Goal: Transaction & Acquisition: Purchase product/service

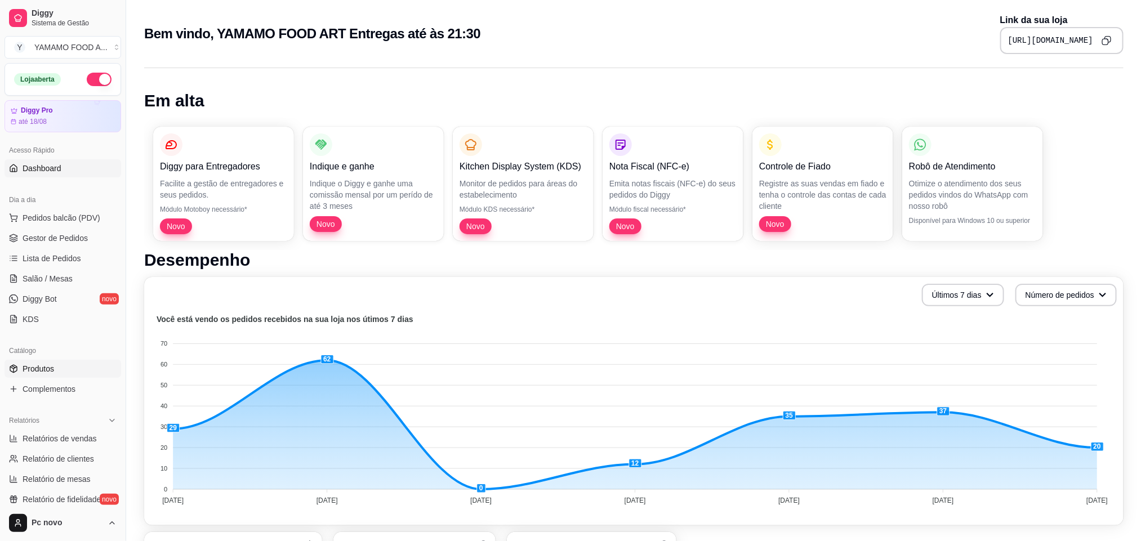
click at [73, 360] on link "Produtos" at bounding box center [63, 369] width 117 height 18
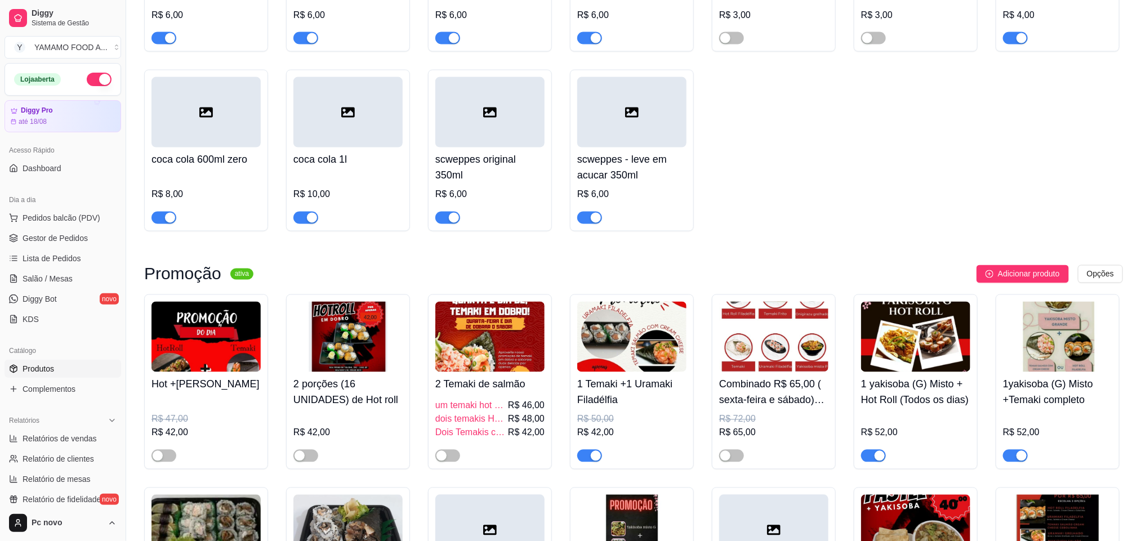
scroll to position [1014, 0]
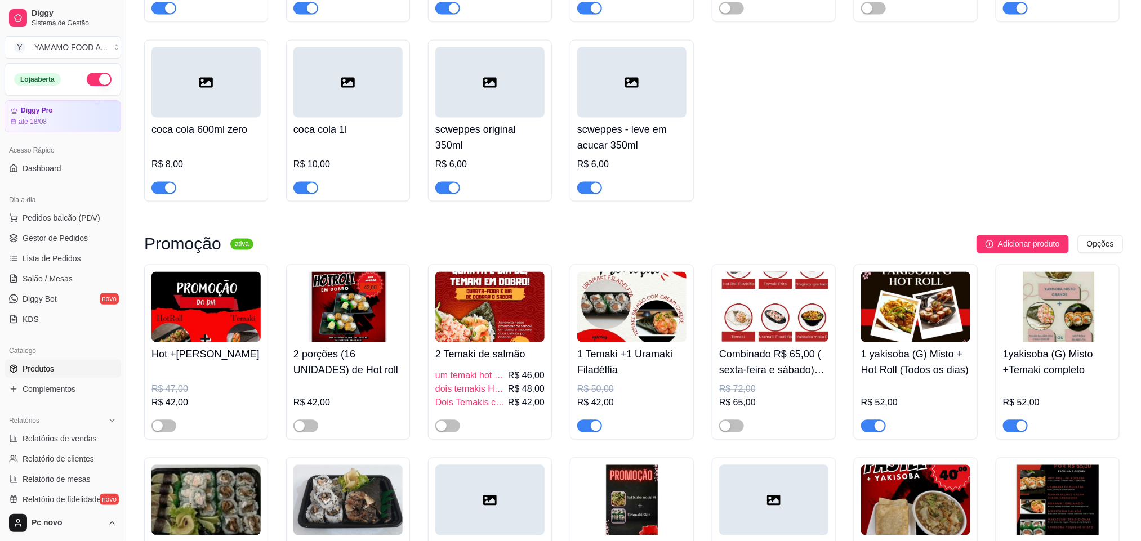
click at [588, 433] on span "button" at bounding box center [589, 426] width 25 height 12
click at [741, 433] on span "button" at bounding box center [731, 426] width 25 height 12
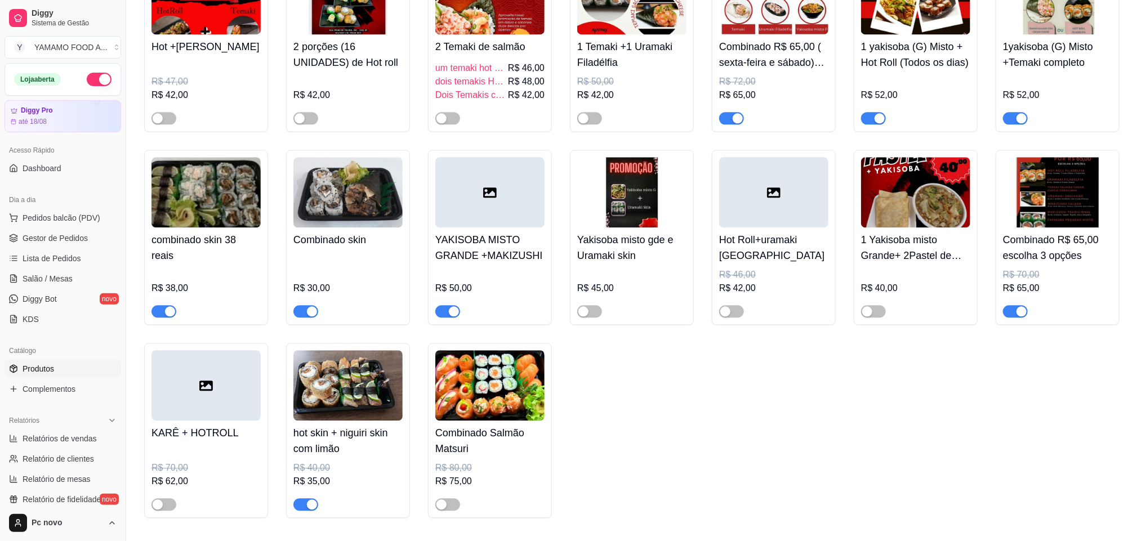
scroll to position [1352, 0]
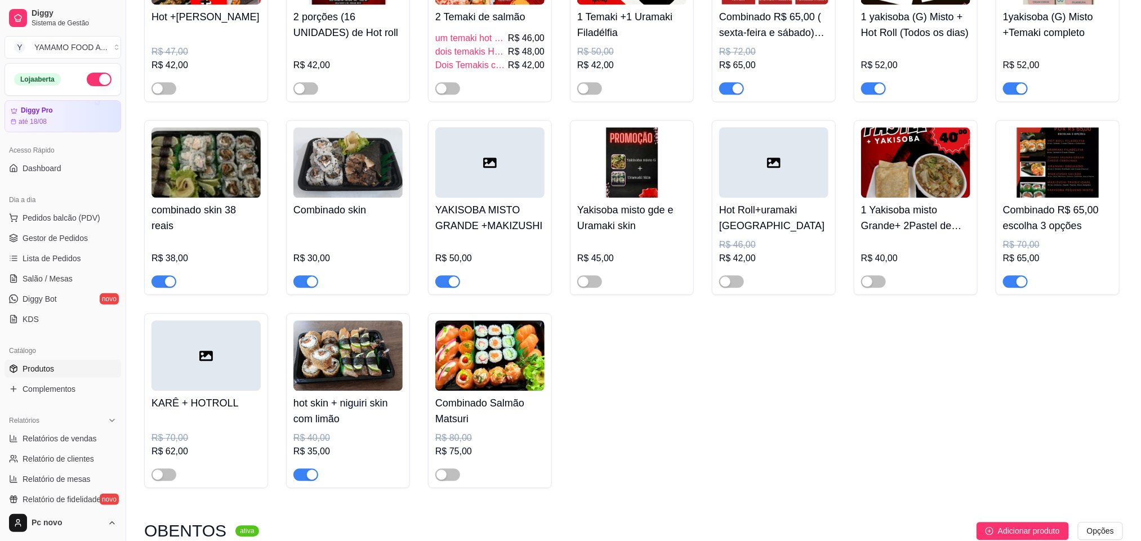
click at [1026, 287] on div "button" at bounding box center [1022, 282] width 10 height 10
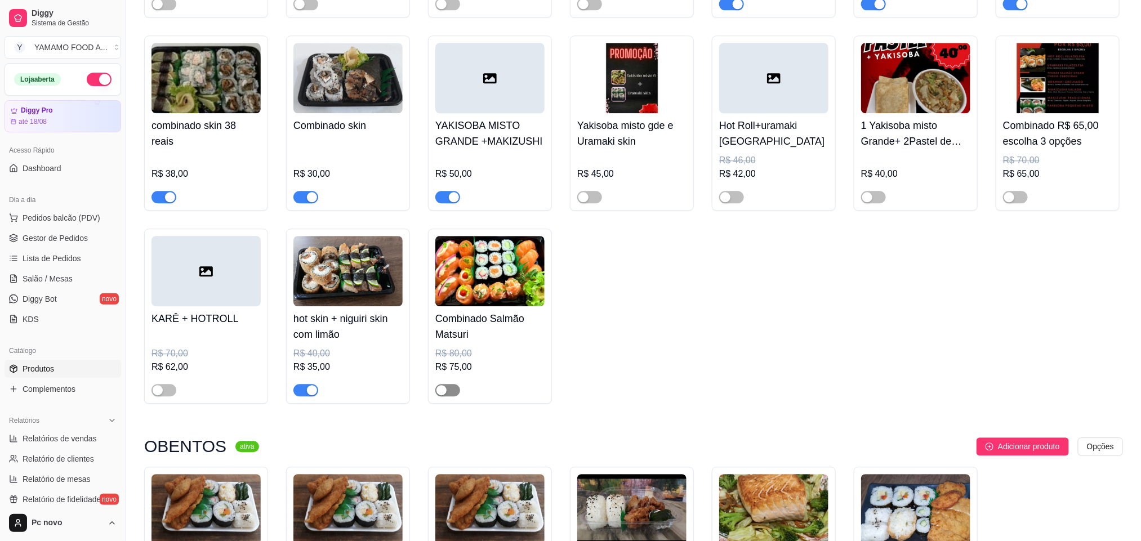
click at [451, 394] on span "button" at bounding box center [447, 390] width 25 height 12
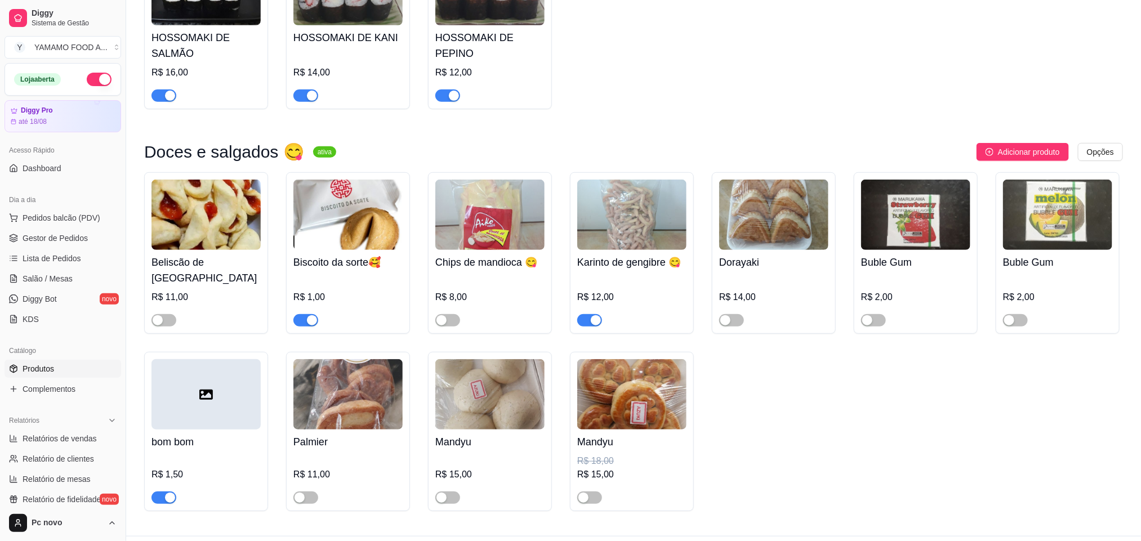
scroll to position [4882, 0]
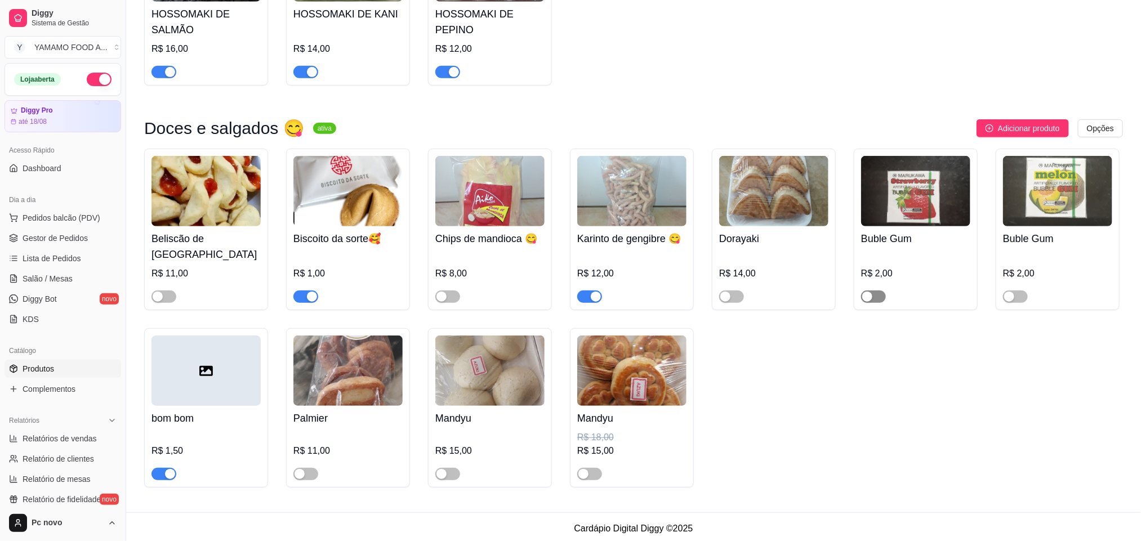
click at [874, 296] on span "button" at bounding box center [873, 297] width 25 height 12
click at [1019, 291] on span "button" at bounding box center [1015, 297] width 25 height 12
click at [593, 474] on span "button" at bounding box center [589, 474] width 25 height 12
click at [443, 472] on div "button" at bounding box center [441, 474] width 10 height 10
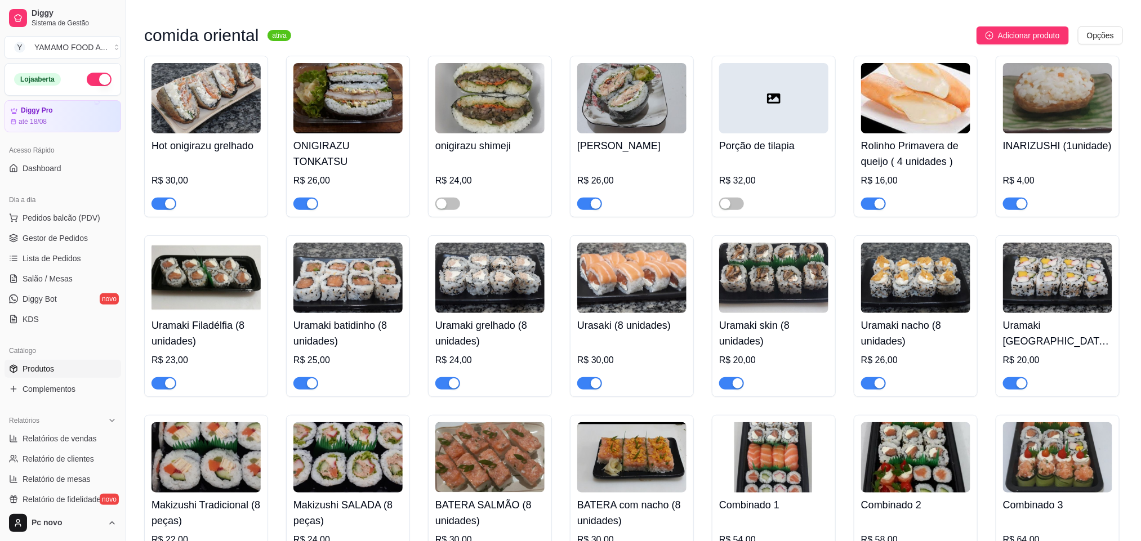
scroll to position [2432, 0]
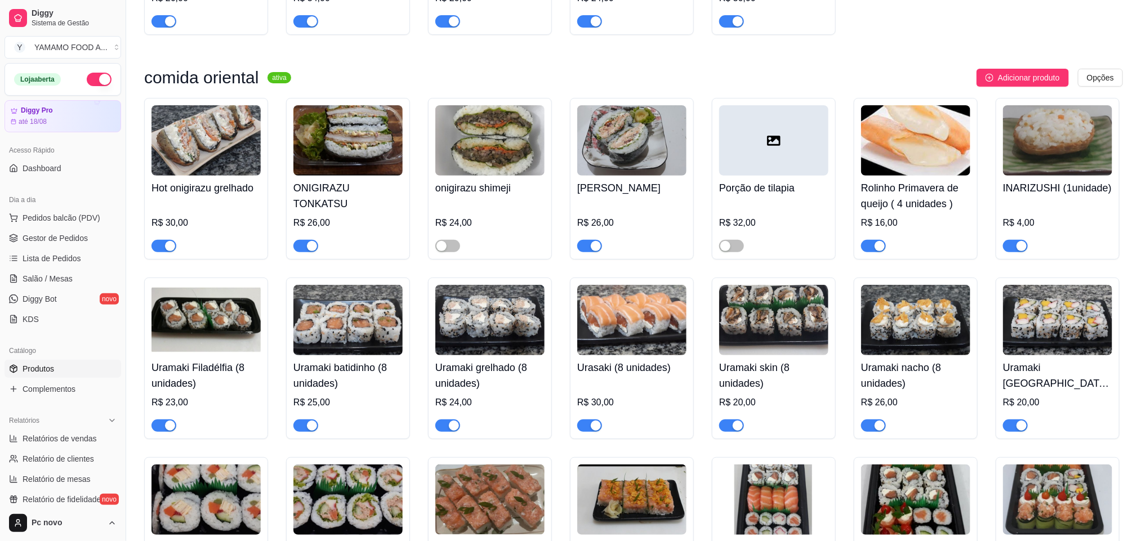
click at [635, 329] on img at bounding box center [631, 320] width 109 height 70
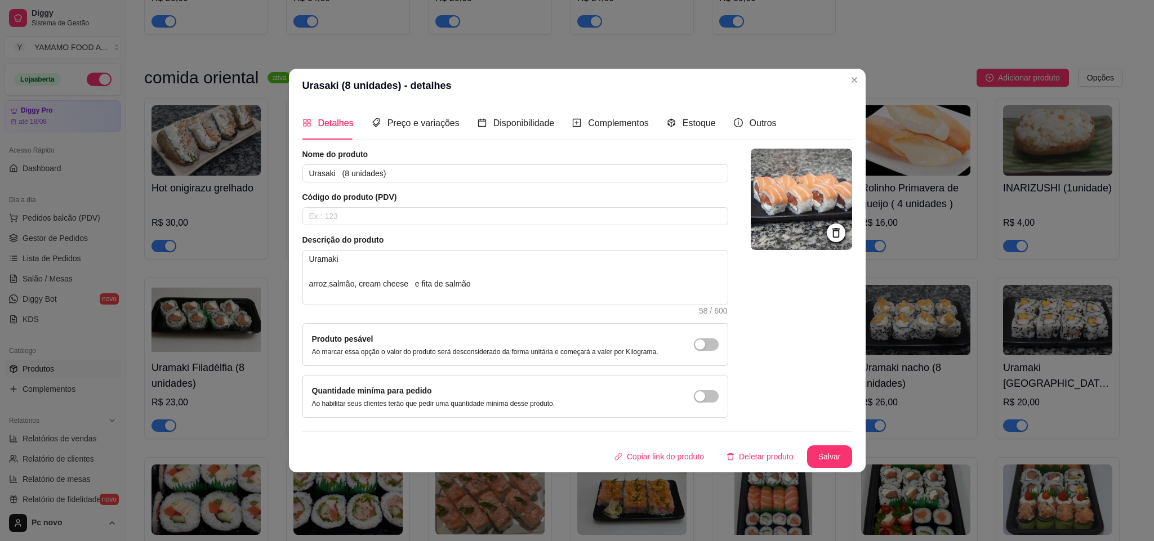
click at [800, 193] on img at bounding box center [801, 199] width 101 height 101
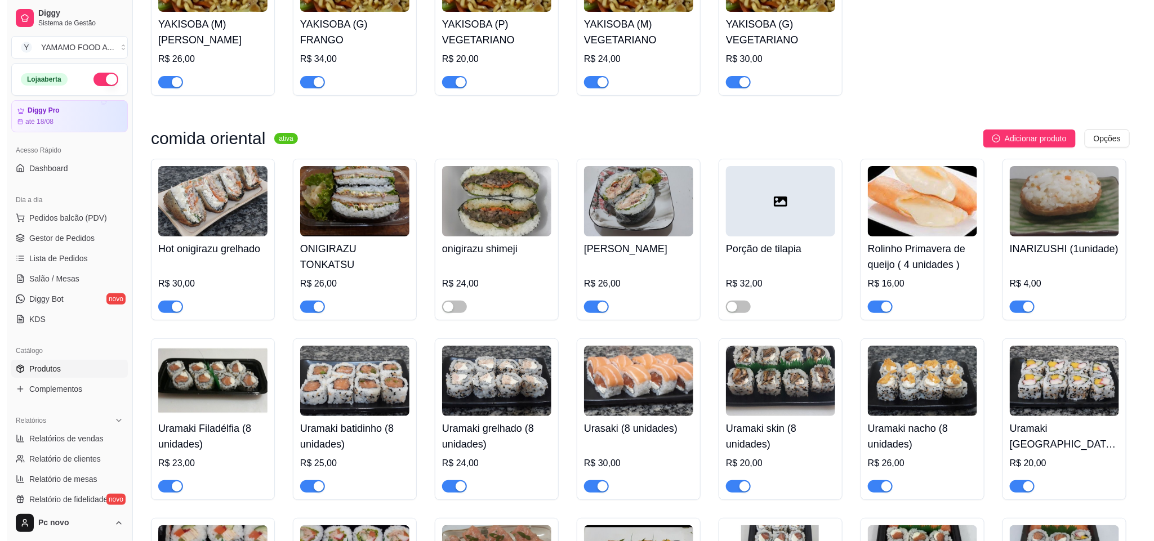
scroll to position [2347, 0]
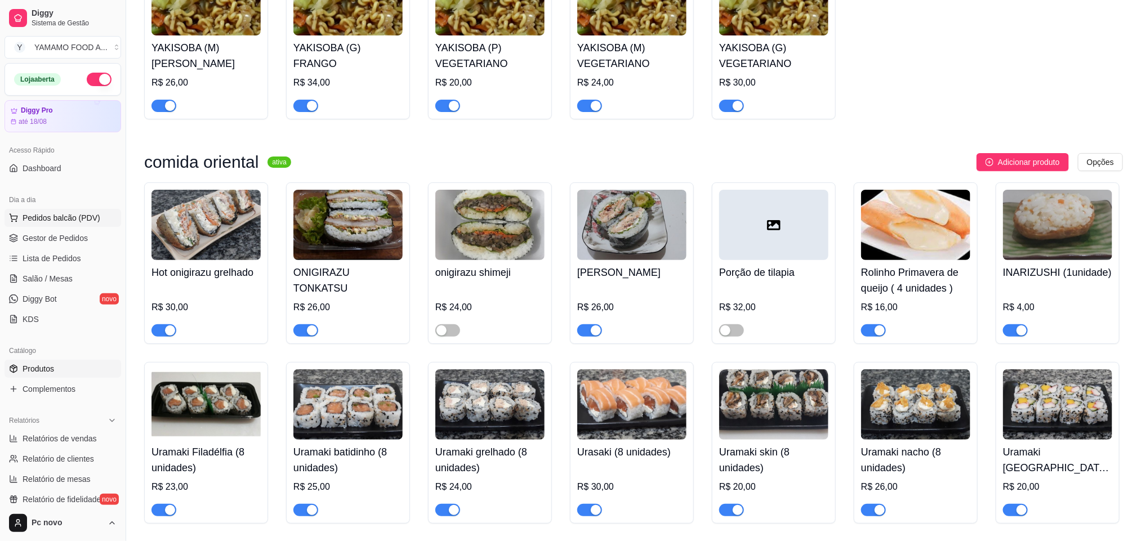
click at [75, 218] on span "Pedidos balcão (PDV)" at bounding box center [62, 217] width 78 height 11
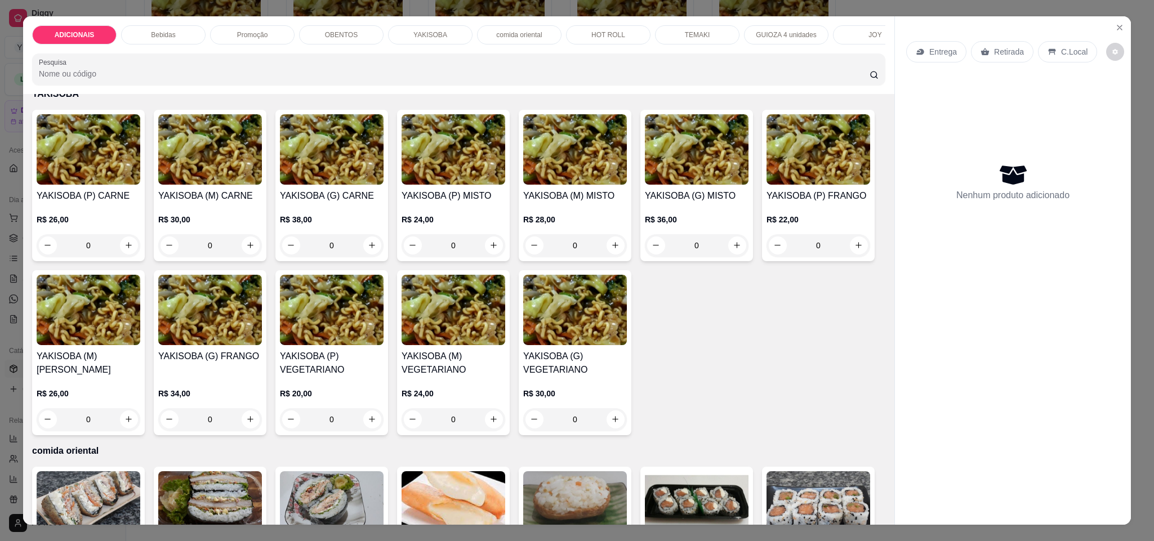
scroll to position [1774, 0]
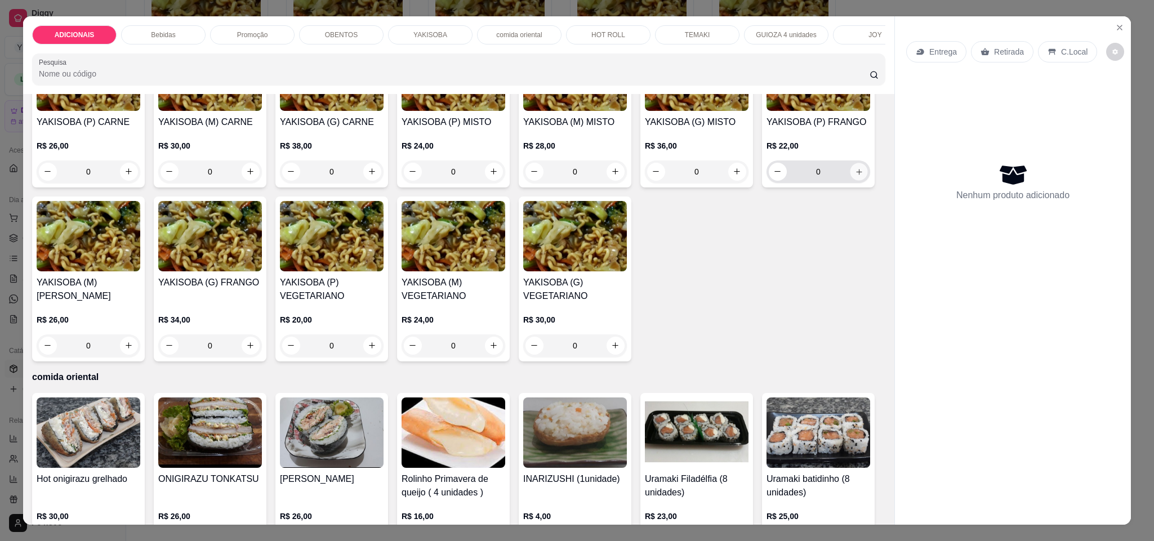
click at [855, 176] on icon "increase-product-quantity" at bounding box center [859, 172] width 8 height 8
type input "1"
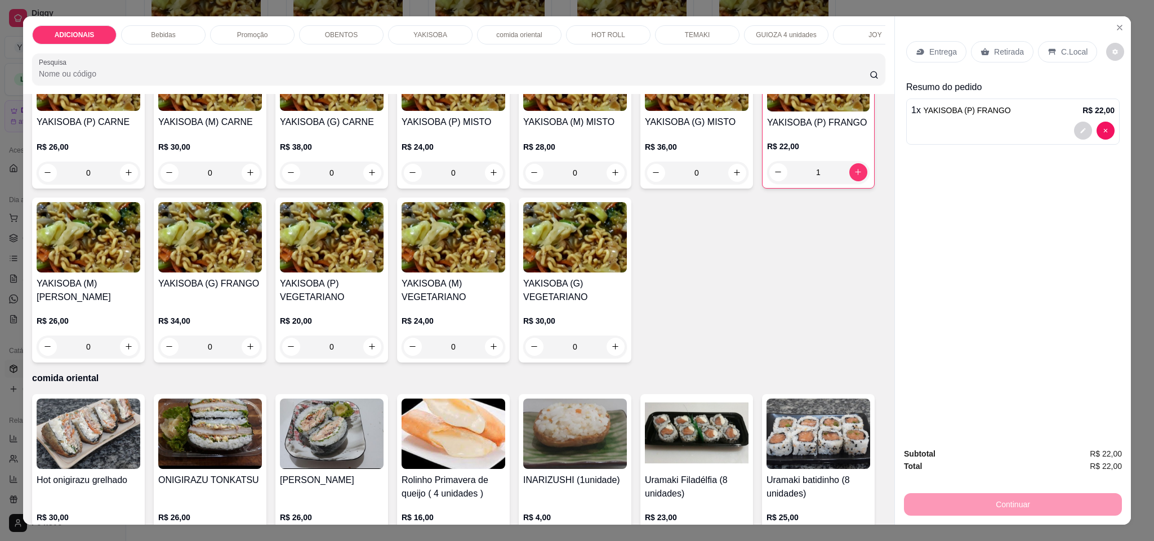
click at [916, 48] on icon at bounding box center [920, 51] width 9 height 9
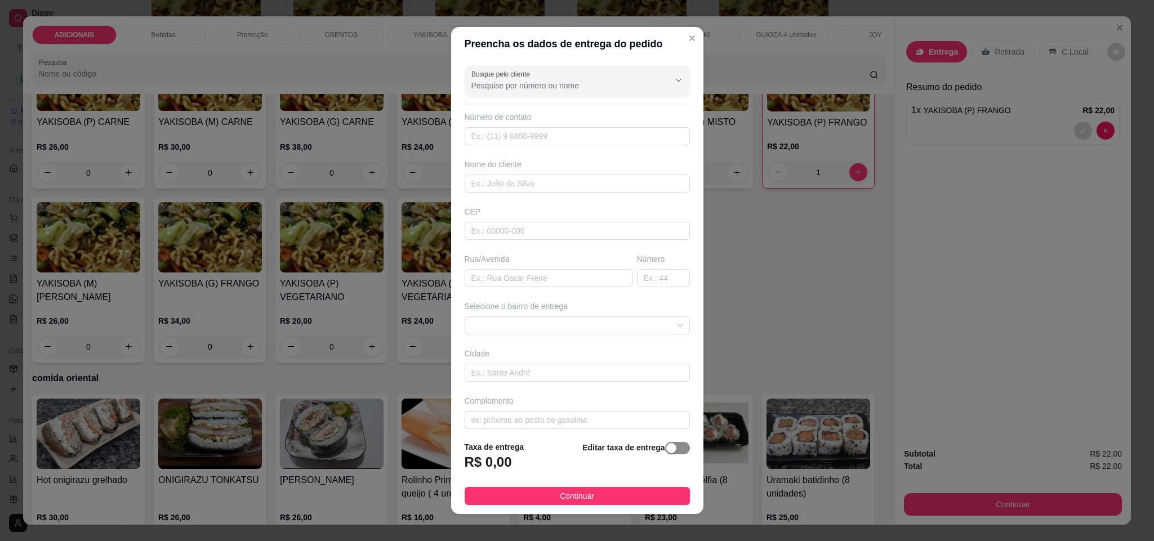
click at [665, 452] on span "button" at bounding box center [677, 448] width 25 height 12
click at [497, 470] on input "0,00" at bounding box center [525, 466] width 121 height 21
type input "5,00"
click at [517, 286] on input "text" at bounding box center [549, 278] width 168 height 18
click at [465, 283] on input "unilins" at bounding box center [549, 278] width 168 height 18
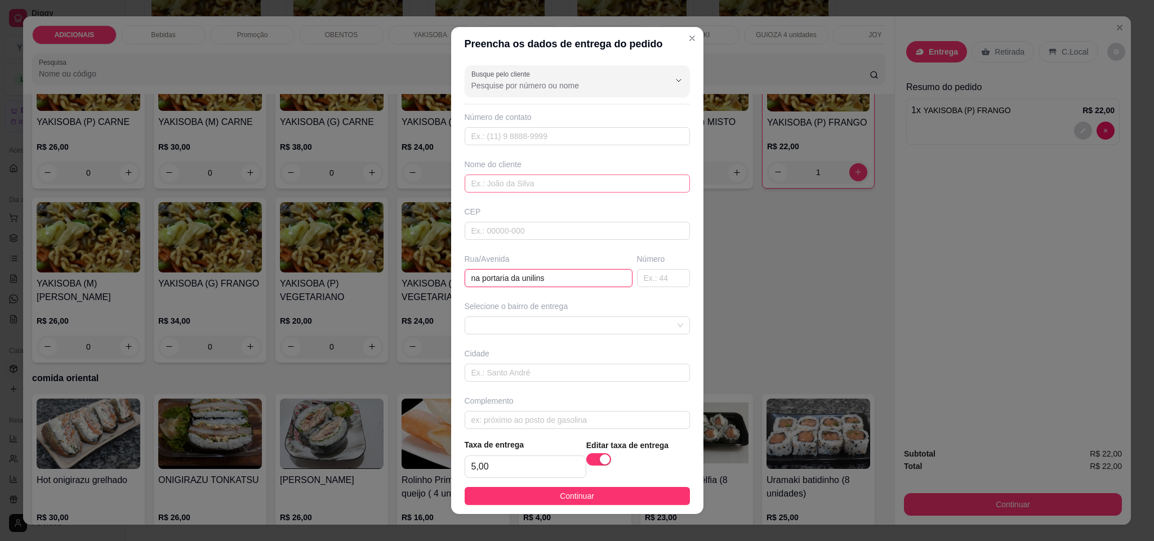
type input "na portaria da unilins"
click at [507, 184] on input "text" at bounding box center [577, 184] width 225 height 18
type input "irma"
click at [603, 492] on button "Continuar" at bounding box center [577, 496] width 225 height 18
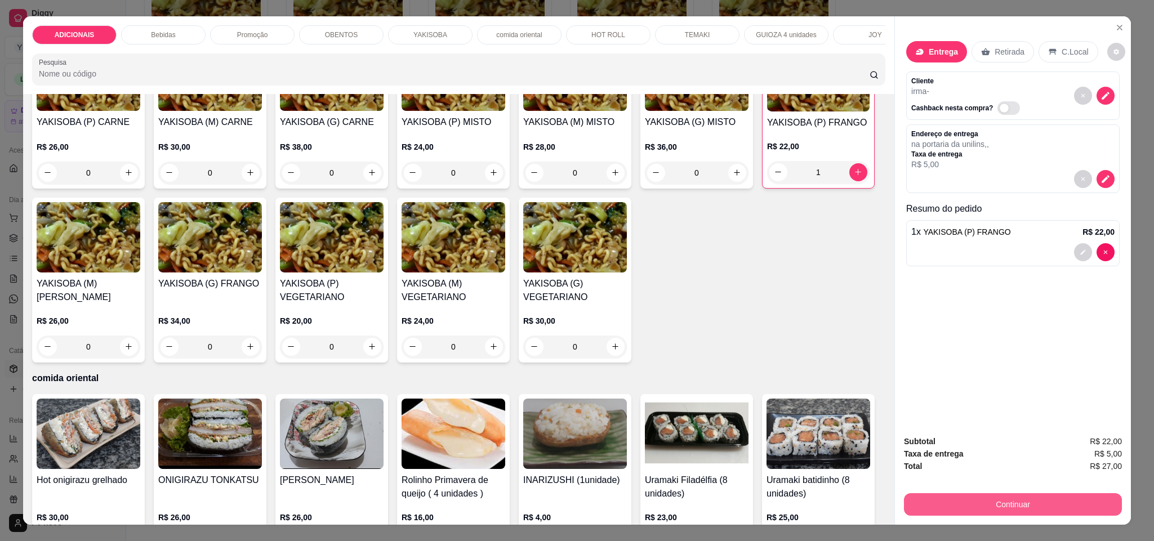
click at [1038, 502] on button "Continuar" at bounding box center [1013, 504] width 218 height 23
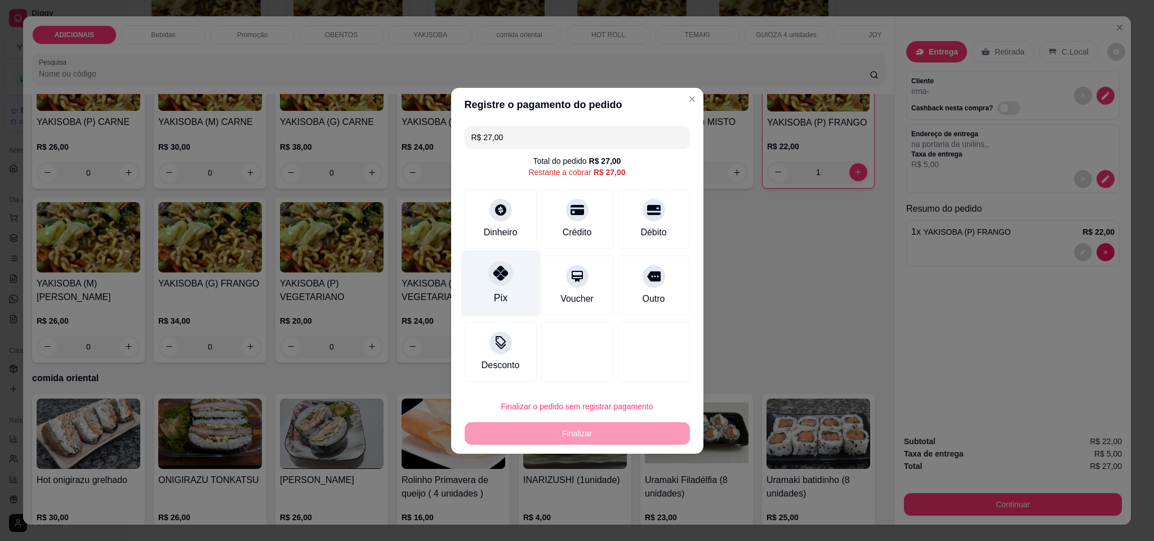
click at [502, 286] on div "Pix" at bounding box center [500, 283] width 79 height 66
type input "R$ 0,00"
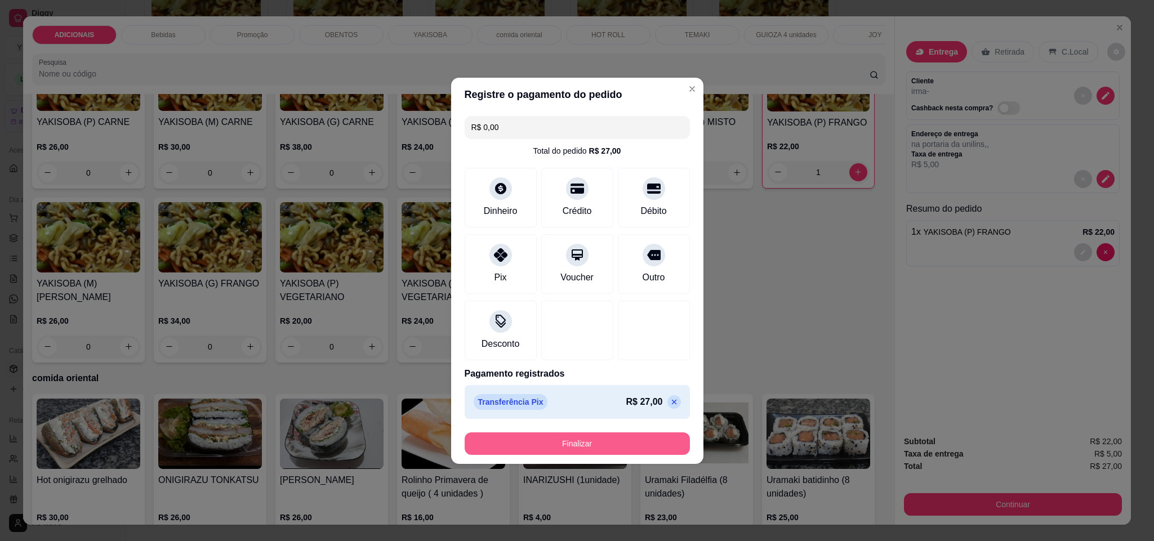
click at [577, 448] on button "Finalizar" at bounding box center [577, 444] width 225 height 23
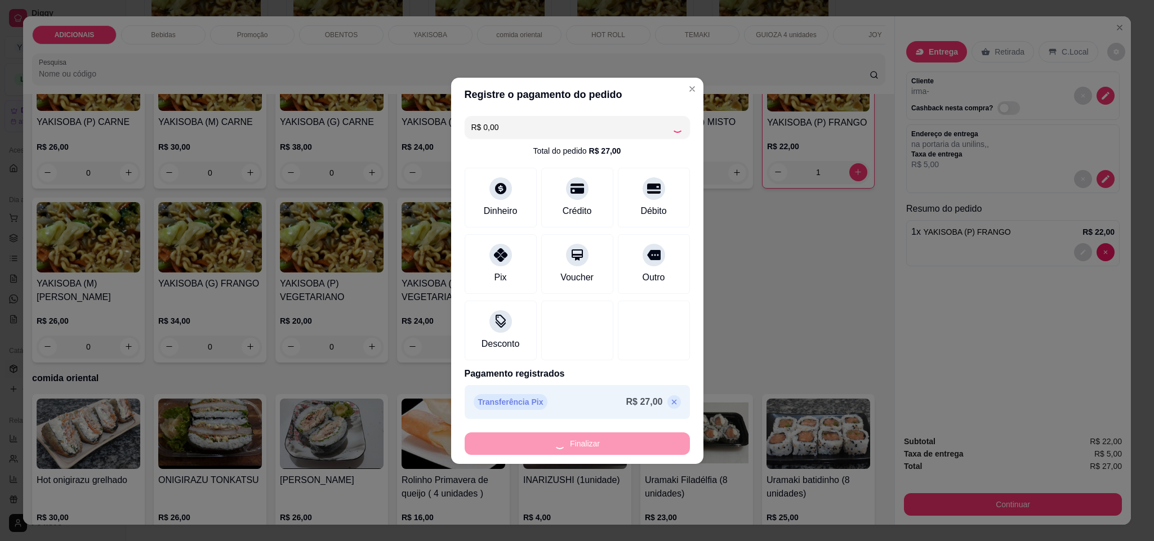
type input "0"
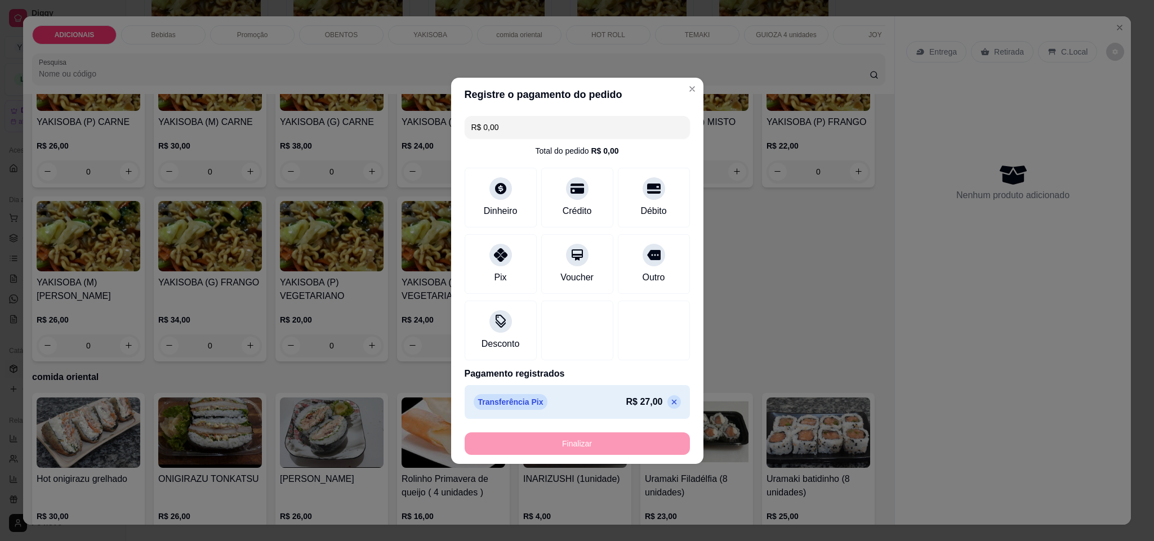
type input "-R$ 27,00"
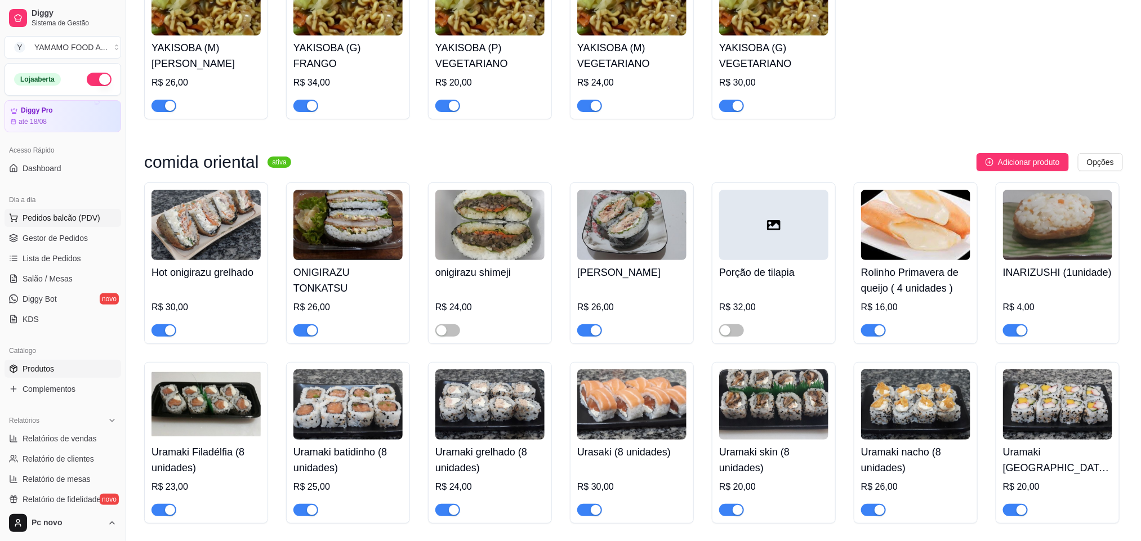
click at [61, 220] on span "Pedidos balcão (PDV)" at bounding box center [62, 217] width 78 height 11
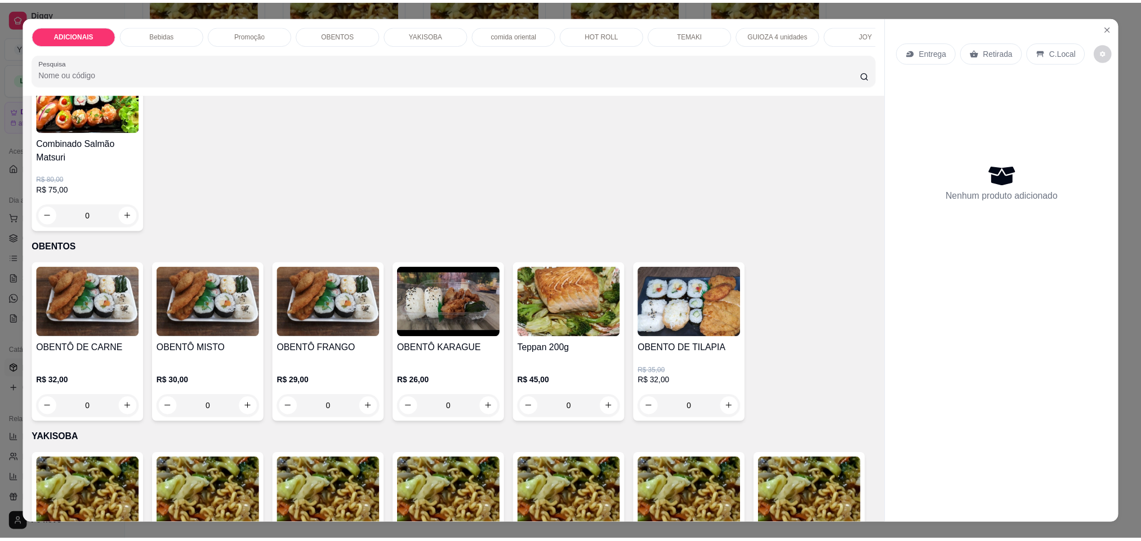
scroll to position [1352, 0]
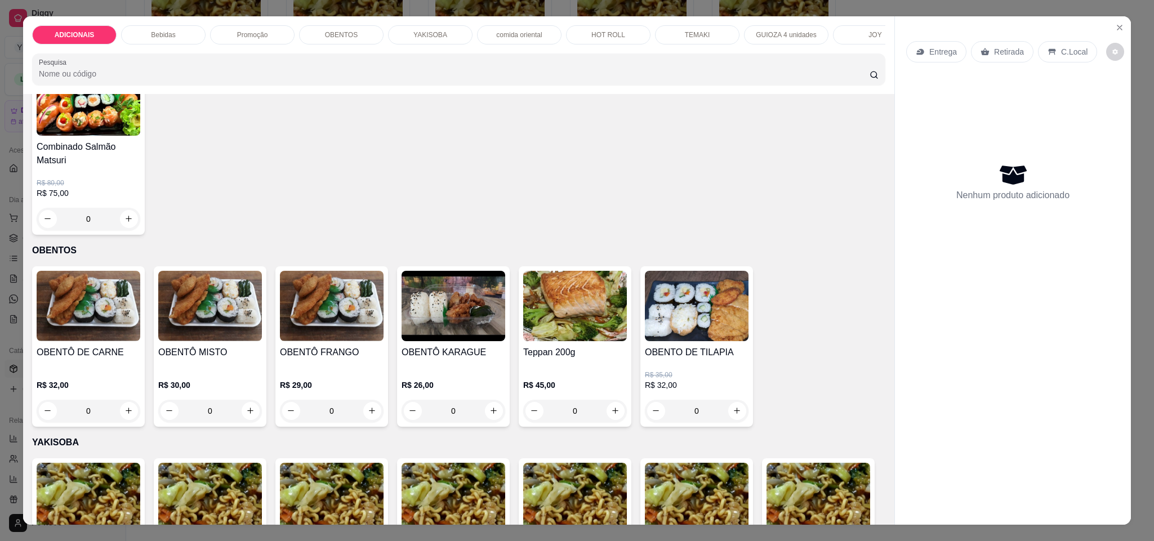
click at [247, 41] on icon "increase-product-quantity" at bounding box center [251, 36] width 8 height 8
type input "1"
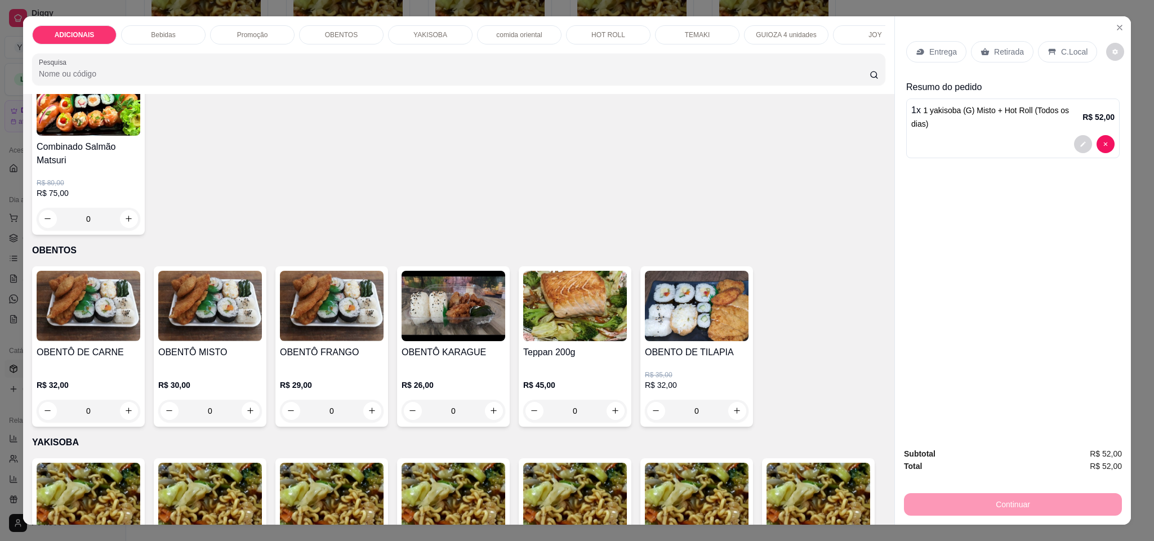
click at [994, 49] on p "Retirada" at bounding box center [1009, 51] width 30 height 11
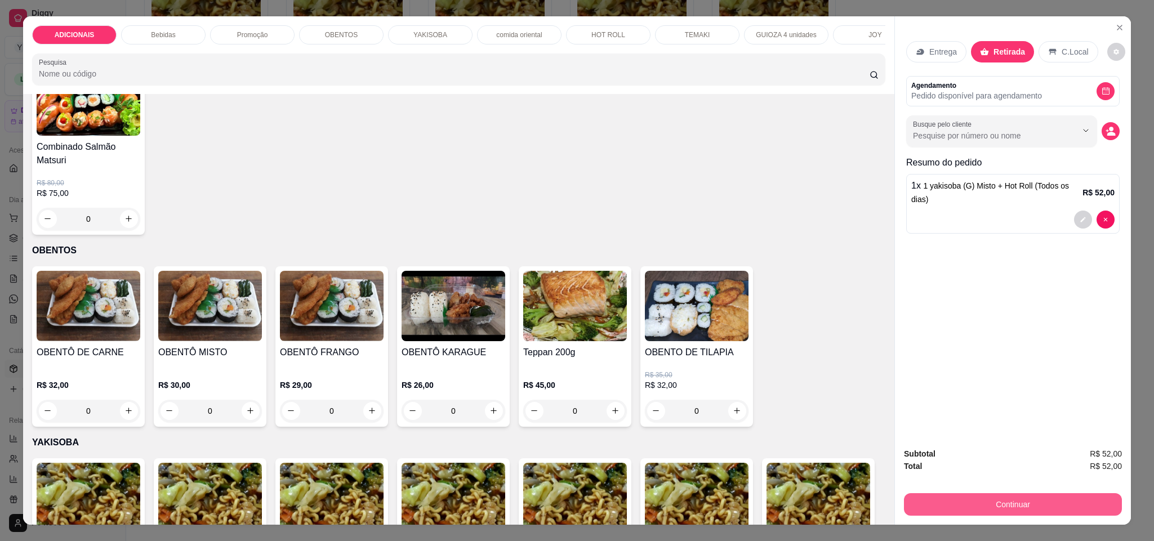
click at [1008, 500] on button "Continuar" at bounding box center [1013, 504] width 218 height 23
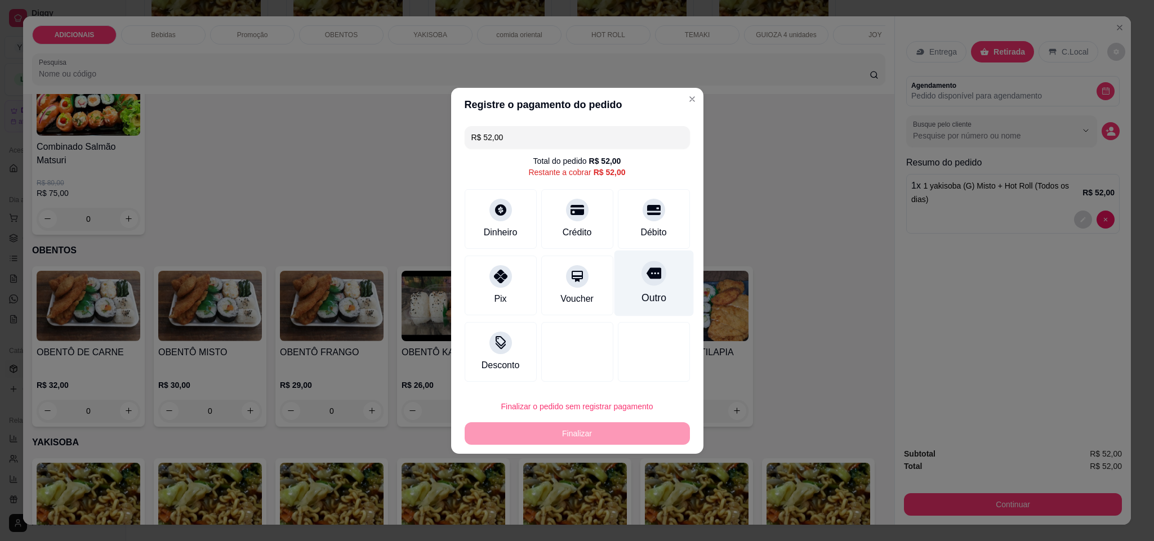
click at [652, 308] on div "Outro" at bounding box center [653, 283] width 79 height 66
type input "R$ 0,00"
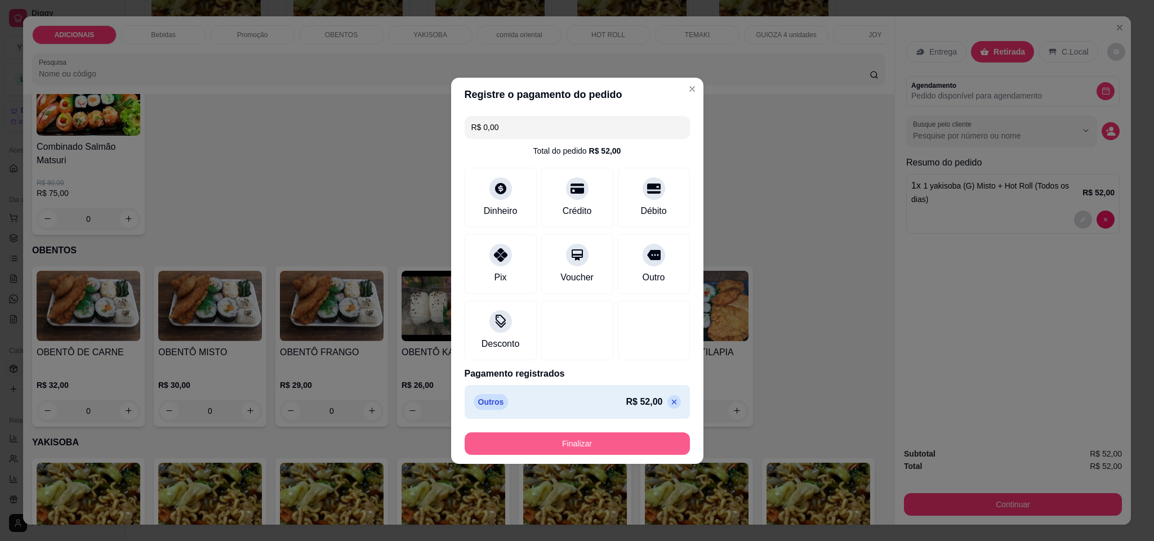
click at [624, 440] on button "Finalizar" at bounding box center [577, 444] width 225 height 23
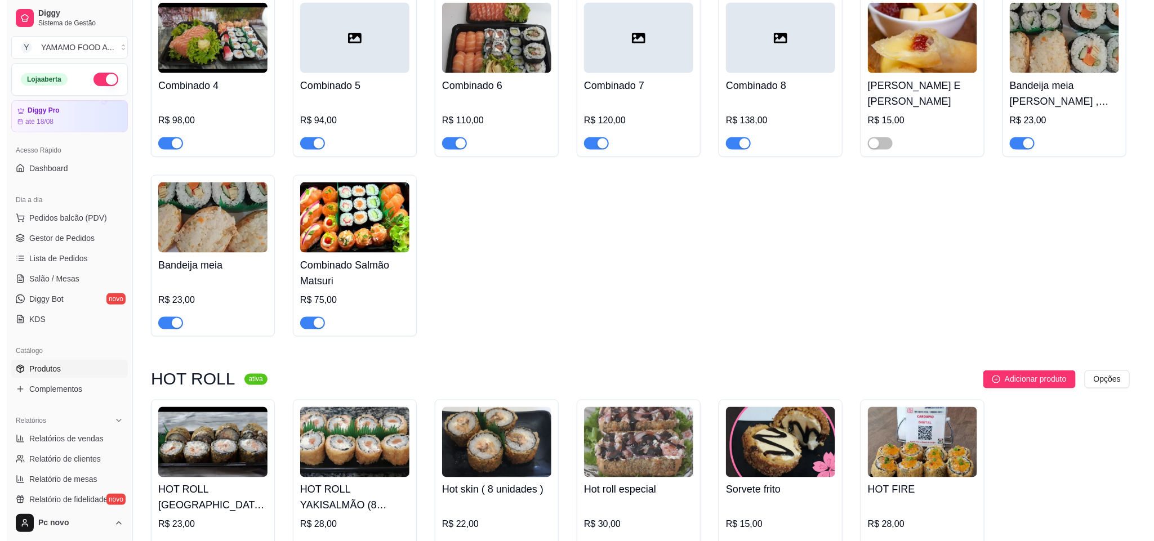
scroll to position [3108, 0]
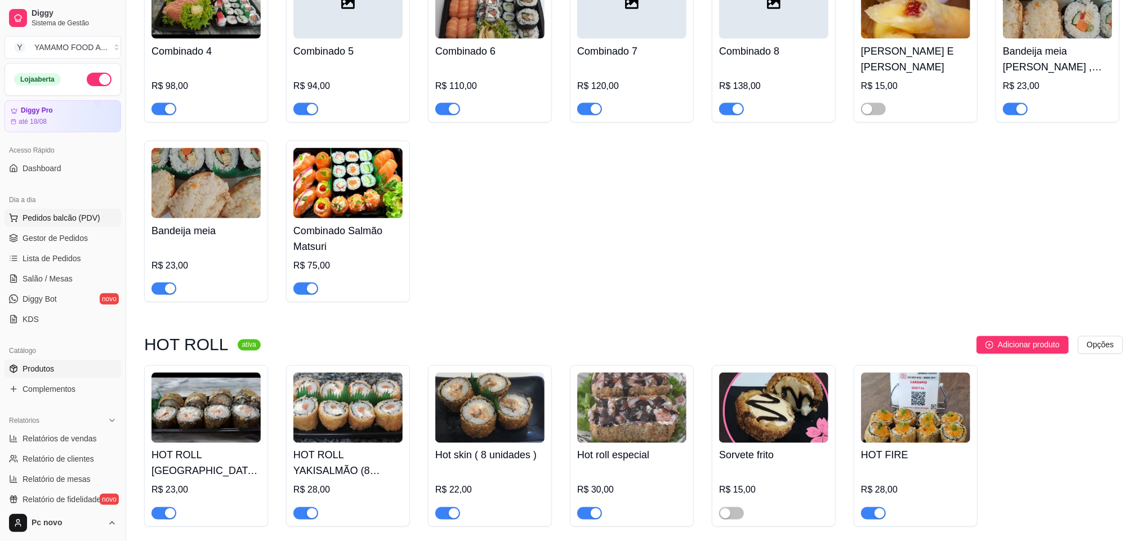
drag, startPoint x: 91, startPoint y: 212, endPoint x: 88, endPoint y: 219, distance: 7.3
click at [90, 213] on button "Pedidos balcão (PDV)" at bounding box center [63, 218] width 117 height 18
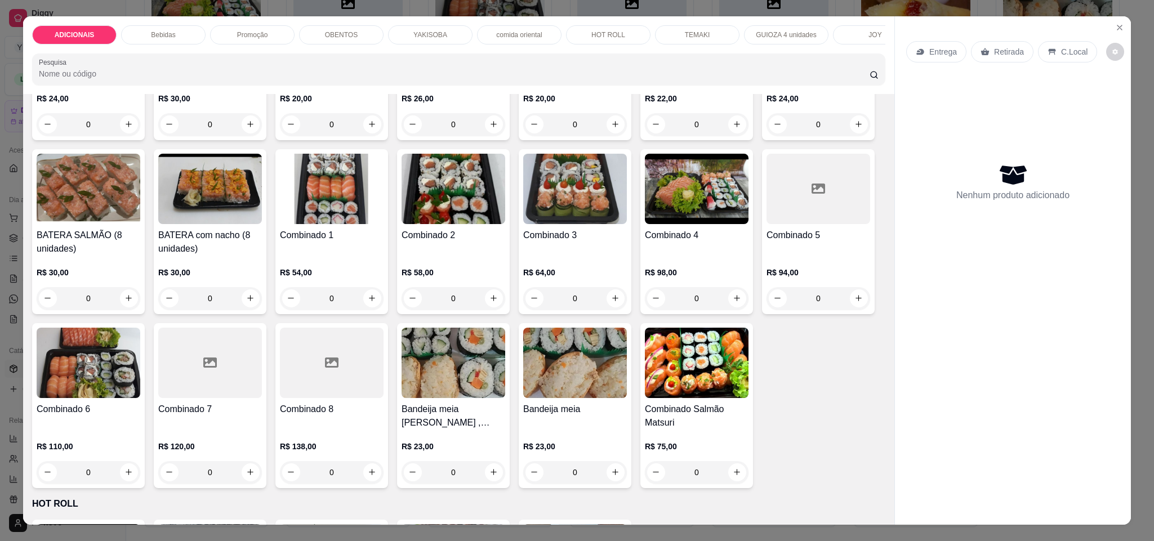
scroll to position [2365, 0]
click at [255, 129] on icon "increase-product-quantity" at bounding box center [250, 125] width 8 height 8
type input "1"
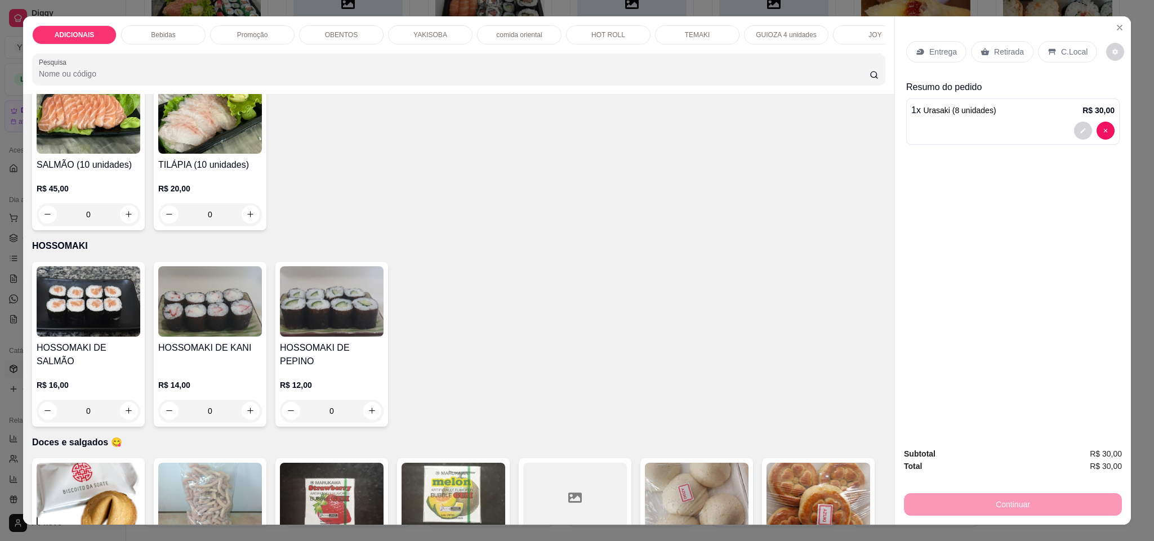
scroll to position [3802, 0]
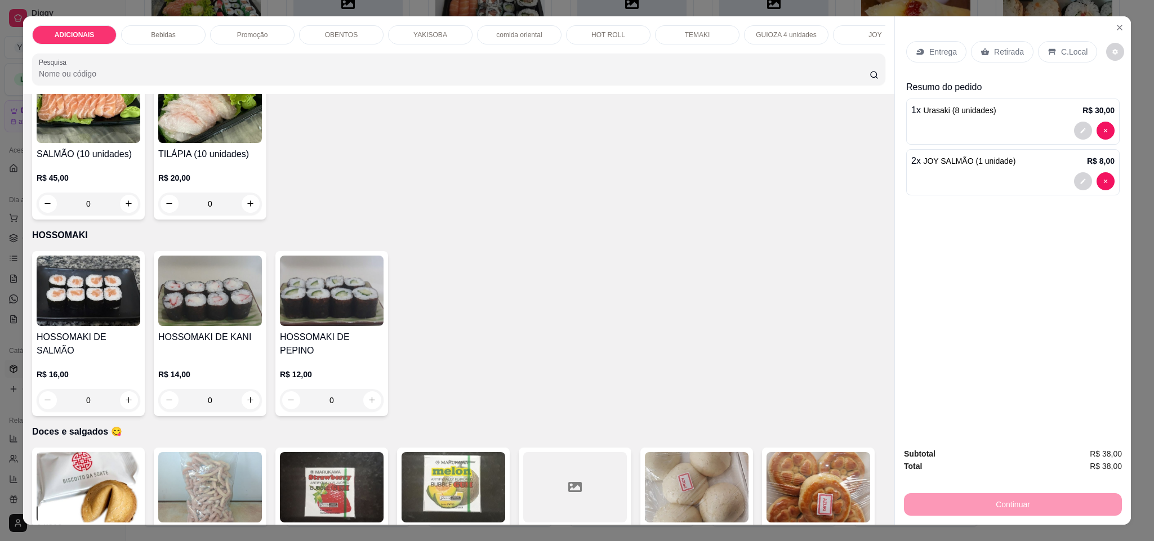
type input "2"
click at [939, 52] on p "Entrega" at bounding box center [943, 51] width 28 height 11
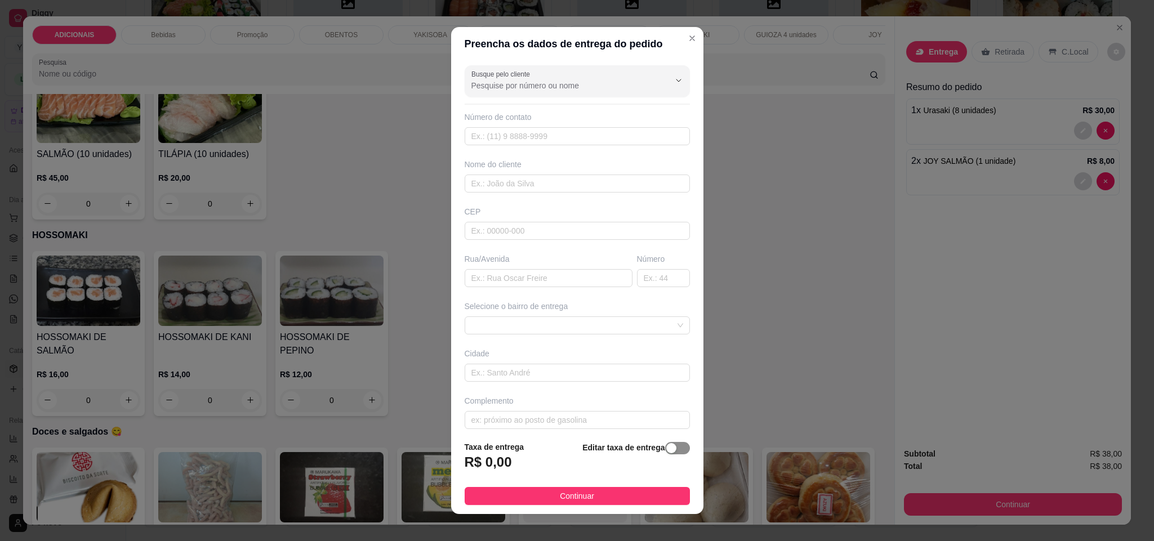
click at [666, 452] on div "button" at bounding box center [671, 448] width 10 height 10
click at [523, 470] on input "0,00" at bounding box center [525, 466] width 121 height 21
type input "7,00"
click at [502, 277] on input "text" at bounding box center [549, 278] width 168 height 18
type input "[PERSON_NAME]"
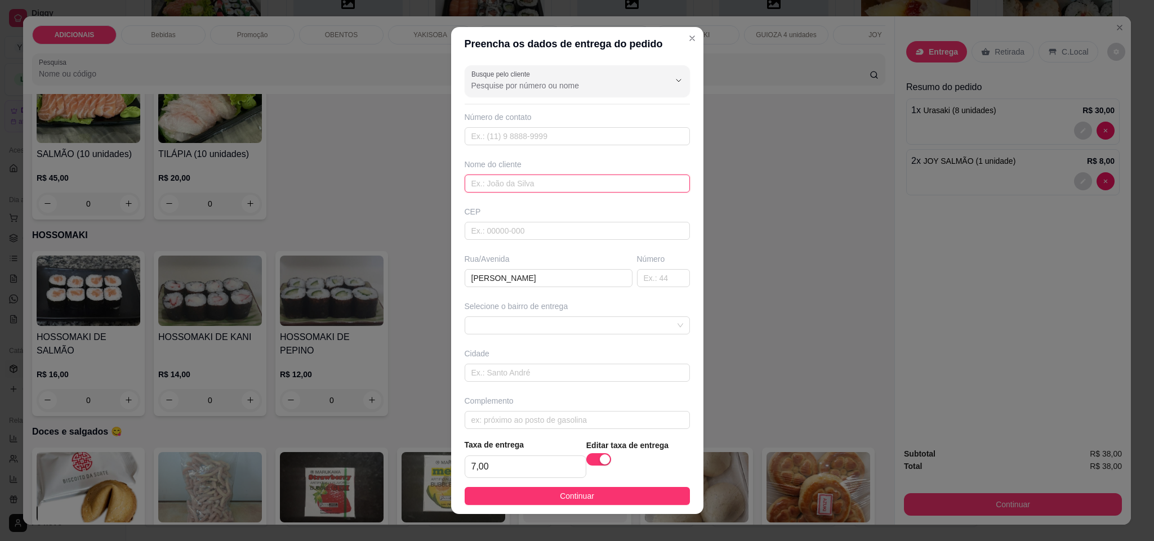
click at [588, 189] on input "text" at bounding box center [577, 184] width 225 height 18
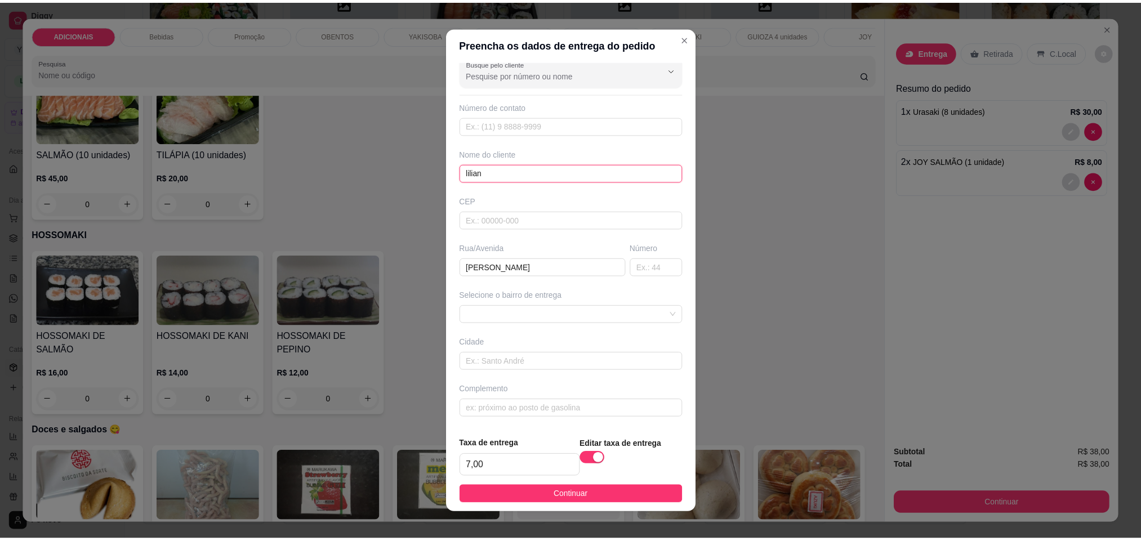
scroll to position [15, 0]
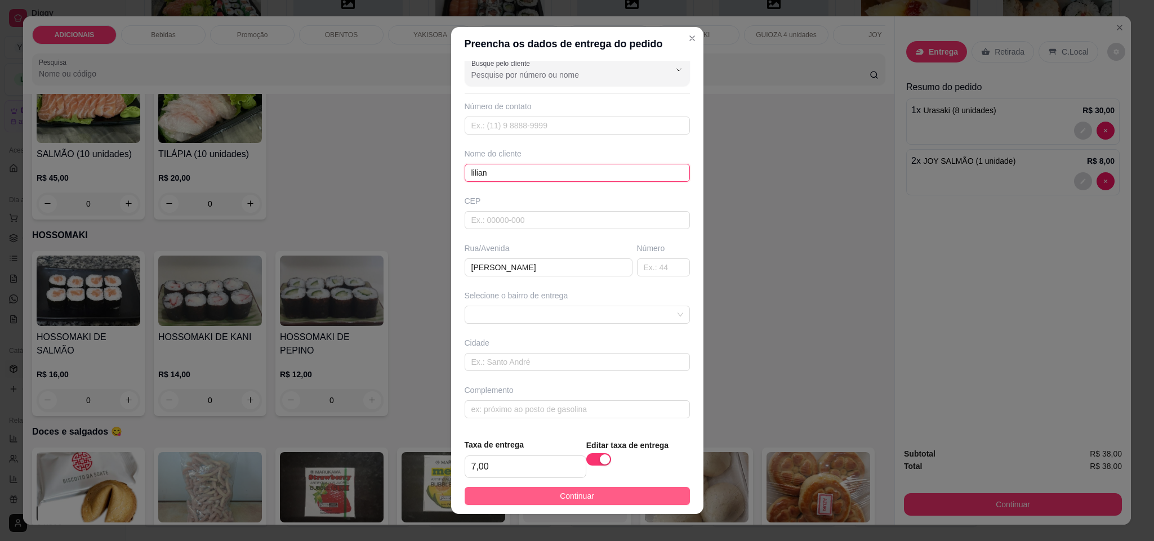
type input "lilian"
click at [595, 497] on button "Continuar" at bounding box center [577, 496] width 225 height 18
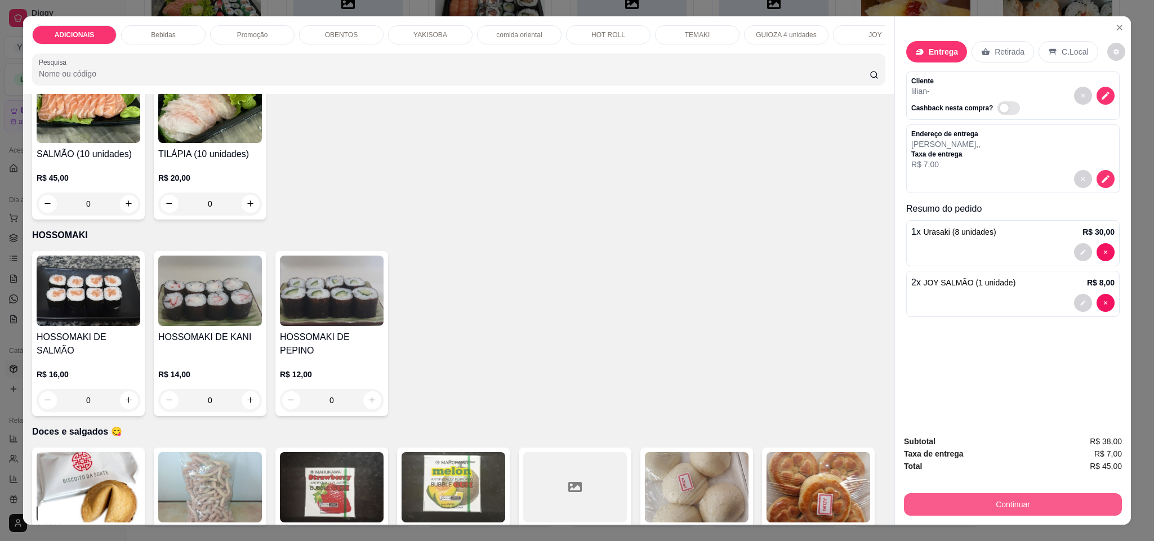
click at [947, 501] on button "Continuar" at bounding box center [1013, 504] width 218 height 23
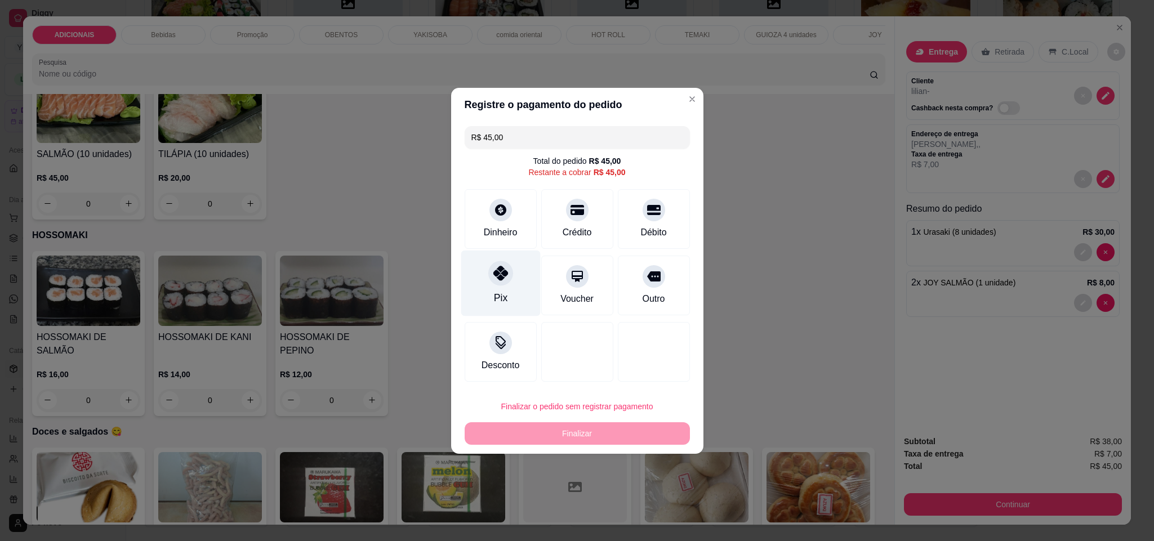
click at [514, 291] on div "Pix" at bounding box center [500, 283] width 79 height 66
type input "R$ 0,00"
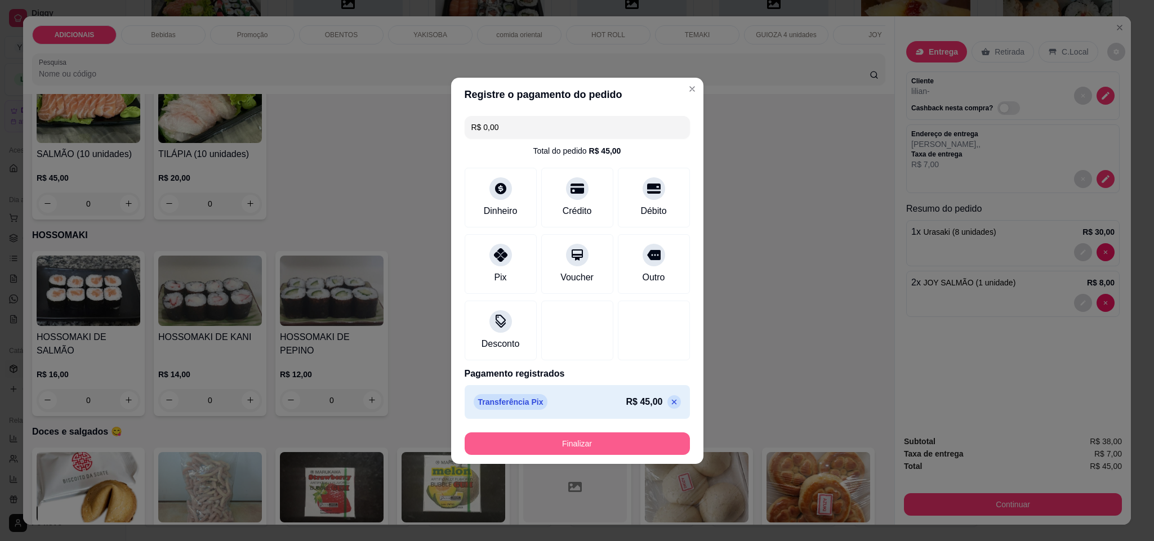
click at [594, 446] on button "Finalizar" at bounding box center [577, 444] width 225 height 23
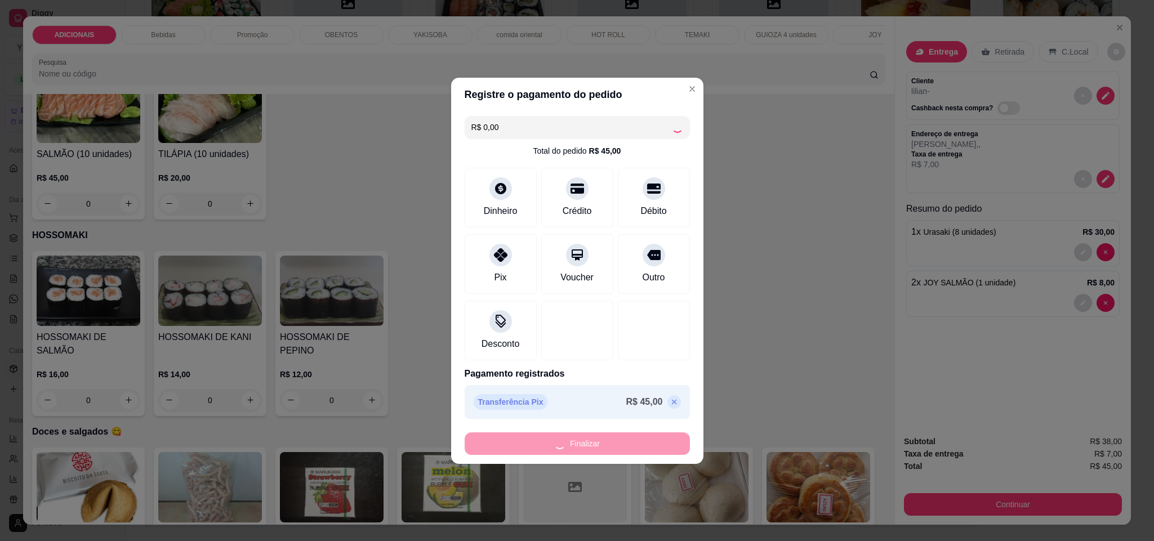
type input "0"
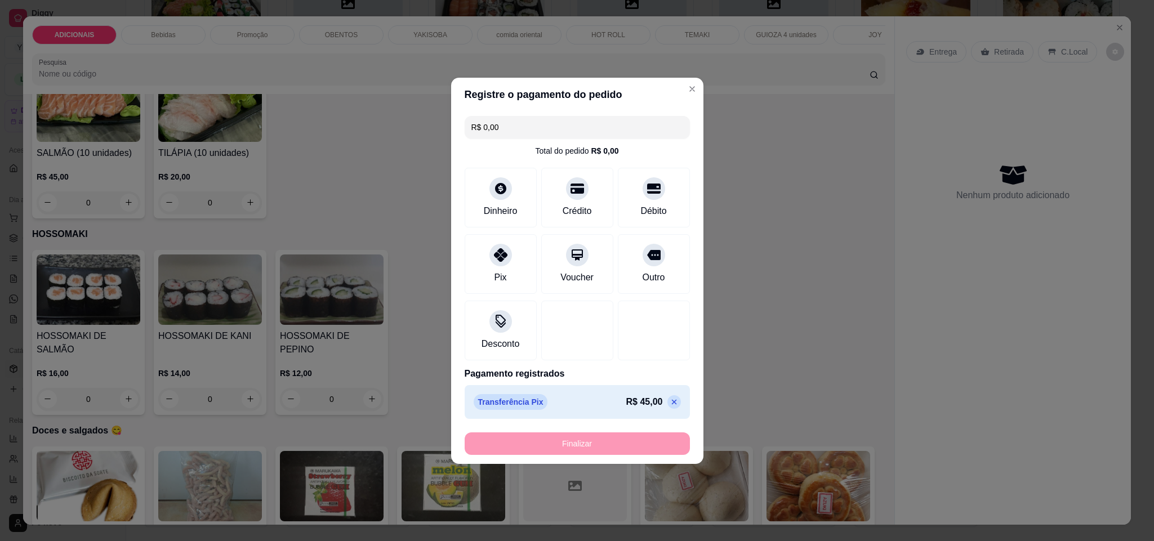
type input "-R$ 45,00"
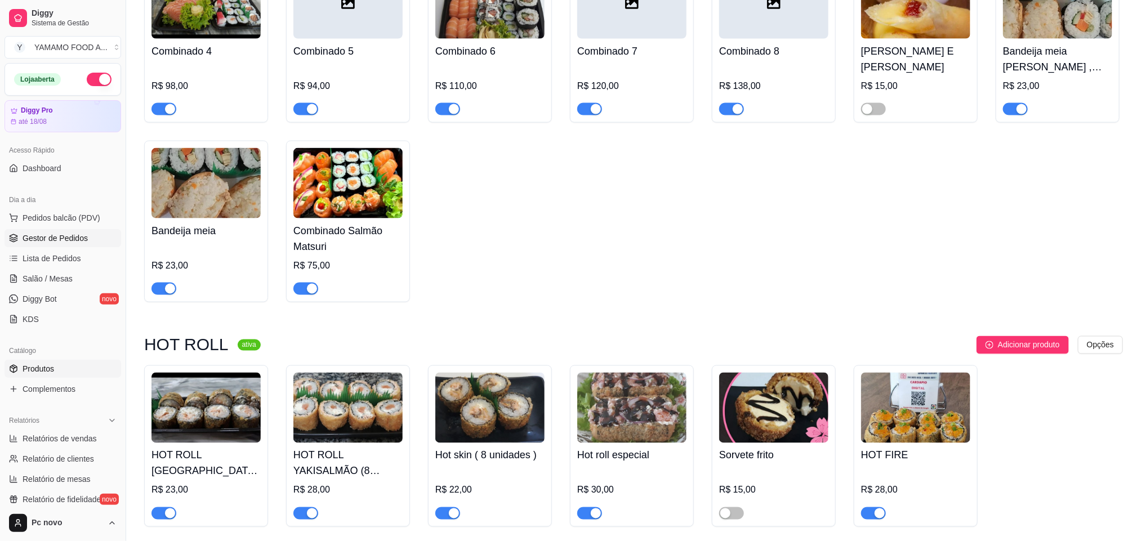
click at [61, 243] on span "Gestor de Pedidos" at bounding box center [55, 238] width 65 height 11
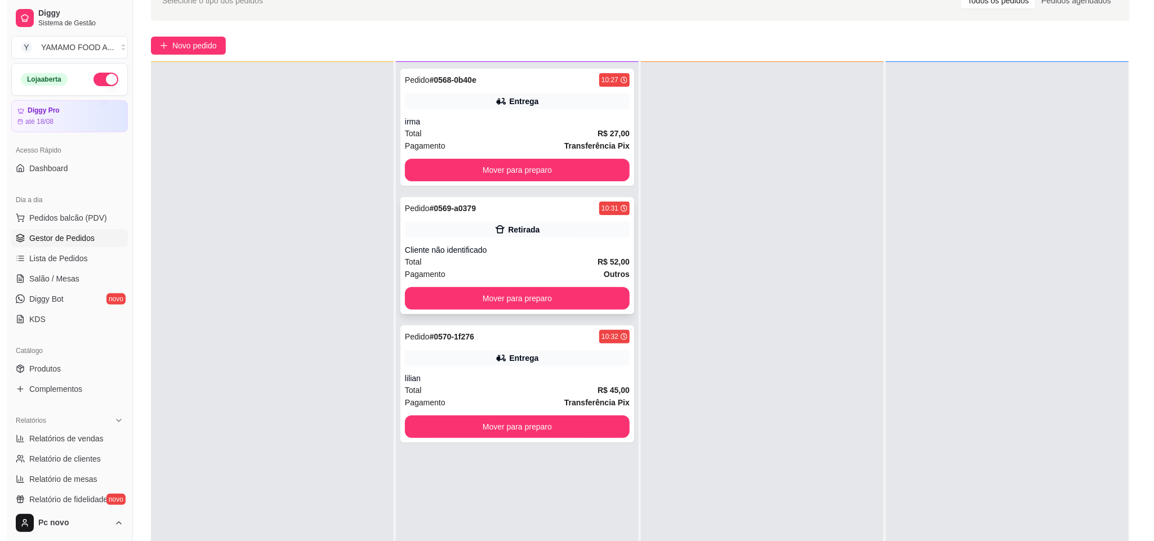
scroll to position [84, 0]
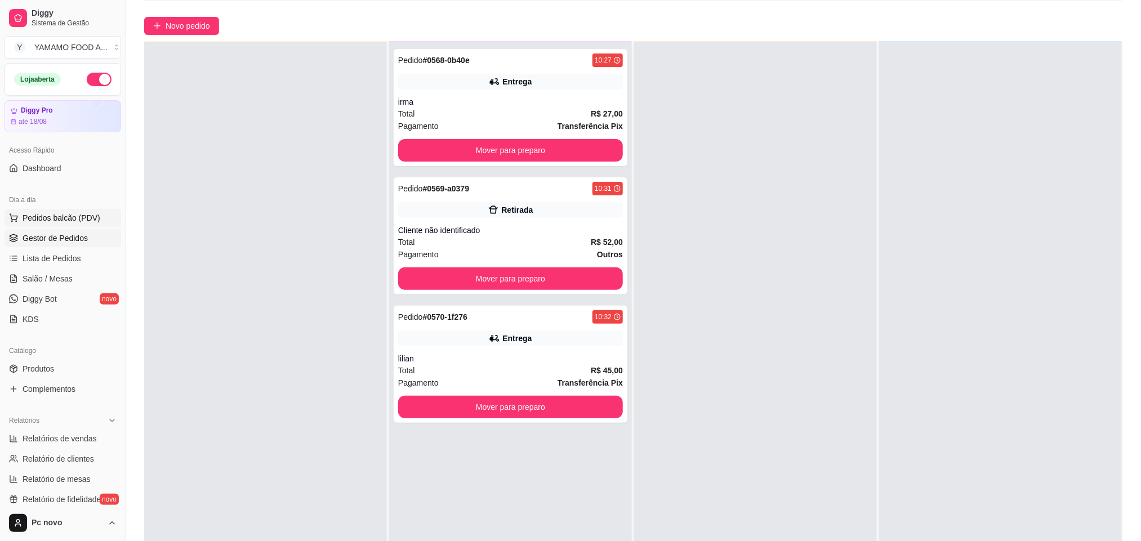
click at [46, 215] on span "Pedidos balcão (PDV)" at bounding box center [62, 217] width 78 height 11
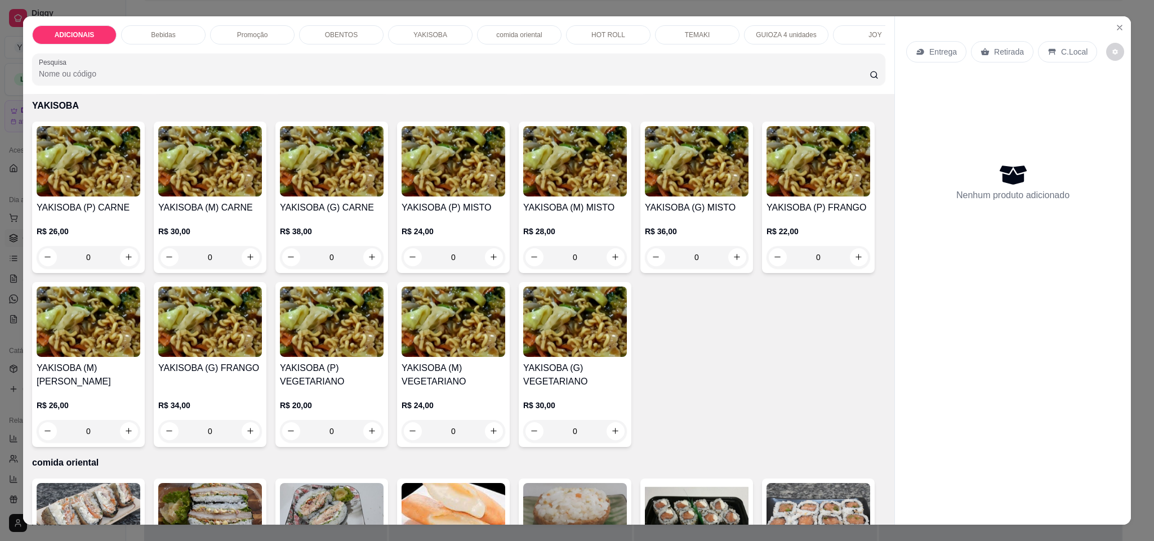
scroll to position [1690, 0]
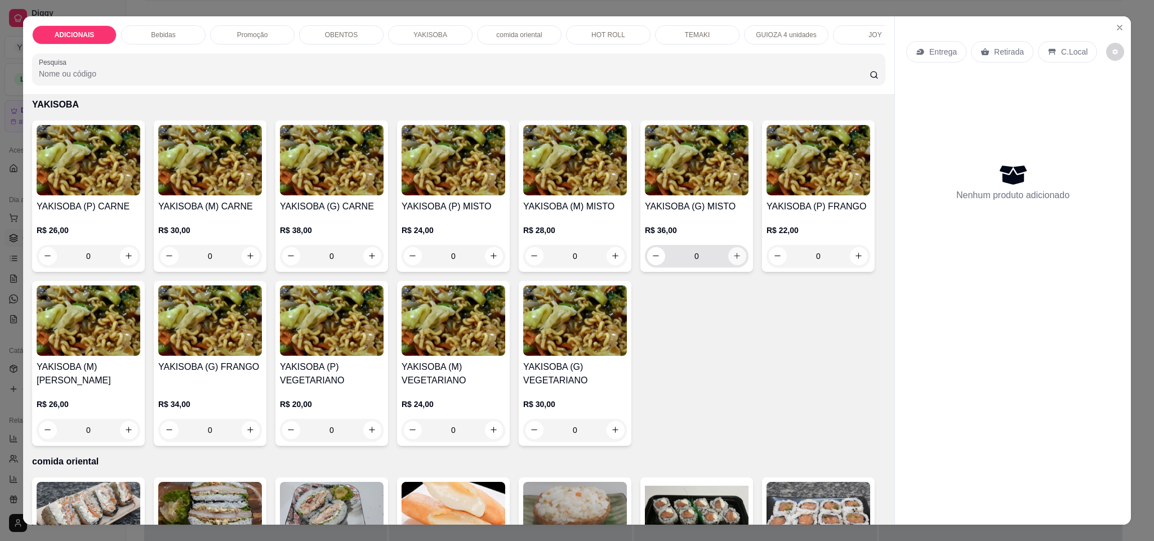
click at [733, 260] on icon "increase-product-quantity" at bounding box center [737, 256] width 8 height 8
type input "1"
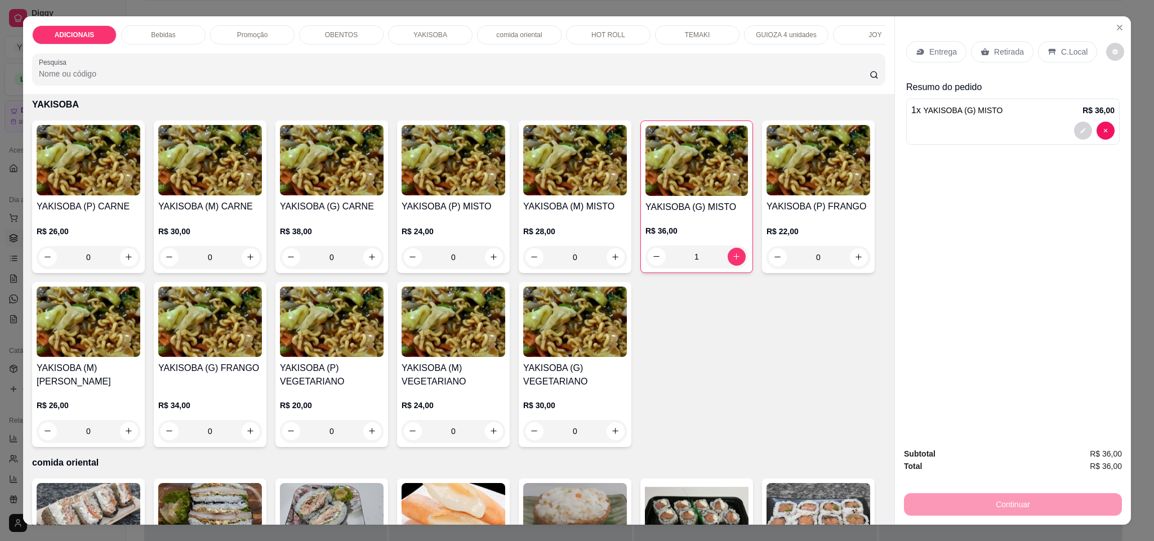
click at [923, 54] on div "Entrega" at bounding box center [936, 51] width 60 height 21
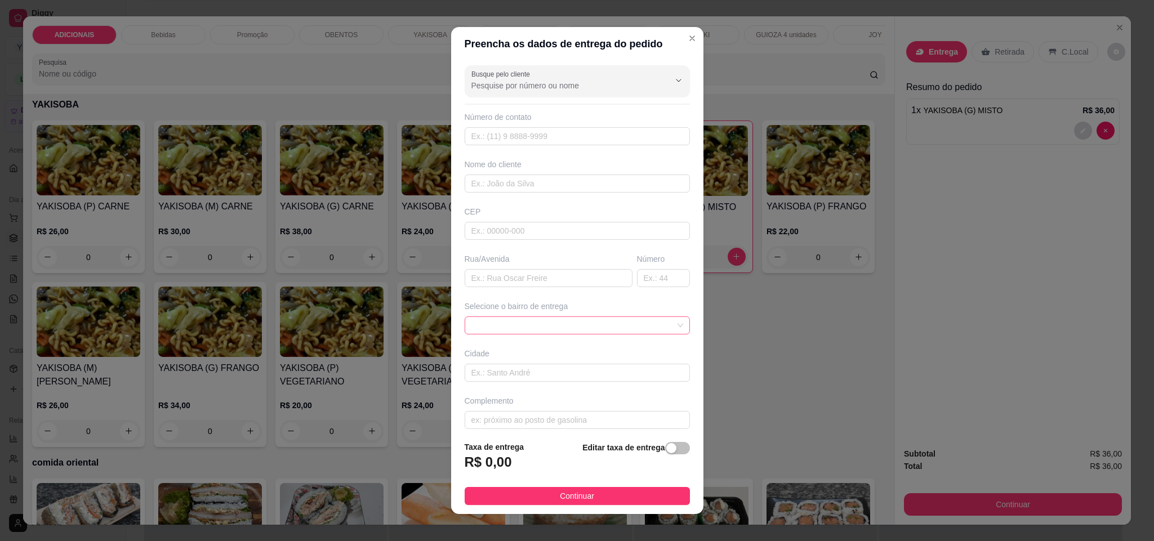
click at [645, 332] on span at bounding box center [577, 325] width 212 height 17
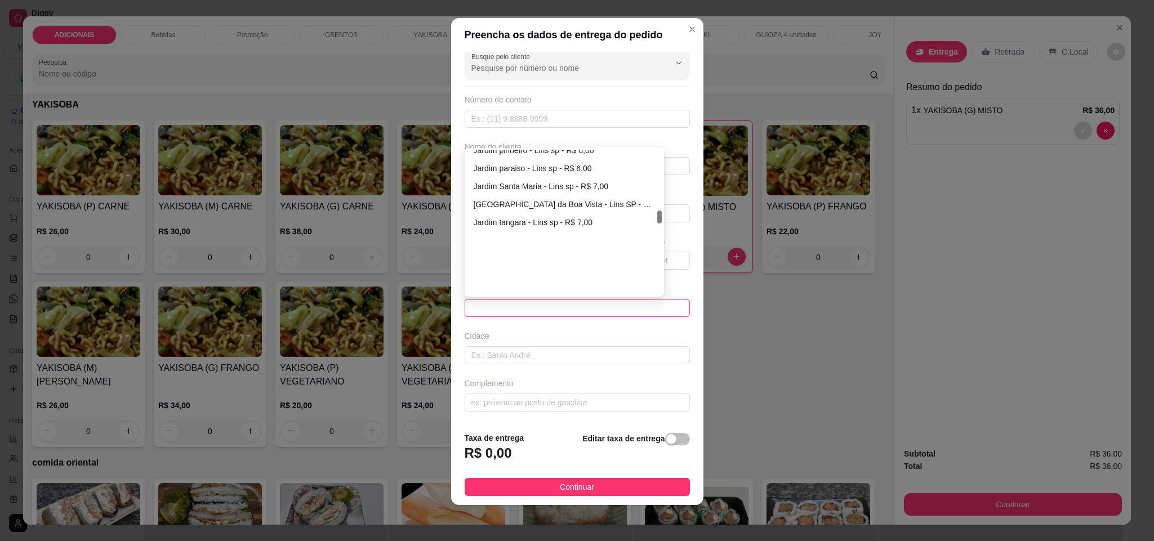
scroll to position [645, 0]
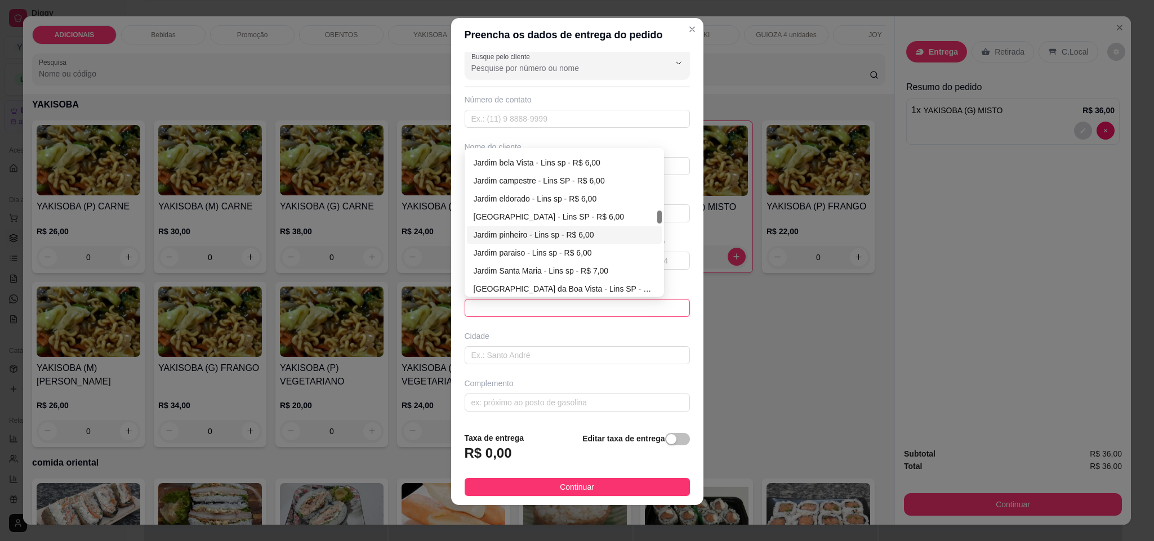
click at [539, 233] on div "Jardim pinheiro - Lins sp - R$ 6,00" at bounding box center [565, 235] width 182 height 12
type input "Lins sp"
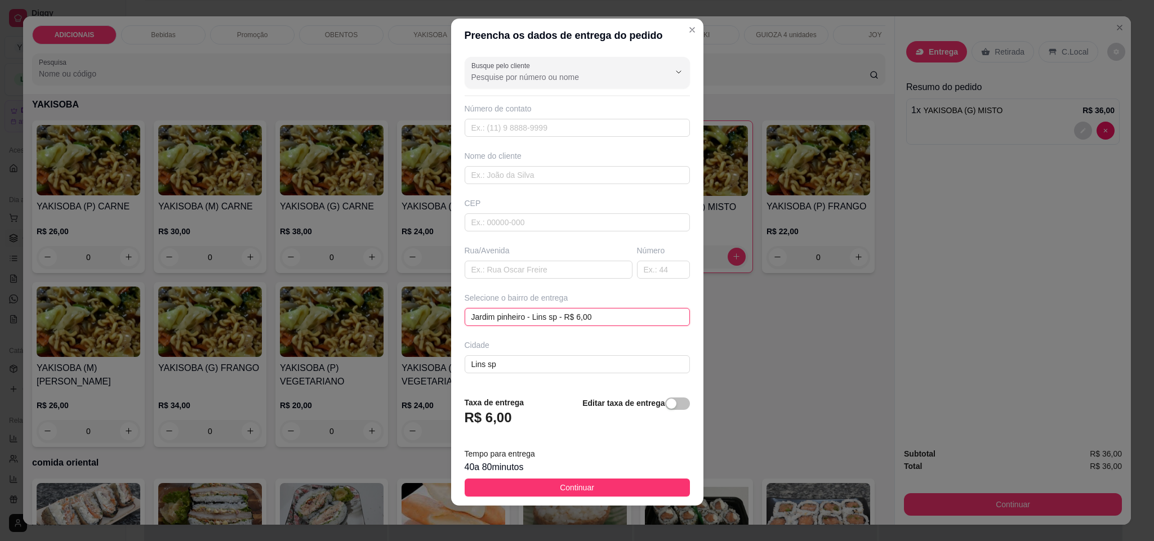
scroll to position [9, 0]
click at [551, 266] on input "text" at bounding box center [549, 269] width 168 height 18
click at [470, 272] on input "jotoba" at bounding box center [549, 269] width 168 height 18
type input "jatoba"
click at [644, 267] on input "text" at bounding box center [663, 269] width 53 height 18
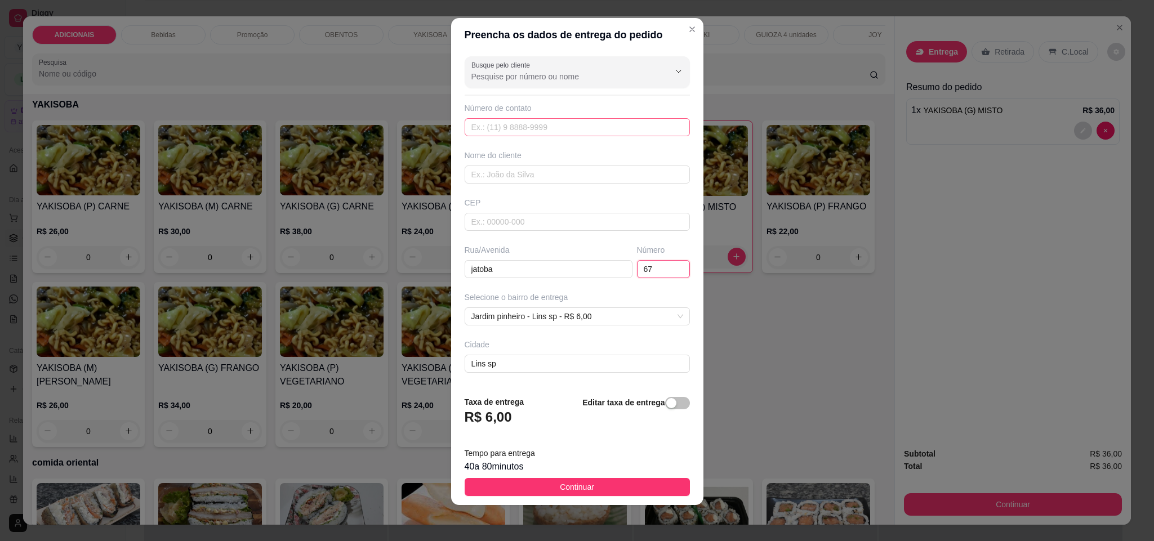
type input "67"
click at [519, 130] on input "text" at bounding box center [577, 127] width 225 height 18
type input "[PHONE_NUMBER]"
click at [538, 172] on input "text" at bounding box center [577, 175] width 225 height 18
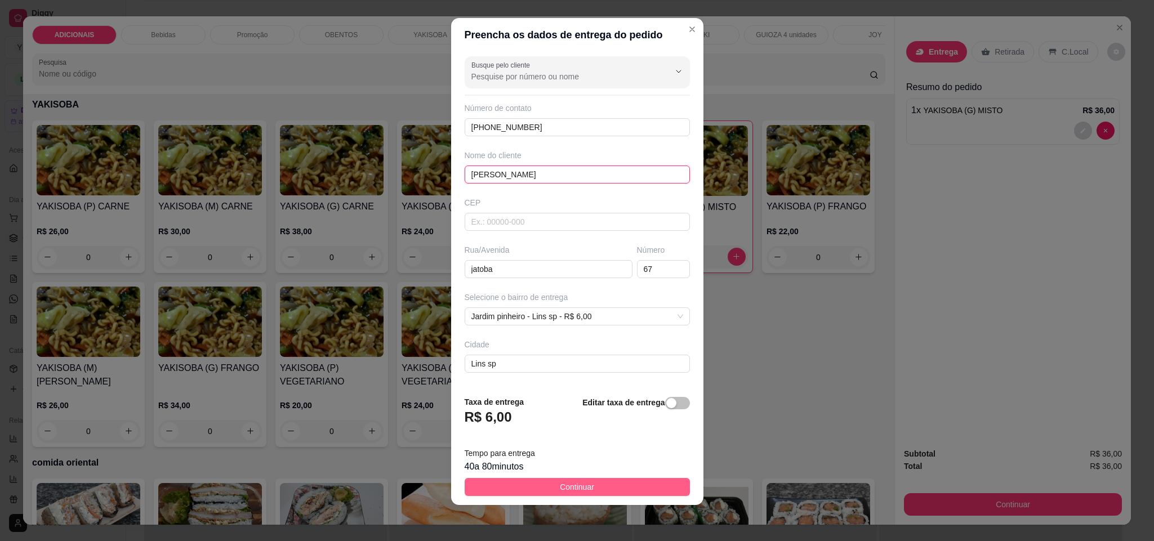
type input "[PERSON_NAME]"
click at [617, 482] on button "Continuar" at bounding box center [577, 487] width 225 height 18
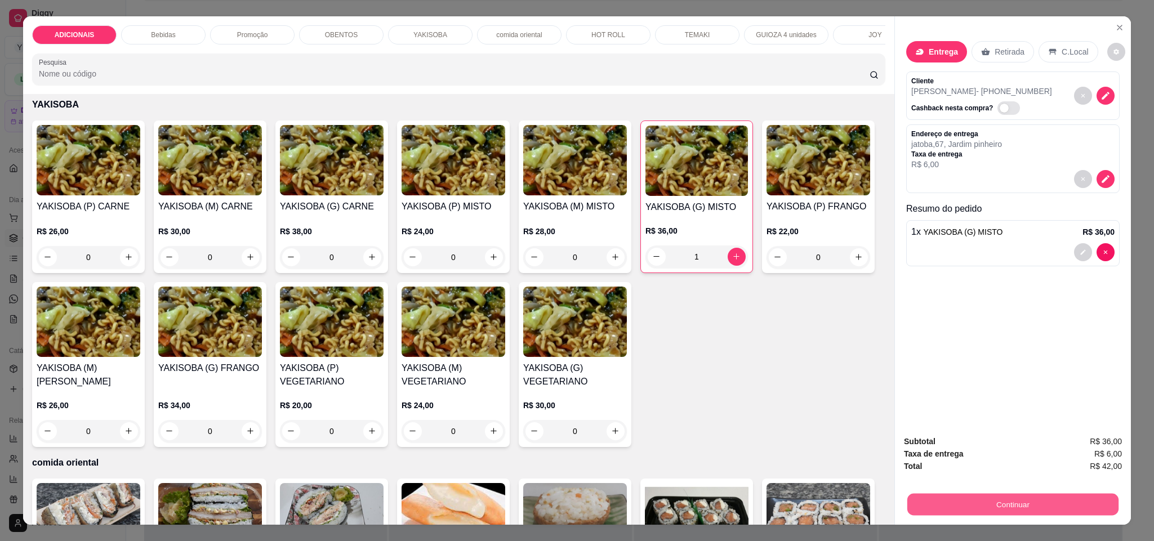
click at [1009, 507] on button "Continuar" at bounding box center [1012, 505] width 211 height 22
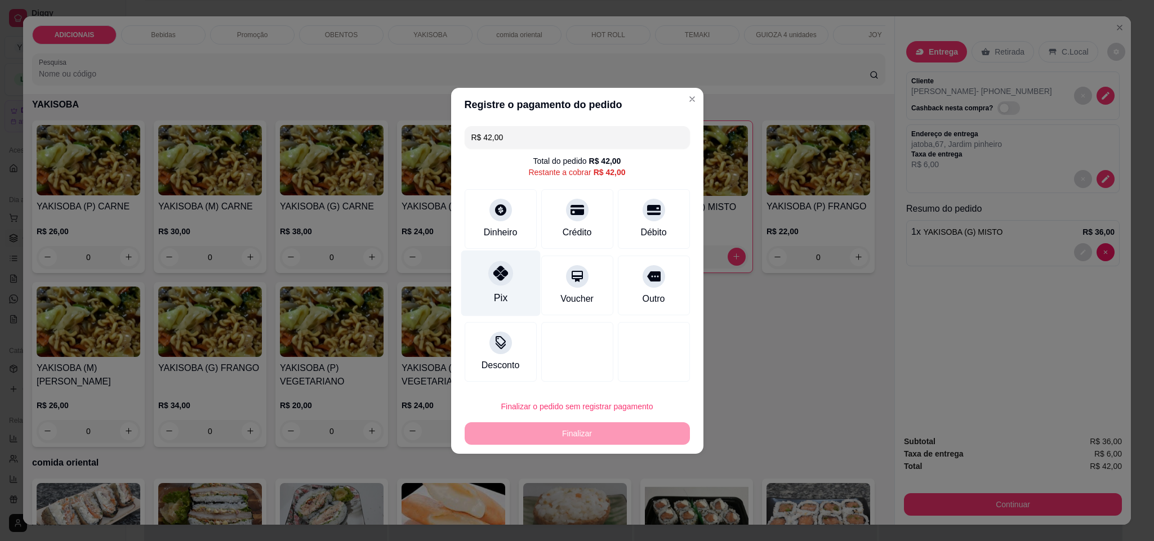
click at [496, 280] on icon at bounding box center [500, 273] width 15 height 15
type input "R$ 0,00"
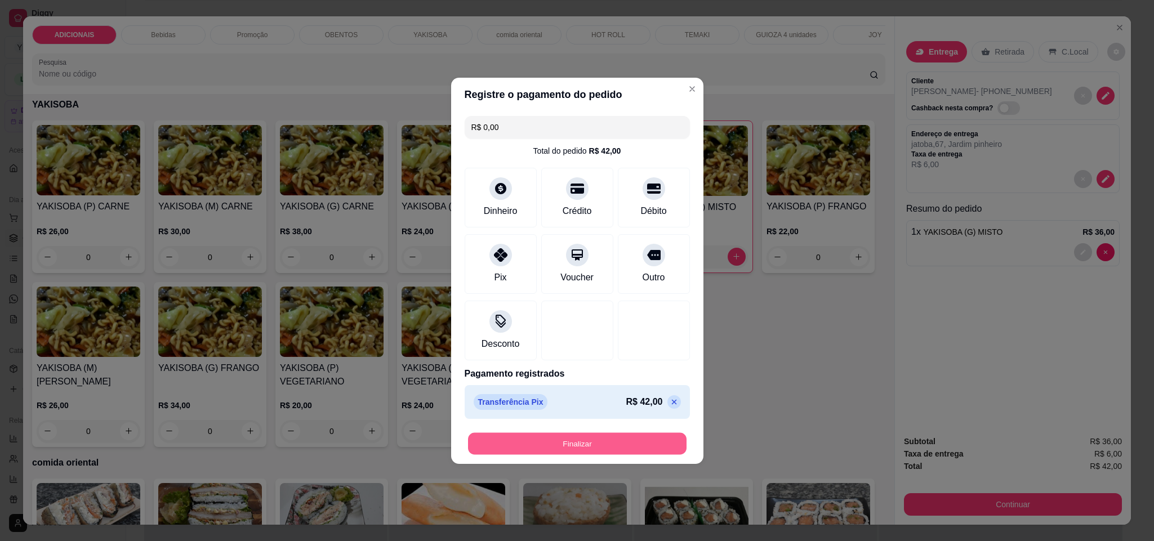
click at [578, 449] on button "Finalizar" at bounding box center [577, 444] width 219 height 22
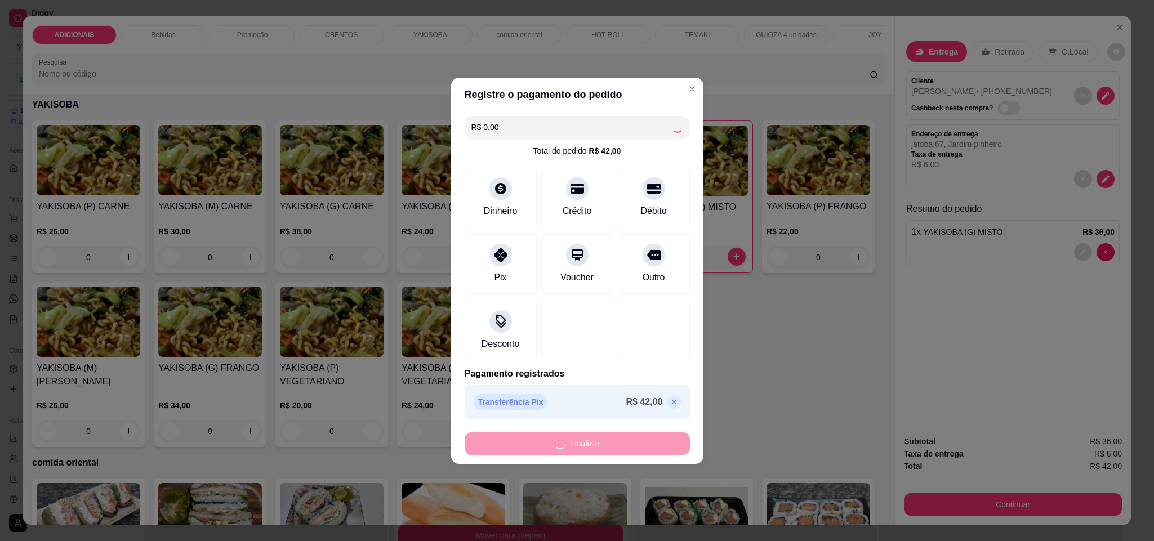
type input "0"
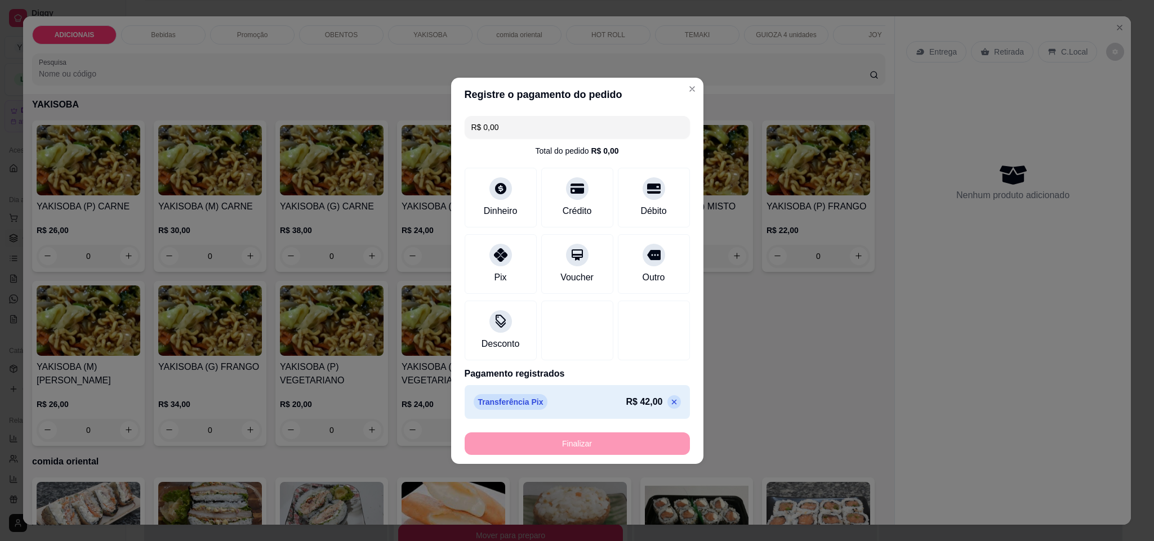
type input "-R$ 42,00"
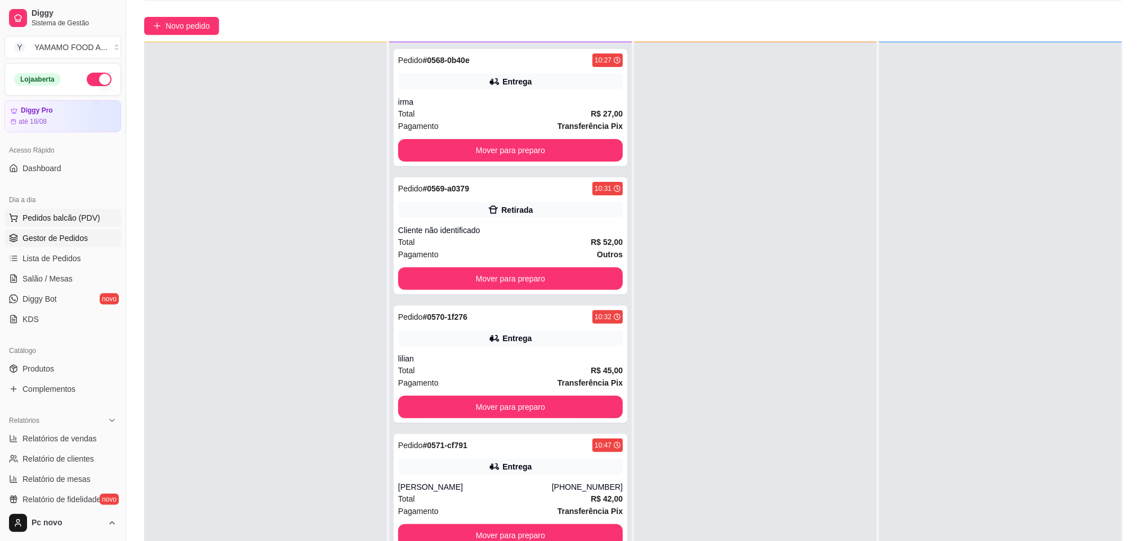
click at [93, 217] on span "Pedidos balcão (PDV)" at bounding box center [62, 217] width 78 height 11
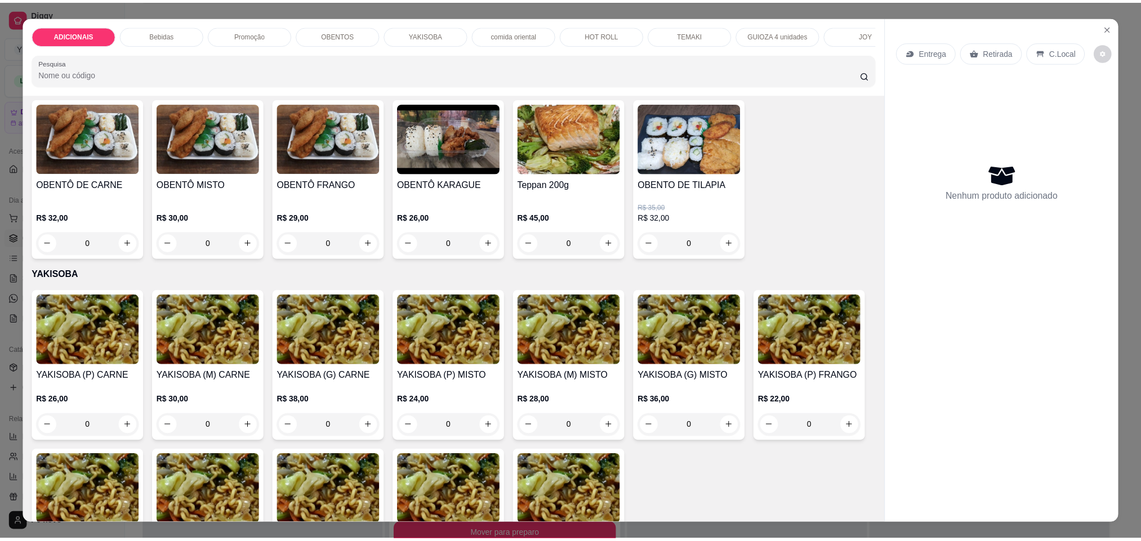
scroll to position [1521, 0]
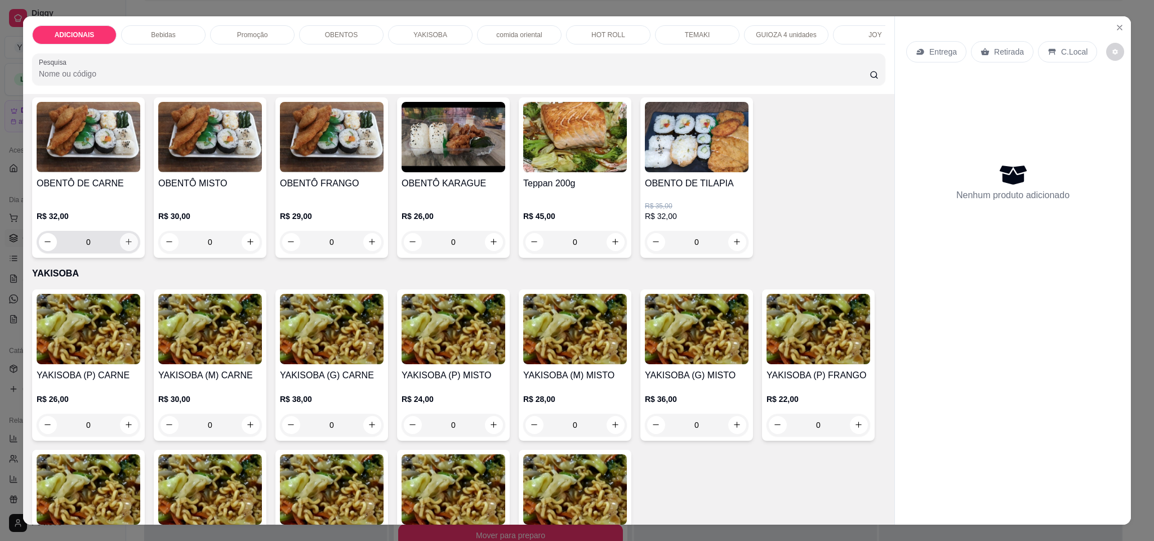
click at [124, 246] on icon "increase-product-quantity" at bounding box center [128, 242] width 8 height 8
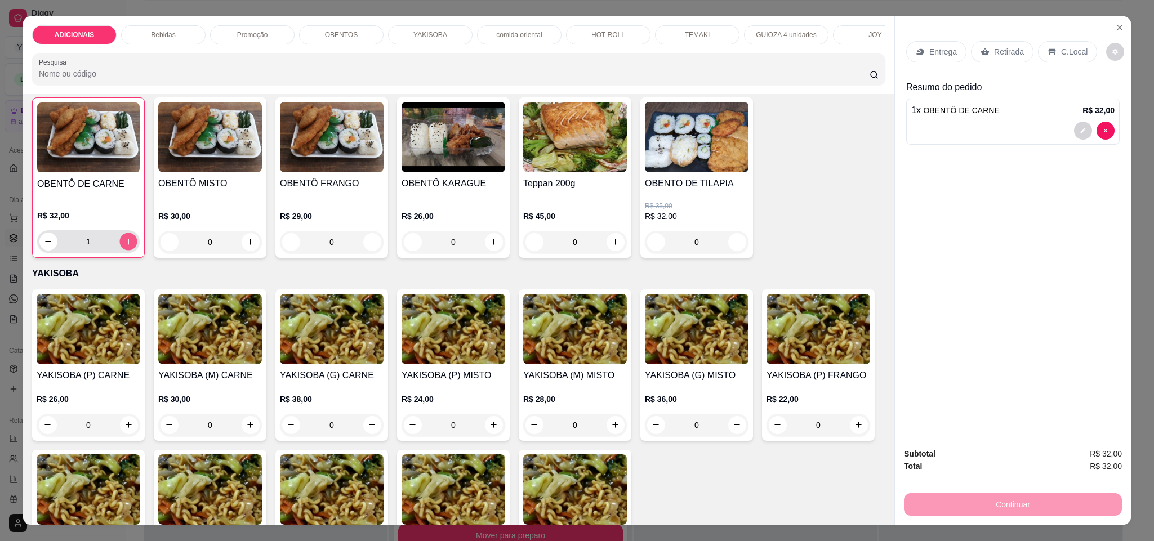
click at [124, 246] on icon "increase-product-quantity" at bounding box center [128, 242] width 8 height 8
type input "2"
click at [1012, 51] on p "Retirada" at bounding box center [1009, 51] width 30 height 11
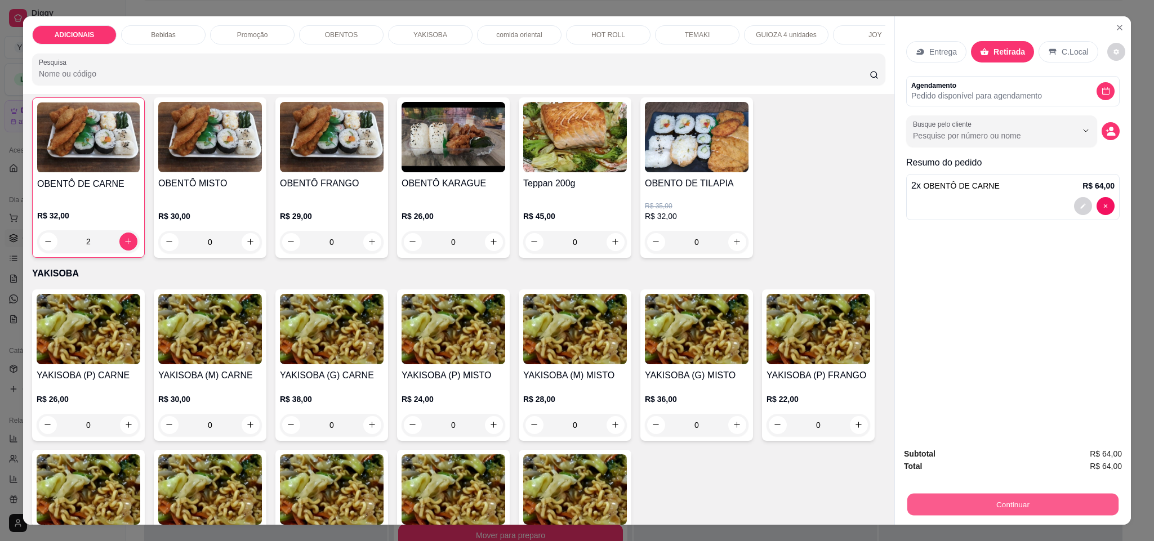
click at [981, 509] on button "Continuar" at bounding box center [1012, 505] width 211 height 22
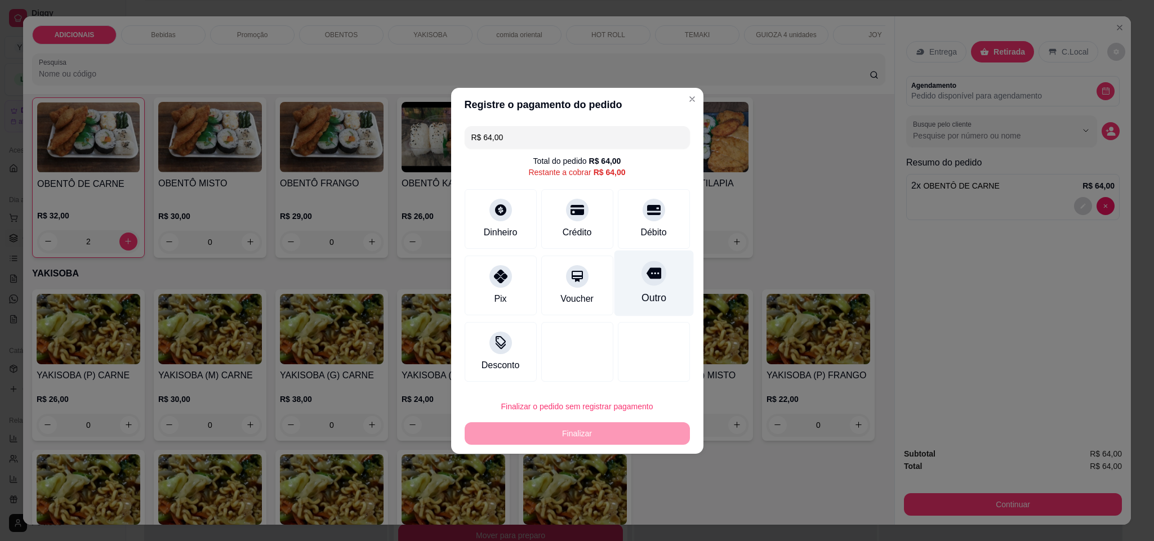
click at [660, 291] on div "Outro" at bounding box center [653, 283] width 79 height 66
type input "R$ 0,00"
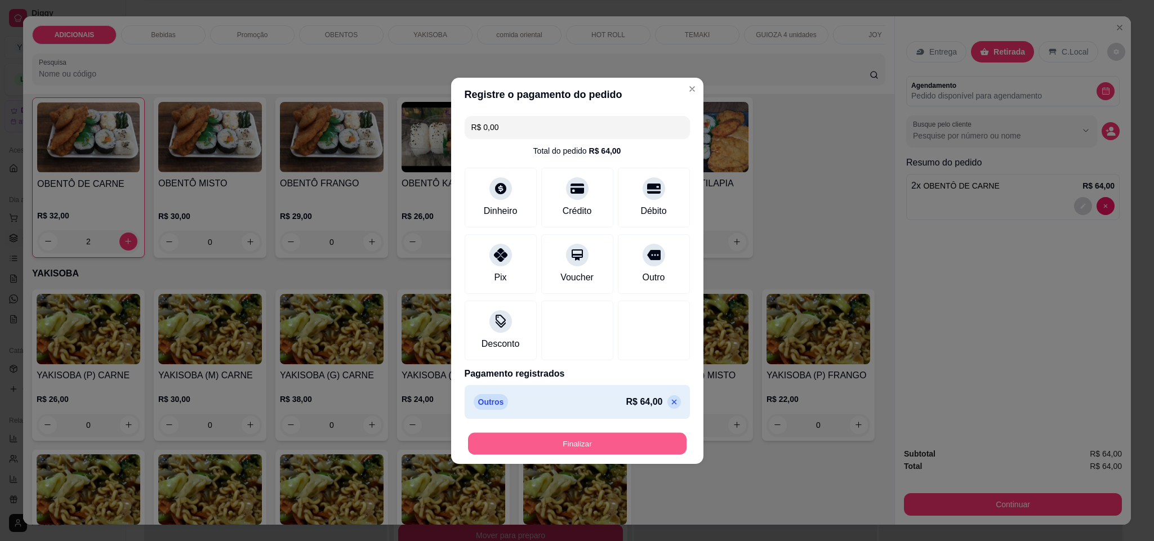
click at [614, 445] on button "Finalizar" at bounding box center [577, 444] width 219 height 22
type input "0"
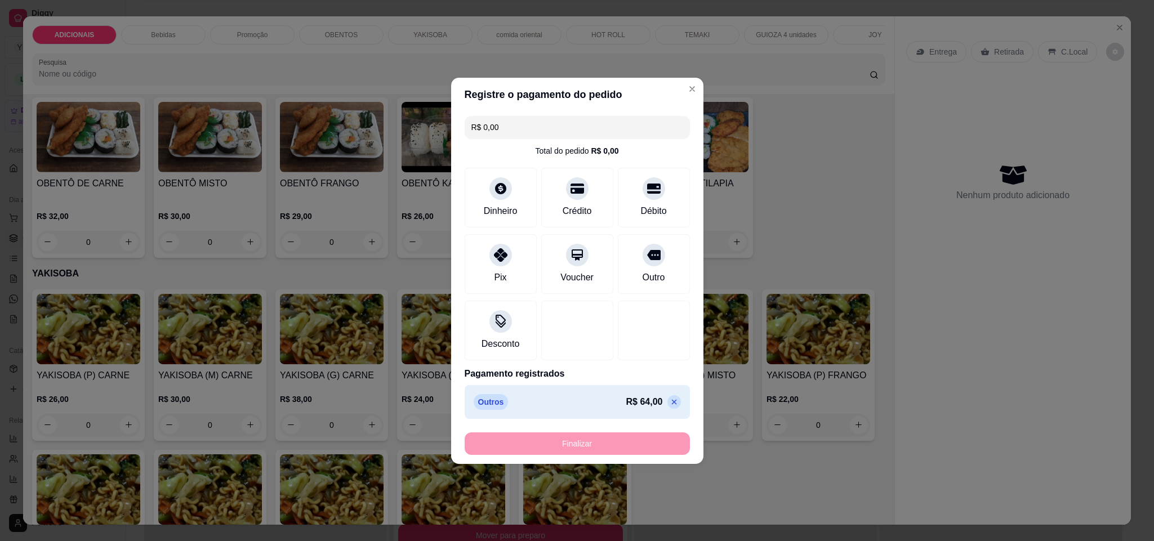
type input "-R$ 64,00"
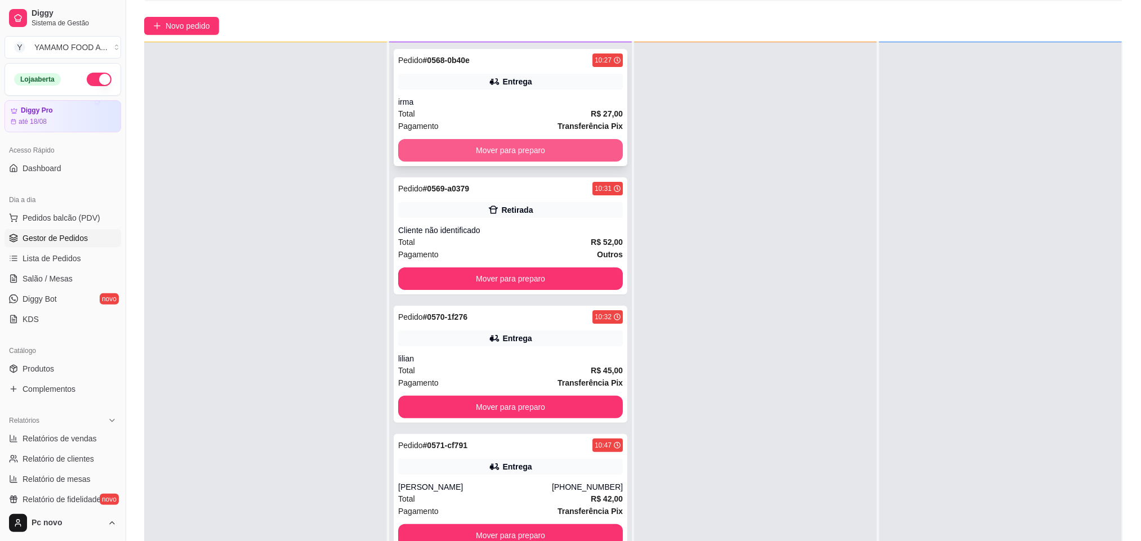
click at [558, 147] on button "Mover para preparo" at bounding box center [510, 150] width 225 height 23
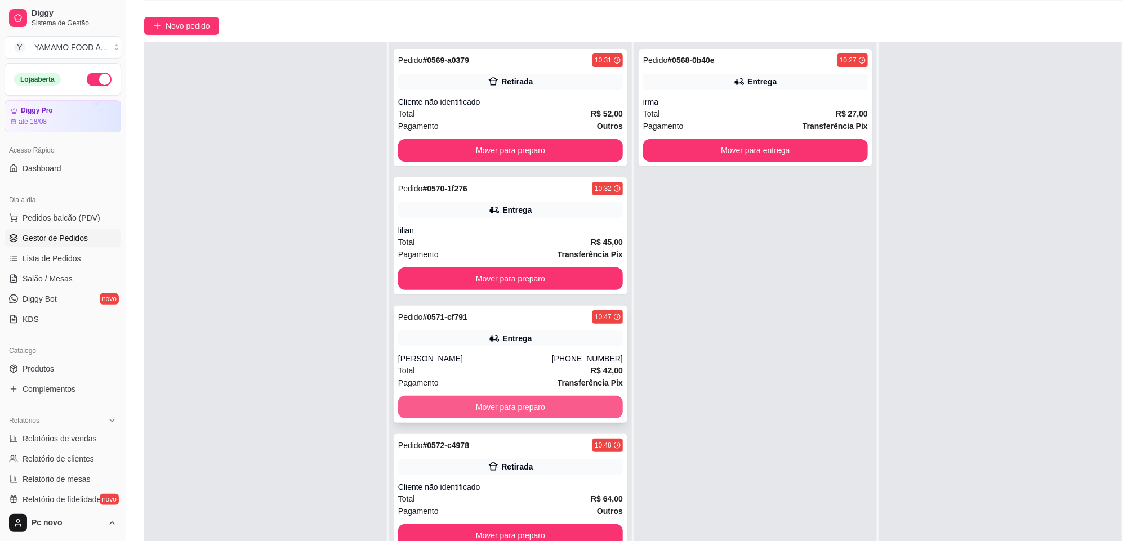
click at [514, 407] on button "Mover para preparo" at bounding box center [510, 407] width 225 height 23
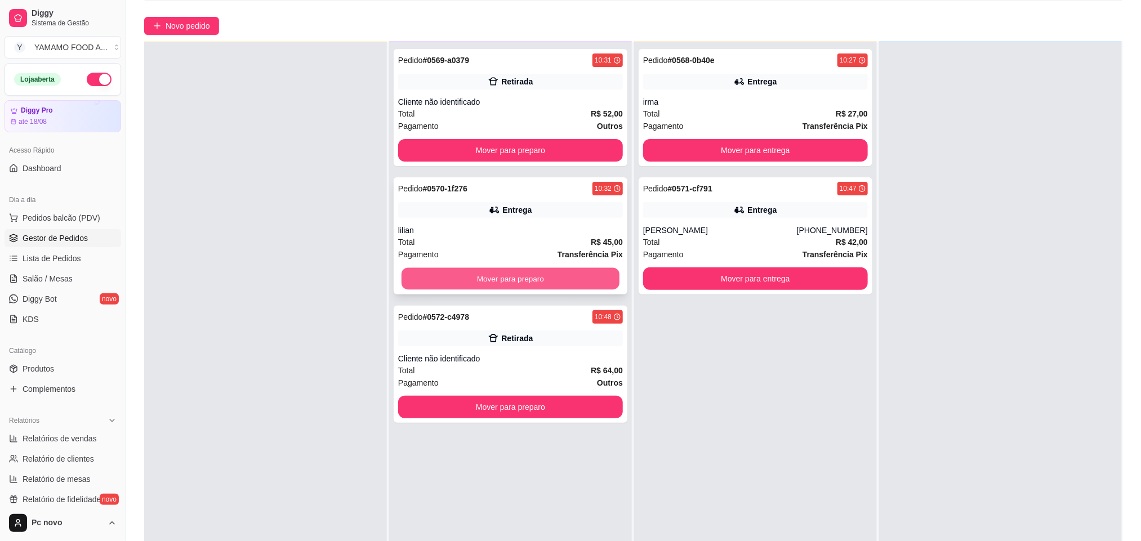
click at [491, 279] on button "Mover para preparo" at bounding box center [511, 279] width 218 height 22
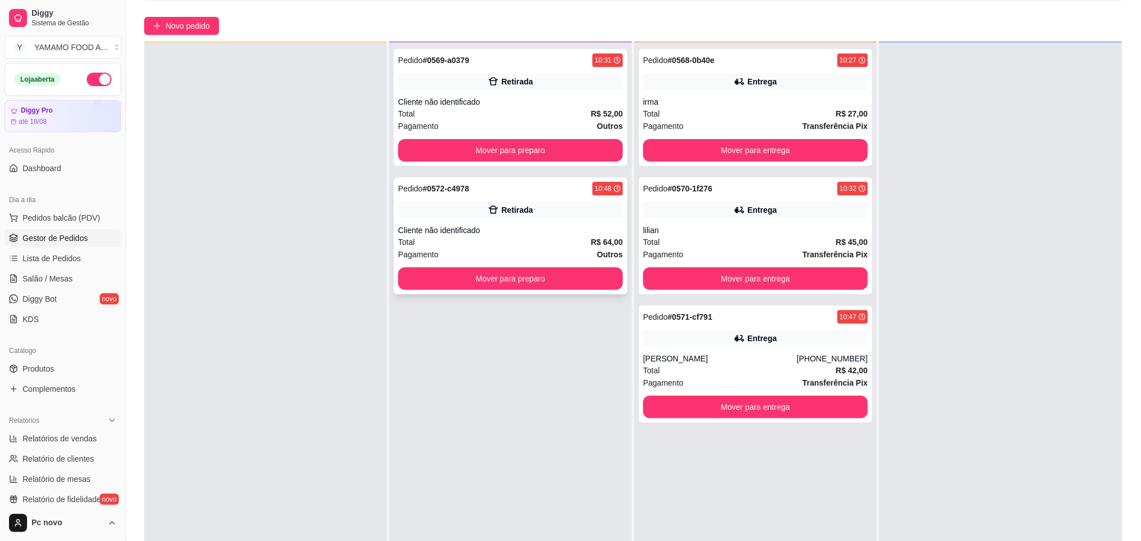
click at [443, 230] on div "Cliente não identificado" at bounding box center [510, 230] width 225 height 11
click at [466, 273] on button "Mover para preparo" at bounding box center [510, 279] width 225 height 23
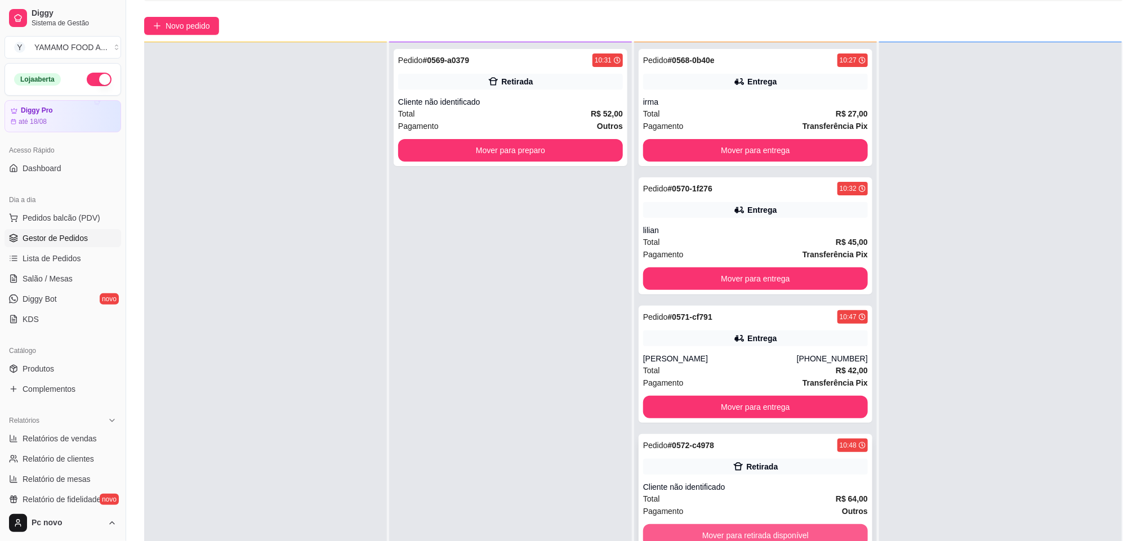
click at [830, 524] on button "Mover para retirada disponível" at bounding box center [755, 535] width 225 height 23
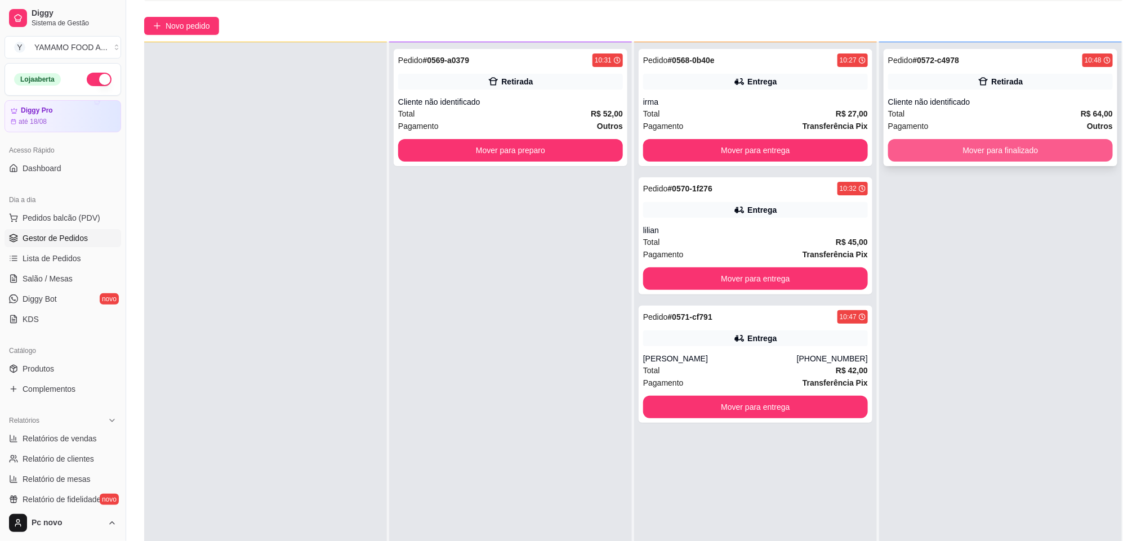
click at [1014, 145] on button "Mover para finalizado" at bounding box center [1000, 150] width 225 height 23
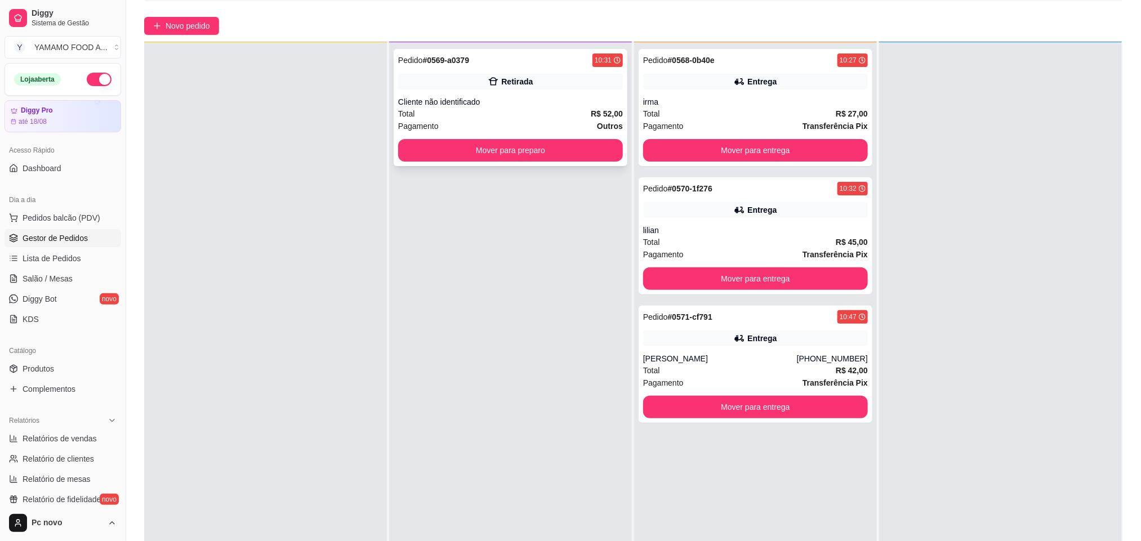
click at [448, 105] on div "Cliente não identificado" at bounding box center [510, 101] width 225 height 11
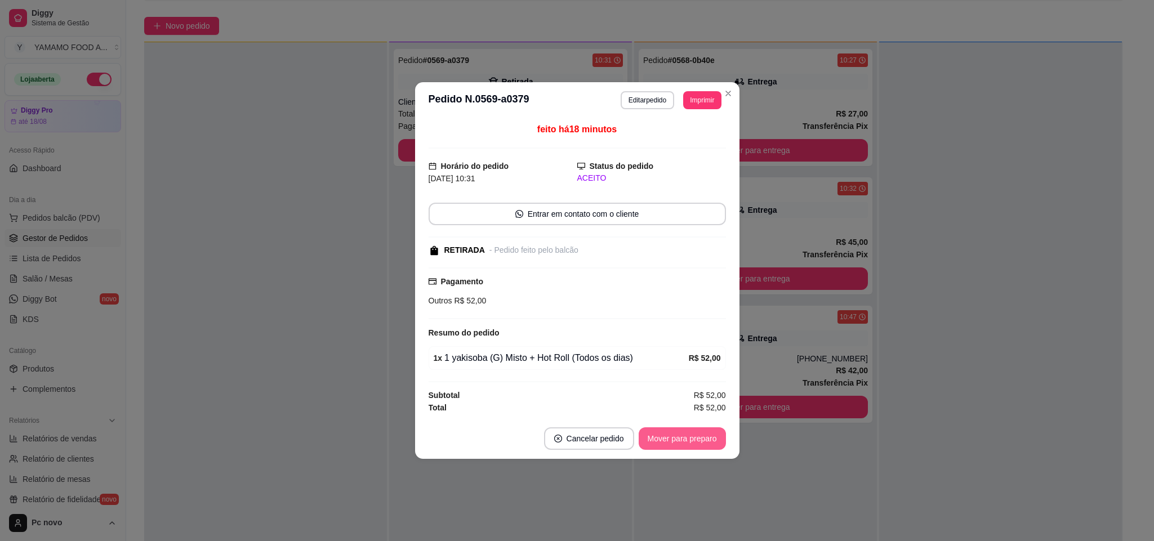
click at [676, 438] on button "Mover para preparo" at bounding box center [682, 438] width 87 height 23
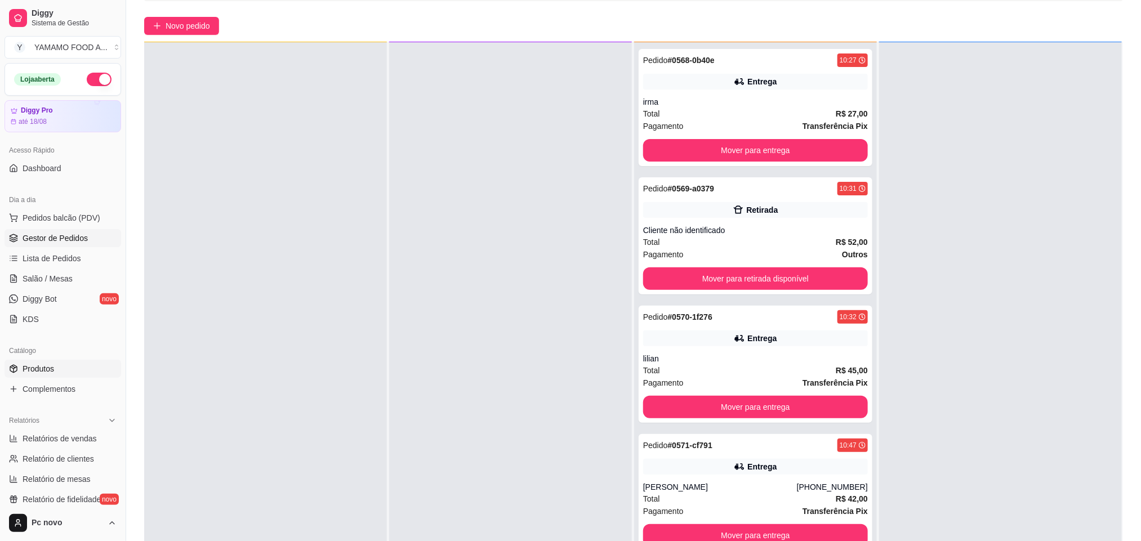
click at [43, 371] on span "Produtos" at bounding box center [39, 368] width 32 height 11
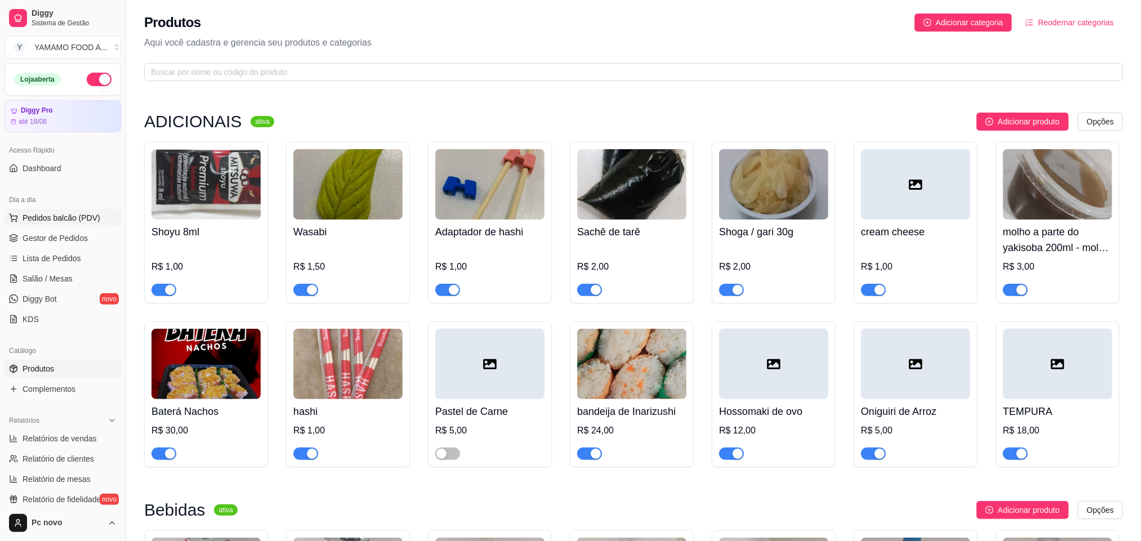
click at [51, 220] on span "Pedidos balcão (PDV)" at bounding box center [62, 217] width 78 height 11
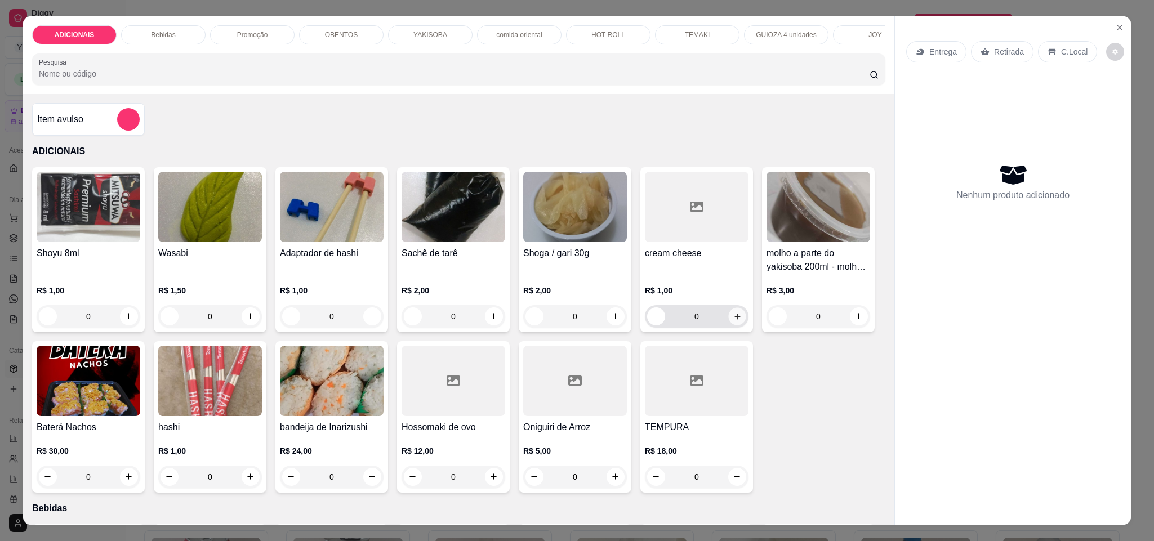
click at [733, 320] on icon "increase-product-quantity" at bounding box center [737, 317] width 8 height 8
type input "2"
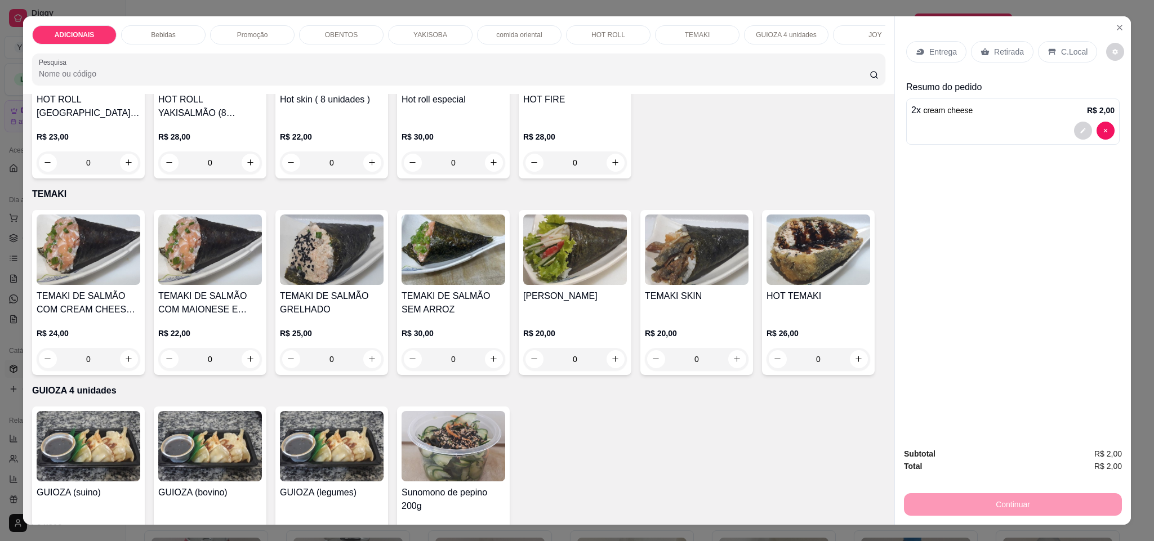
scroll to position [2957, 0]
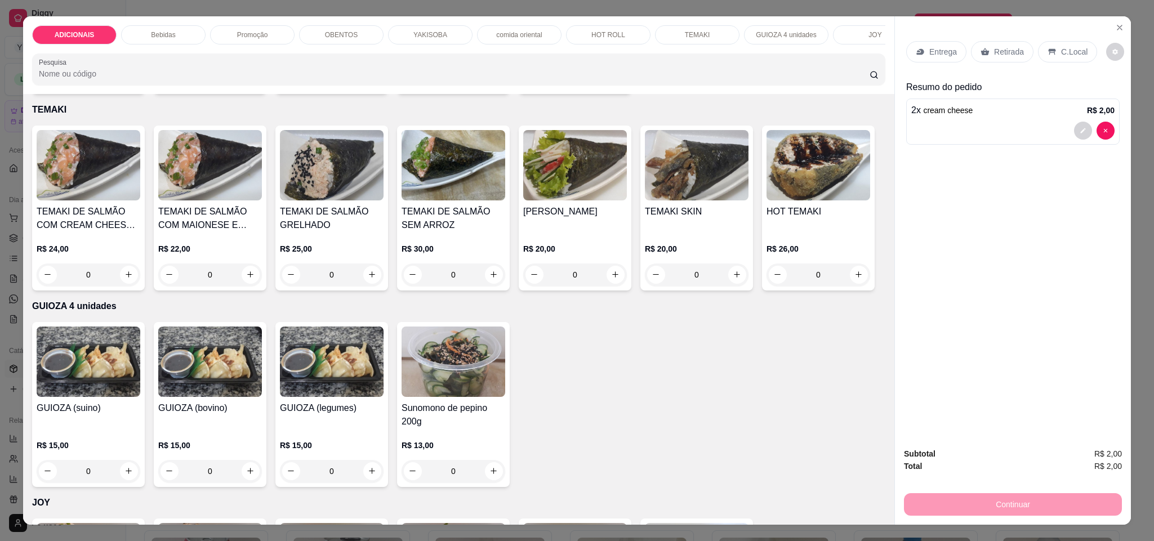
click at [124, 82] on icon "increase-product-quantity" at bounding box center [128, 78] width 8 height 8
type input "1"
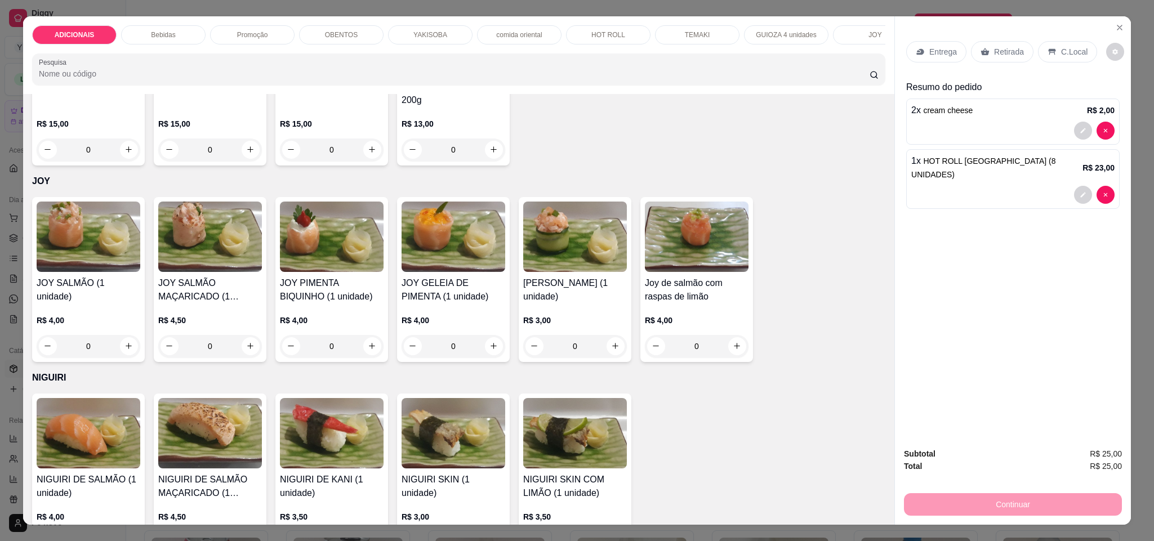
scroll to position [3295, 0]
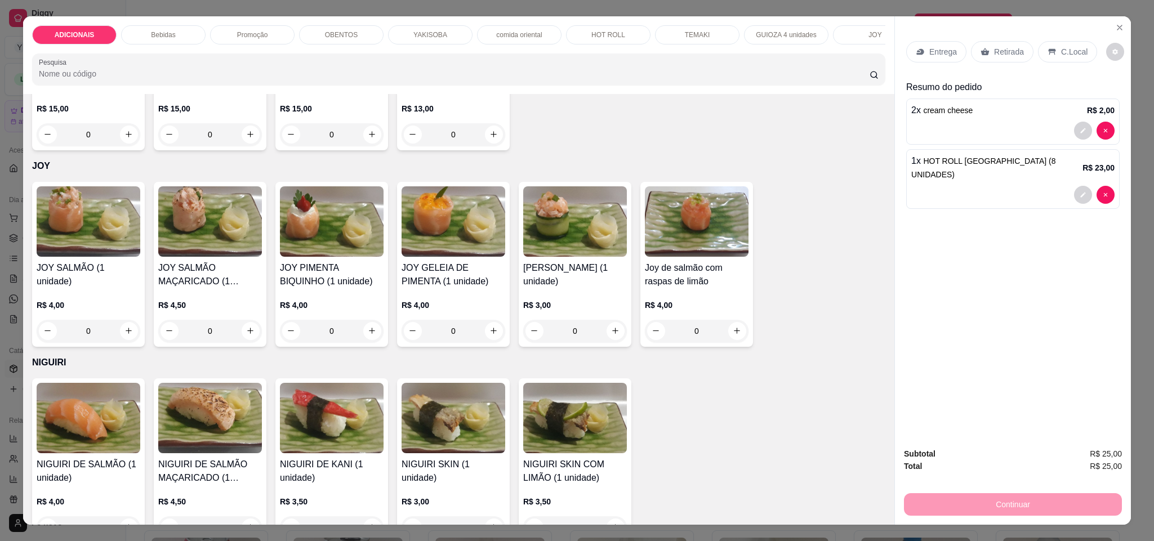
type input "2"
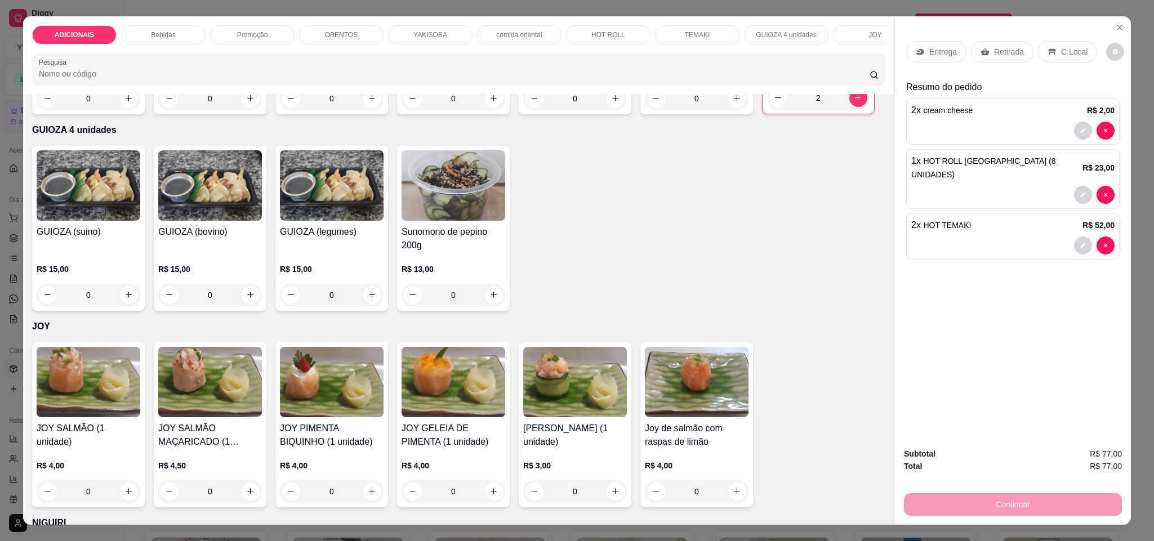
scroll to position [3126, 0]
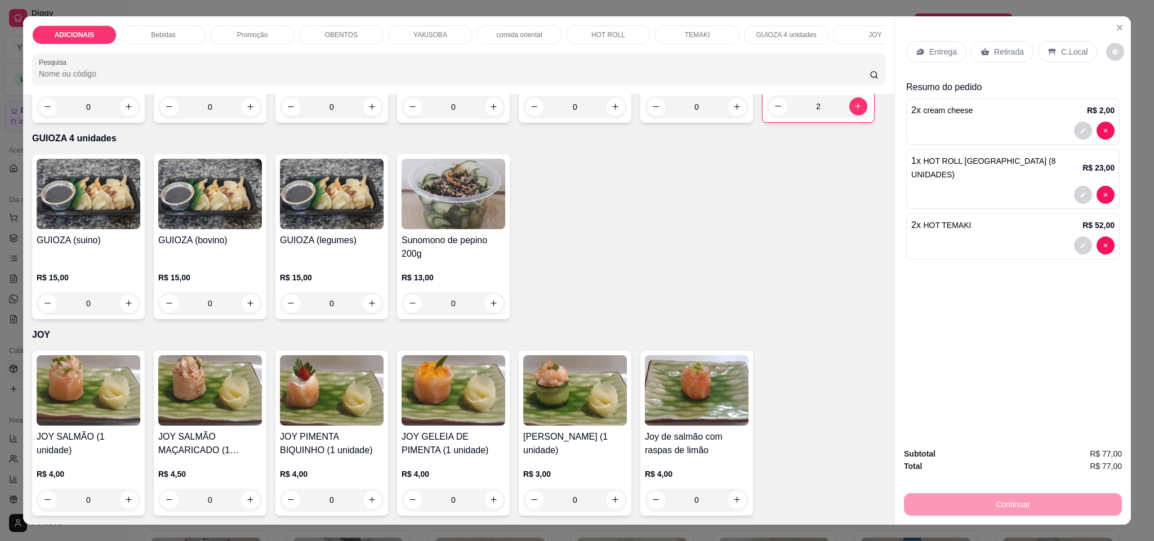
type input "2"
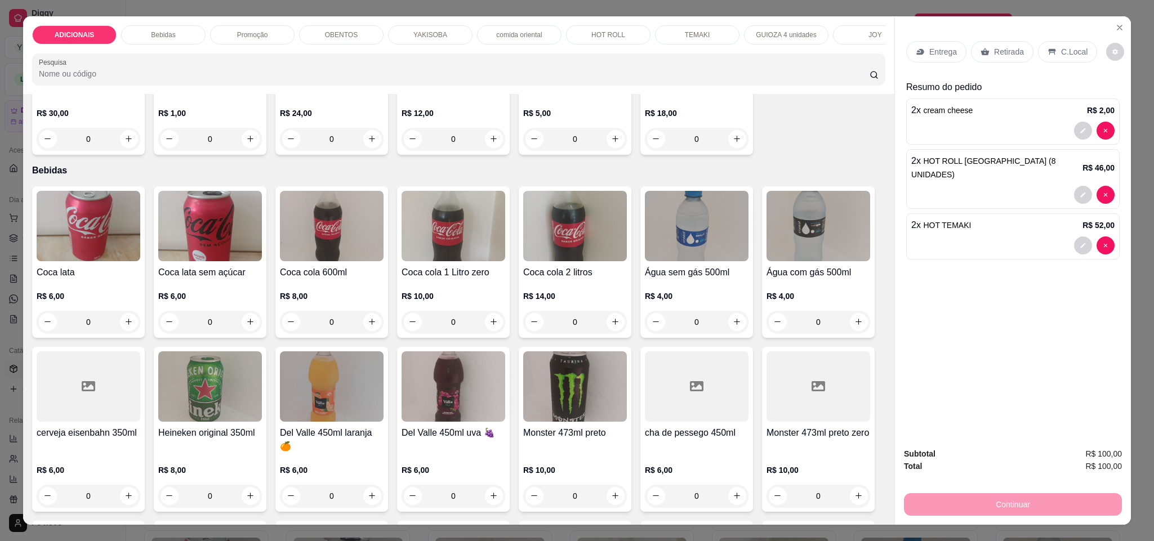
scroll to position [422, 0]
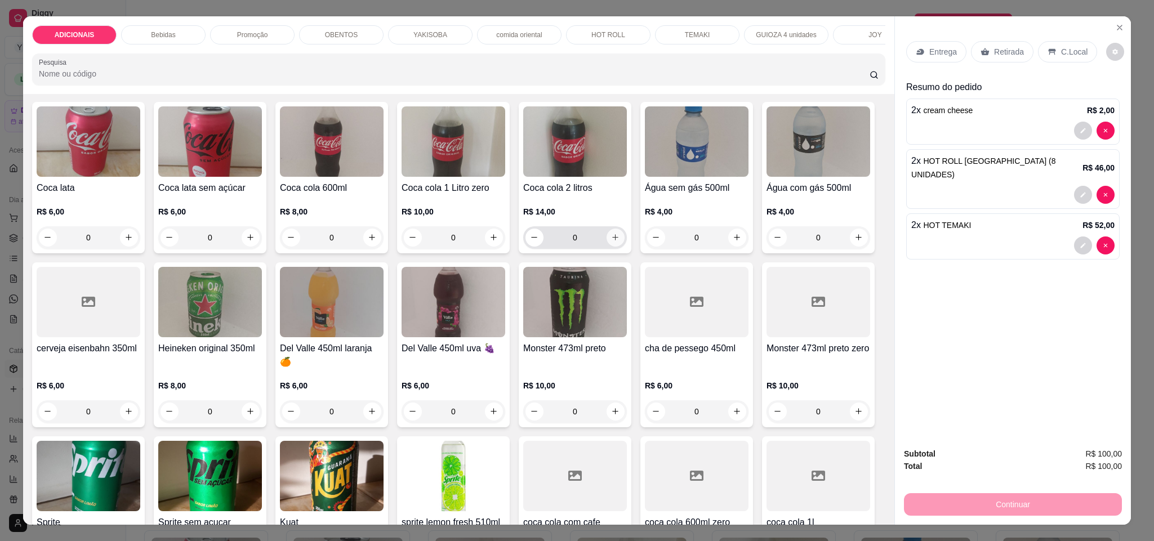
click at [612, 242] on icon "increase-product-quantity" at bounding box center [615, 237] width 8 height 8
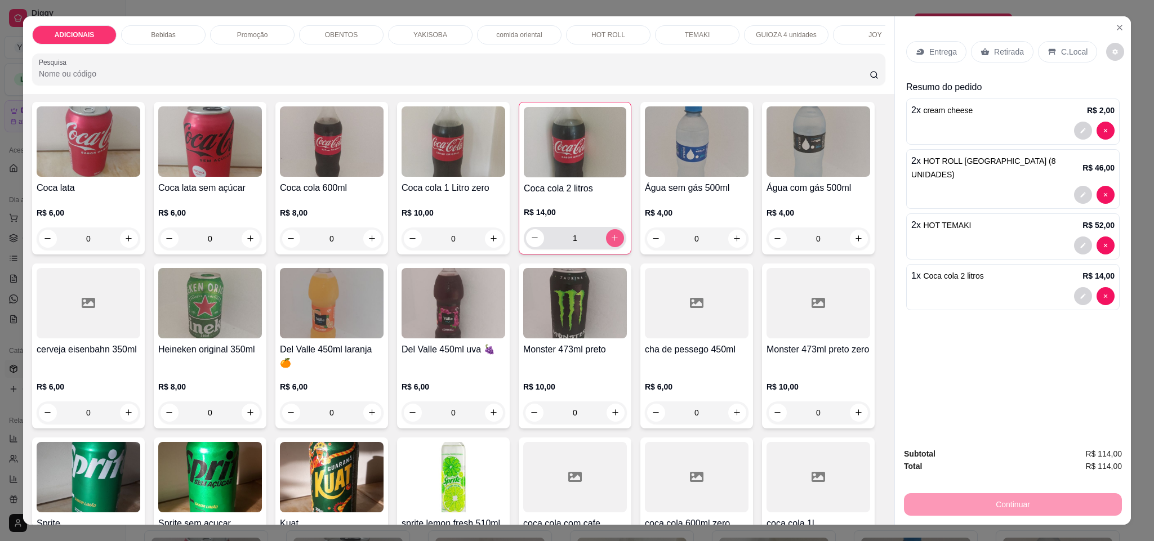
type input "1"
click at [933, 51] on p "Entrega" at bounding box center [943, 51] width 28 height 11
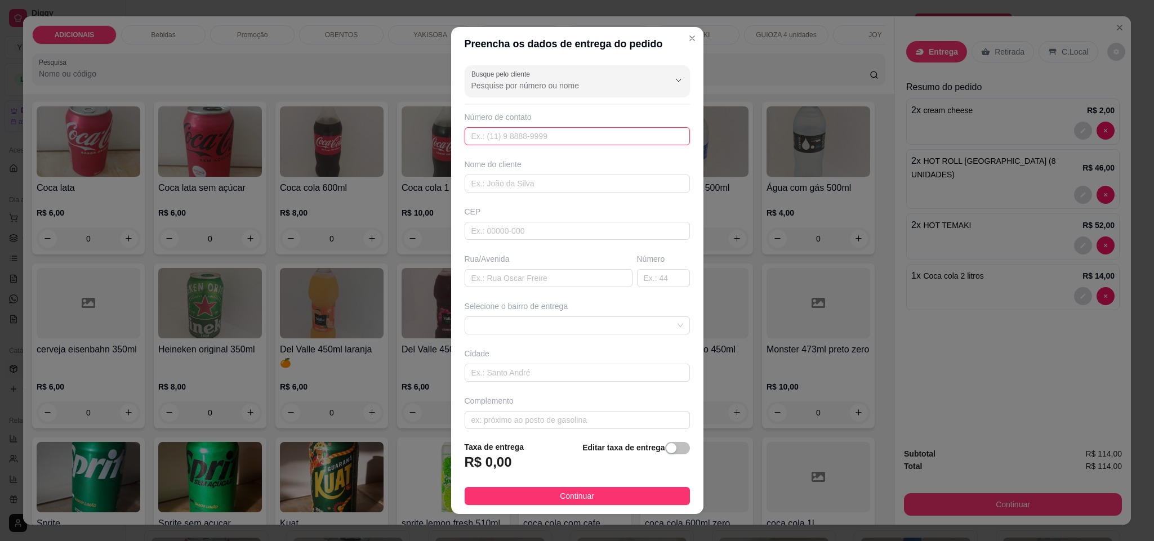
click at [585, 145] on input "text" at bounding box center [577, 136] width 225 height 18
type input "[PHONE_NUMBER]"
click at [531, 280] on input "text" at bounding box center [549, 278] width 168 height 18
type input "travessa rondom"
click at [637, 279] on input "text" at bounding box center [663, 278] width 53 height 18
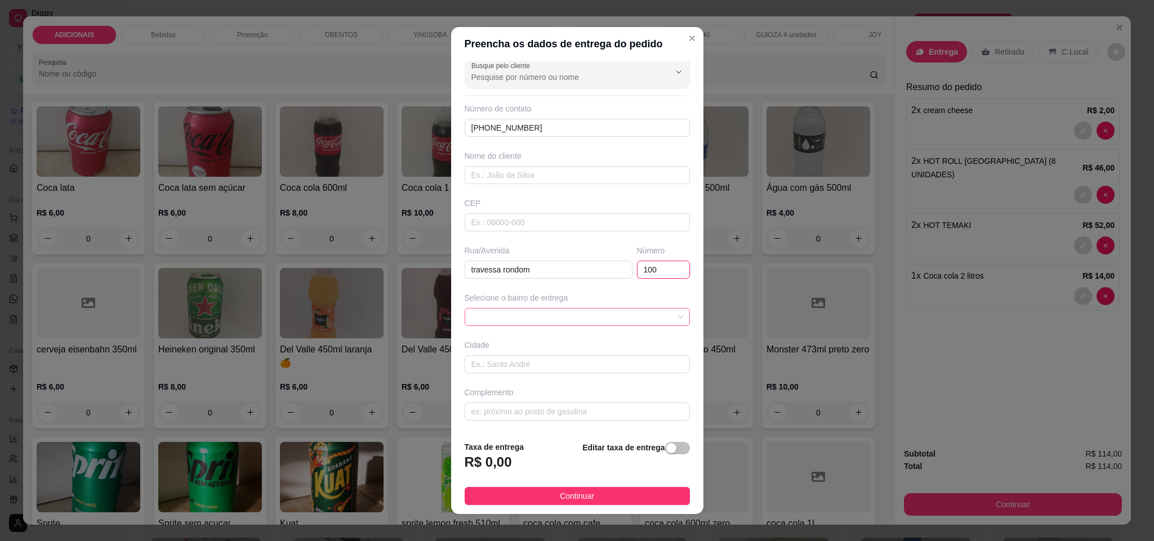
scroll to position [12, 0]
click at [623, 322] on span at bounding box center [577, 317] width 212 height 17
type input "100"
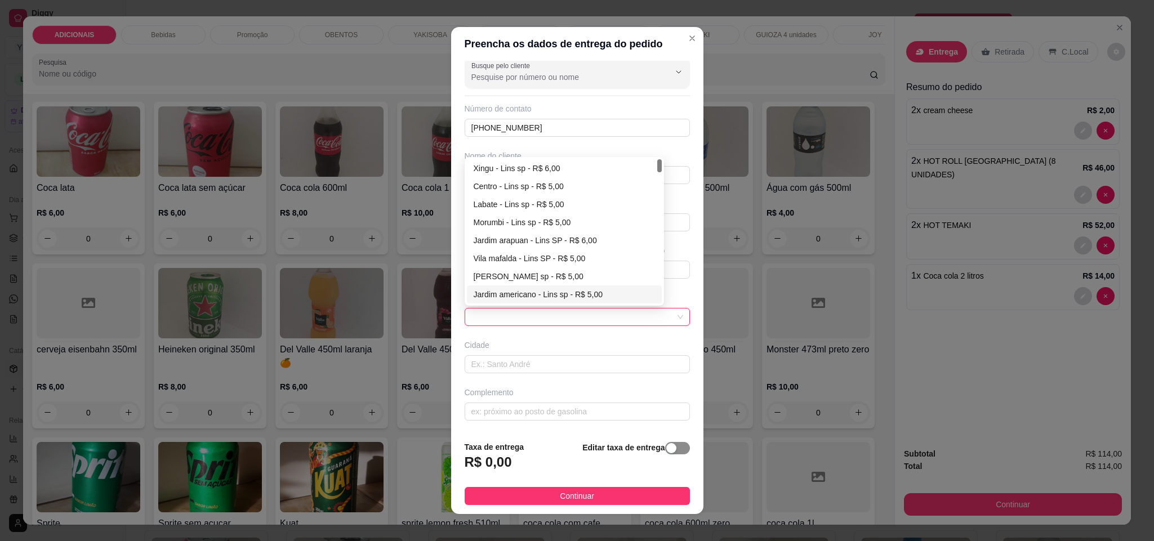
click at [665, 451] on span "button" at bounding box center [677, 448] width 25 height 12
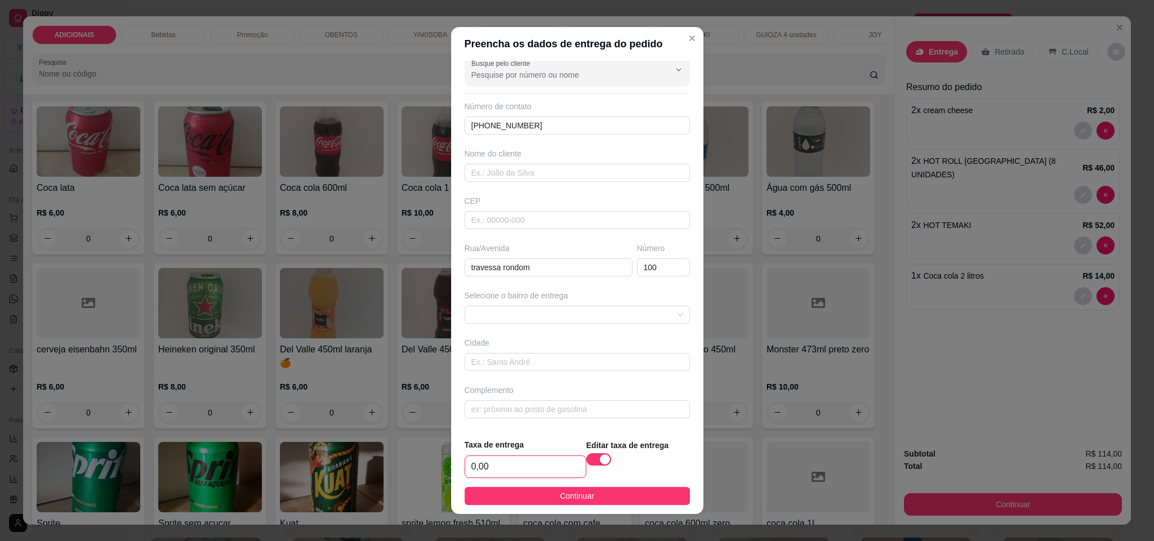
drag, startPoint x: 518, startPoint y: 461, endPoint x: 517, endPoint y: 467, distance: 5.7
click at [517, 462] on input "0,00" at bounding box center [525, 466] width 121 height 21
type input "8,00"
click at [568, 494] on span "Continuar" at bounding box center [577, 496] width 34 height 12
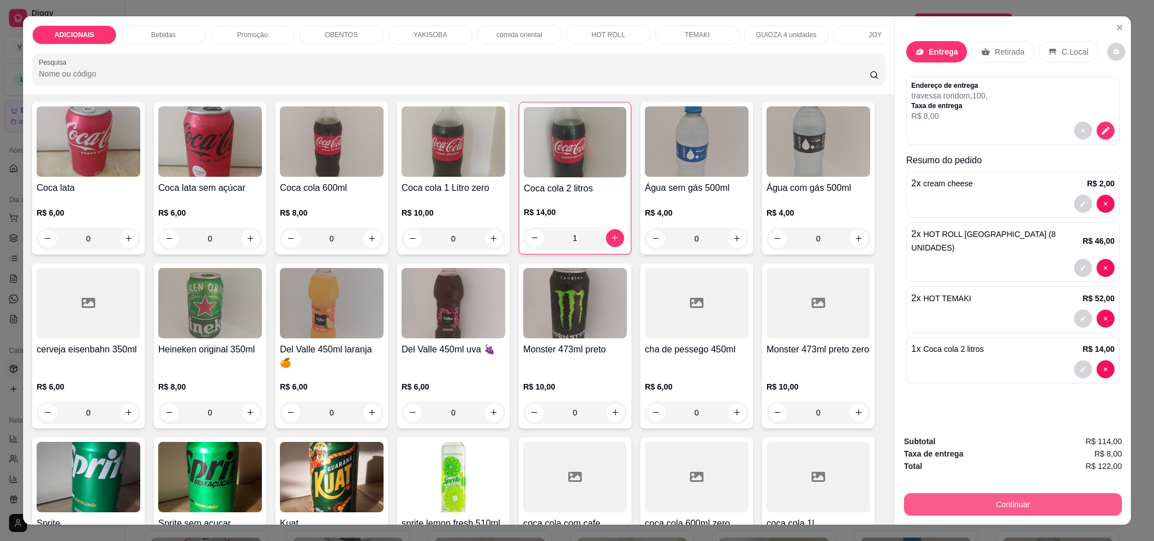
click at [988, 501] on button "Continuar" at bounding box center [1013, 504] width 218 height 23
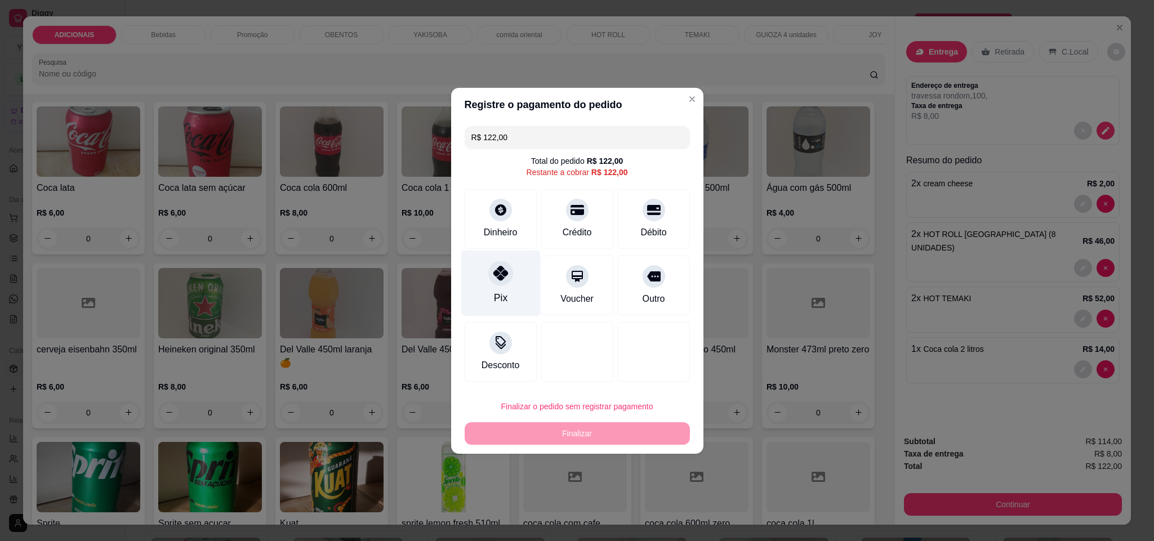
click at [499, 286] on div "Pix" at bounding box center [500, 283] width 79 height 66
type input "R$ 0,00"
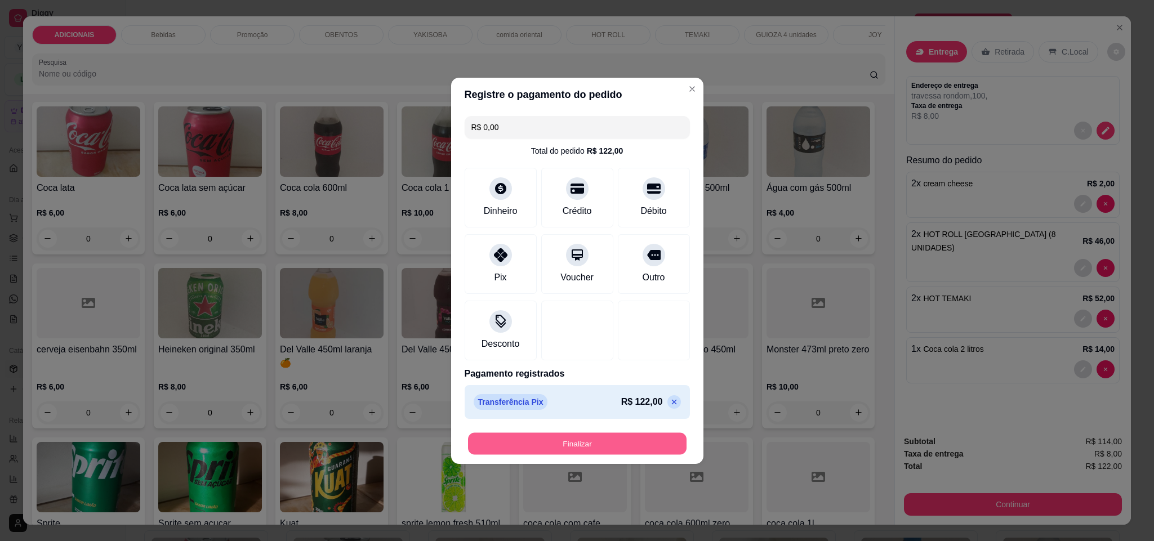
click at [670, 443] on button "Finalizar" at bounding box center [577, 444] width 219 height 22
type input "0"
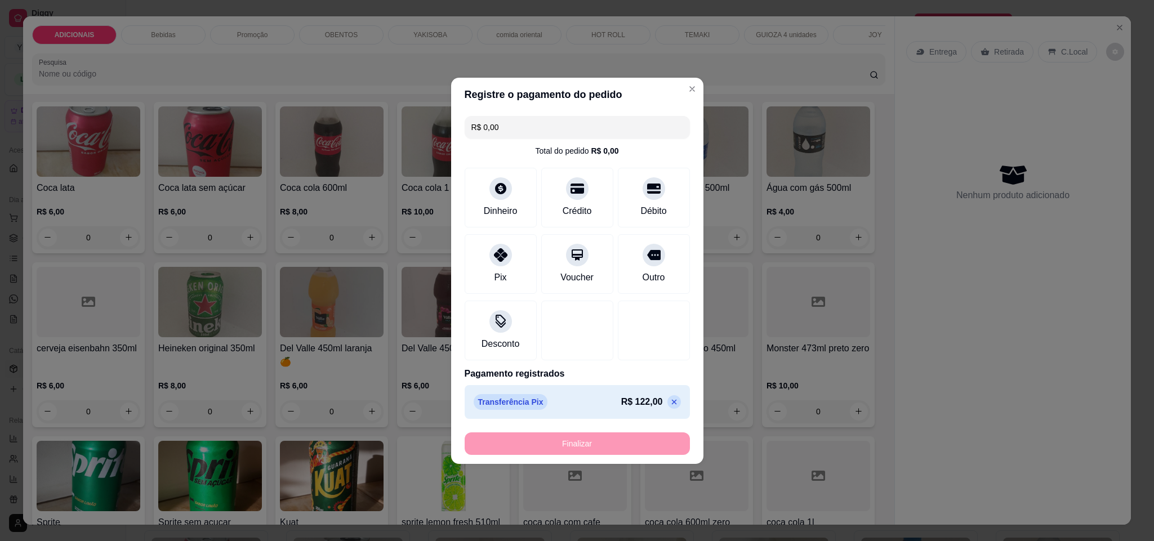
type input "-R$ 122,00"
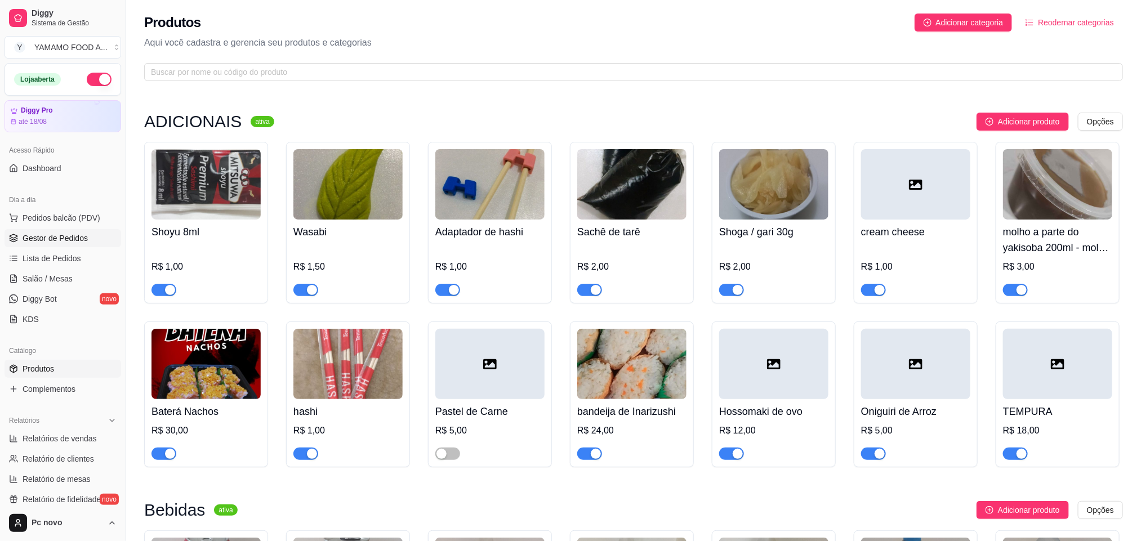
click at [65, 238] on span "Gestor de Pedidos" at bounding box center [55, 238] width 65 height 11
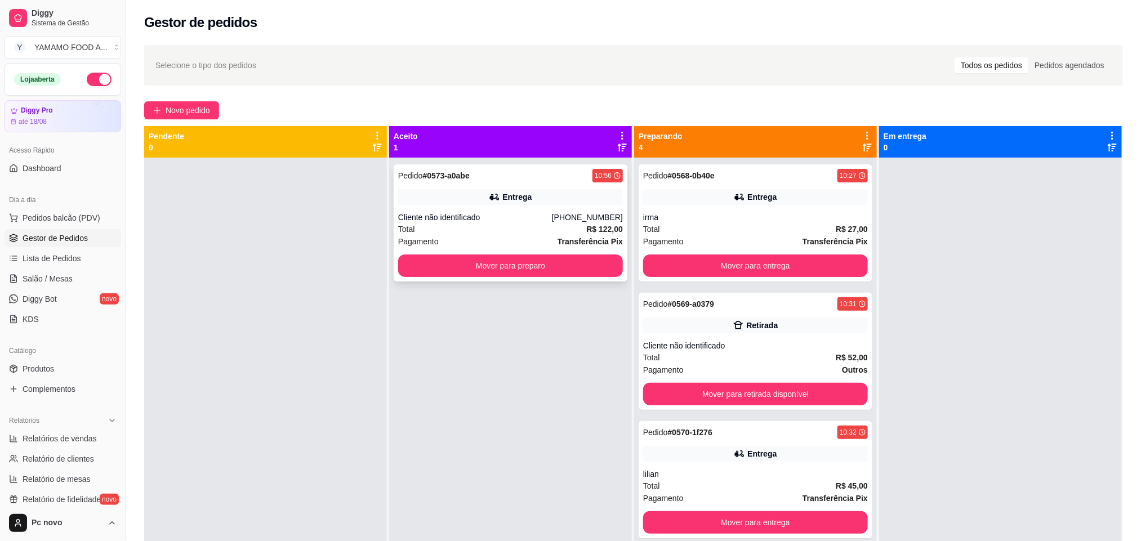
click at [540, 219] on div "Cliente não identificado" at bounding box center [475, 217] width 154 height 11
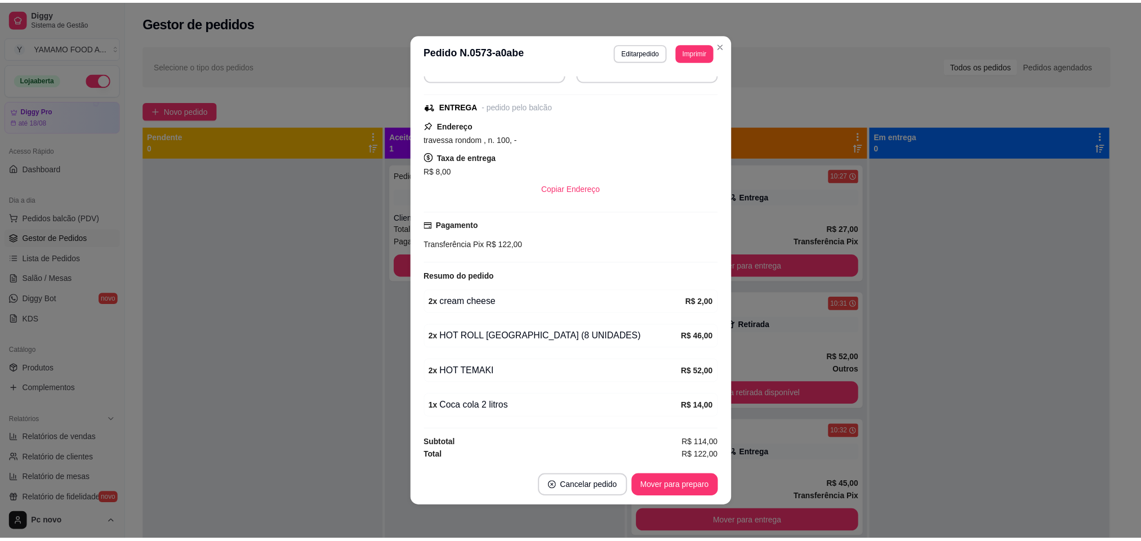
scroll to position [2, 0]
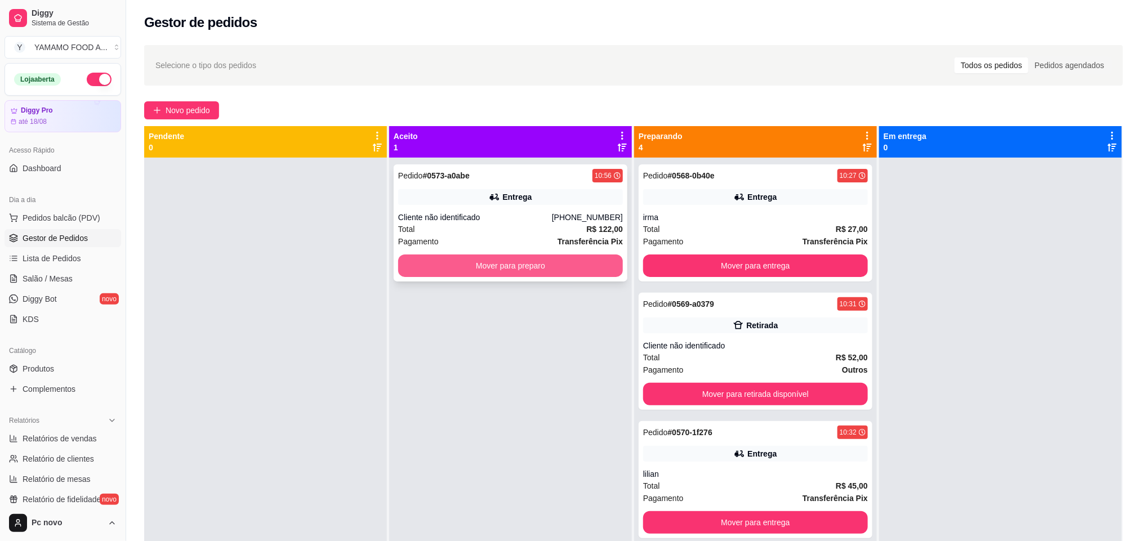
click at [563, 269] on button "Mover para preparo" at bounding box center [510, 266] width 225 height 23
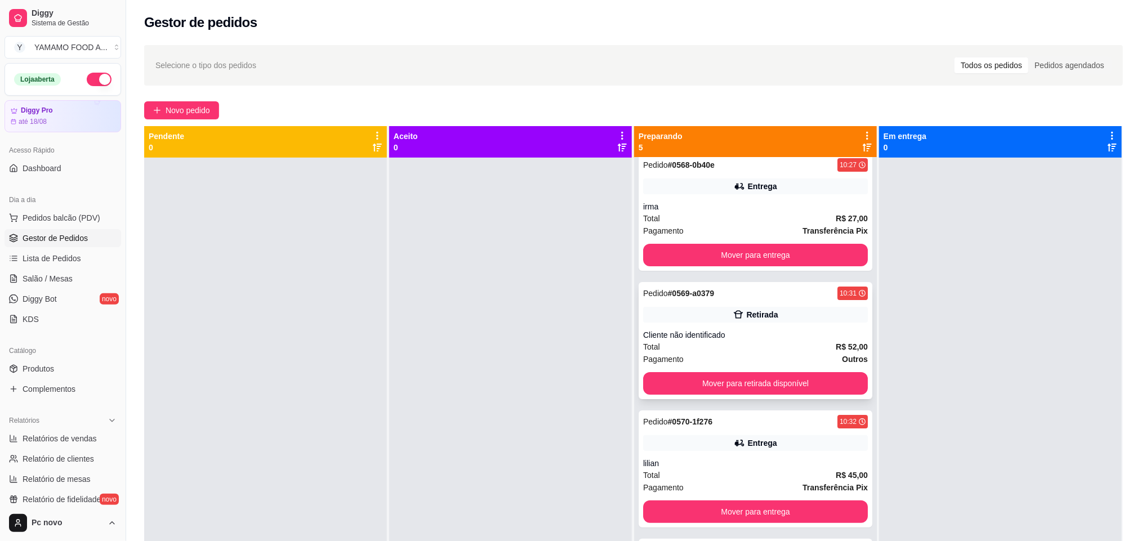
scroll to position [0, 0]
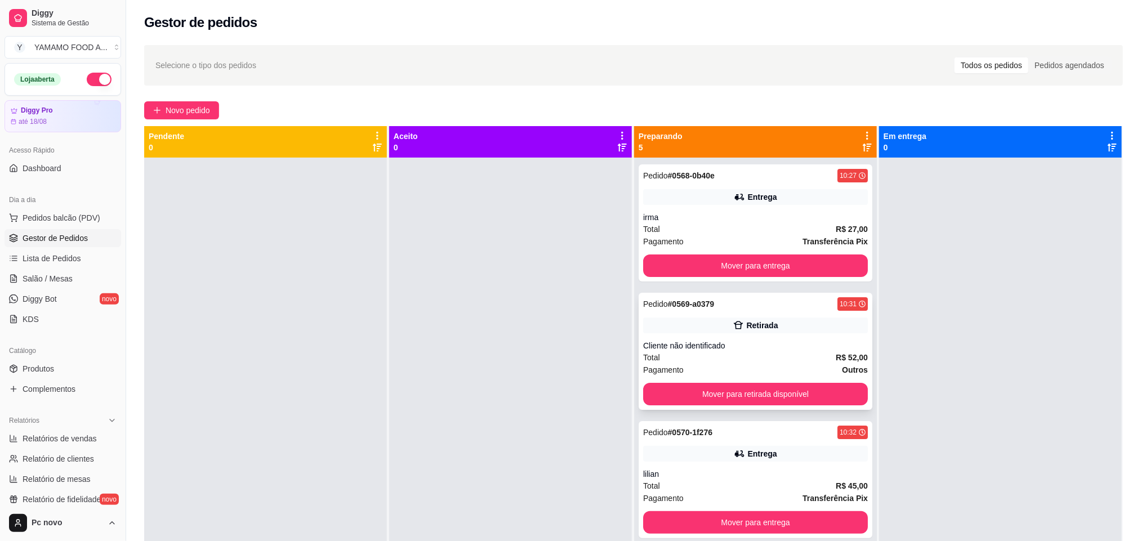
click at [770, 329] on div "Retirada" at bounding box center [755, 326] width 225 height 16
click at [347, 323] on div at bounding box center [265, 428] width 243 height 541
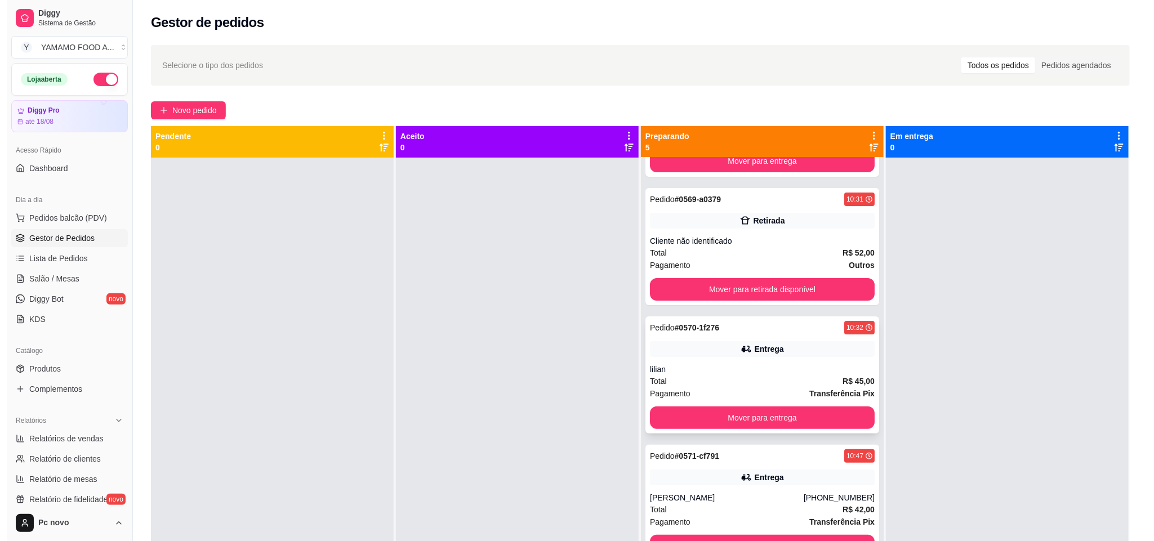
scroll to position [112, 0]
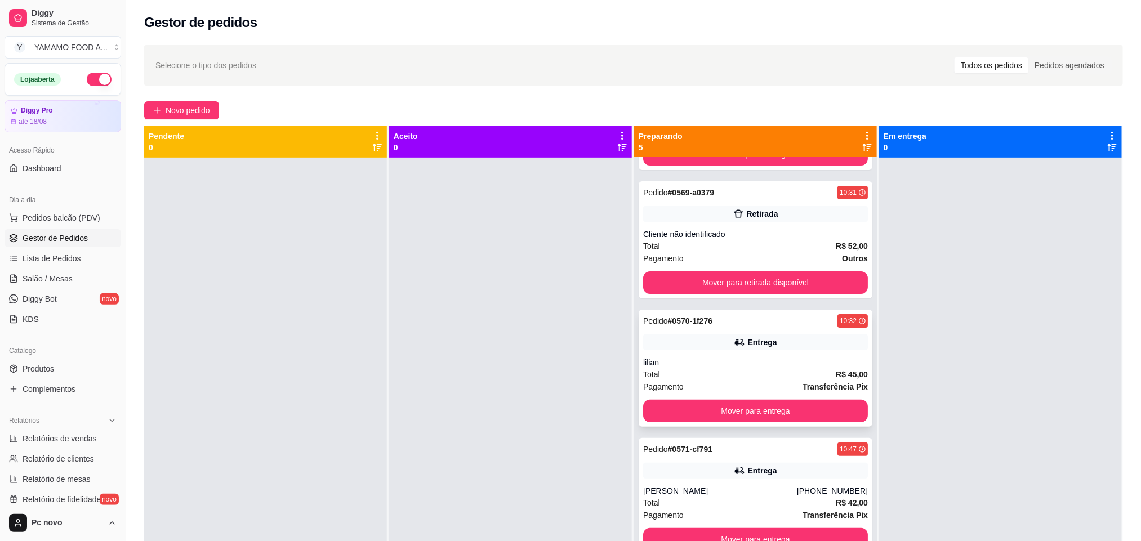
click at [732, 365] on div "lilian" at bounding box center [755, 362] width 225 height 11
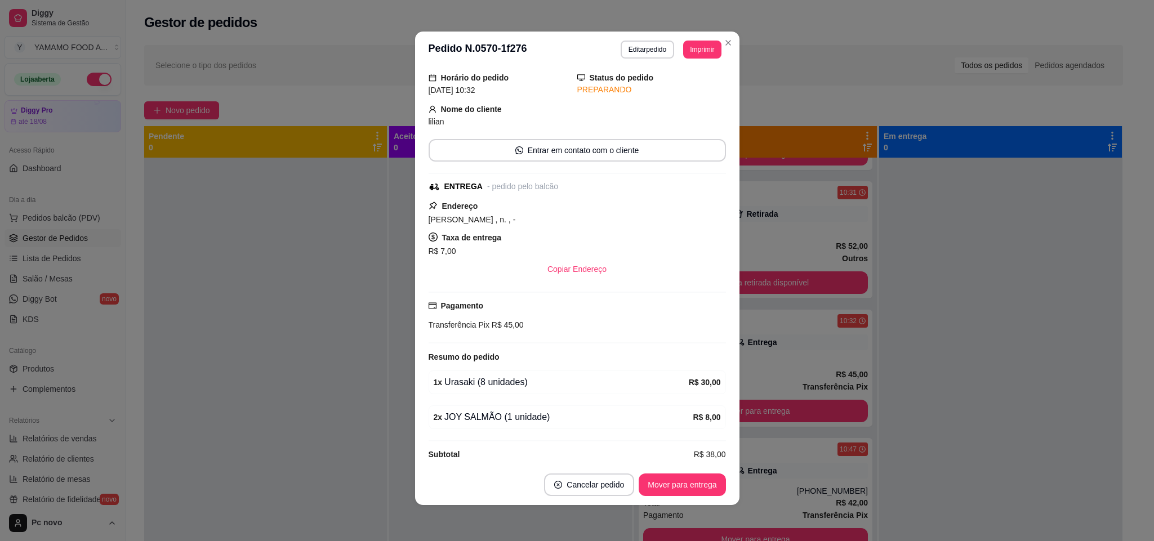
scroll to position [56, 0]
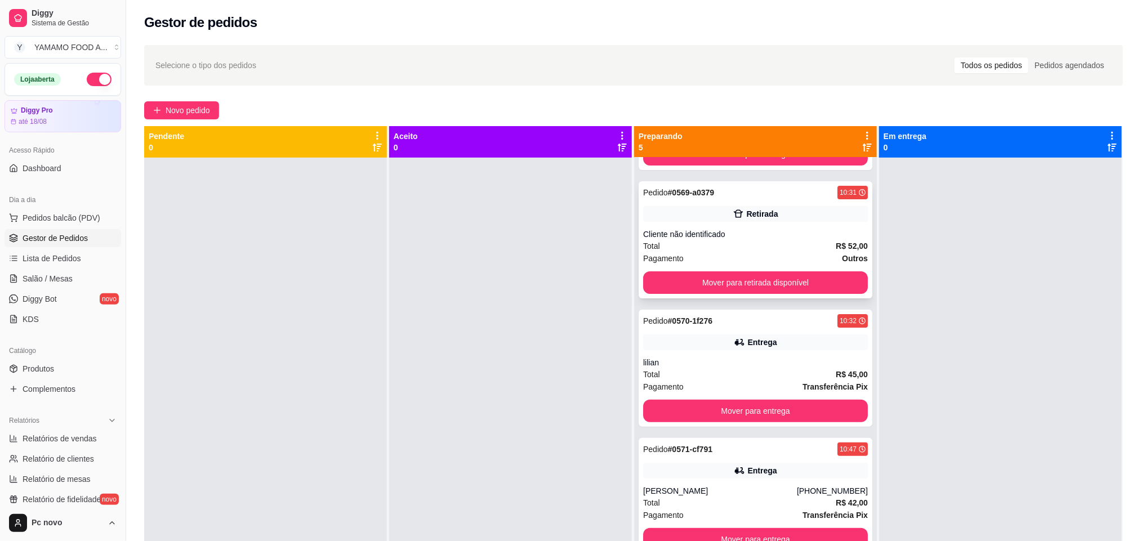
click at [736, 235] on div "Cliente não identificado" at bounding box center [755, 234] width 225 height 11
click at [747, 376] on div "Total R$ 45,00" at bounding box center [755, 374] width 225 height 12
click at [800, 411] on button "Mover para entrega" at bounding box center [755, 411] width 225 height 23
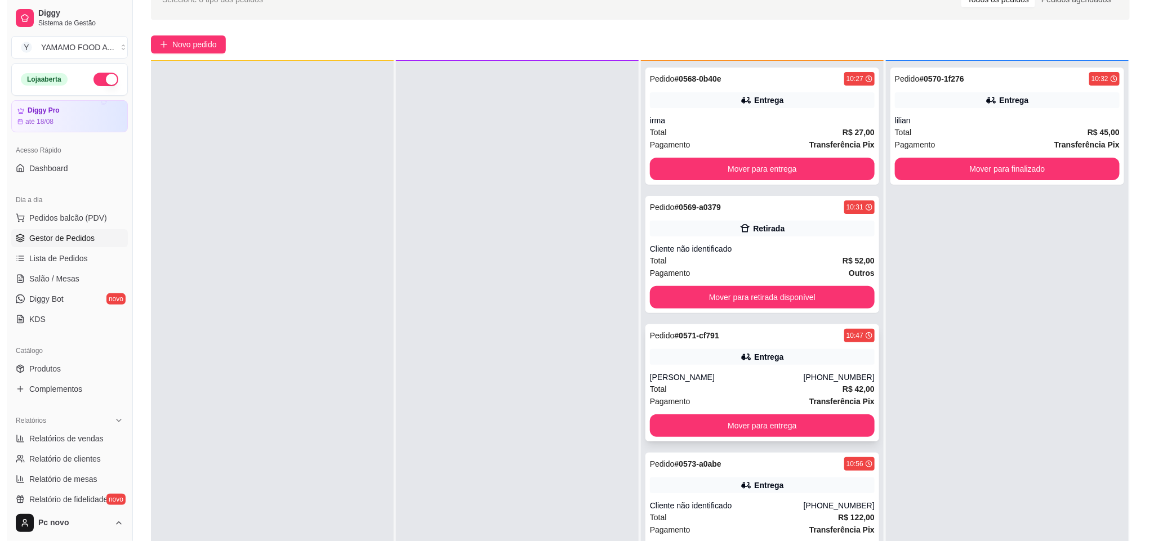
scroll to position [84, 0]
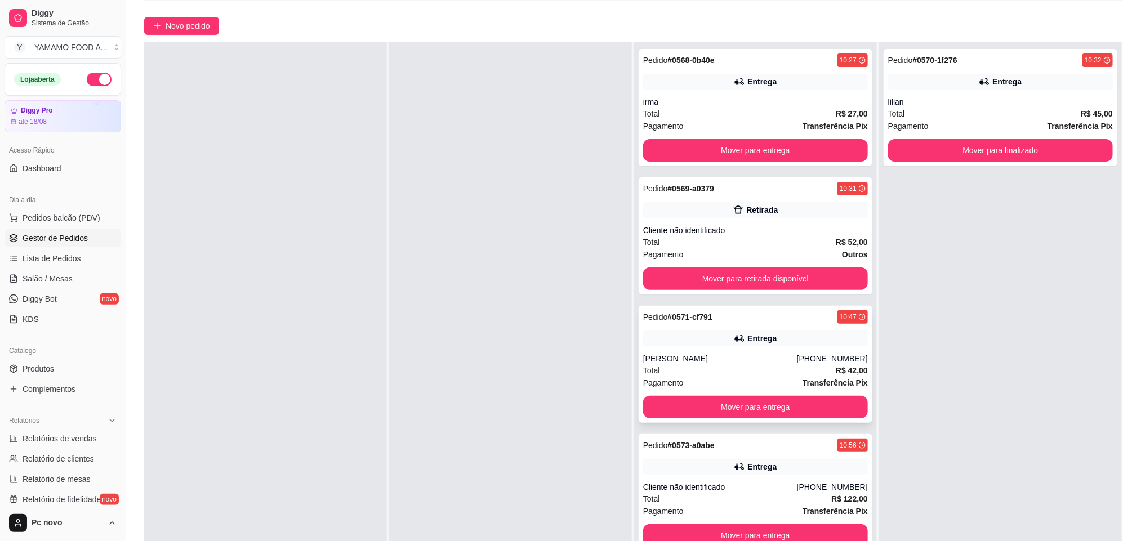
click at [737, 364] on div "Total R$ 42,00" at bounding box center [755, 370] width 225 height 12
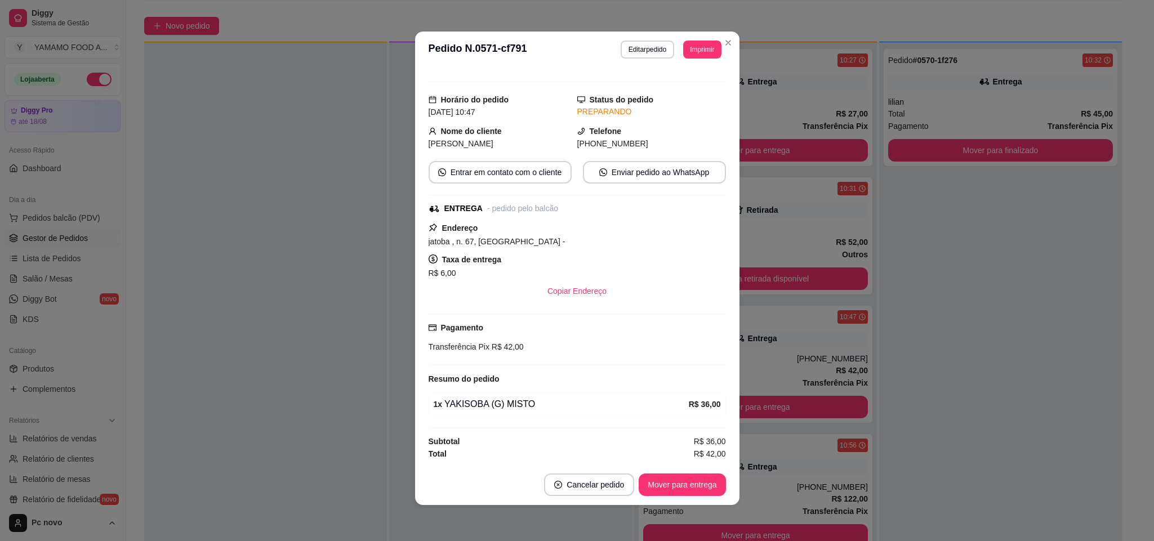
scroll to position [20, 0]
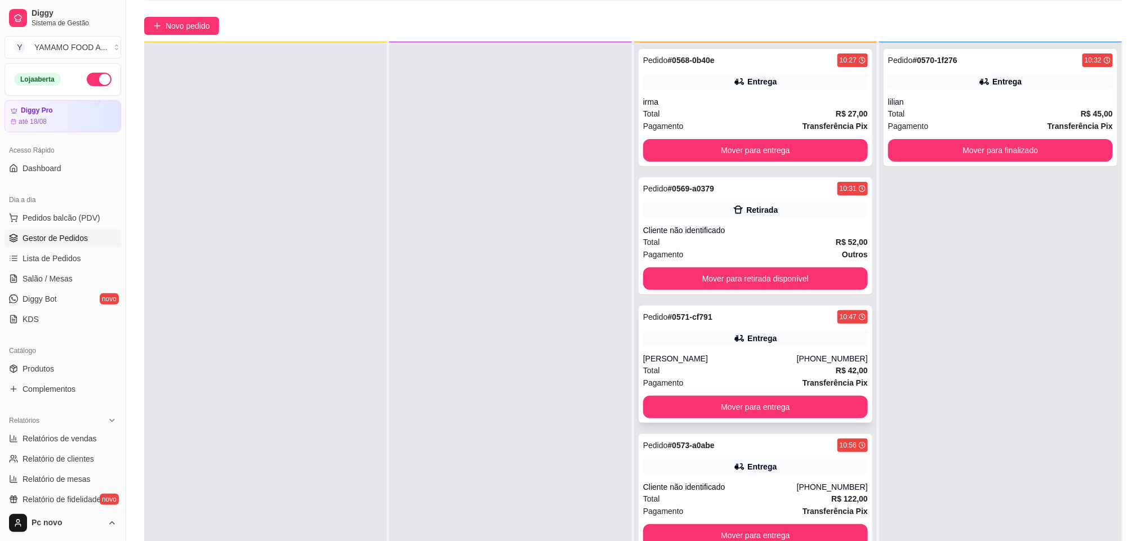
click at [692, 394] on div "Pedido # 0571-cf791 10:47 Entrega [PERSON_NAME] [PHONE_NUMBER] Total R$ 42,00 P…" at bounding box center [756, 364] width 234 height 117
click at [849, 406] on button "Mover para entrega" at bounding box center [755, 407] width 225 height 23
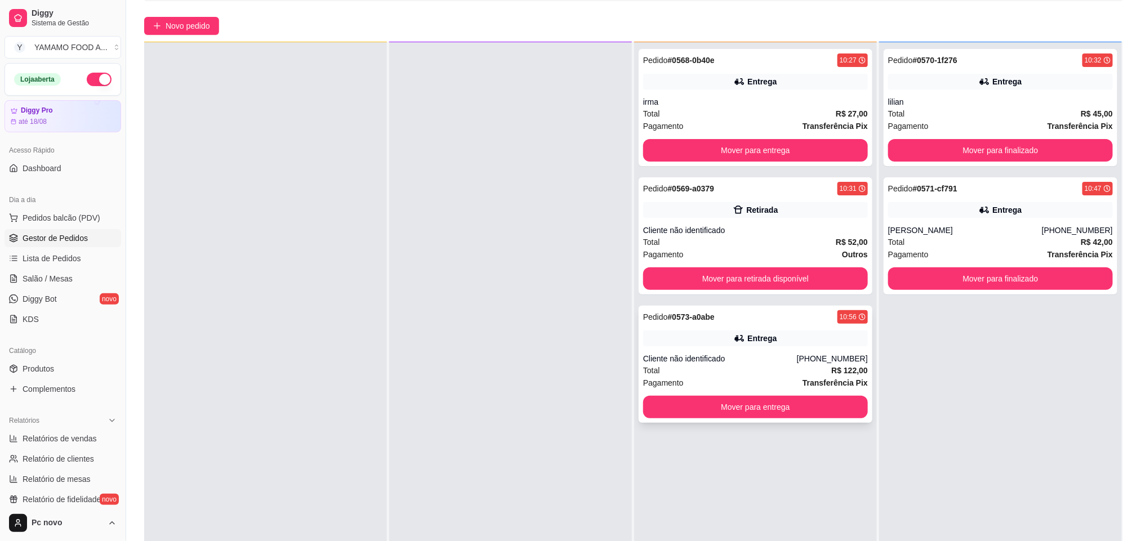
click at [787, 353] on div "Cliente não identificado" at bounding box center [720, 358] width 154 height 11
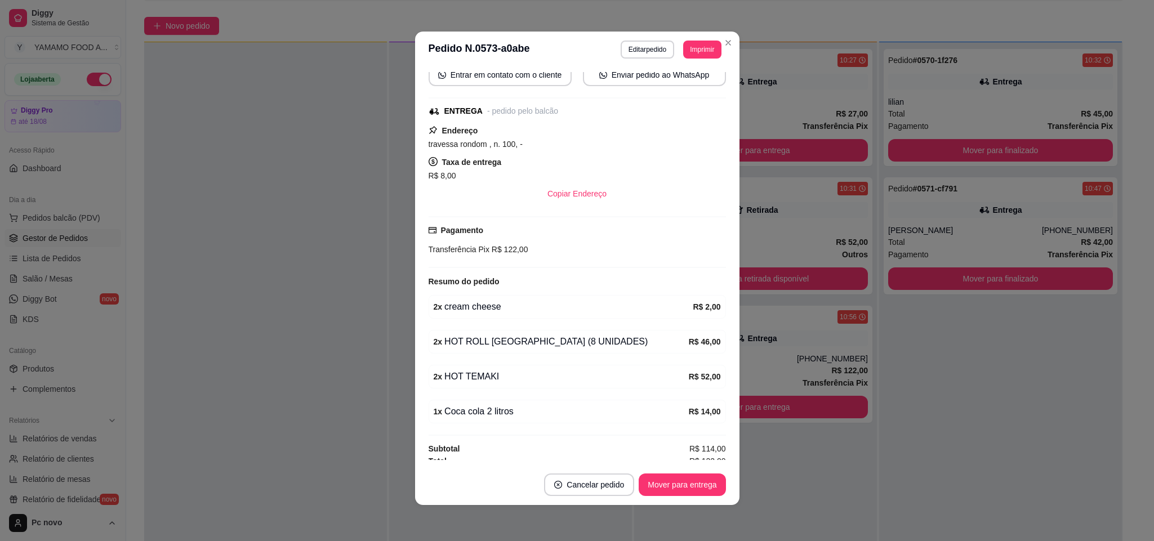
scroll to position [127, 0]
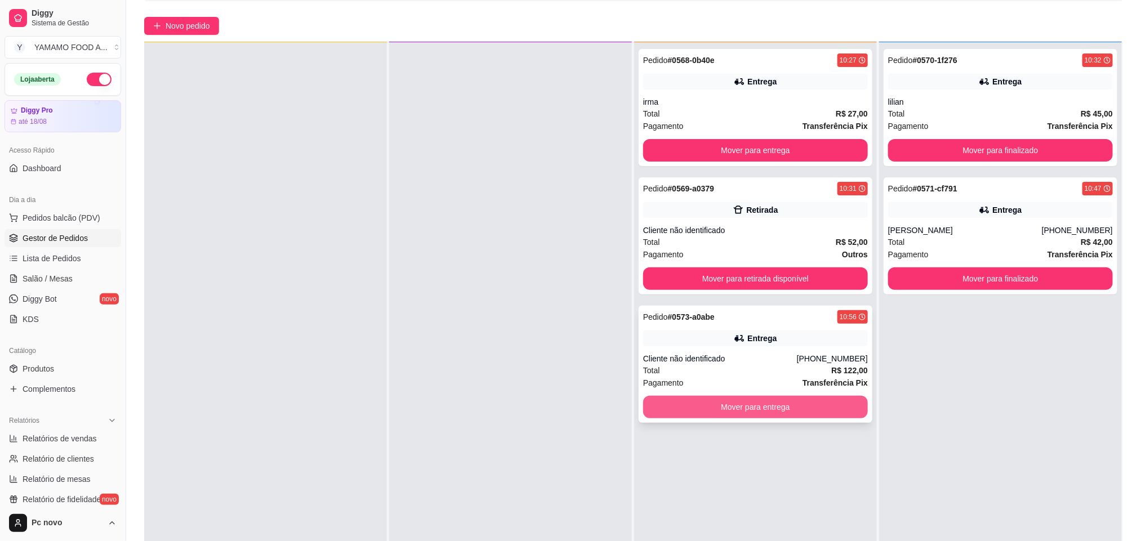
click at [825, 411] on button "Mover para entrega" at bounding box center [755, 407] width 225 height 23
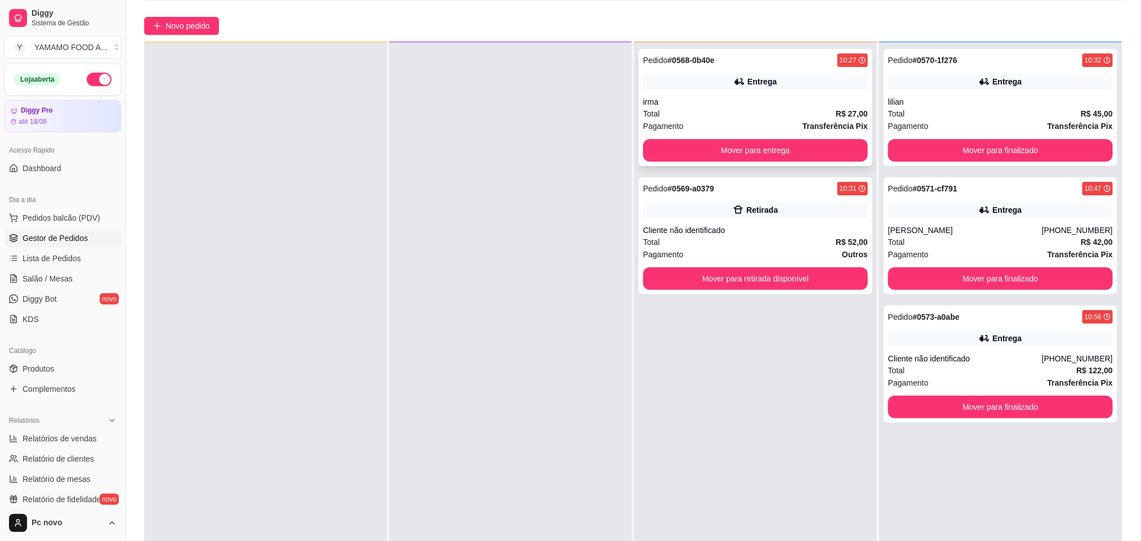
click at [769, 105] on div "irma" at bounding box center [755, 101] width 225 height 11
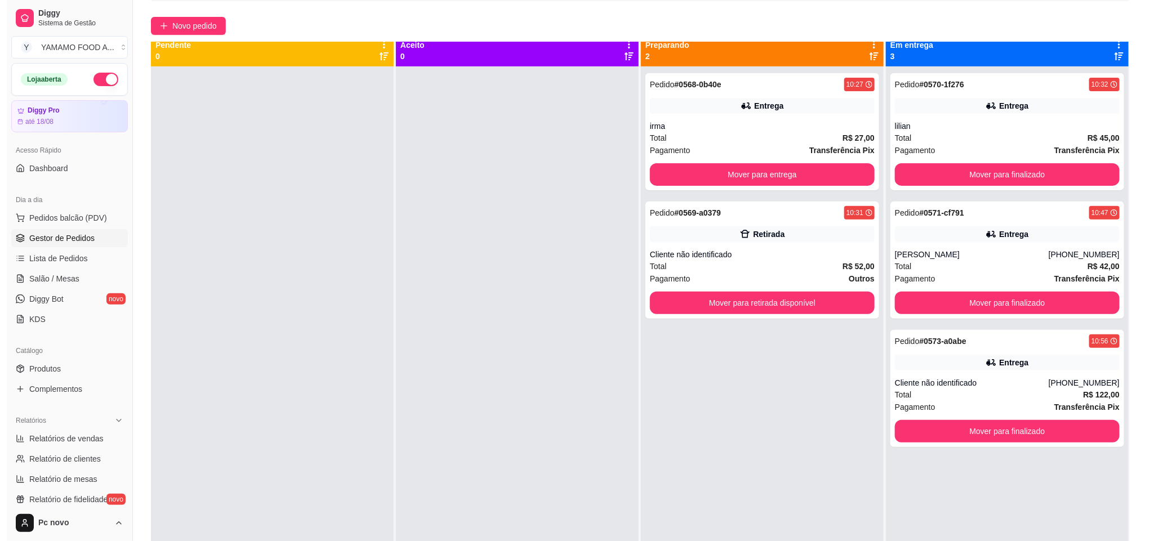
scroll to position [0, 0]
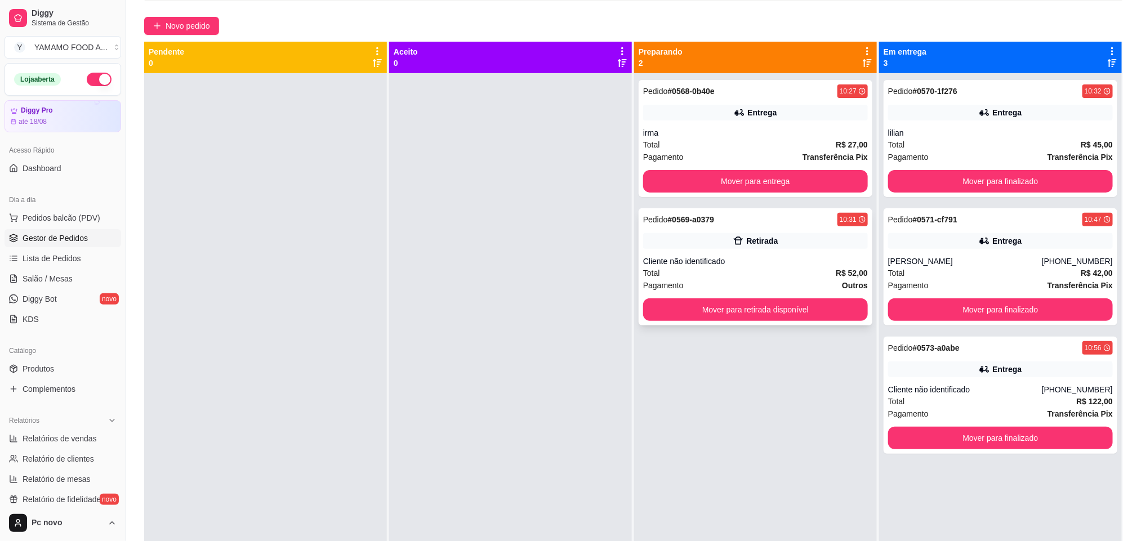
drag, startPoint x: 782, startPoint y: 264, endPoint x: 781, endPoint y: 254, distance: 9.7
click at [781, 254] on div "Pedido # 0569-a0379 10:31 Retirada Cliente não identificado Total R$ 52,00 Paga…" at bounding box center [756, 266] width 234 height 117
click at [88, 220] on span "Pedidos balcão (PDV)" at bounding box center [62, 217] width 78 height 11
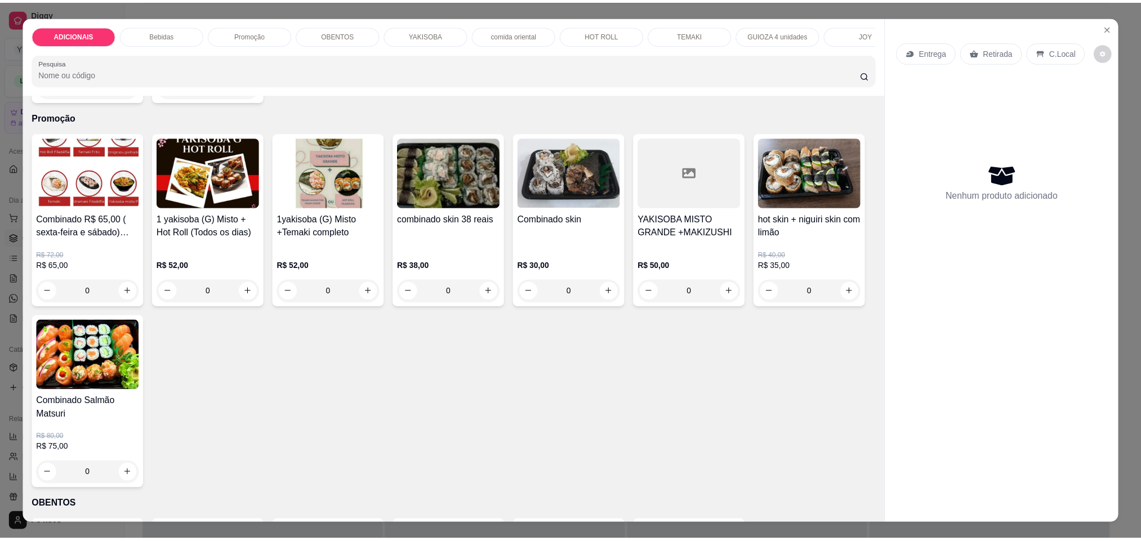
scroll to position [1098, 0]
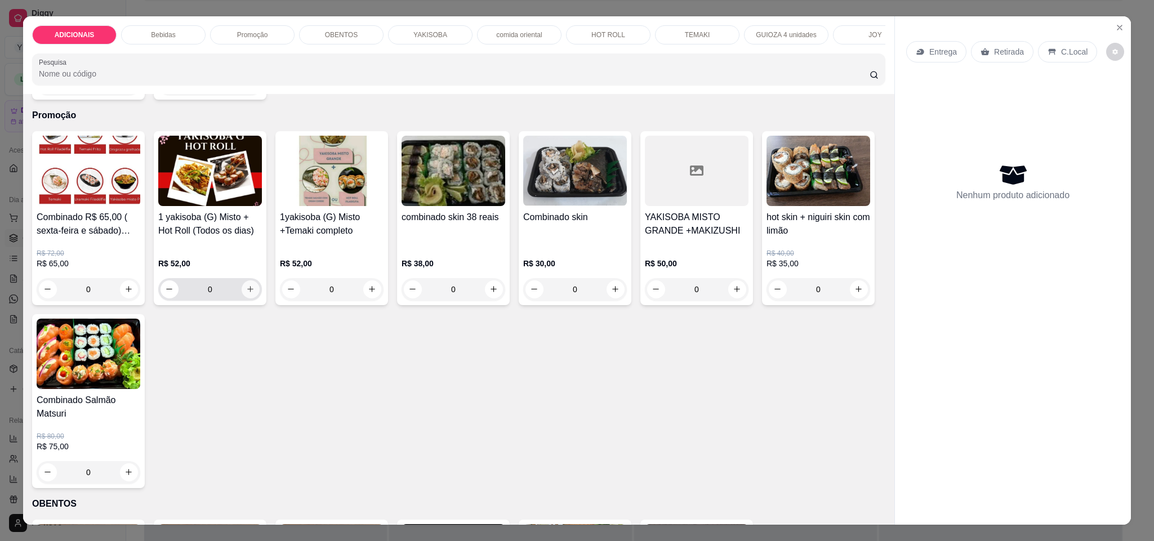
click at [247, 293] on icon "increase-product-quantity" at bounding box center [250, 289] width 8 height 8
type input "1"
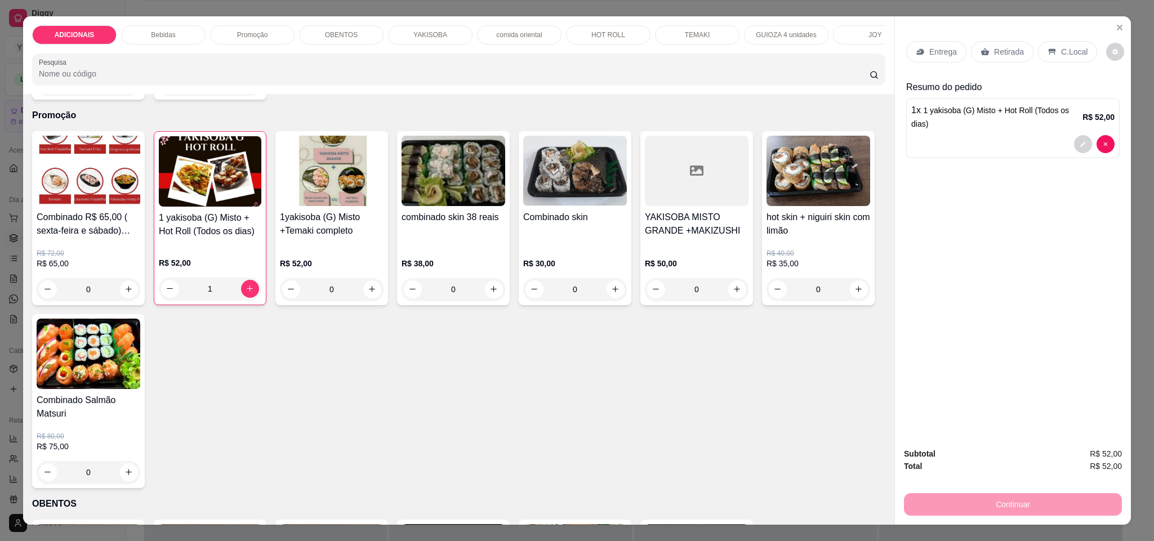
click at [933, 53] on p "Entrega" at bounding box center [943, 51] width 28 height 11
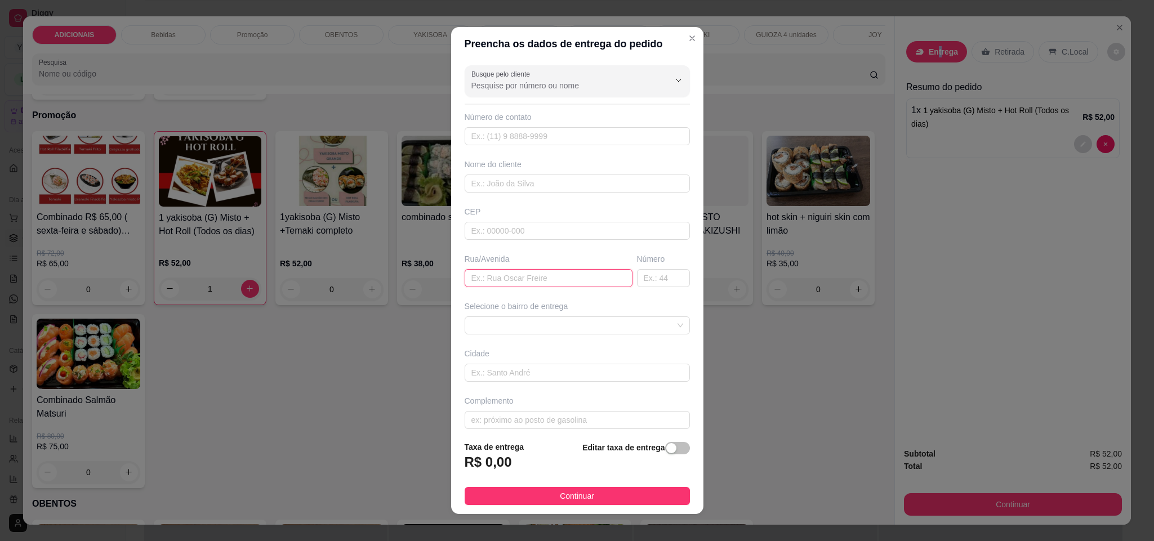
click at [496, 282] on input "text" at bounding box center [549, 278] width 168 height 18
type input "apiacas"
click at [654, 279] on input "text" at bounding box center [663, 278] width 53 height 18
type input "85"
click at [666, 449] on div "button" at bounding box center [671, 448] width 10 height 10
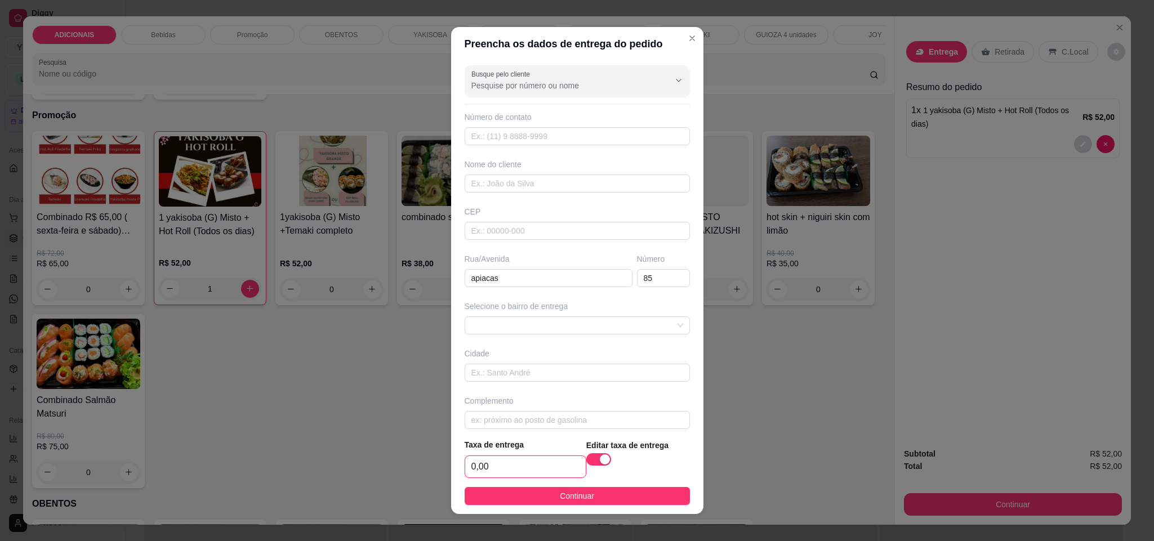
click at [541, 465] on input "0,00" at bounding box center [525, 466] width 121 height 21
type input "6,00"
click at [624, 499] on button "Continuar" at bounding box center [577, 496] width 225 height 18
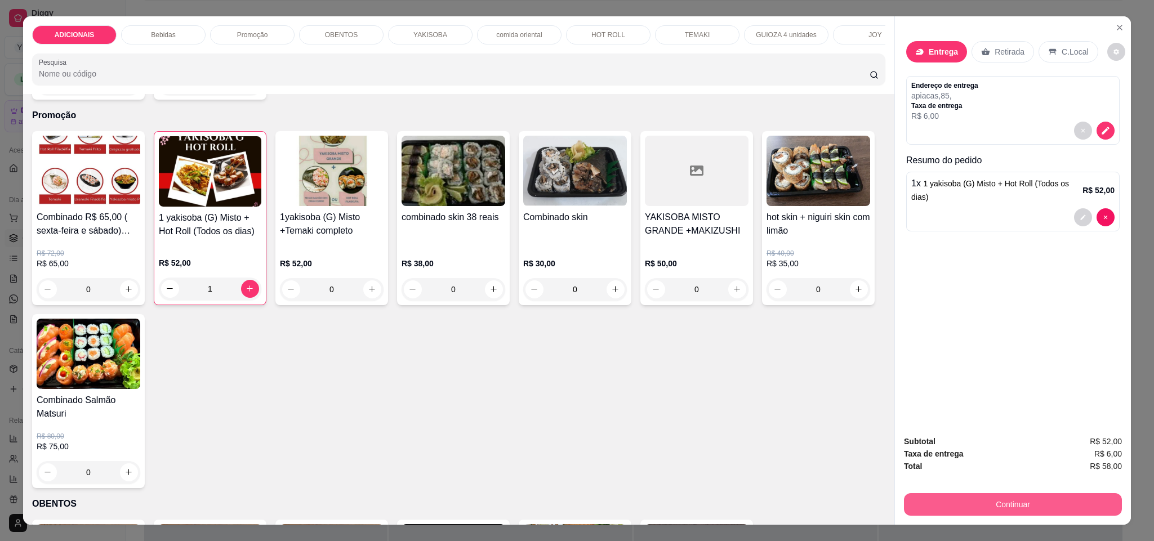
click at [1036, 513] on button "Continuar" at bounding box center [1013, 504] width 218 height 23
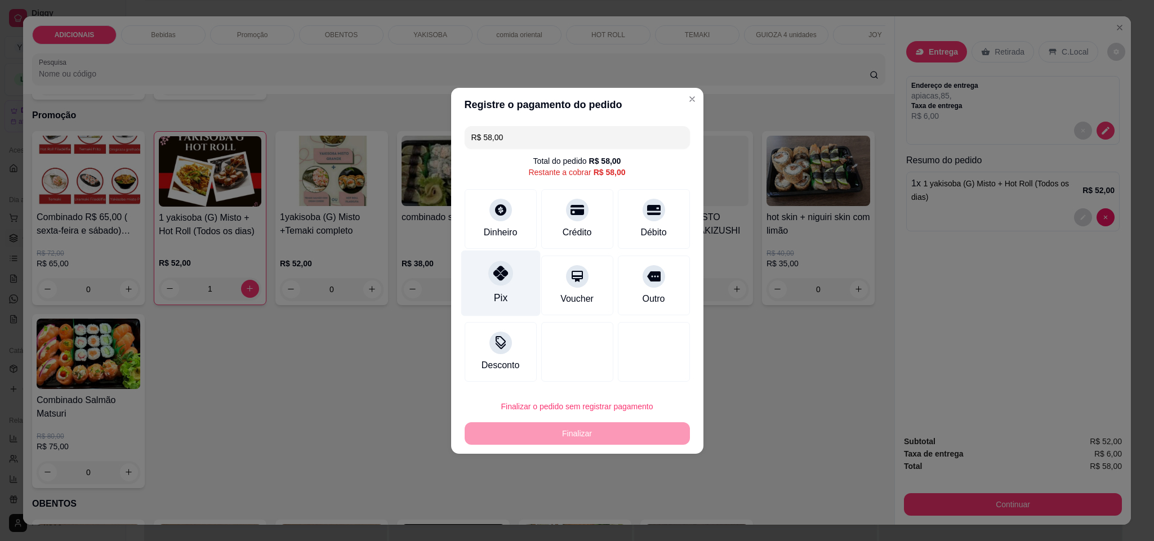
click at [502, 284] on div "Pix" at bounding box center [500, 283] width 79 height 66
type input "R$ 0,00"
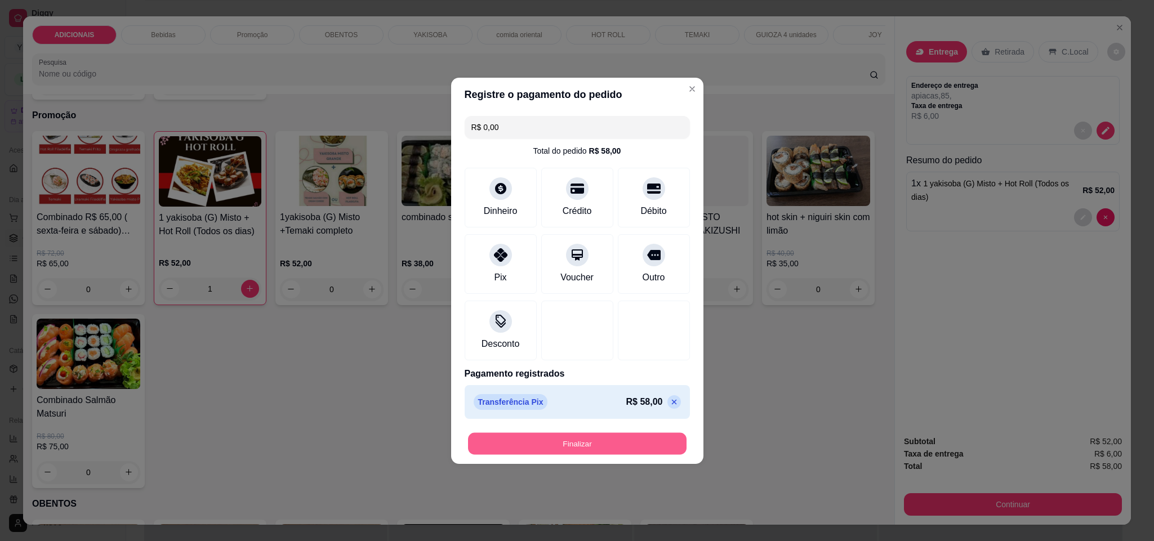
click at [546, 444] on button "Finalizar" at bounding box center [577, 444] width 219 height 22
type input "0"
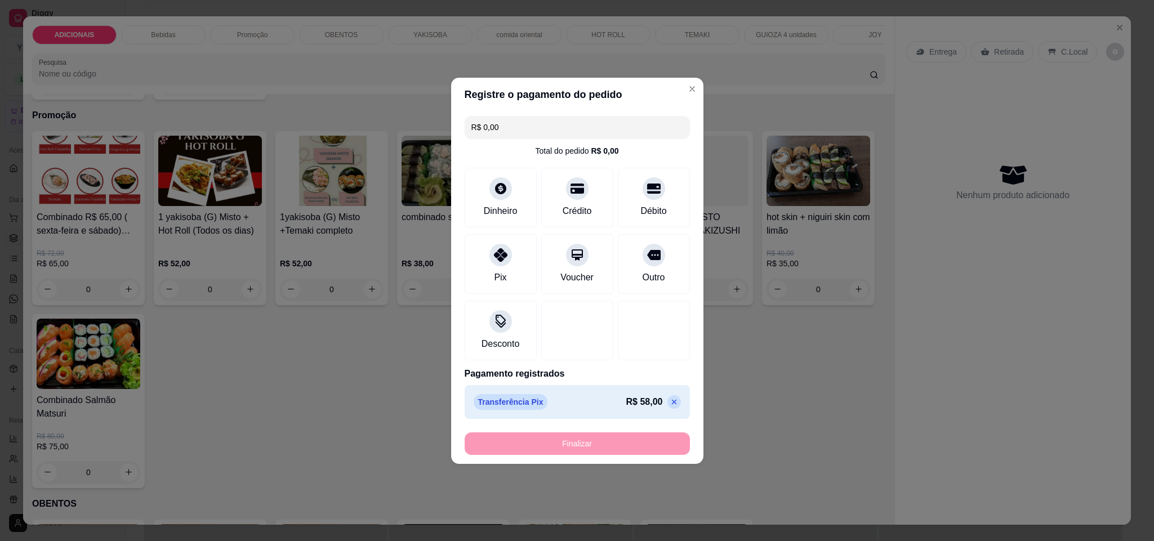
type input "-R$ 58,00"
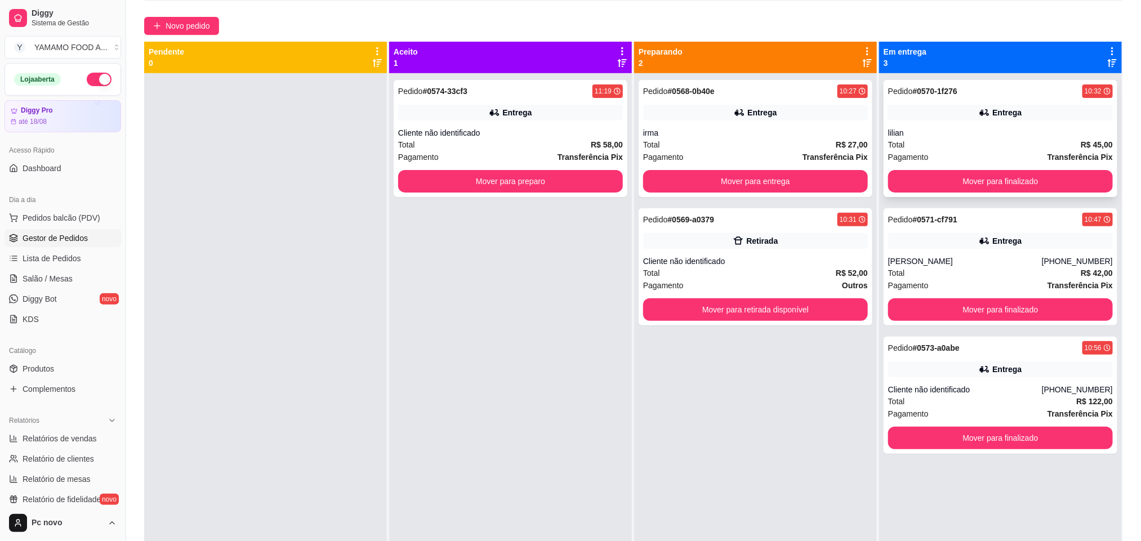
click at [1052, 146] on div "Total R$ 45,00" at bounding box center [1000, 145] width 225 height 12
click at [485, 186] on button "Mover para preparo" at bounding box center [510, 181] width 225 height 23
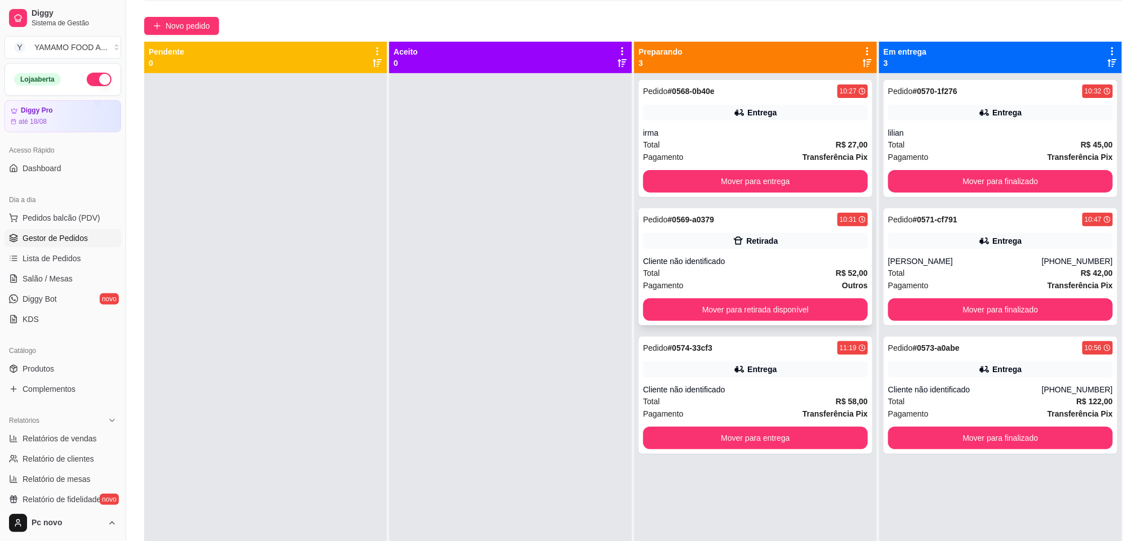
drag, startPoint x: 698, startPoint y: 243, endPoint x: 701, endPoint y: 248, distance: 5.8
click at [701, 248] on div "Retirada" at bounding box center [755, 241] width 225 height 16
click at [736, 394] on div "Cliente não identificado" at bounding box center [755, 389] width 225 height 11
click at [776, 175] on button "Mover para entrega" at bounding box center [755, 181] width 225 height 23
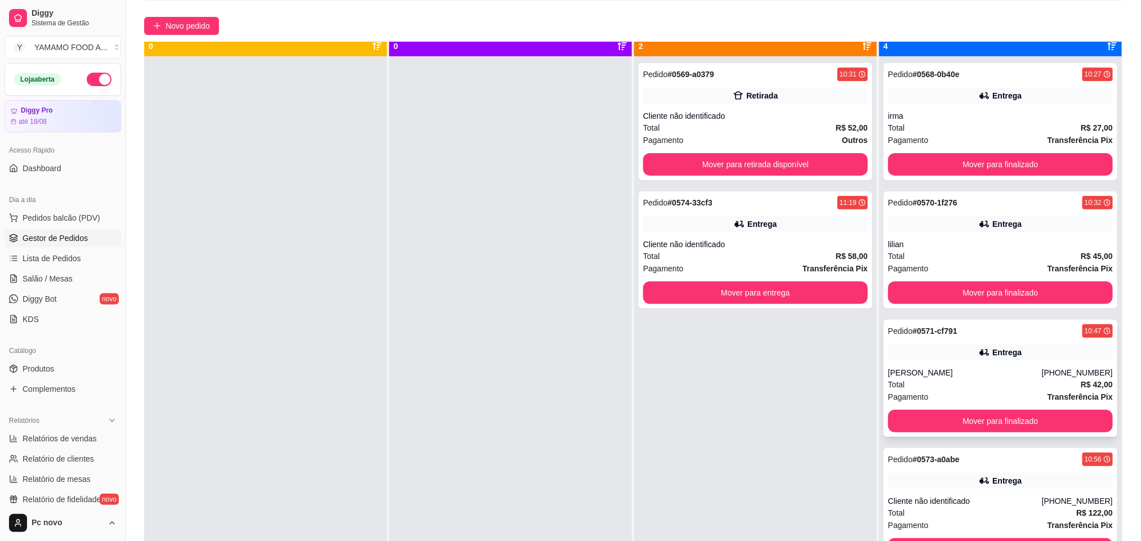
scroll to position [31, 0]
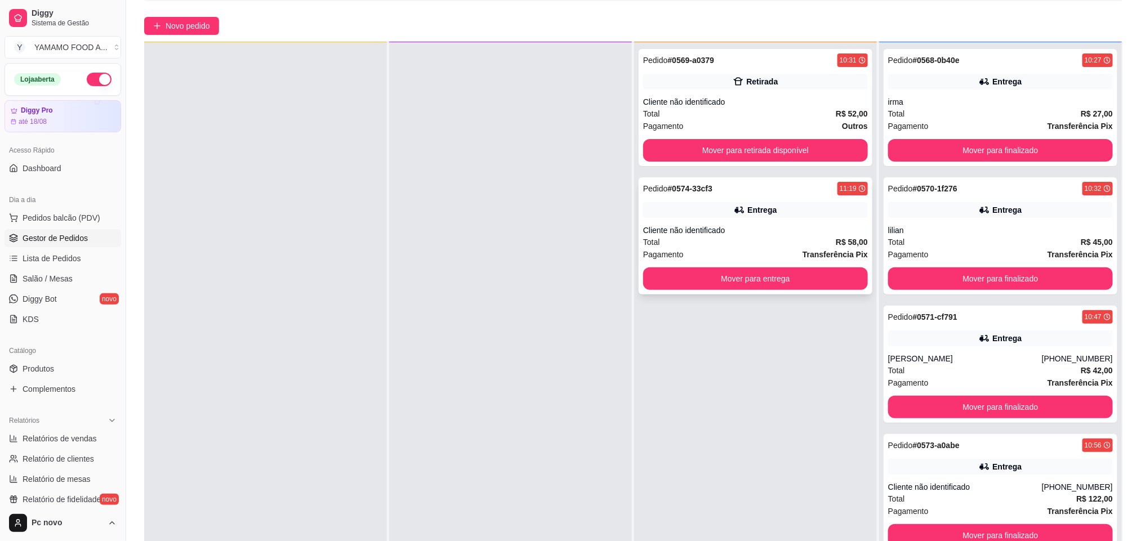
click at [852, 220] on div "Pedido # 0574-33cf3 11:19 Entrega Cliente não identificado Total R$ 58,00 Pagam…" at bounding box center [756, 235] width 234 height 117
click at [828, 283] on button "Mover para entrega" at bounding box center [756, 279] width 218 height 22
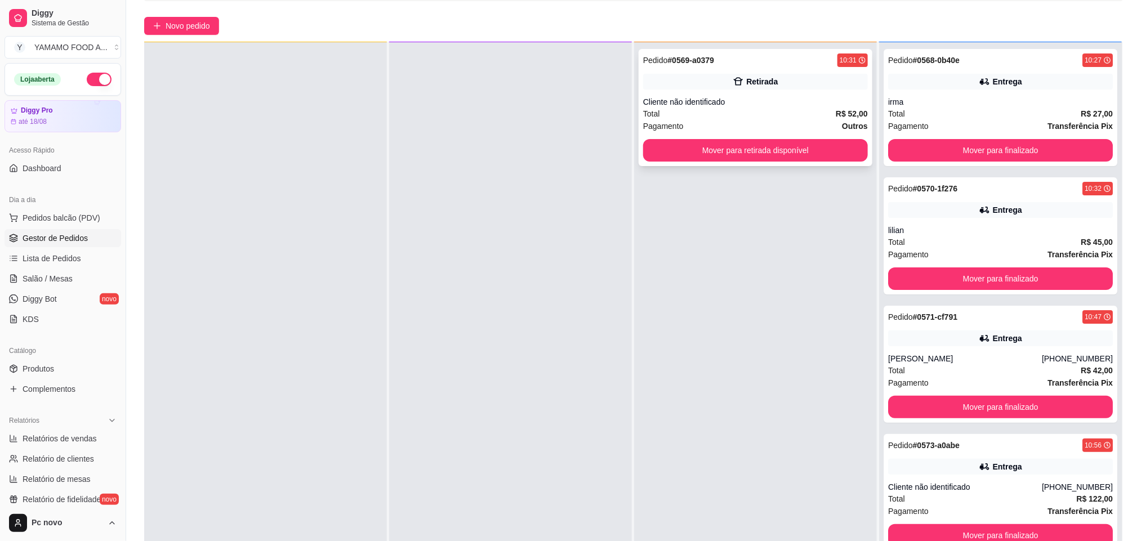
click at [716, 93] on div "Pedido # 0569-a0379 10:31 Retirada Cliente não identificado Total R$ 52,00 Paga…" at bounding box center [756, 107] width 234 height 117
click at [83, 215] on span "Pedidos balcão (PDV)" at bounding box center [62, 217] width 78 height 11
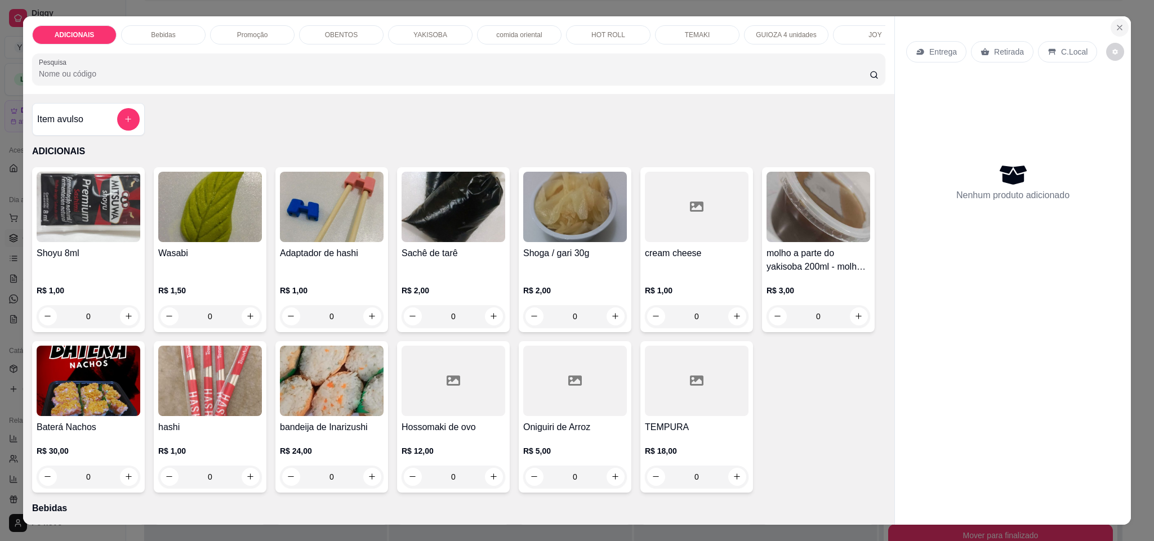
click at [1115, 29] on icon "Close" at bounding box center [1119, 27] width 9 height 9
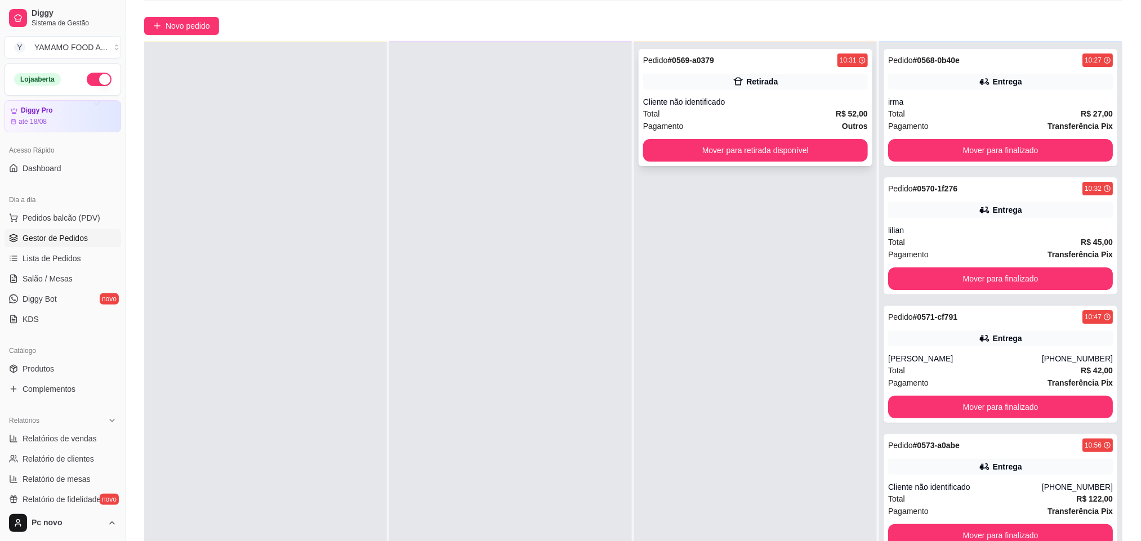
click at [747, 117] on div "Total R$ 52,00" at bounding box center [755, 114] width 225 height 12
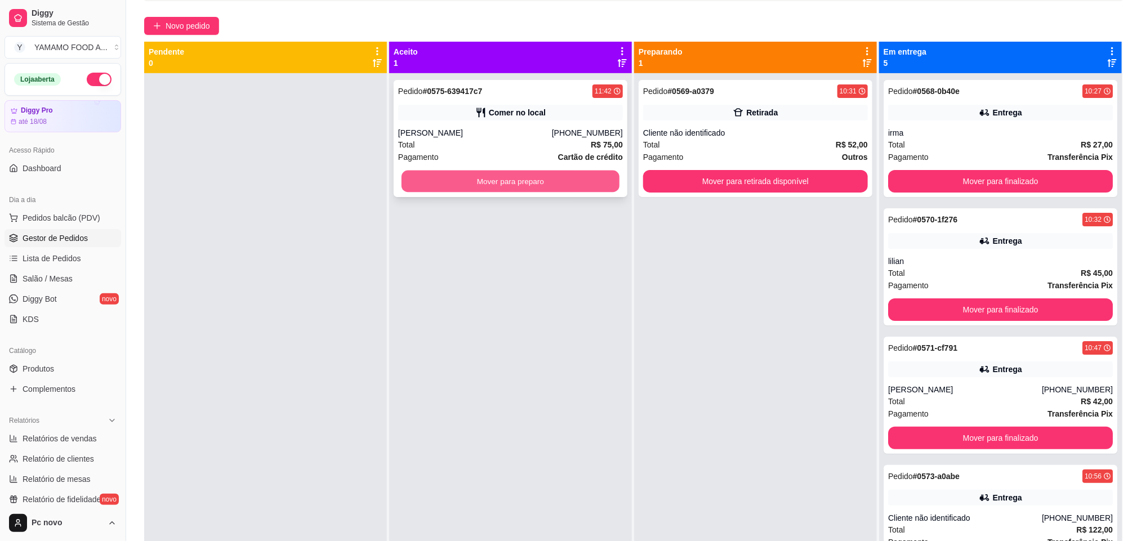
click at [506, 181] on button "Mover para preparo" at bounding box center [511, 182] width 218 height 22
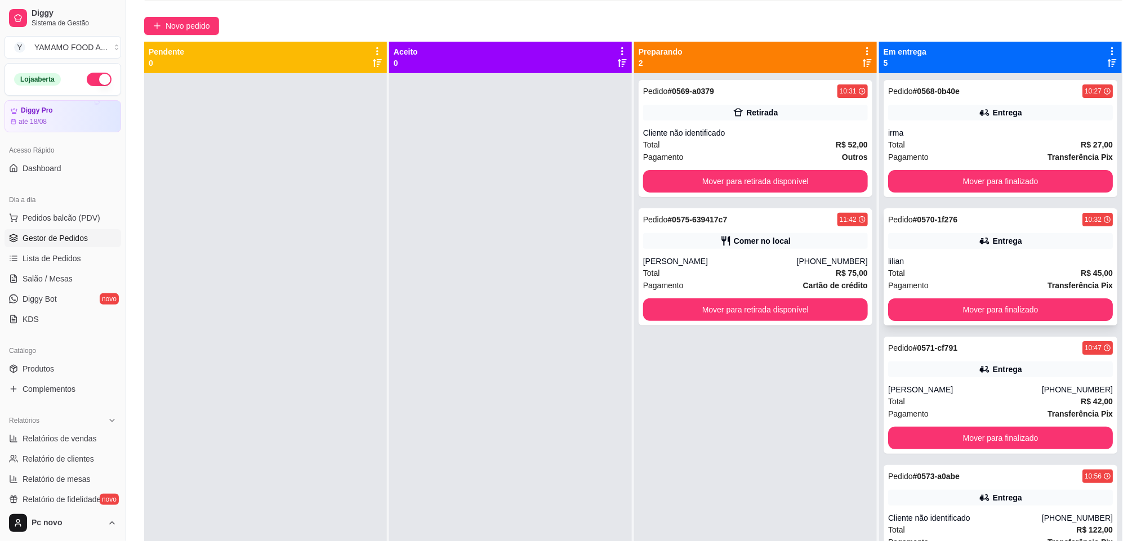
click at [956, 267] on div "Total R$ 45,00" at bounding box center [1000, 273] width 225 height 12
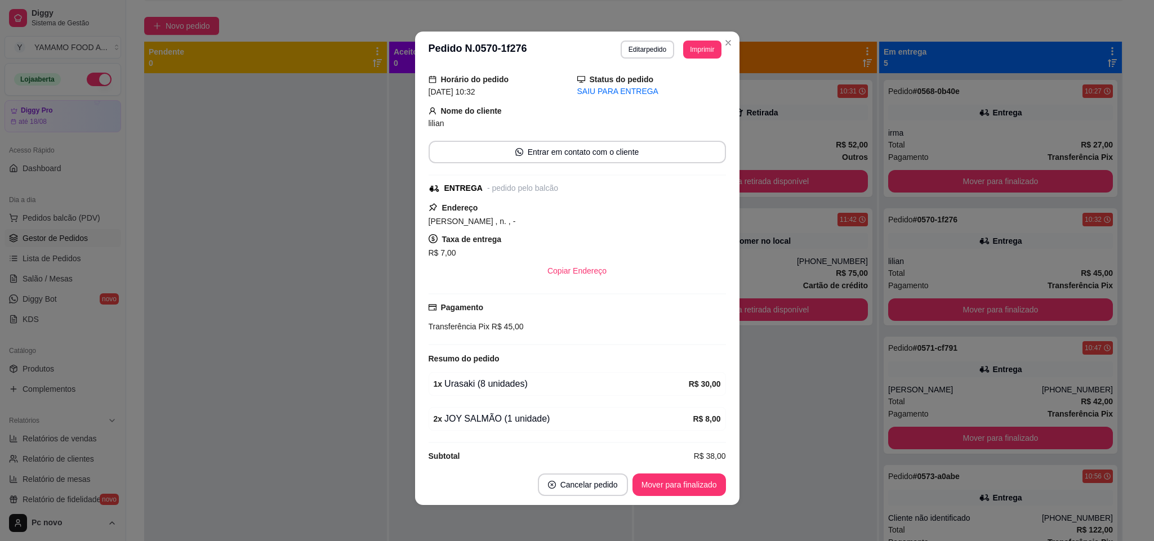
scroll to position [56, 0]
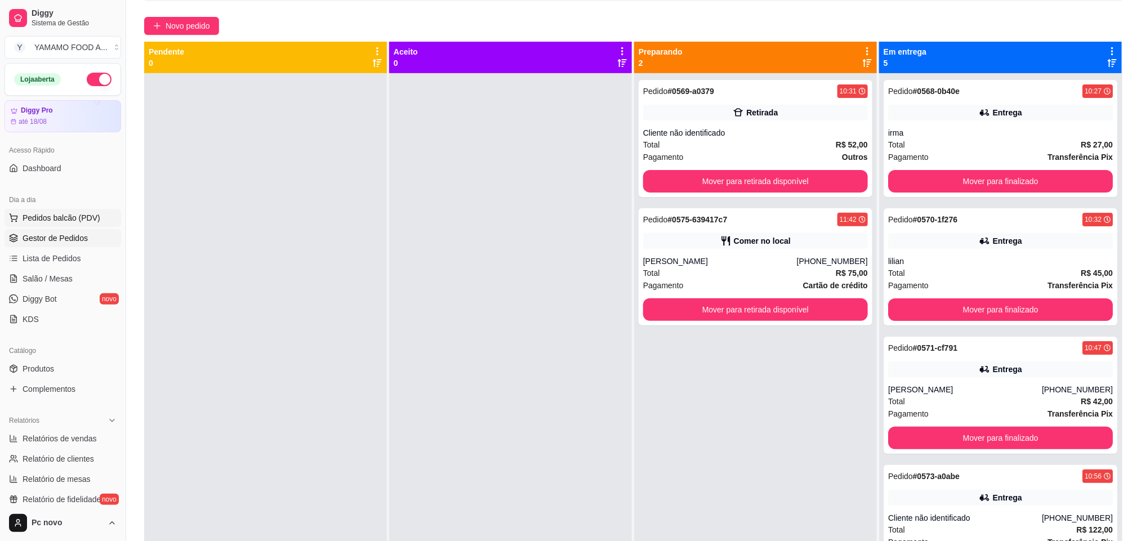
click at [58, 220] on span "Pedidos balcão (PDV)" at bounding box center [62, 217] width 78 height 11
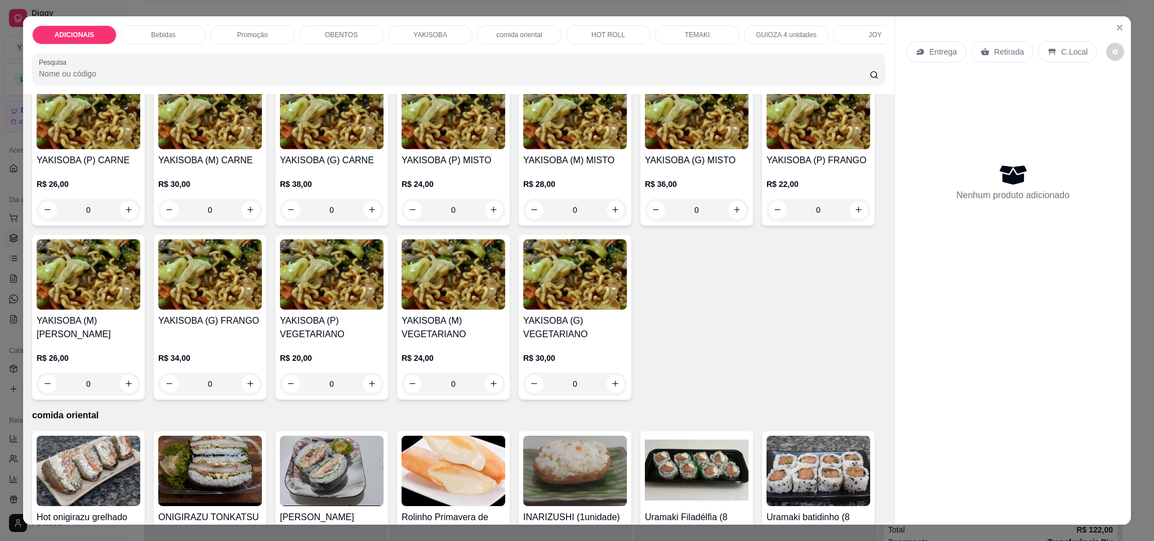
scroll to position [1774, 0]
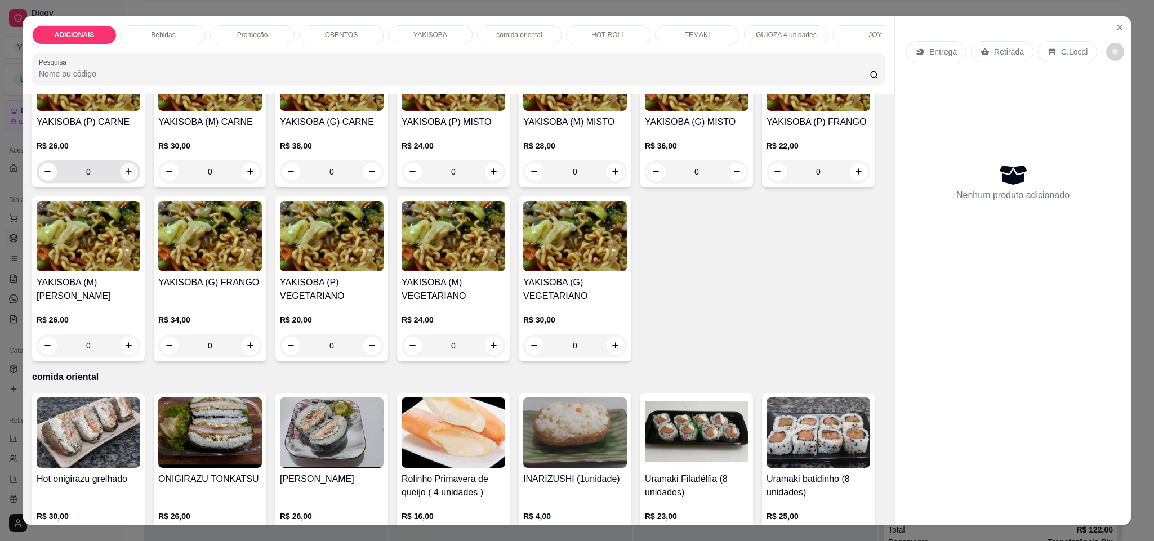
click at [129, 181] on button "increase-product-quantity" at bounding box center [129, 172] width 18 height 18
type input "1"
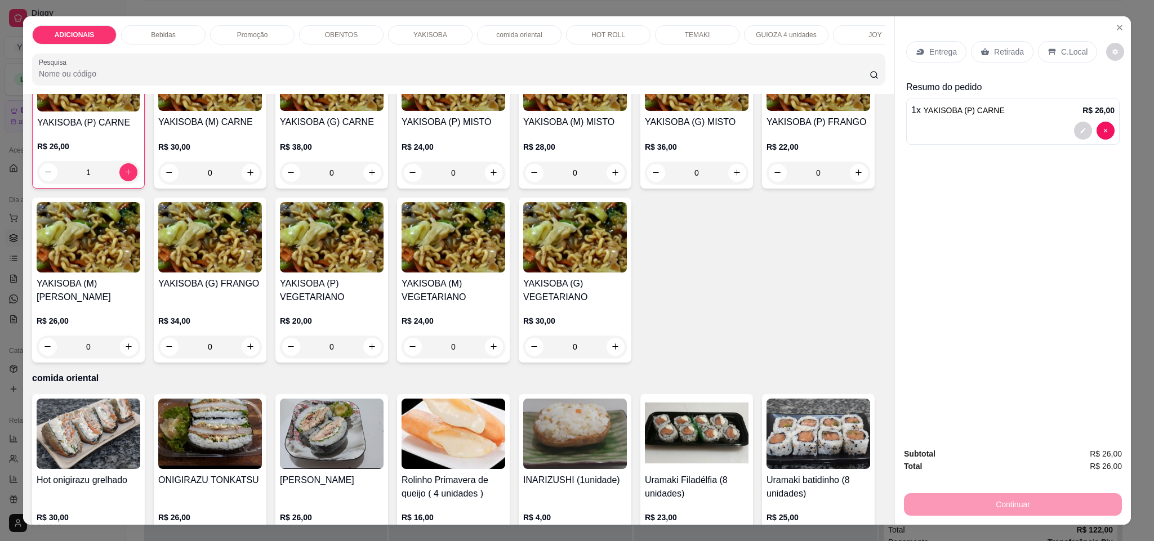
click at [930, 59] on div "Entrega" at bounding box center [936, 51] width 60 height 21
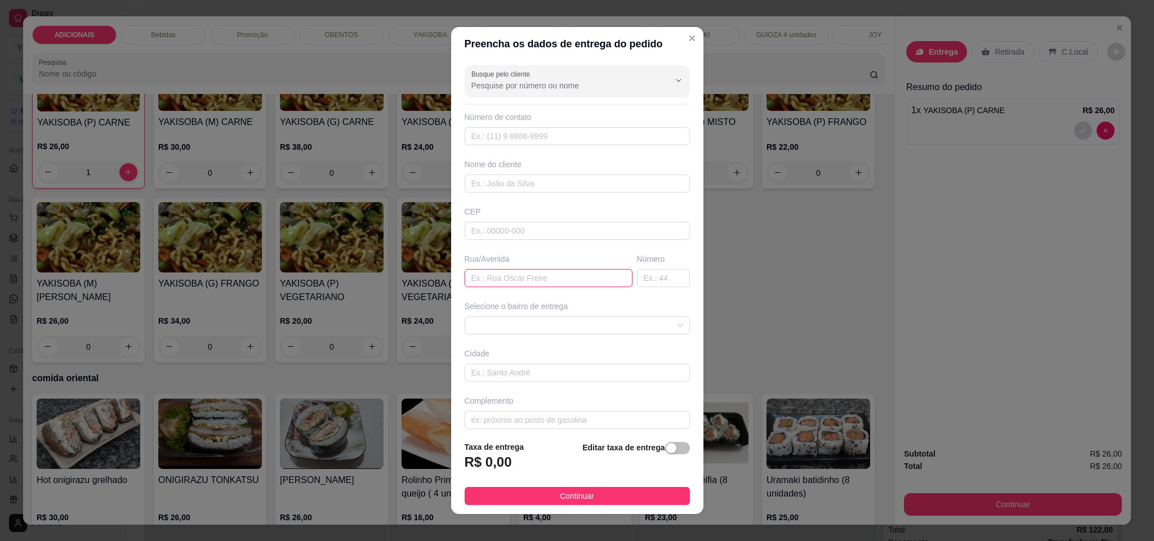
click at [507, 287] on input "text" at bounding box center [549, 278] width 168 height 18
type input "[PERSON_NAME]"
click at [540, 185] on input "text" at bounding box center [577, 184] width 225 height 18
type input "karina"
click at [666, 445] on div "button" at bounding box center [671, 448] width 10 height 10
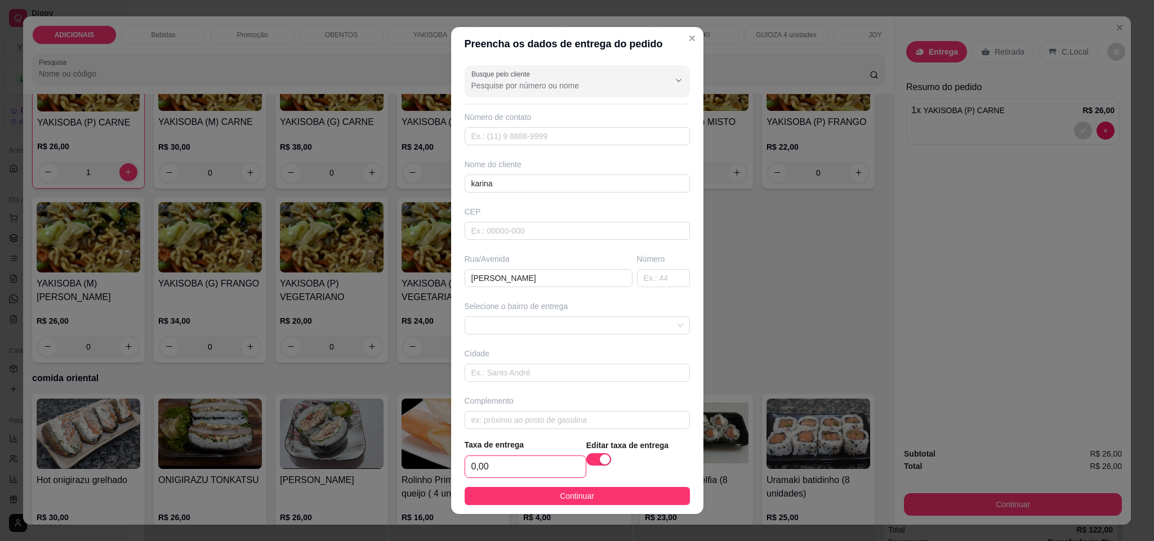
click at [549, 475] on input "0,00" at bounding box center [525, 466] width 121 height 21
type input "7,00"
click at [585, 493] on button "Continuar" at bounding box center [577, 496] width 225 height 18
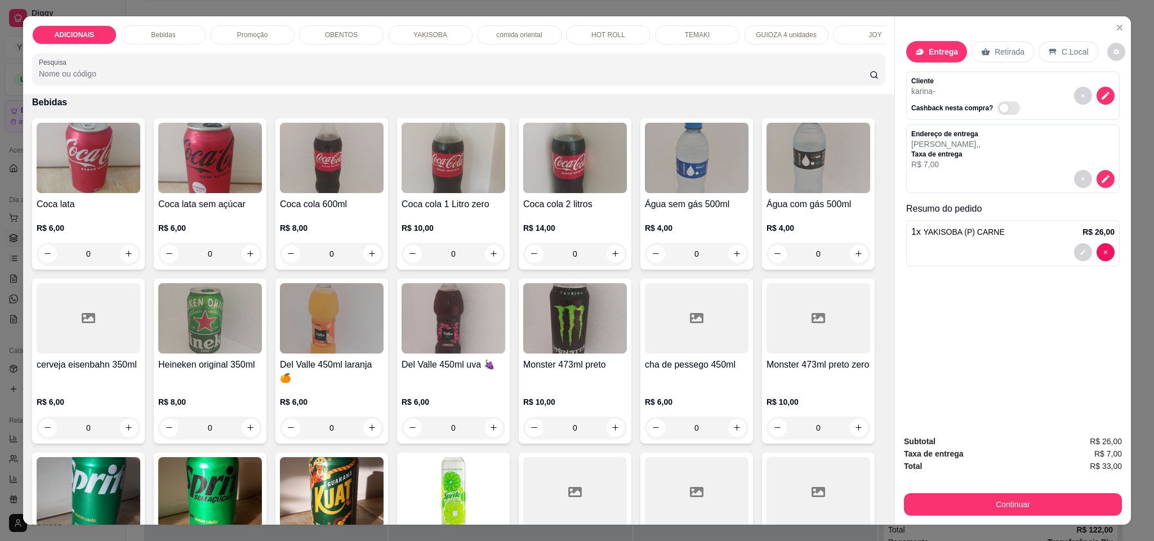
scroll to position [422, 0]
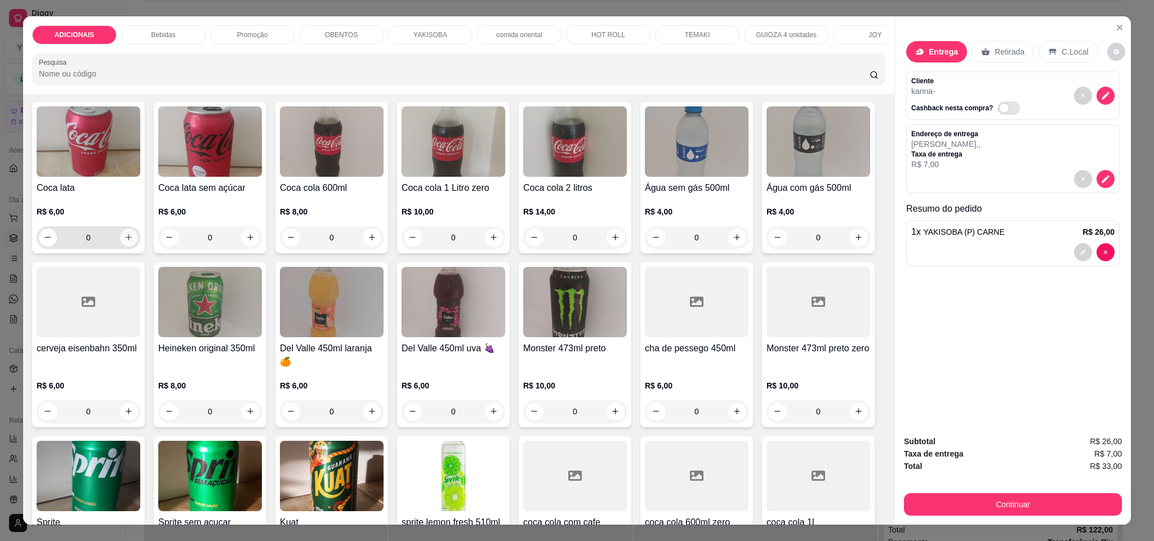
click at [125, 242] on icon "increase-product-quantity" at bounding box center [128, 237] width 8 height 8
type input "1"
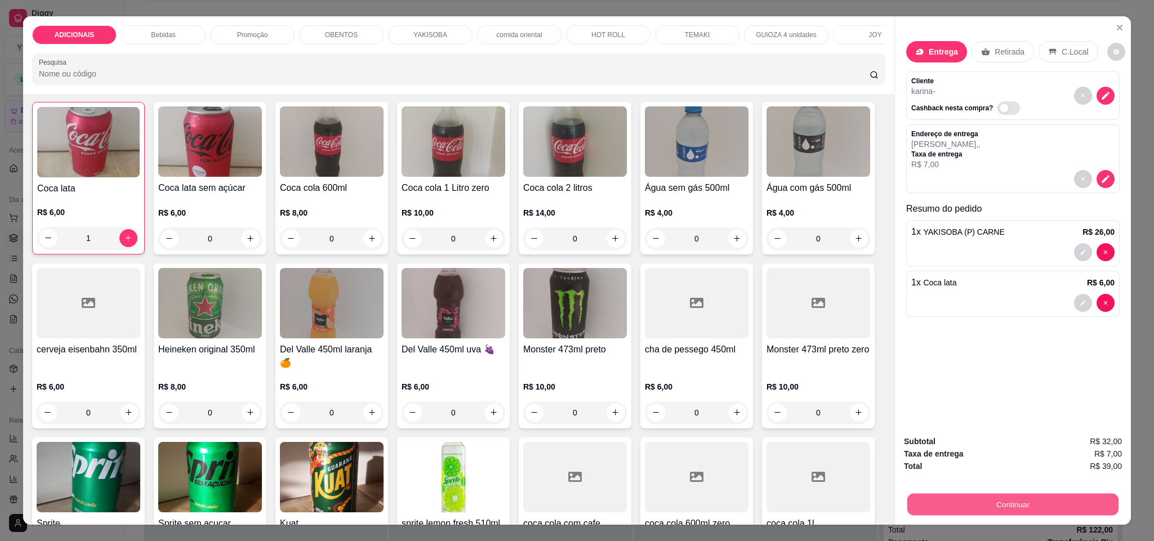
click at [1041, 504] on button "Continuar" at bounding box center [1012, 505] width 211 height 22
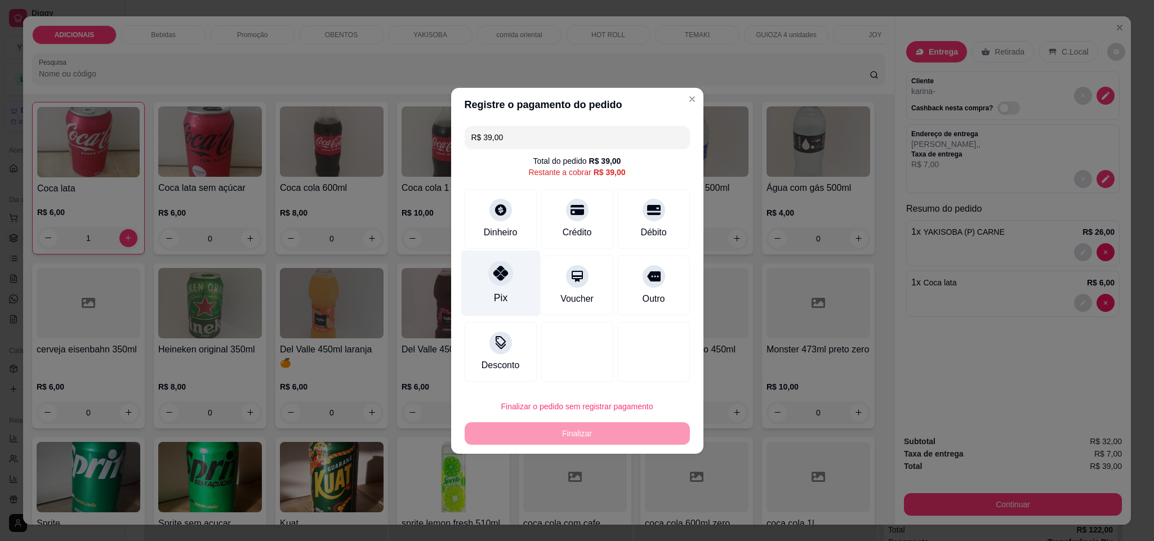
click at [490, 282] on div "Pix" at bounding box center [500, 283] width 79 height 66
type input "R$ 0,00"
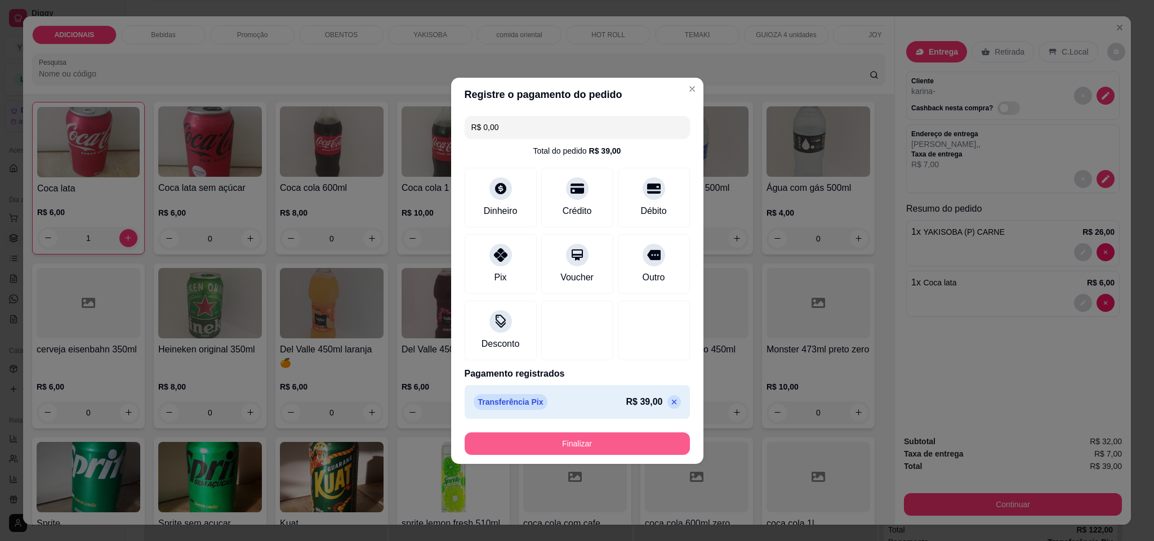
click at [575, 444] on button "Finalizar" at bounding box center [577, 444] width 225 height 23
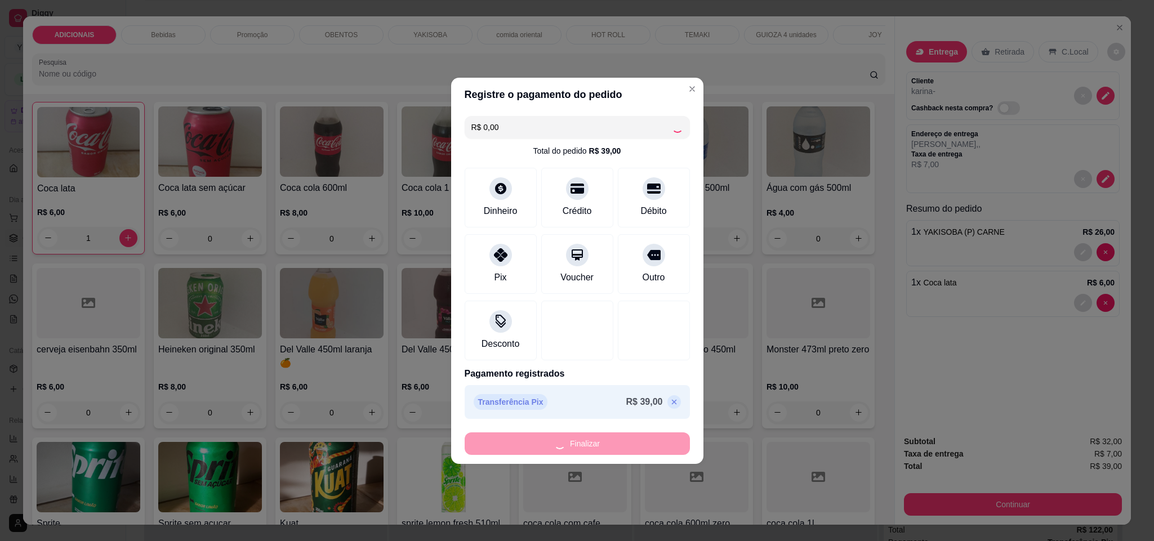
type input "0"
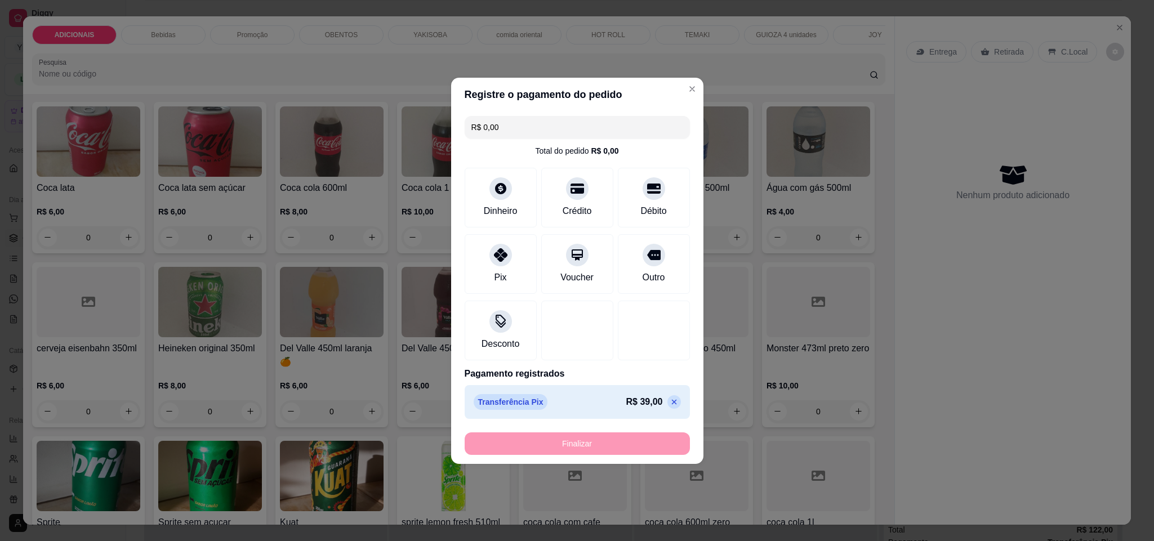
type input "-R$ 39,00"
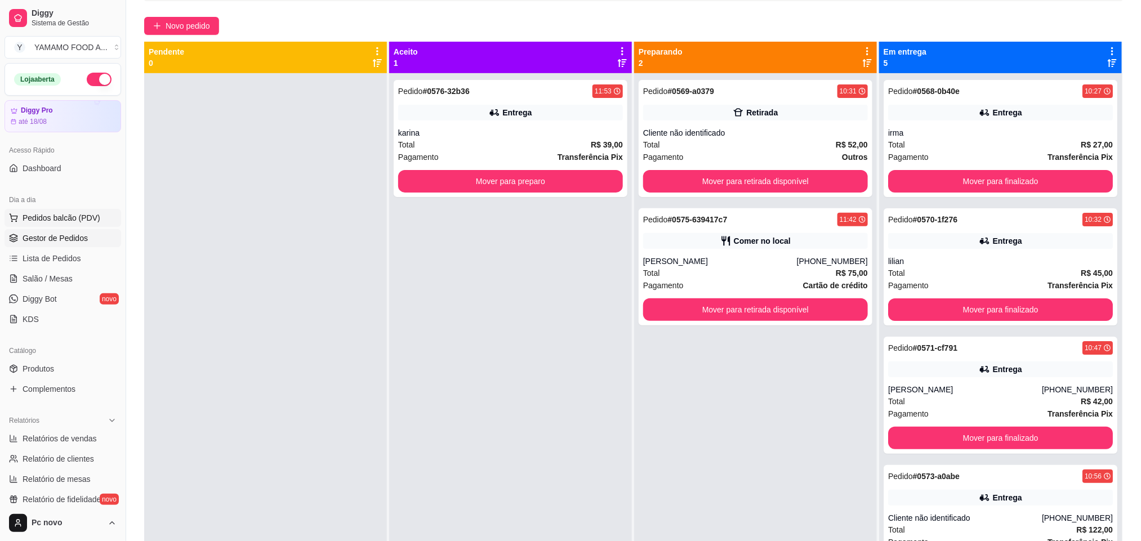
click at [100, 220] on button "Pedidos balcão (PDV)" at bounding box center [63, 218] width 117 height 18
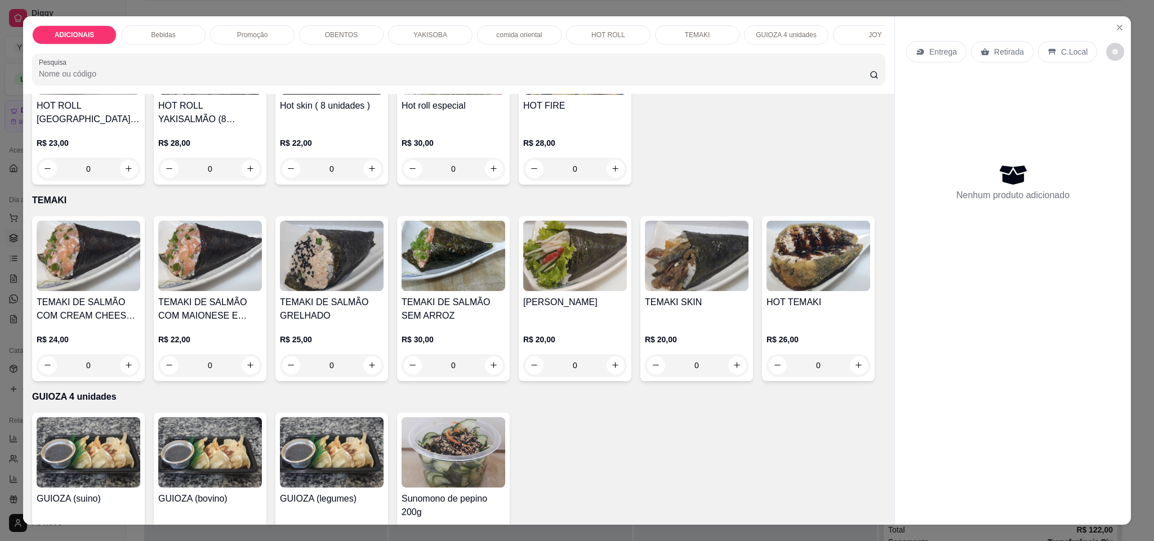
scroll to position [2872, 0]
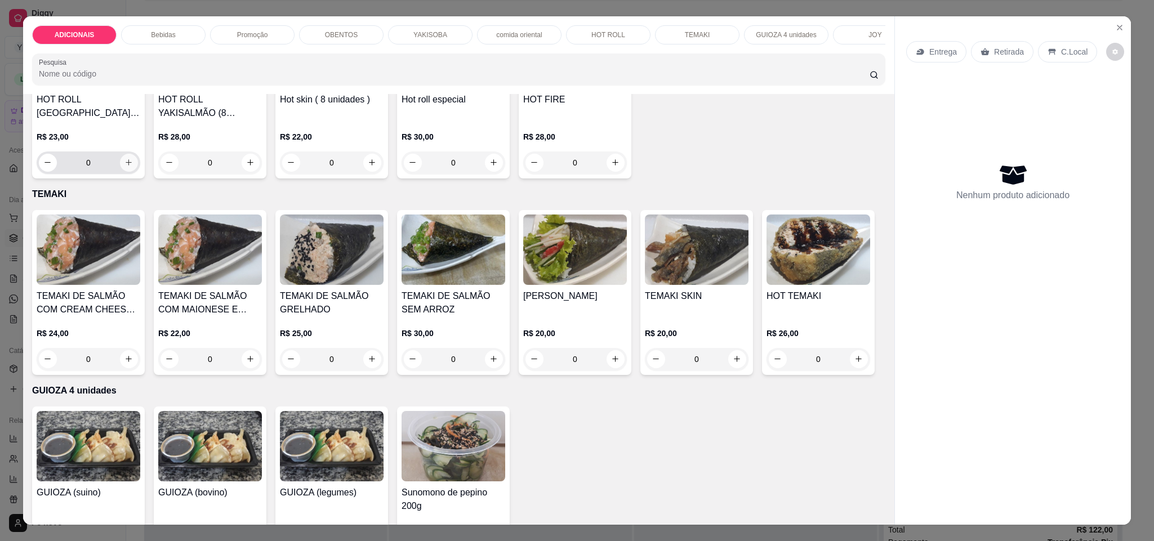
click at [127, 172] on button "increase-product-quantity" at bounding box center [129, 163] width 18 height 18
type input "1"
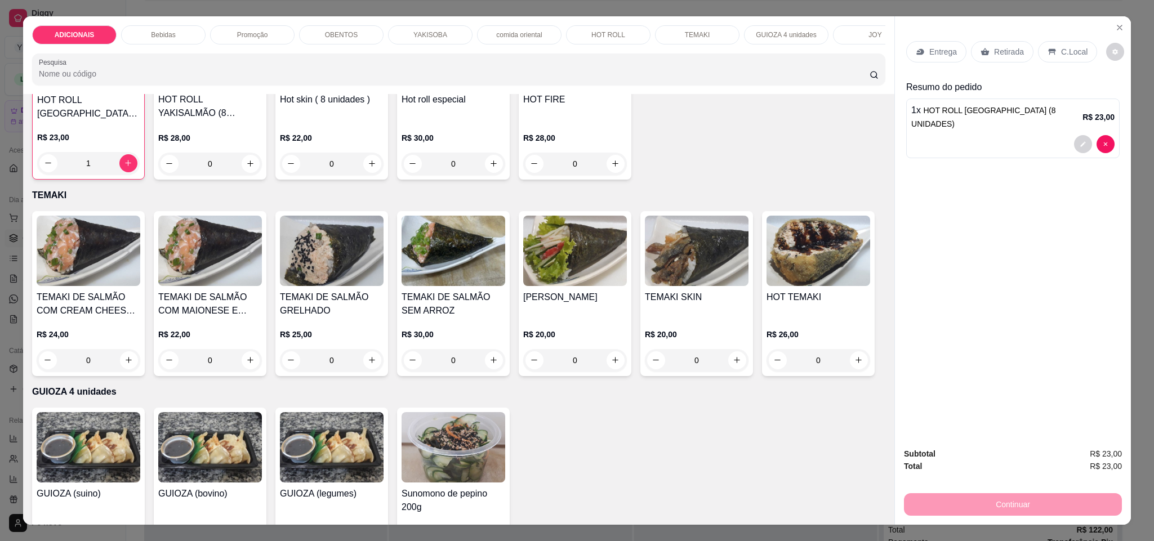
click at [939, 56] on p "Entrega" at bounding box center [943, 51] width 28 height 11
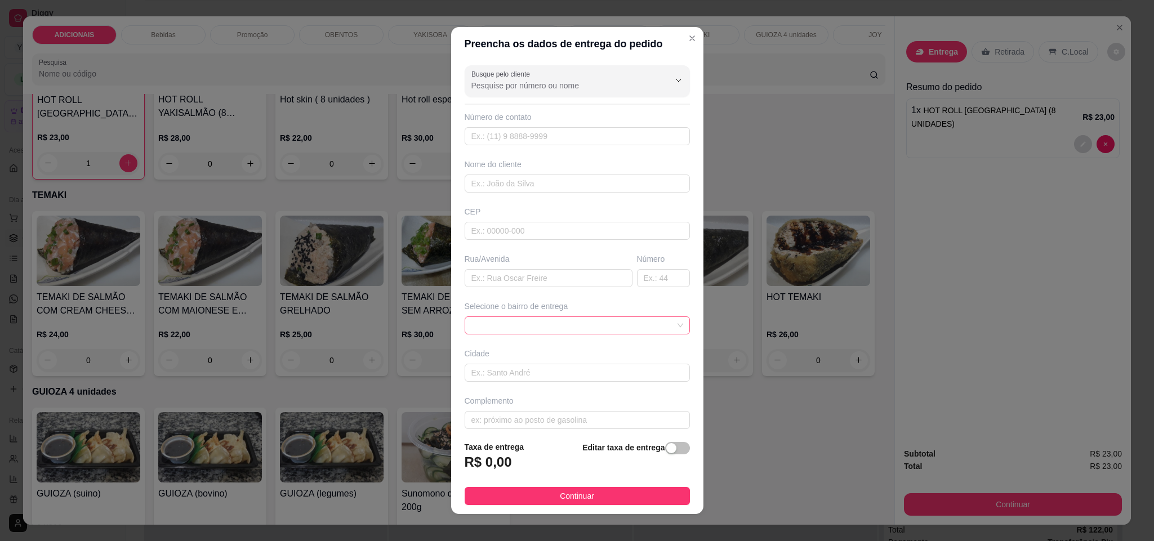
click at [617, 327] on span at bounding box center [577, 325] width 212 height 17
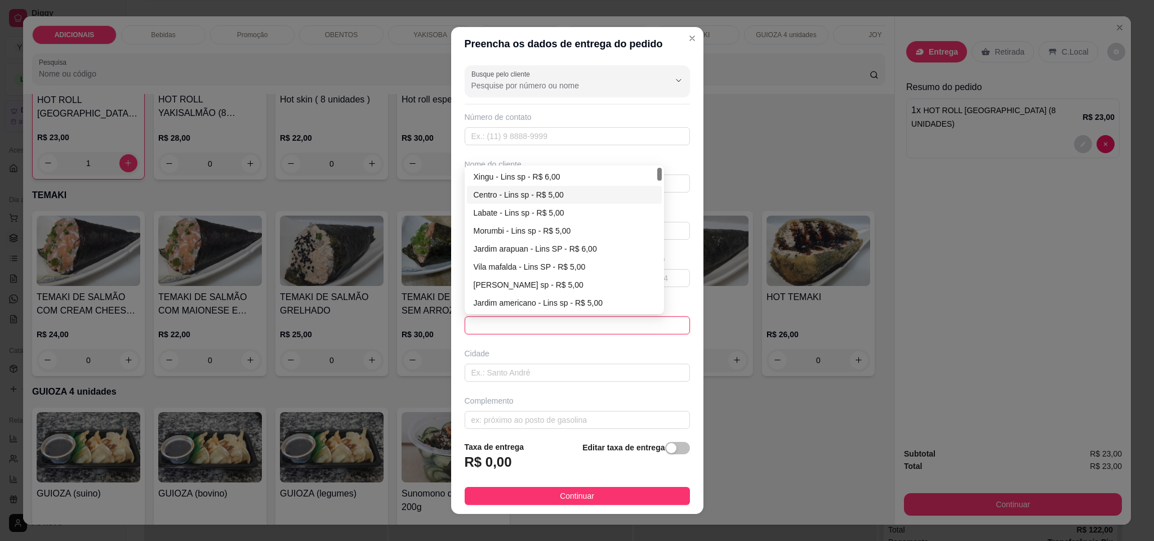
click at [526, 195] on div "Centro - Lins sp - R$ 5,00" at bounding box center [565, 195] width 182 height 12
type input "Lins sp"
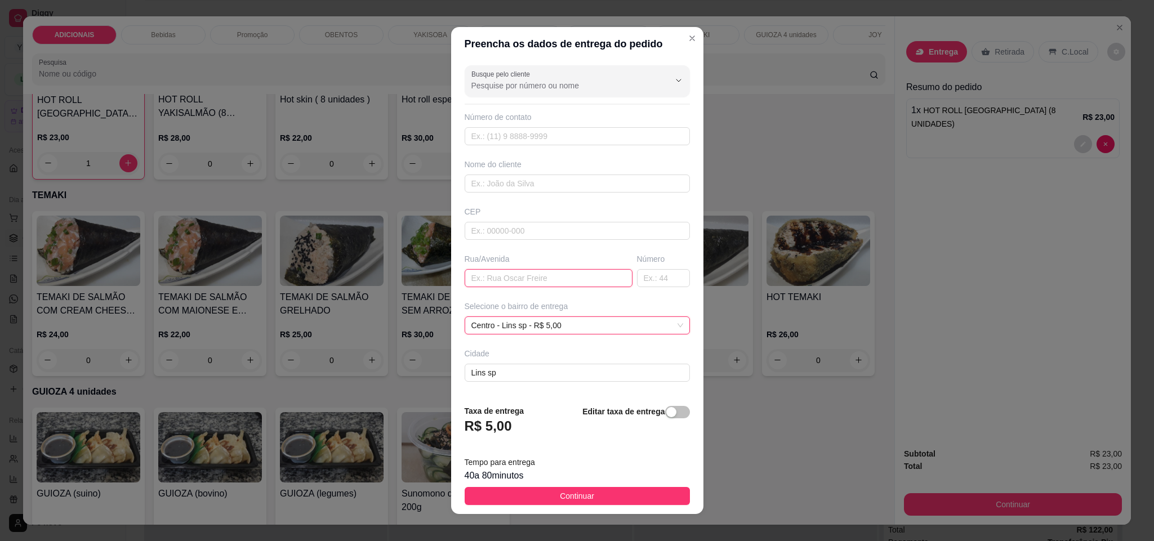
click at [518, 287] on input "text" at bounding box center [549, 278] width 168 height 18
type input "comandante [PERSON_NAME]"
click at [637, 278] on input "text" at bounding box center [663, 278] width 53 height 18
type input "44"
click at [536, 178] on input "text" at bounding box center [577, 184] width 225 height 18
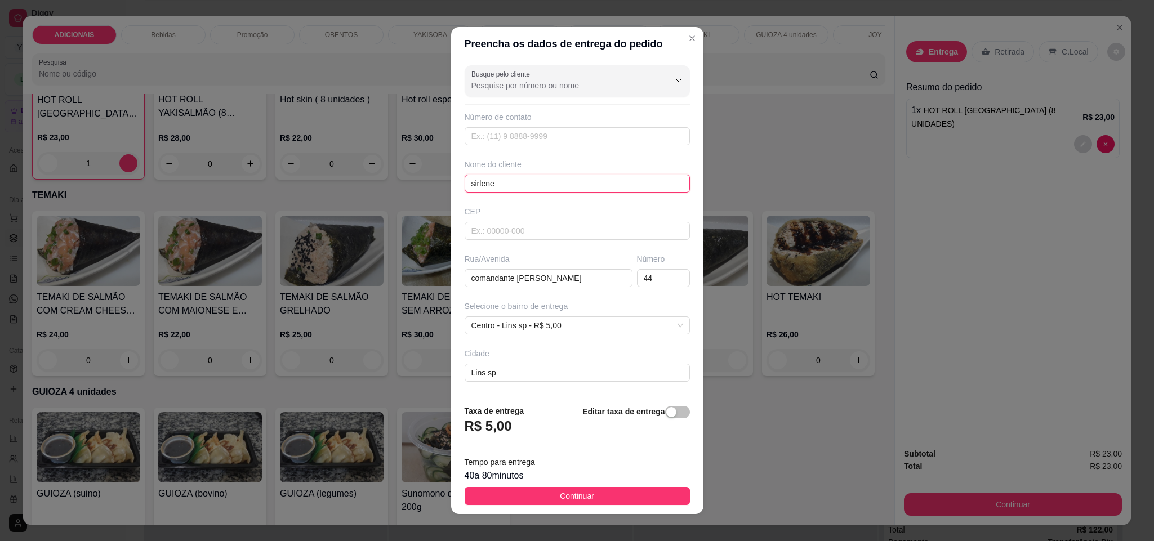
type input "sirlene"
click at [526, 493] on button "Continuar" at bounding box center [577, 496] width 225 height 18
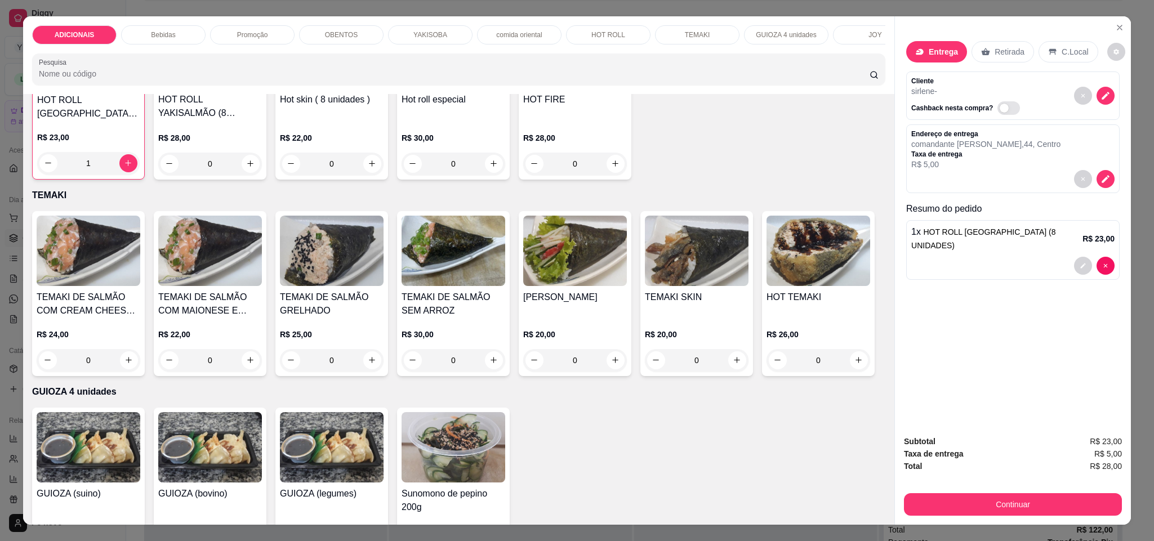
drag, startPoint x: 1081, startPoint y: 492, endPoint x: 1070, endPoint y: 504, distance: 17.1
click at [1070, 504] on div "Continuar" at bounding box center [1013, 503] width 218 height 25
click at [1066, 506] on button "Continuar" at bounding box center [1013, 504] width 218 height 23
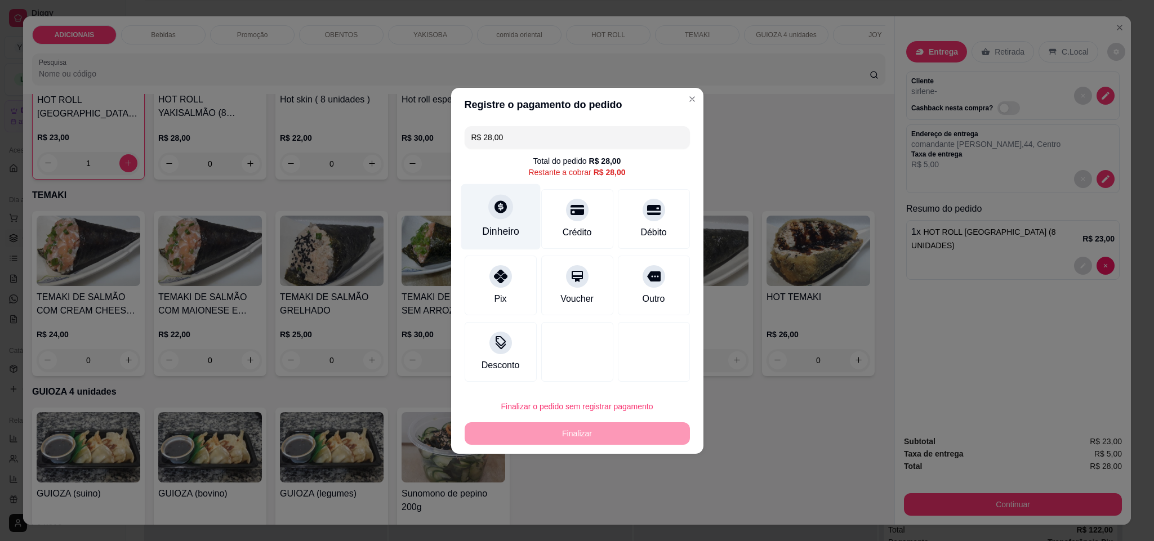
click at [498, 206] on icon at bounding box center [500, 206] width 15 height 15
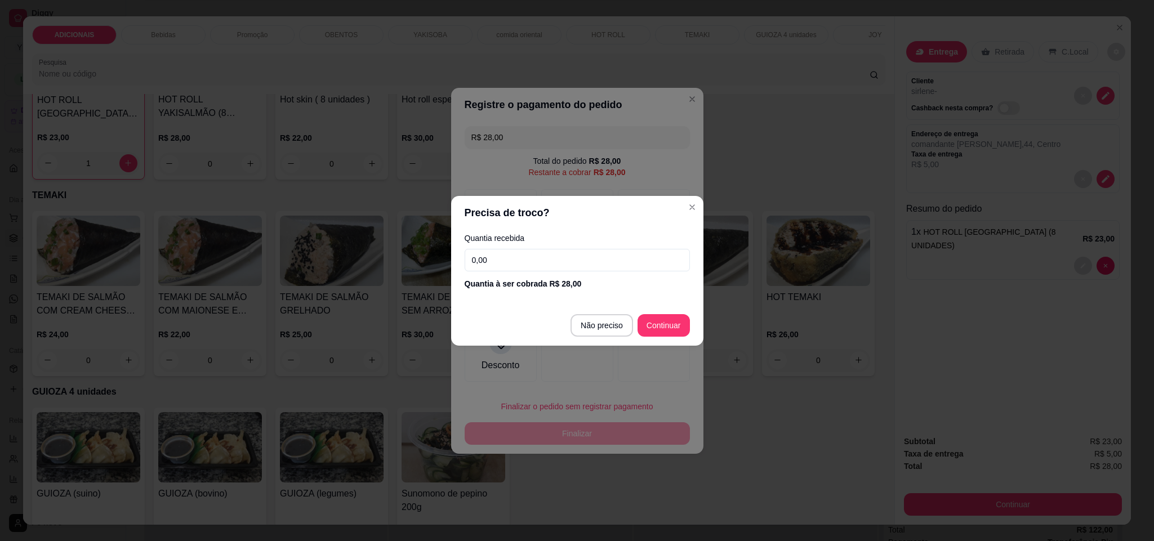
click at [534, 269] on input "0,00" at bounding box center [577, 260] width 225 height 23
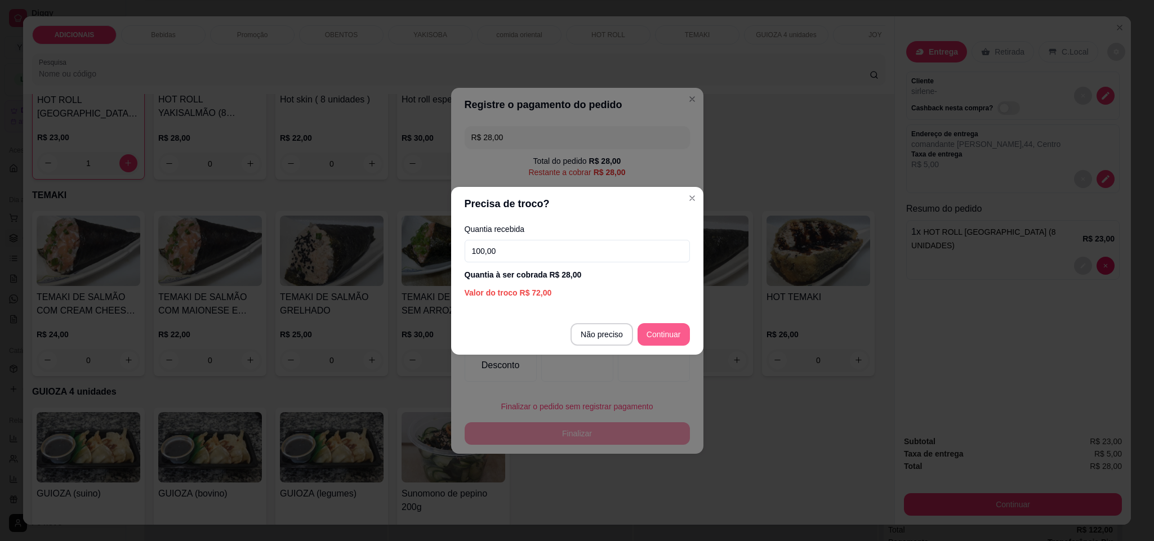
type input "100,00"
type input "R$ 0,00"
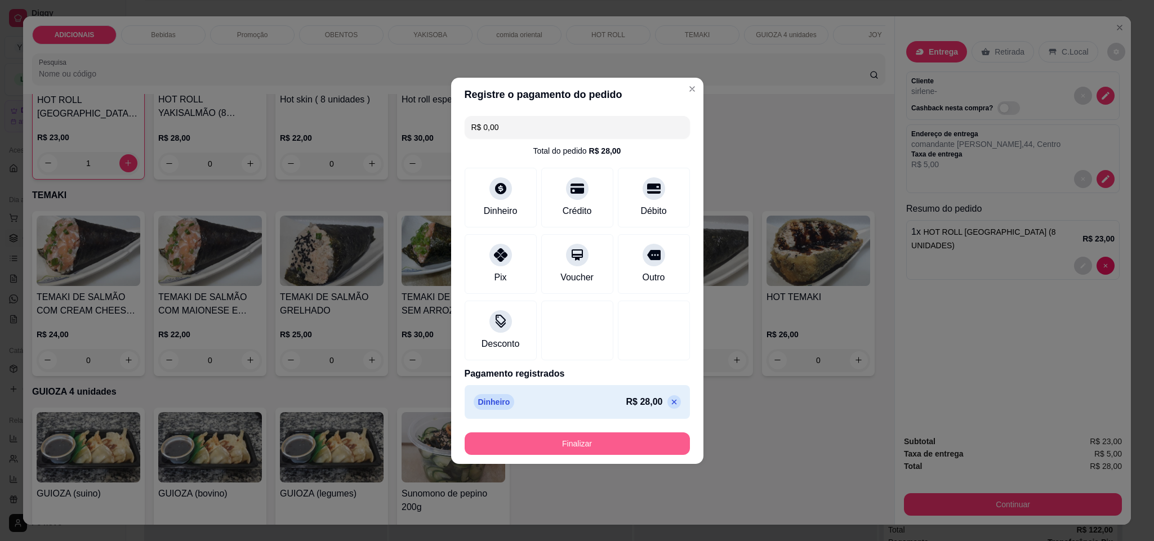
click at [643, 445] on button "Finalizar" at bounding box center [577, 444] width 225 height 23
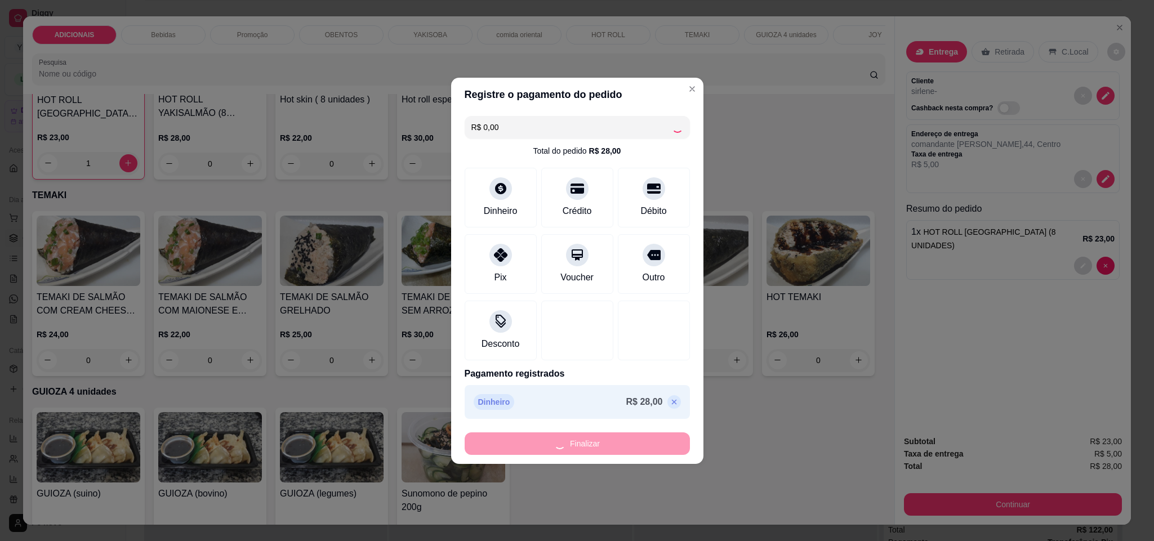
type input "0"
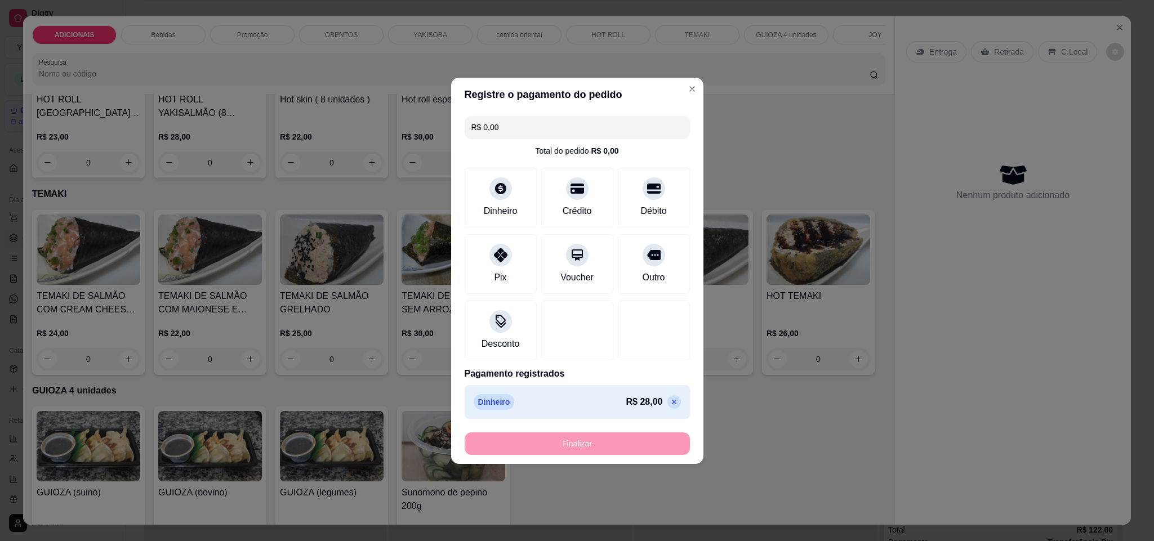
type input "-R$ 28,00"
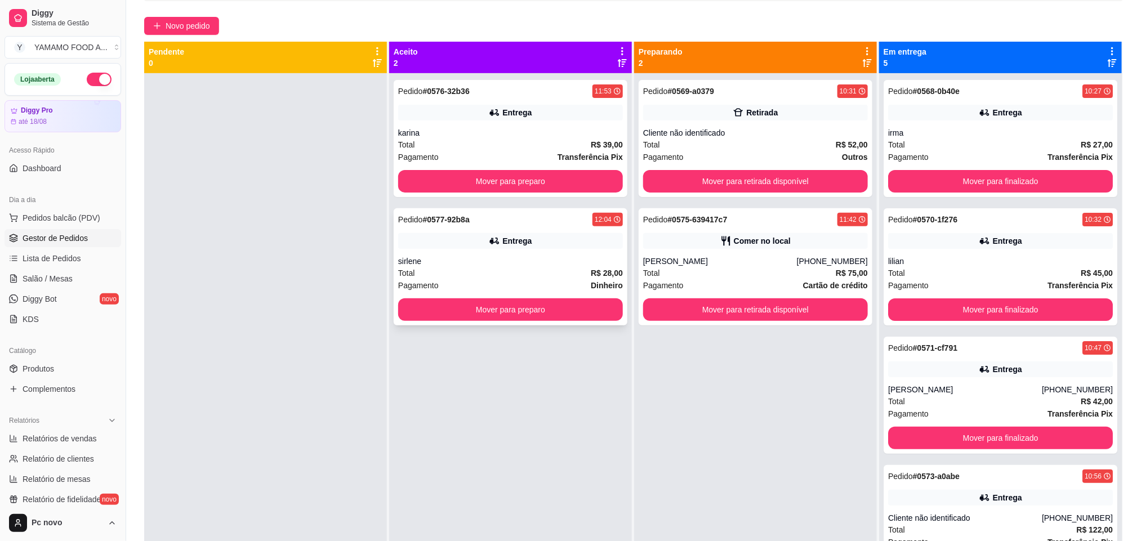
drag, startPoint x: 543, startPoint y: 265, endPoint x: 537, endPoint y: 264, distance: 5.7
click at [537, 264] on div "sirlene" at bounding box center [510, 261] width 225 height 11
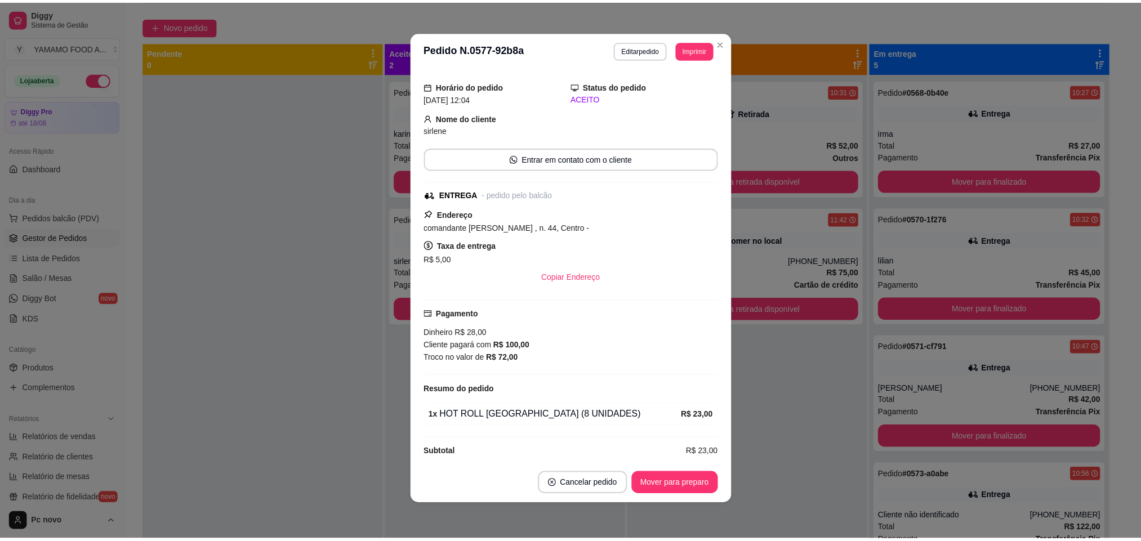
scroll to position [46, 0]
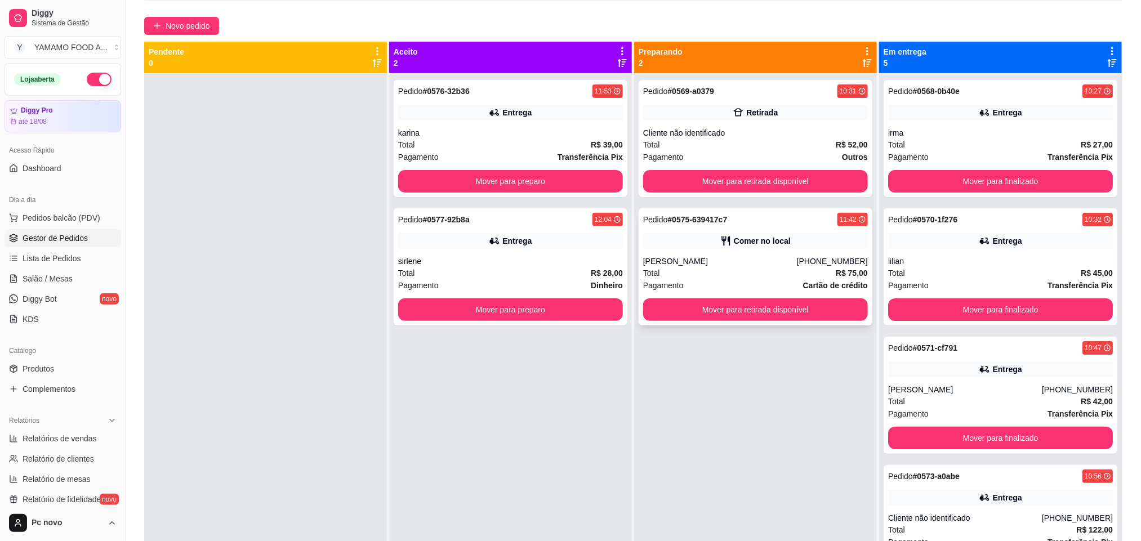
click at [707, 272] on div "Total R$ 75,00" at bounding box center [755, 273] width 225 height 12
click at [729, 162] on div "Pagamento Outros" at bounding box center [755, 157] width 225 height 12
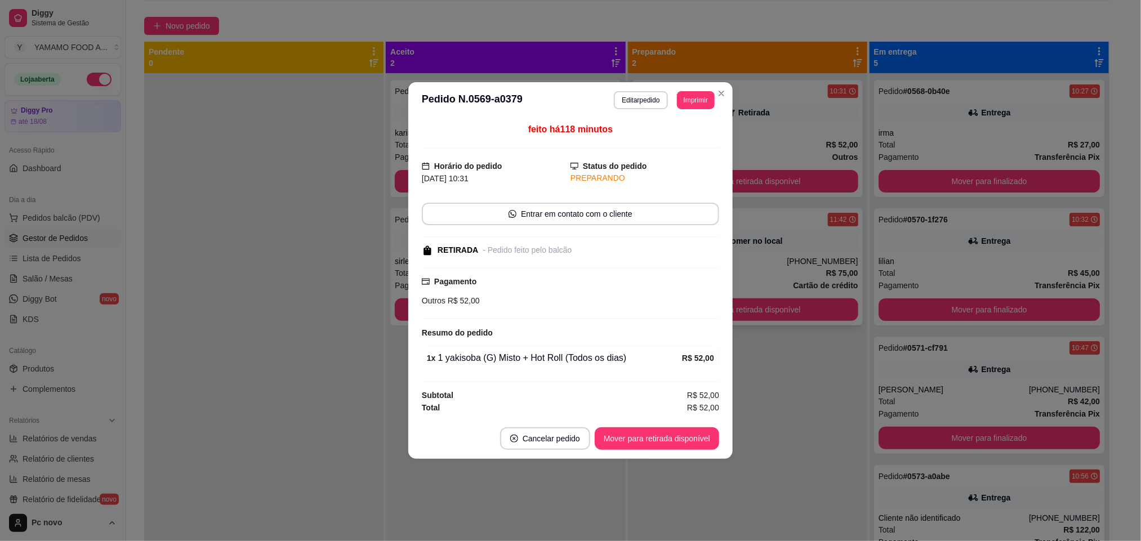
click at [804, 249] on div "Pedido # 0575-639417c7 11:42 Comer no local [PERSON_NAME] [PHONE_NUMBER] Total …" at bounding box center [747, 266] width 230 height 117
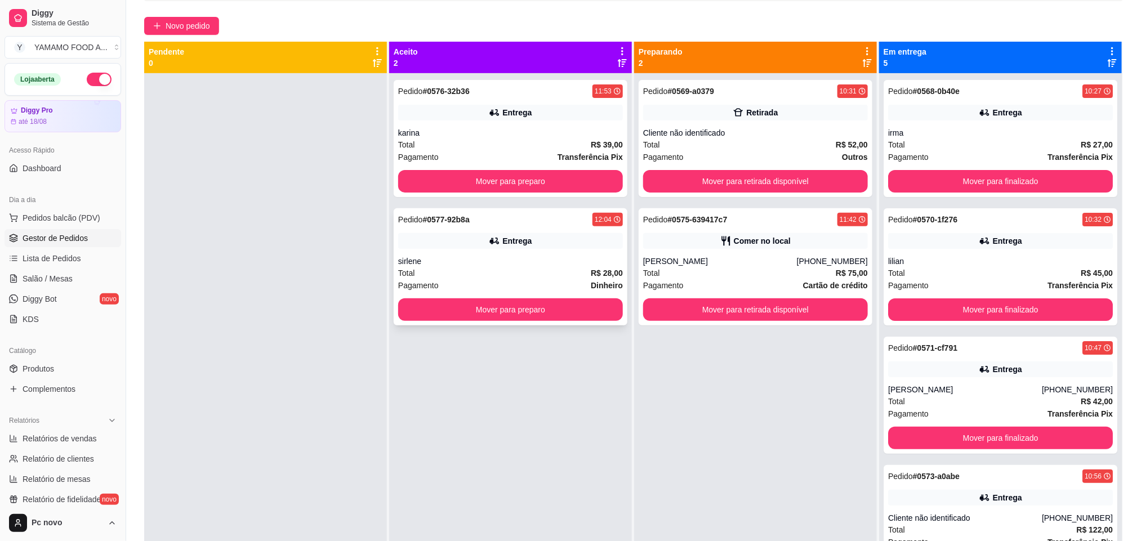
click at [507, 249] on div "Pedido # 0577-92b8a 12:04 Entrega sirlene Total R$ 28,00 Pagamento Dinheiro Mov…" at bounding box center [511, 266] width 234 height 117
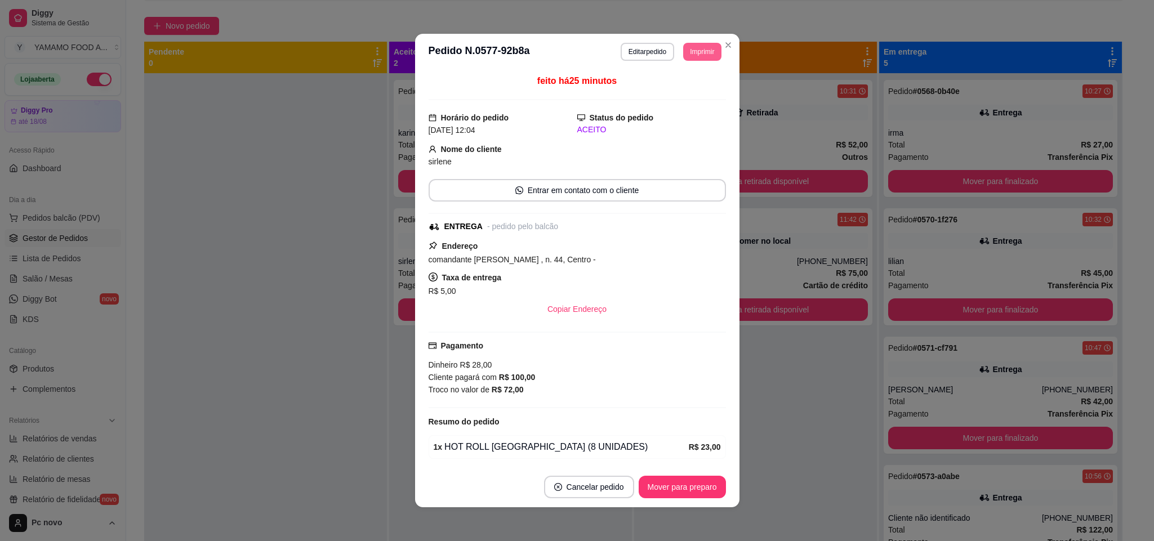
click at [689, 51] on button "Imprimir" at bounding box center [702, 52] width 38 height 18
click at [694, 88] on button "IMPRESSORA" at bounding box center [675, 92] width 82 height 18
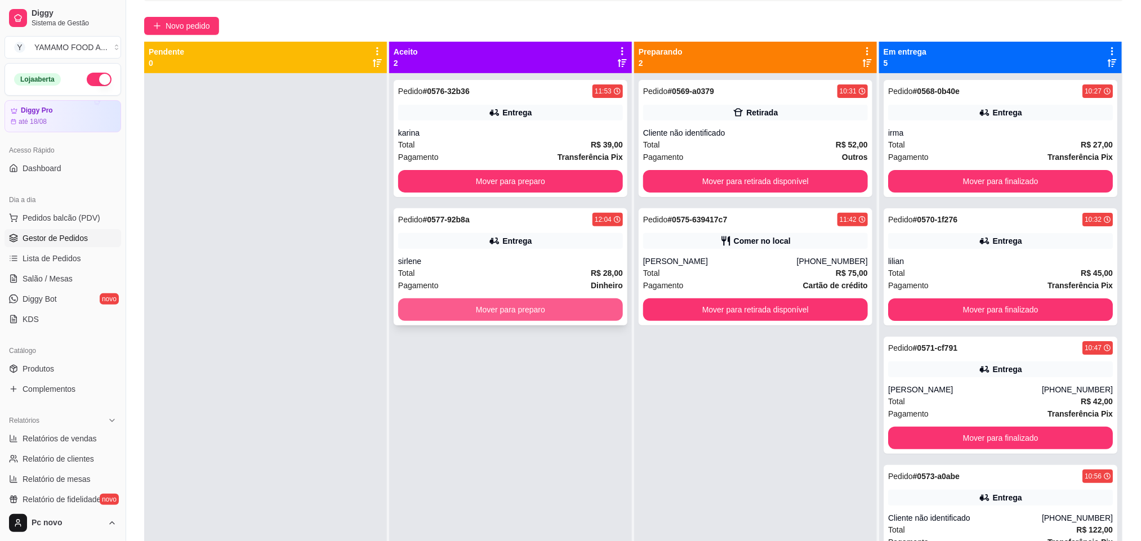
click at [509, 301] on button "Mover para preparo" at bounding box center [510, 310] width 225 height 23
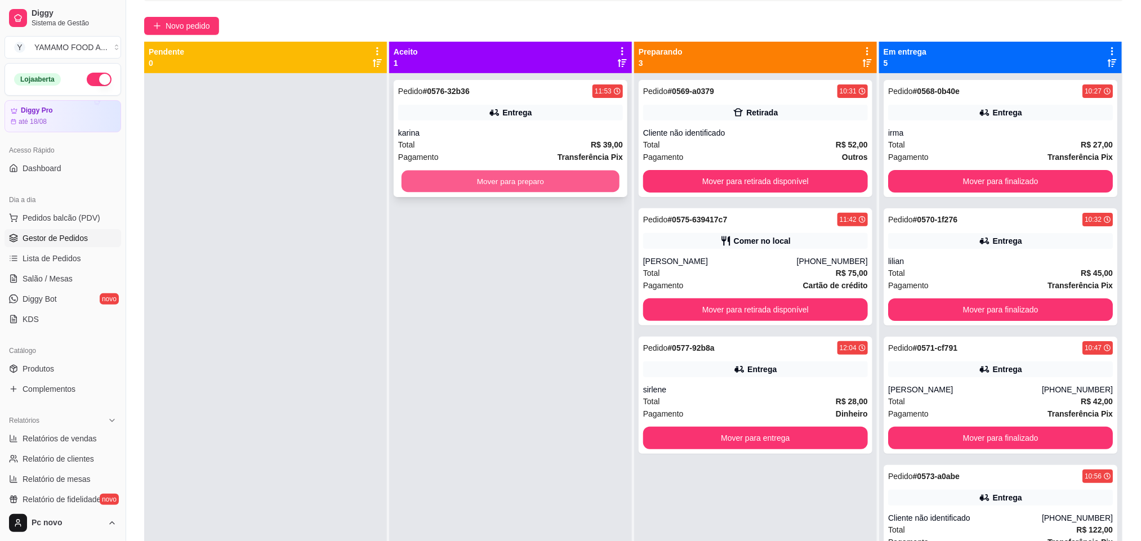
click at [516, 191] on button "Mover para preparo" at bounding box center [511, 182] width 218 height 22
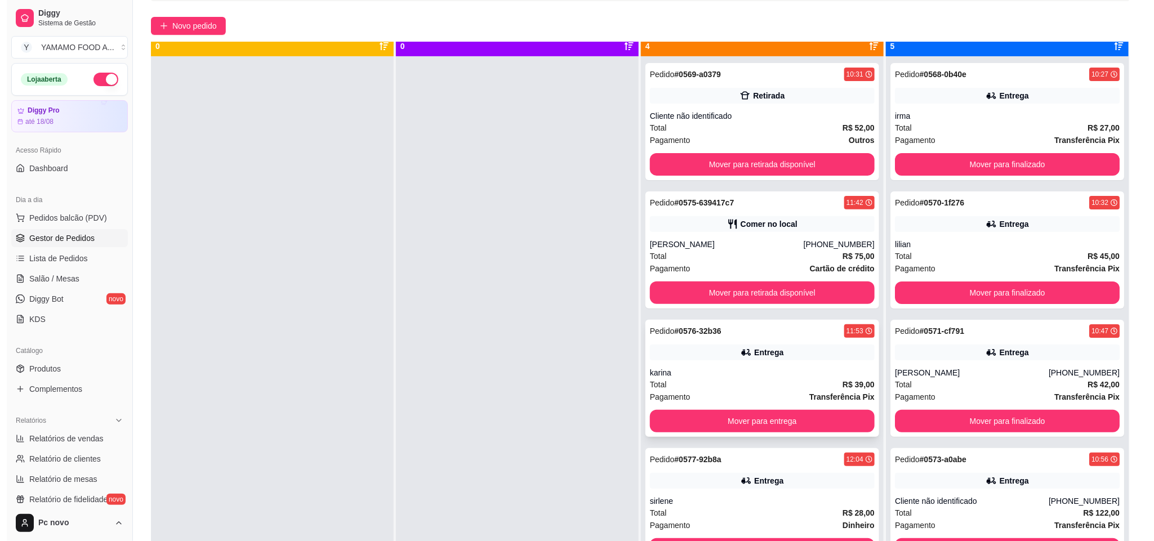
scroll to position [31, 0]
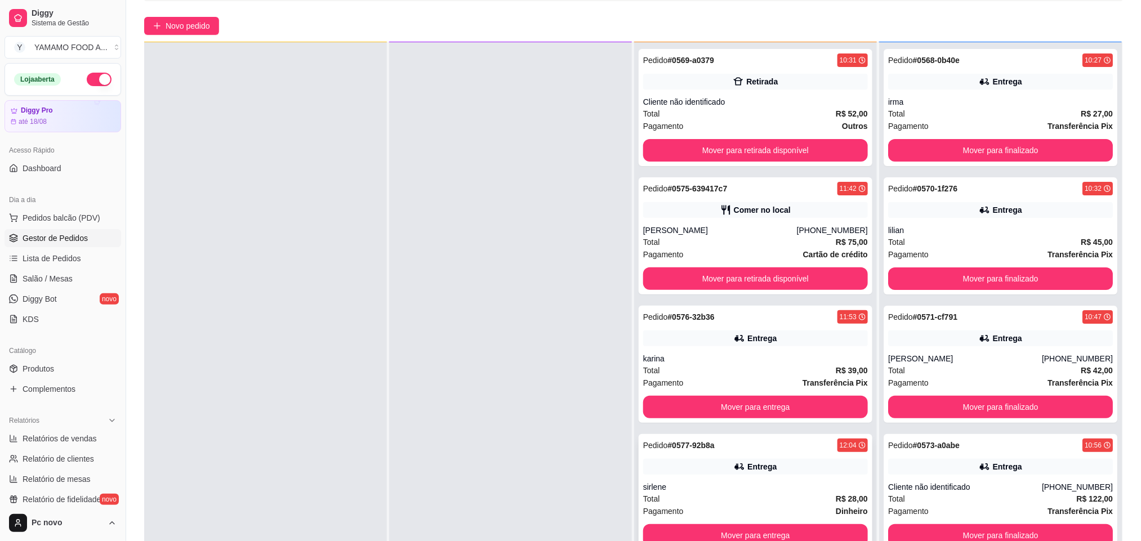
click at [727, 457] on div "Pedido # 0577-92b8a 12:04 Entrega sirlene Total R$ 28,00 Pagamento Dinheiro Mov…" at bounding box center [756, 492] width 234 height 117
click at [739, 362] on div "karina" at bounding box center [755, 358] width 225 height 11
click at [790, 392] on div "Pedido # 0576-32b36 11:53 Entrega karina Total R$ 39,00 Pagamento Transferência…" at bounding box center [756, 364] width 234 height 117
click at [791, 400] on button "Mover para entrega" at bounding box center [755, 407] width 225 height 23
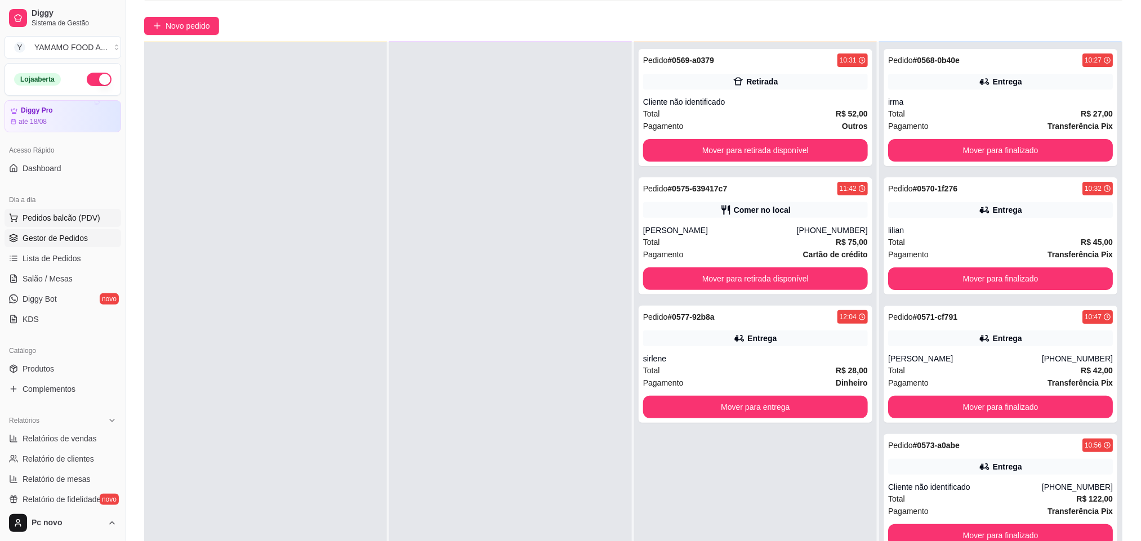
click at [83, 225] on button "Pedidos balcão (PDV)" at bounding box center [63, 218] width 117 height 18
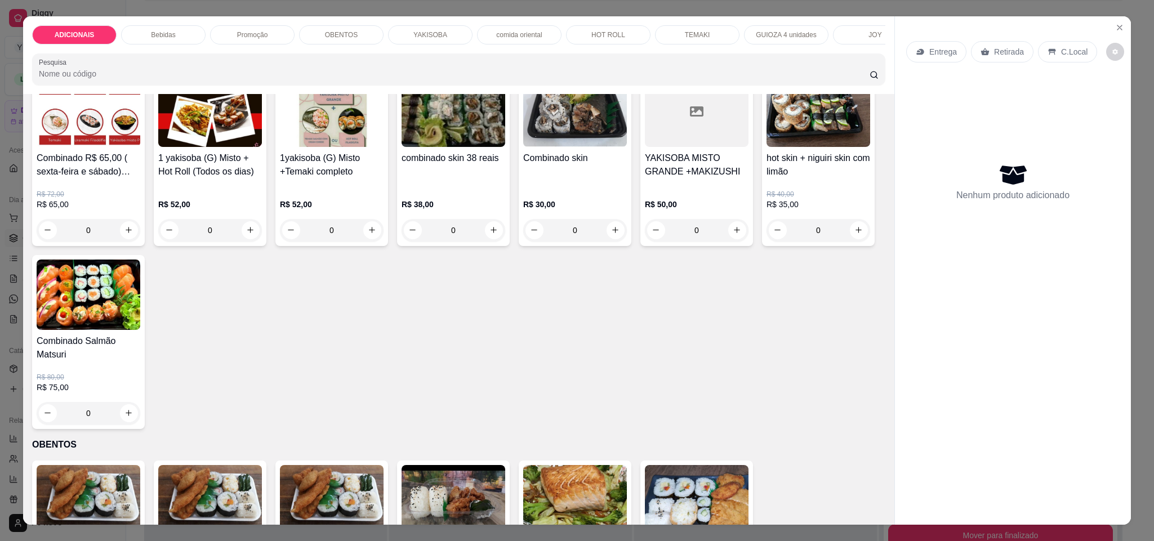
scroll to position [1183, 0]
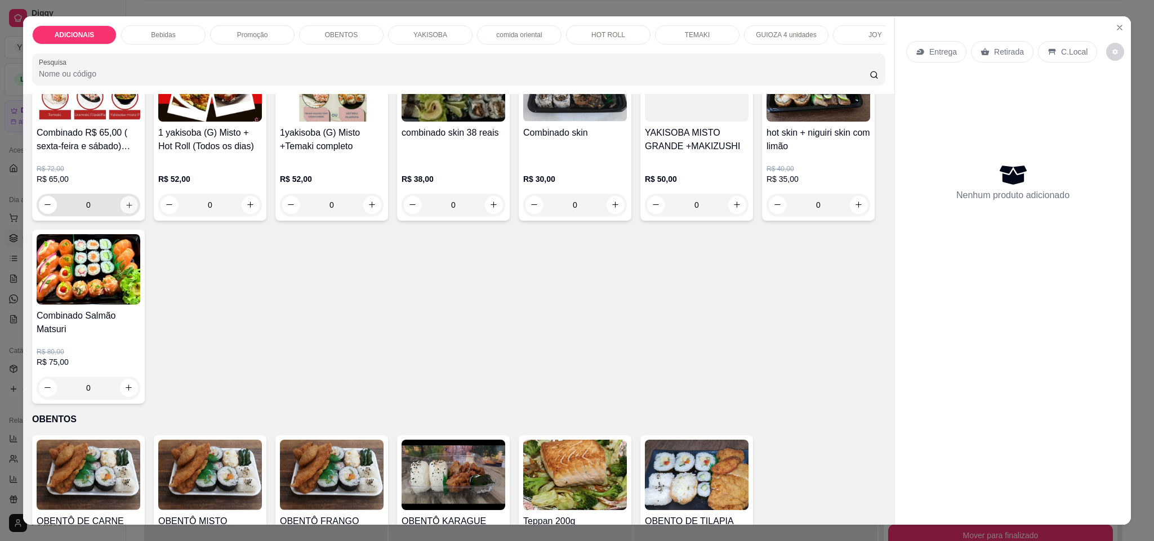
click at [125, 210] on icon "increase-product-quantity" at bounding box center [129, 205] width 8 height 8
type input "1"
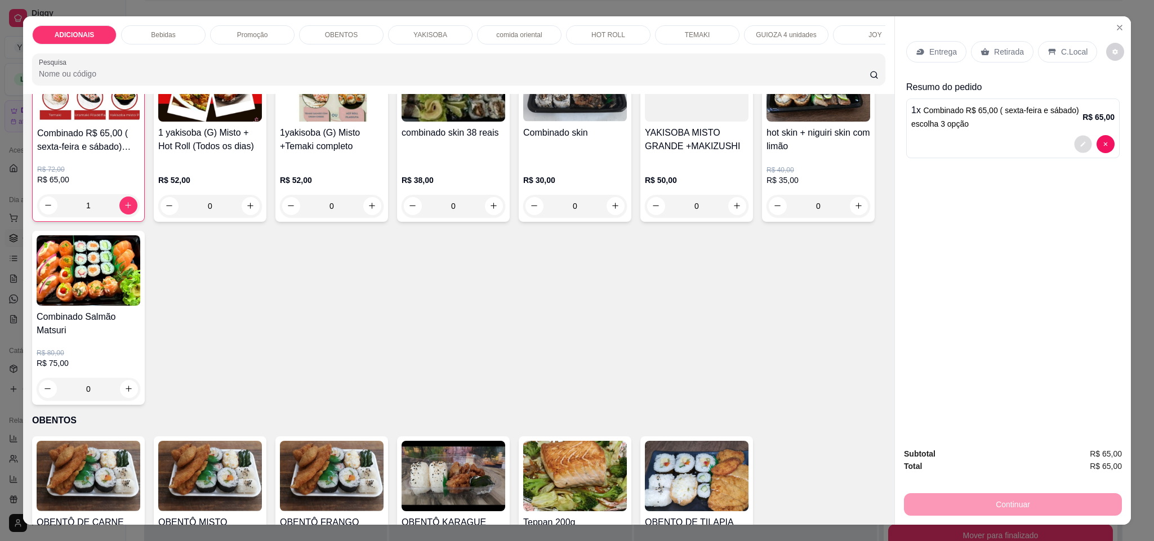
click at [1080, 142] on icon "decrease-product-quantity" at bounding box center [1083, 144] width 7 height 7
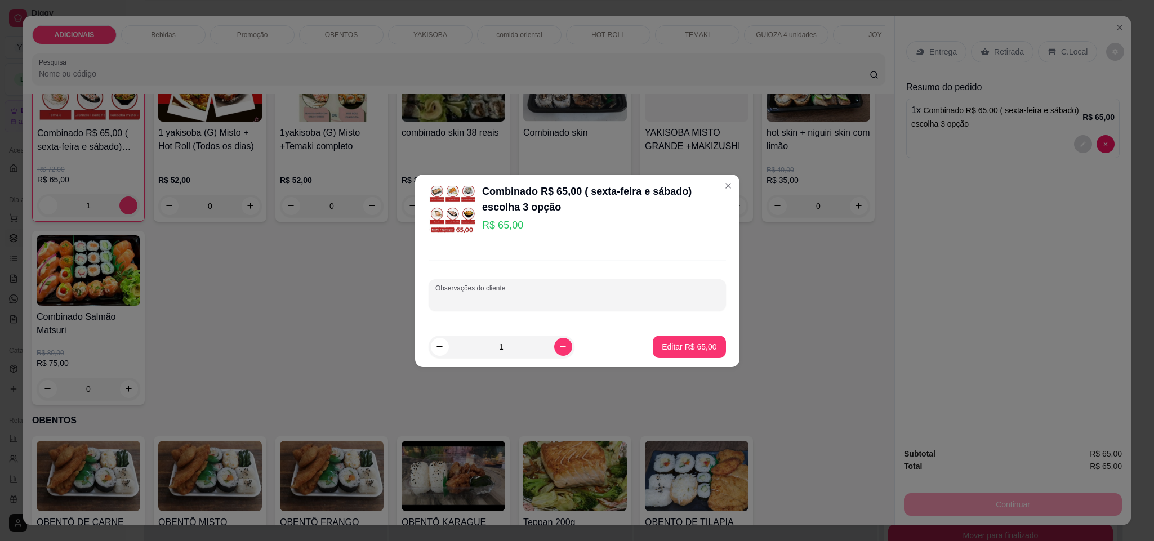
click at [639, 294] on input "Observações do cliente" at bounding box center [577, 299] width 284 height 11
type input "hot , uramaki, yakissoba p misto"
click at [654, 338] on button "Editar R$ 65,00" at bounding box center [689, 347] width 70 height 22
type input "0"
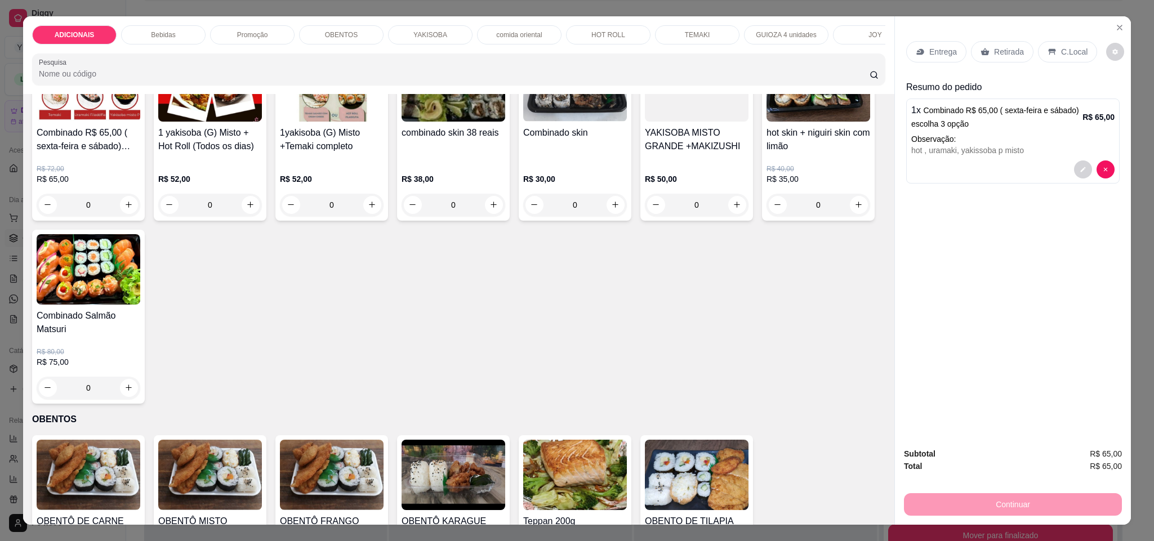
click at [1063, 60] on div "C.Local" at bounding box center [1067, 51] width 59 height 21
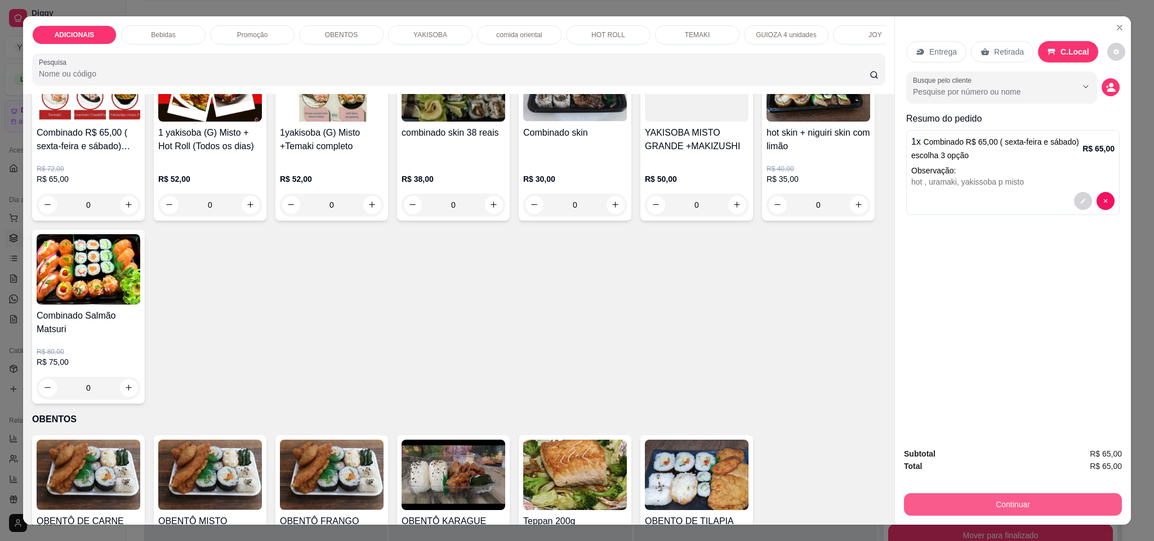
click at [1026, 501] on button "Continuar" at bounding box center [1013, 504] width 218 height 23
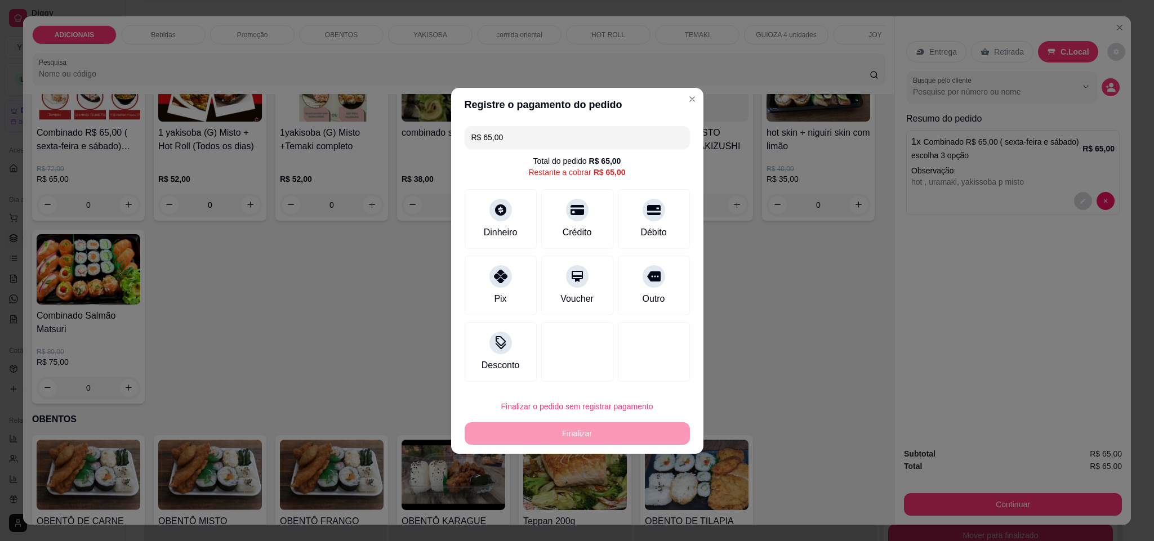
drag, startPoint x: 653, startPoint y: 296, endPoint x: 644, endPoint y: 367, distance: 71.0
click at [651, 296] on div "Outro" at bounding box center [654, 286] width 72 height 60
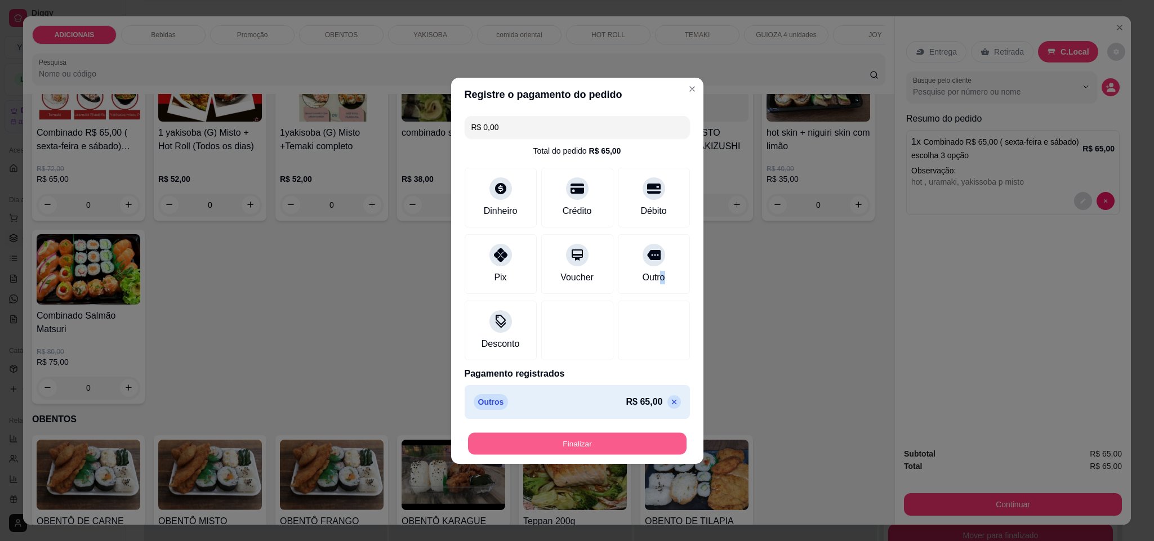
click at [647, 441] on button "Finalizar" at bounding box center [577, 444] width 219 height 22
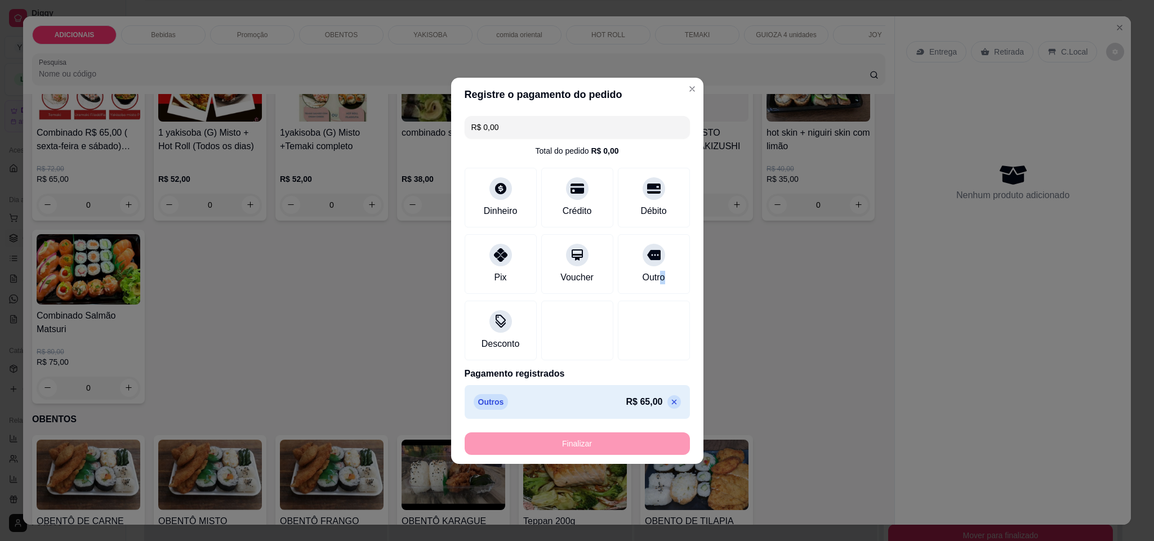
type input "-R$ 65,00"
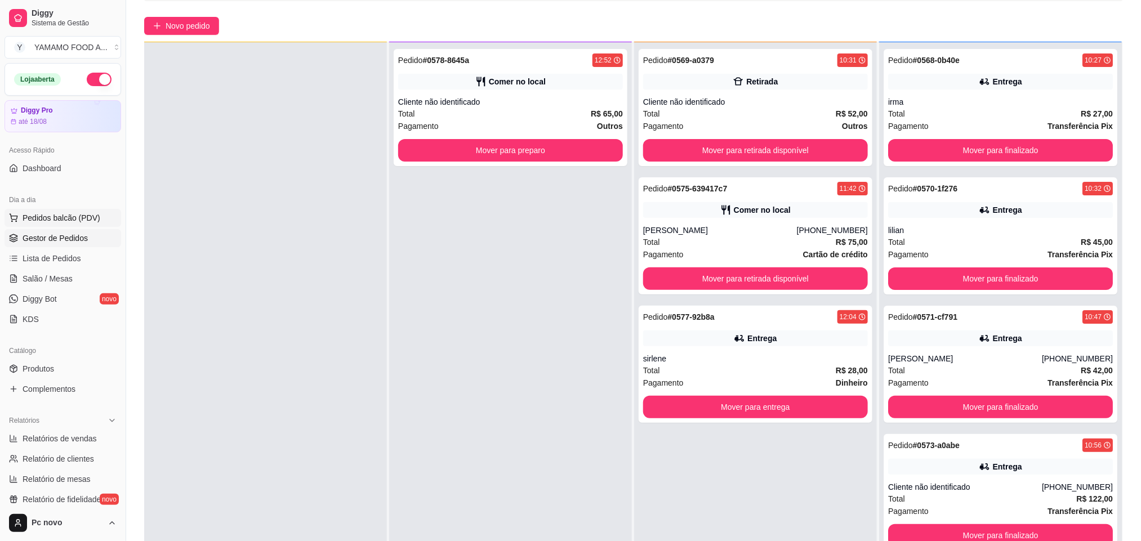
click at [66, 213] on span "Pedidos balcão (PDV)" at bounding box center [62, 217] width 78 height 11
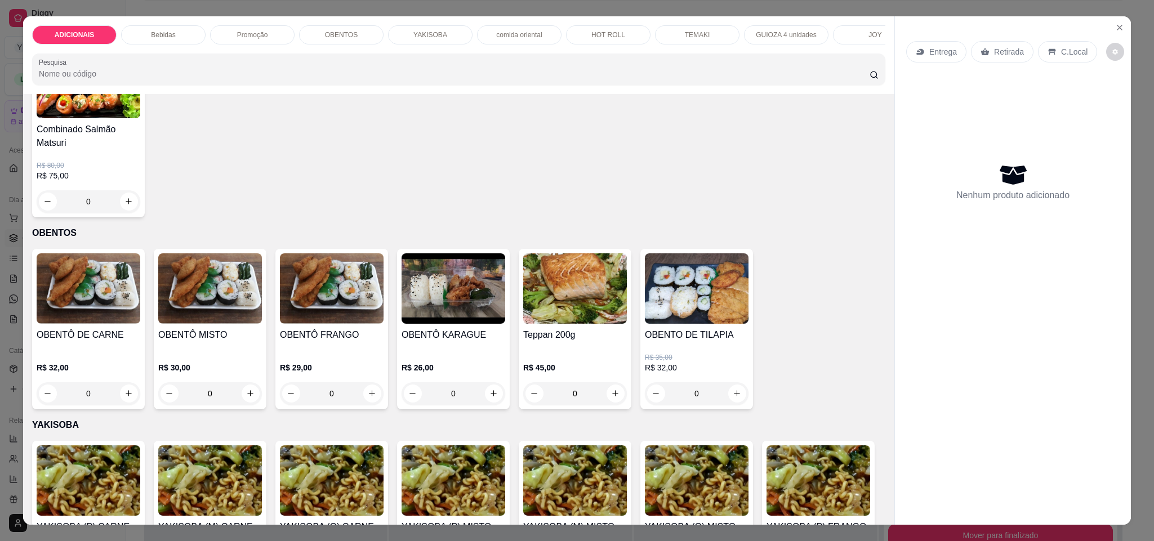
scroll to position [1521, 0]
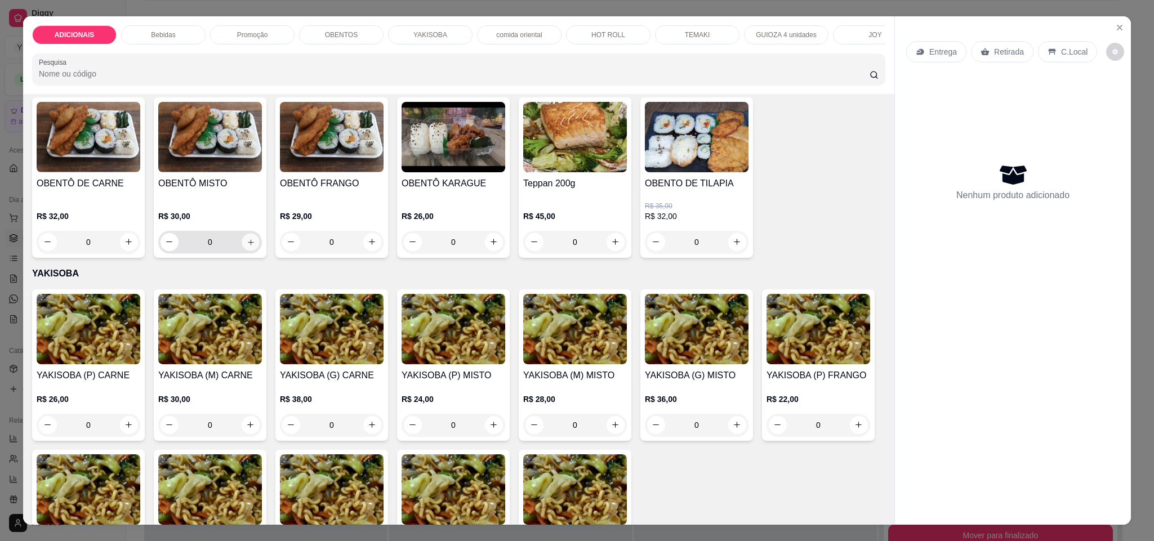
click at [242, 251] on button "increase-product-quantity" at bounding box center [250, 241] width 17 height 17
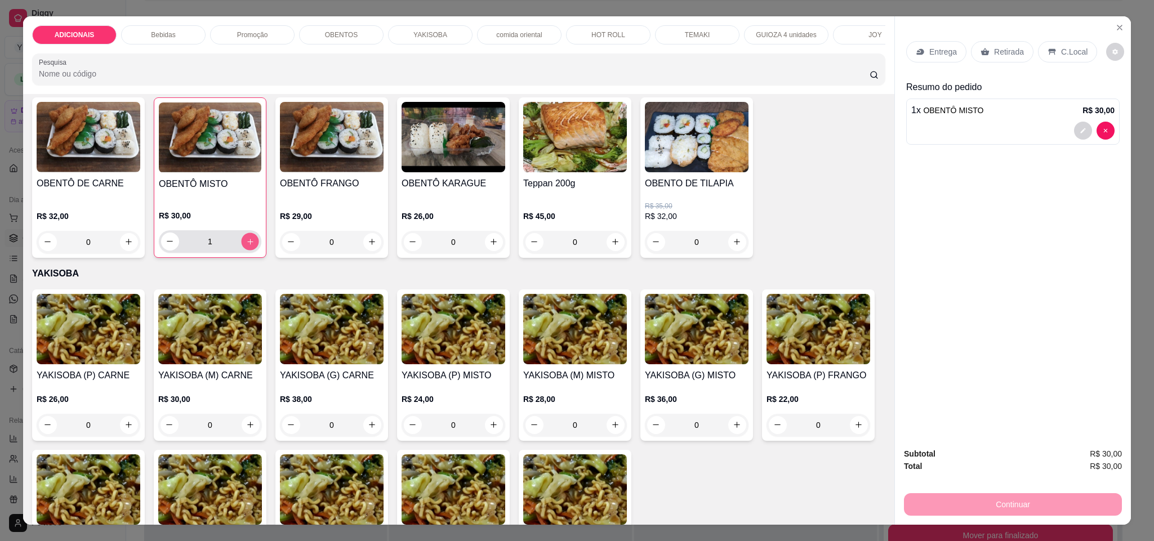
click at [246, 246] on icon "increase-product-quantity" at bounding box center [250, 242] width 8 height 8
click at [241, 251] on button "increase-product-quantity" at bounding box center [250, 242] width 18 height 18
click at [246, 246] on icon "increase-product-quantity" at bounding box center [250, 241] width 8 height 8
type input "5"
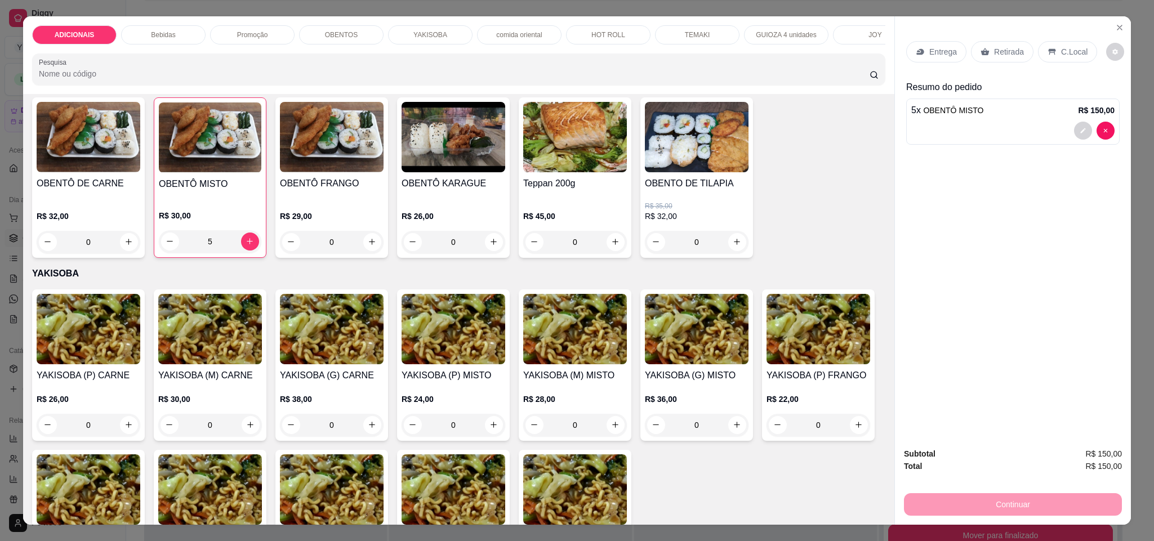
click at [1008, 53] on p "Retirada" at bounding box center [1009, 51] width 30 height 11
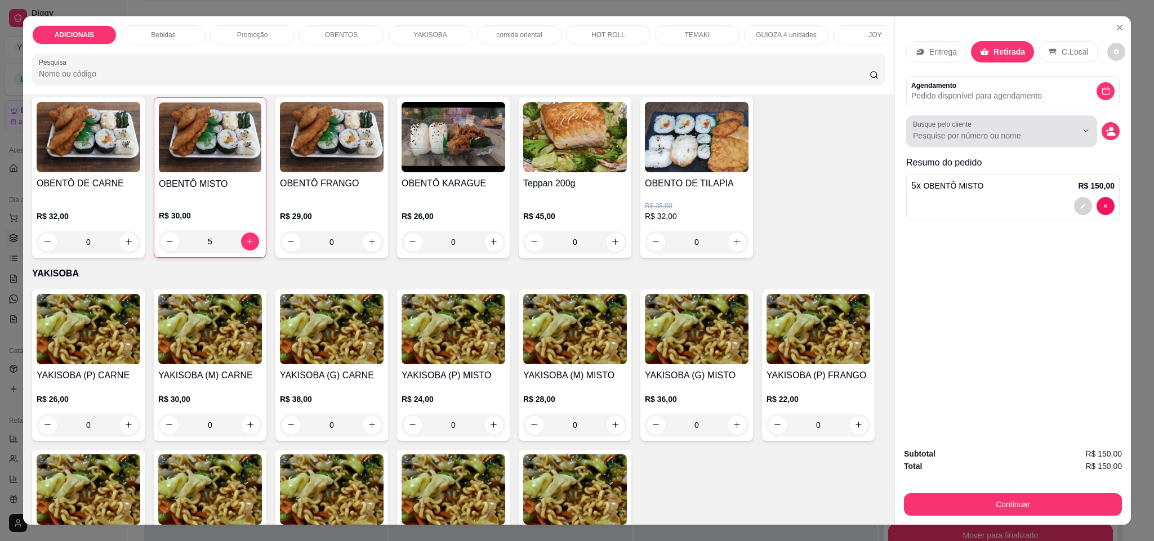
click at [1048, 139] on input "Busque pelo cliente" at bounding box center [986, 135] width 146 height 11
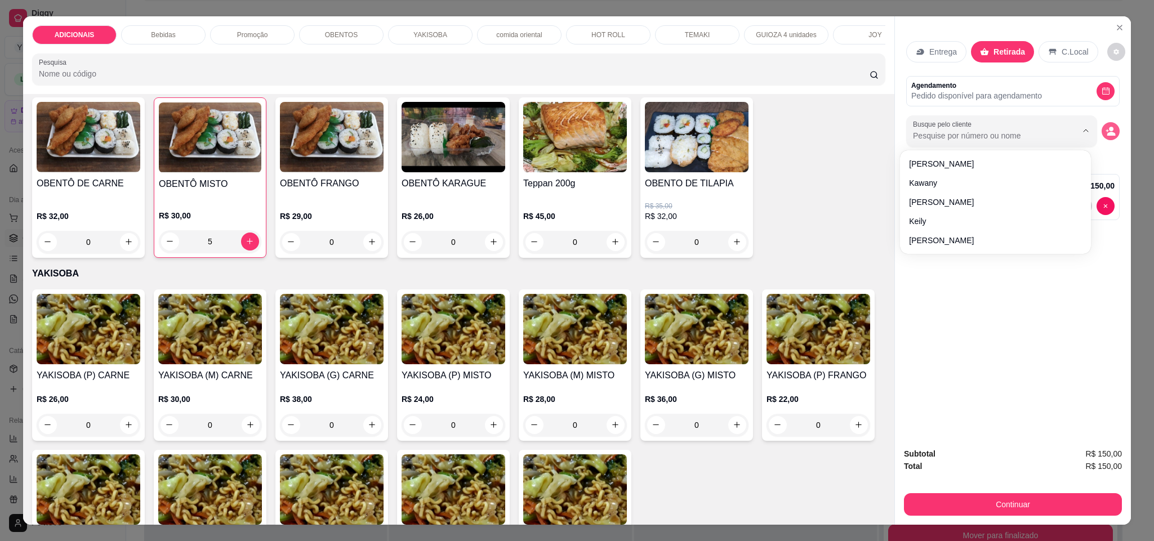
click at [1107, 136] on icon "decrease-product-quantity" at bounding box center [1111, 134] width 8 height 4
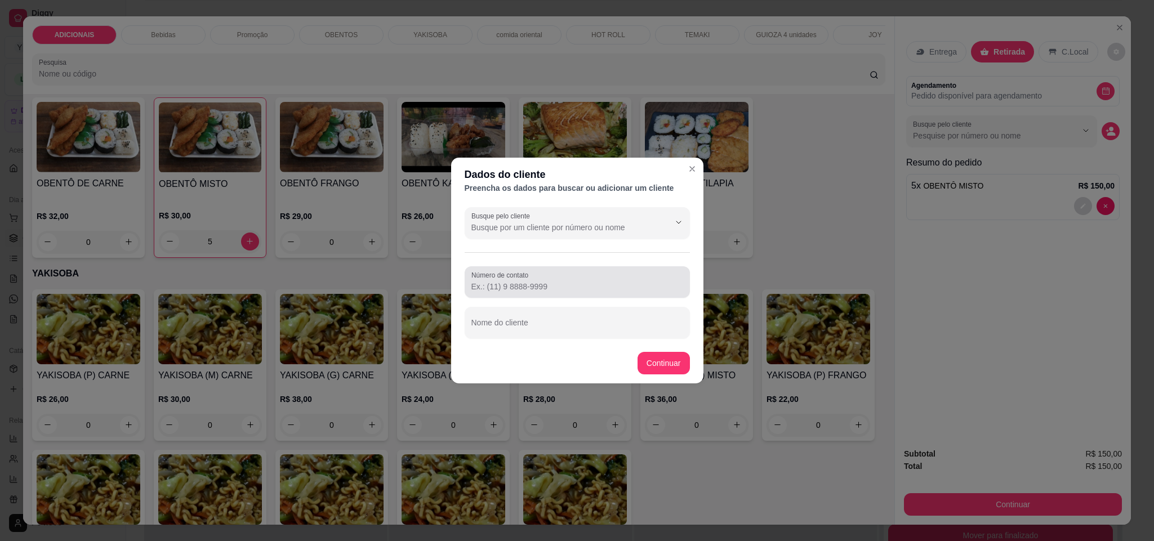
click at [542, 288] on input "Número de contato" at bounding box center [577, 286] width 212 height 11
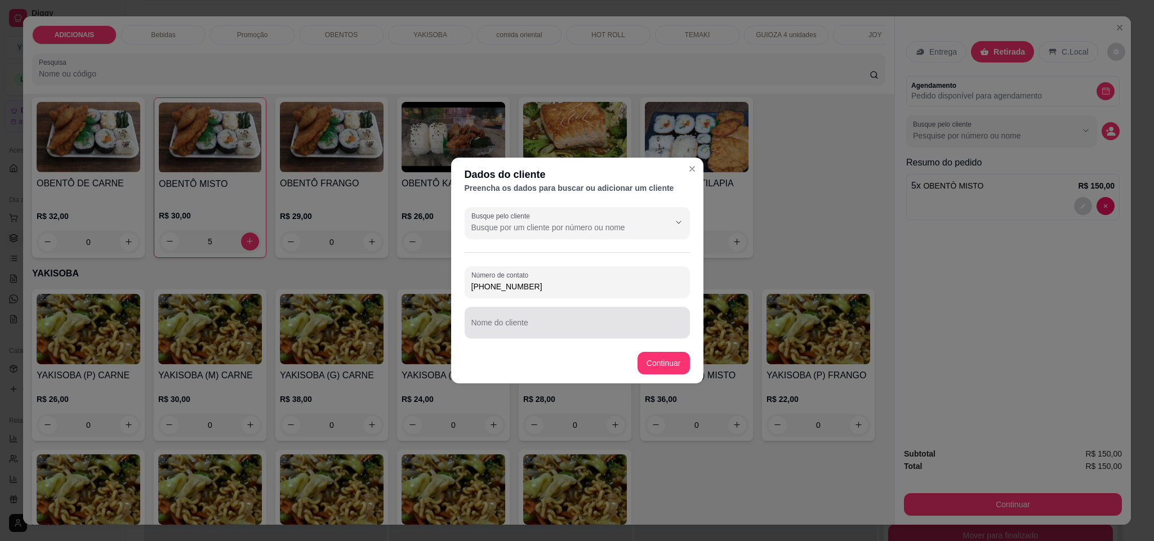
type input "[PHONE_NUMBER]"
click at [541, 323] on input "Nome do cliente" at bounding box center [577, 327] width 212 height 11
type input "[PERSON_NAME]"
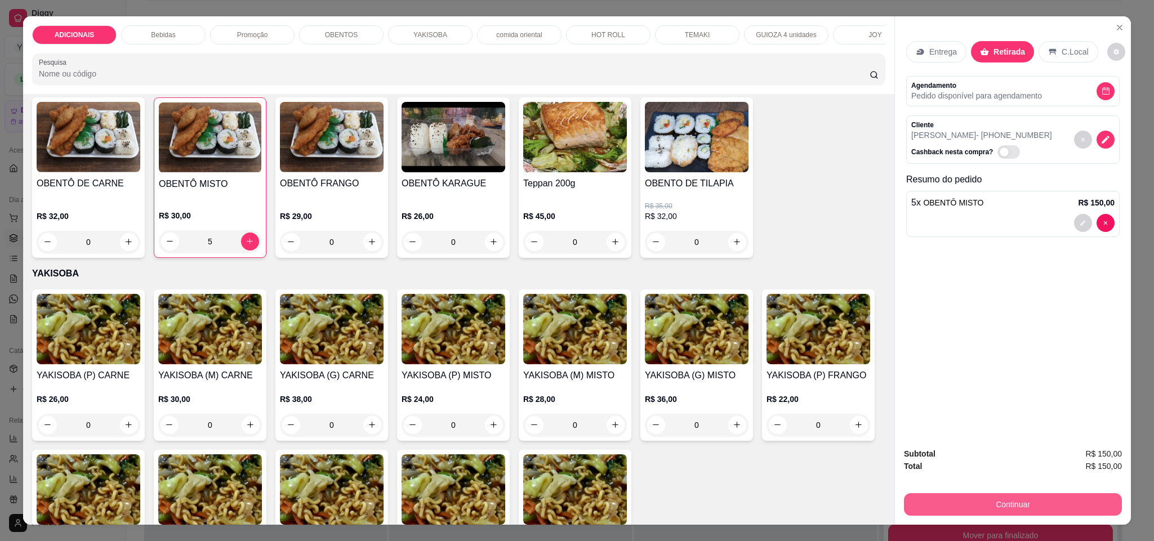
click at [1059, 507] on button "Continuar" at bounding box center [1013, 504] width 218 height 23
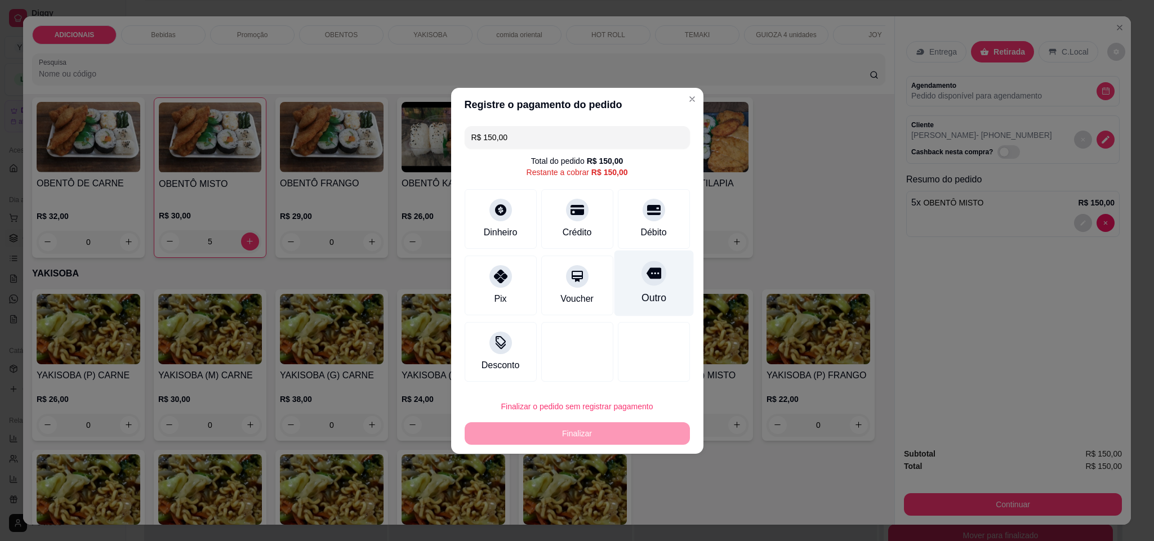
click at [649, 294] on div "Outro" at bounding box center [653, 298] width 25 height 15
type input "R$ 0,00"
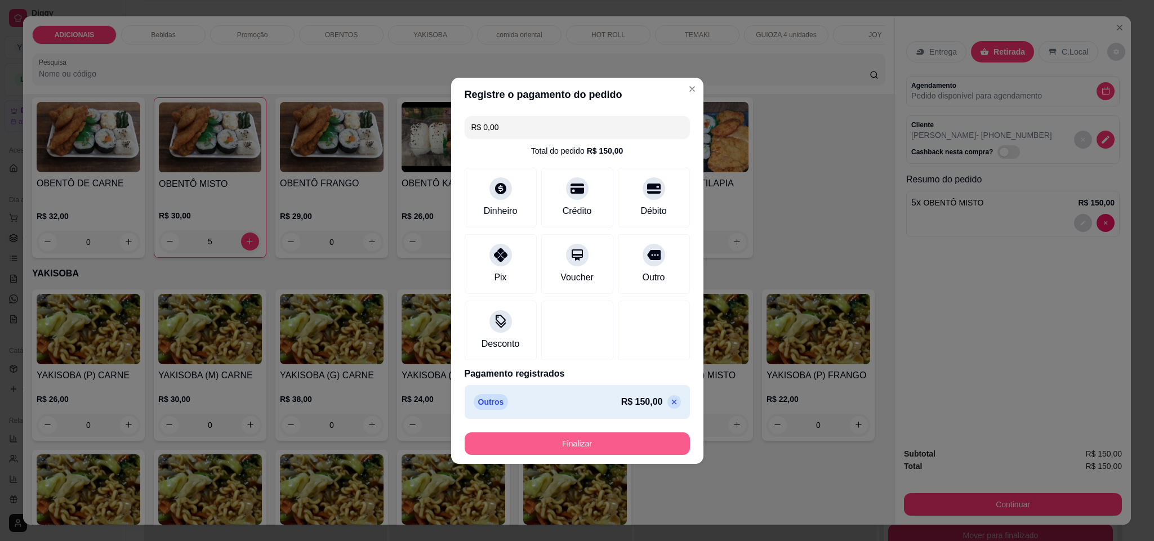
click at [609, 438] on button "Finalizar" at bounding box center [577, 444] width 225 height 23
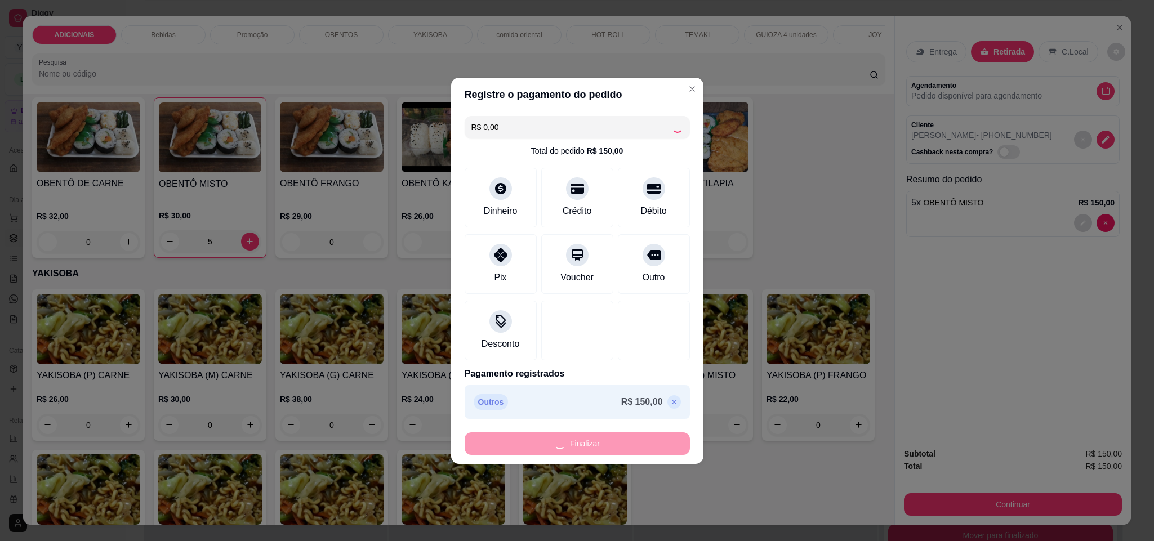
type input "0"
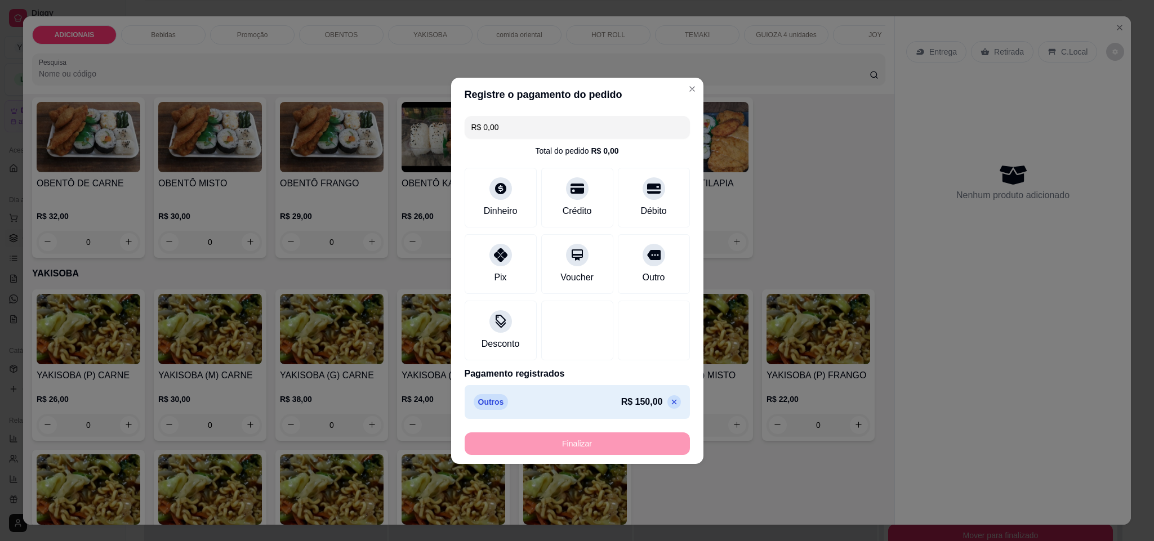
type input "-R$ 150,00"
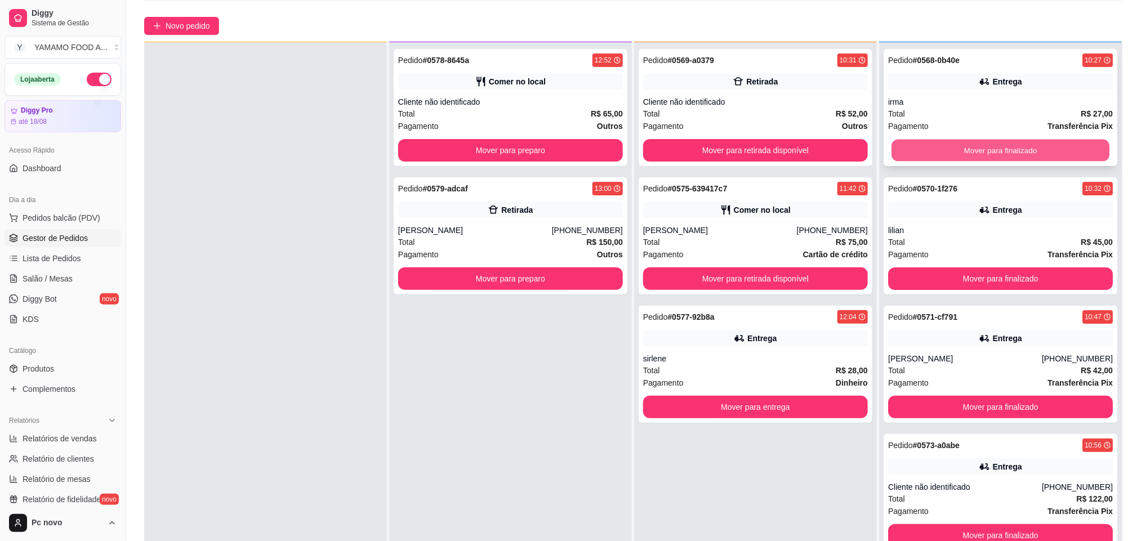
click at [1028, 147] on button "Mover para finalizado" at bounding box center [1001, 151] width 218 height 22
click at [1028, 147] on button "Mover para finalizado" at bounding box center [1000, 150] width 225 height 23
click at [1028, 147] on button "Mover para finalizado" at bounding box center [1001, 151] width 218 height 22
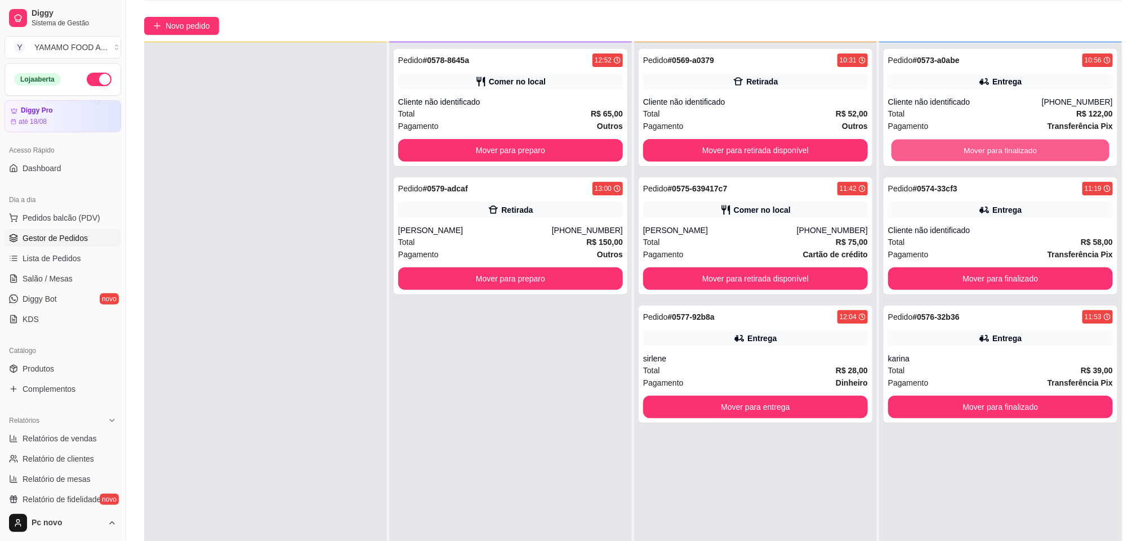
click at [1028, 147] on button "Mover para finalizado" at bounding box center [1001, 151] width 218 height 22
click at [1028, 268] on button "Mover para finalizado" at bounding box center [1000, 279] width 225 height 23
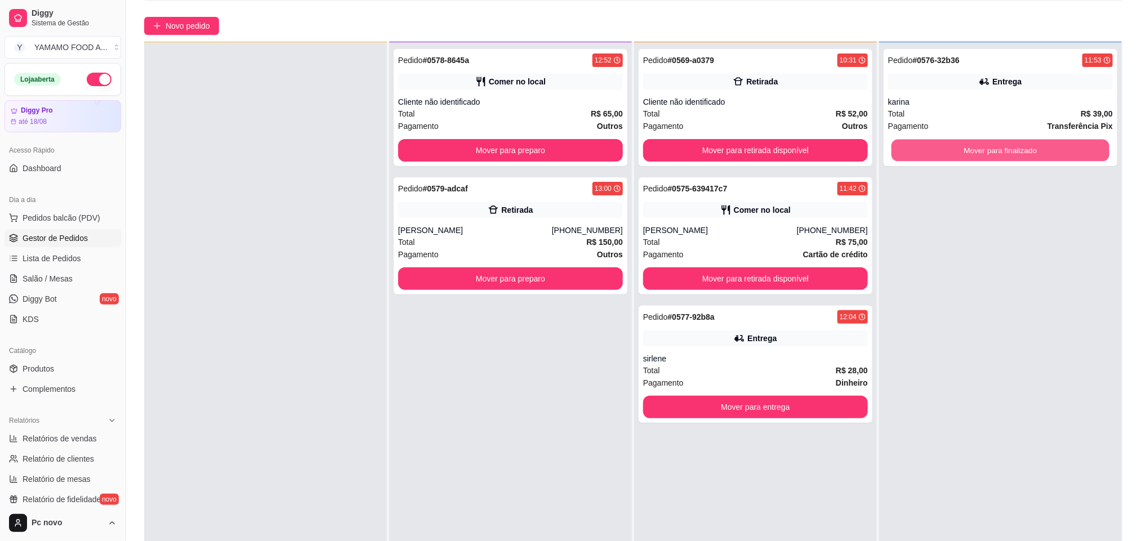
click at [1028, 147] on button "Mover para finalizado" at bounding box center [1001, 151] width 218 height 22
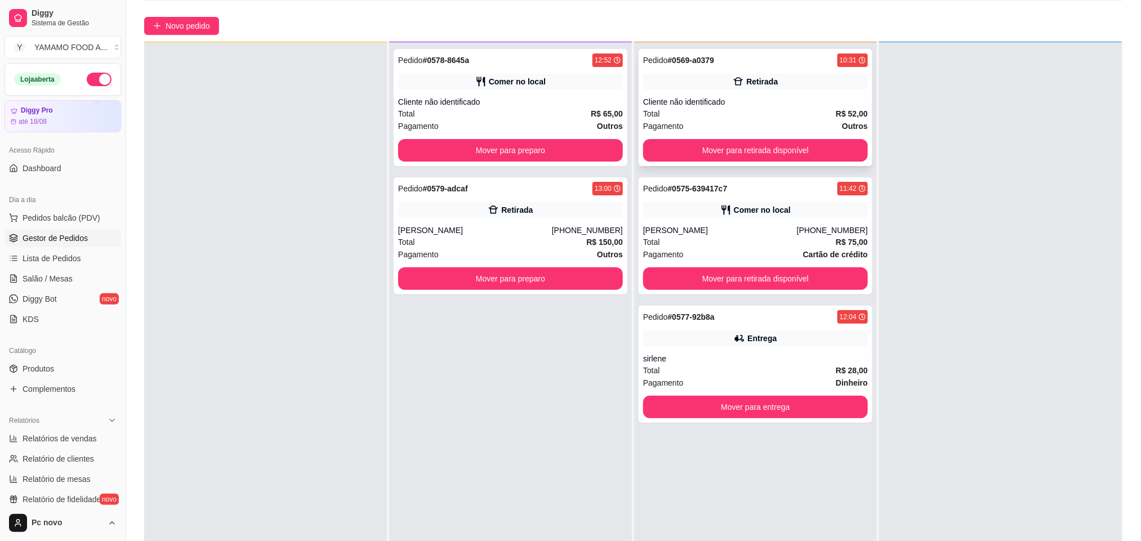
click at [813, 106] on div "Cliente não identificado" at bounding box center [755, 101] width 225 height 11
click at [843, 150] on button "Mover para retirada disponível" at bounding box center [755, 150] width 225 height 23
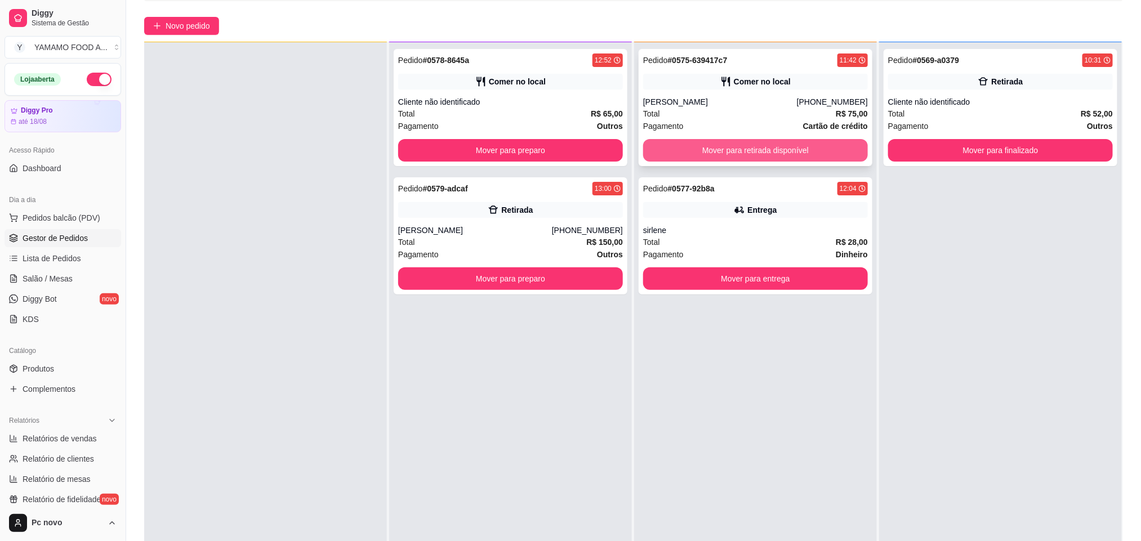
click at [849, 159] on button "Mover para retirada disponível" at bounding box center [755, 150] width 225 height 23
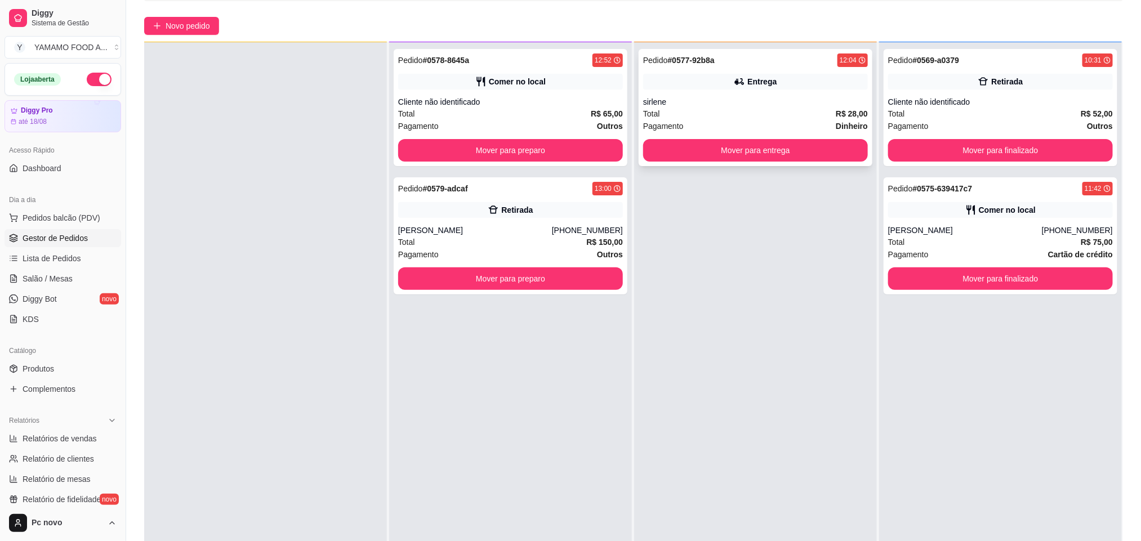
click at [860, 154] on div "Pedido # 0577-92b8a 12:04 Entrega sirlene Total R$ 28,00 Pagamento Dinheiro Mov…" at bounding box center [756, 107] width 234 height 117
click at [834, 150] on button "Mover para entrega" at bounding box center [756, 151] width 218 height 22
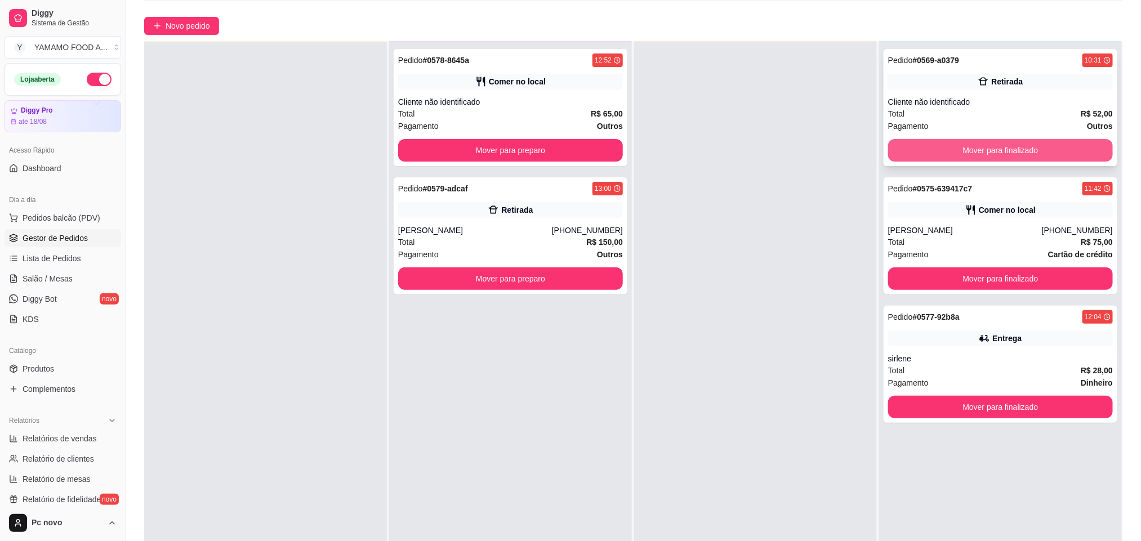
click at [962, 144] on button "Mover para finalizado" at bounding box center [1000, 150] width 225 height 23
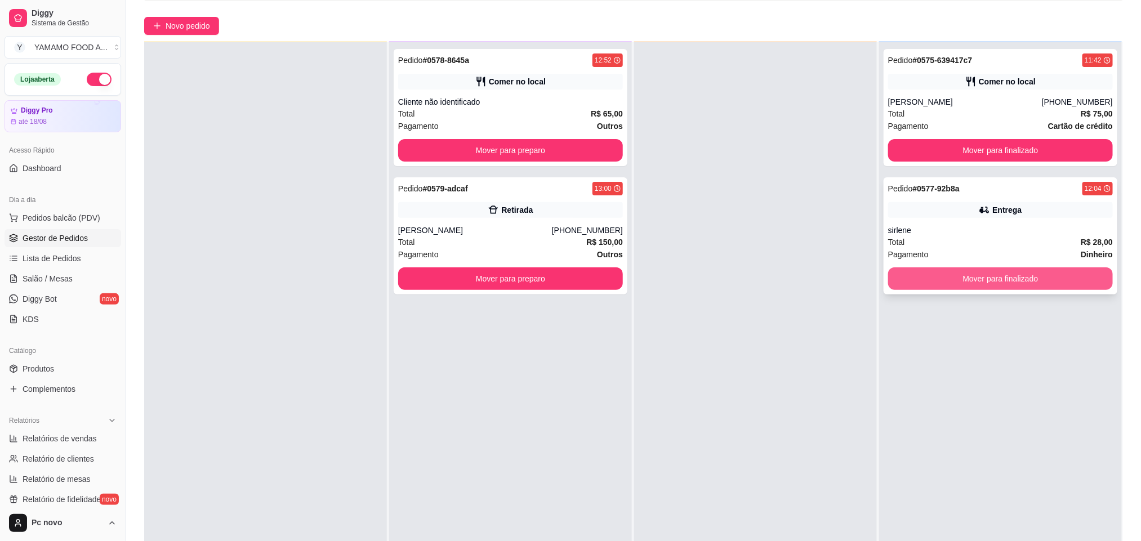
click at [979, 268] on button "Mover para finalizado" at bounding box center [1000, 279] width 225 height 23
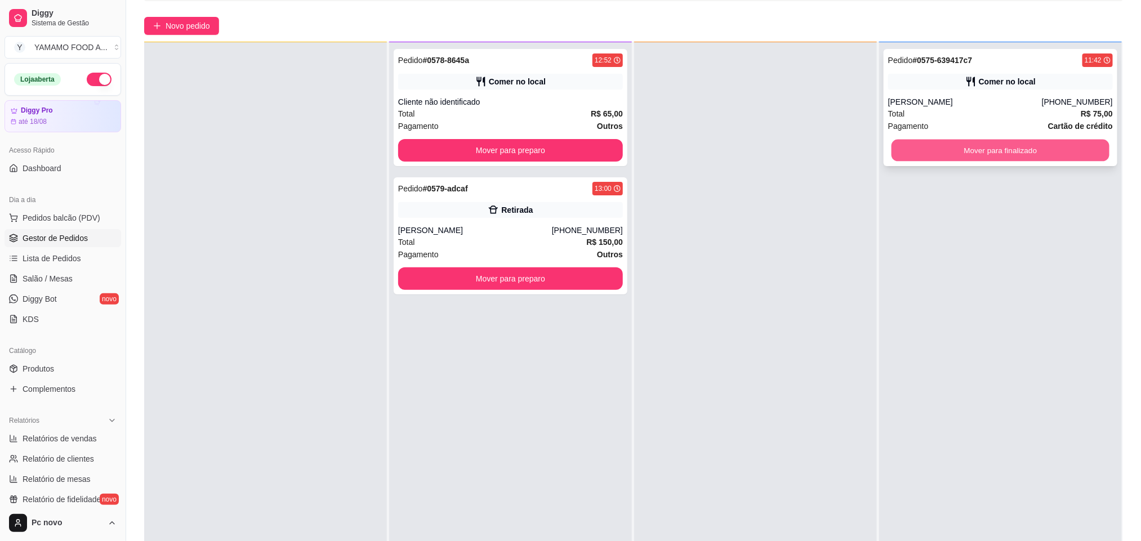
click at [975, 150] on button "Mover para finalizado" at bounding box center [1001, 151] width 218 height 22
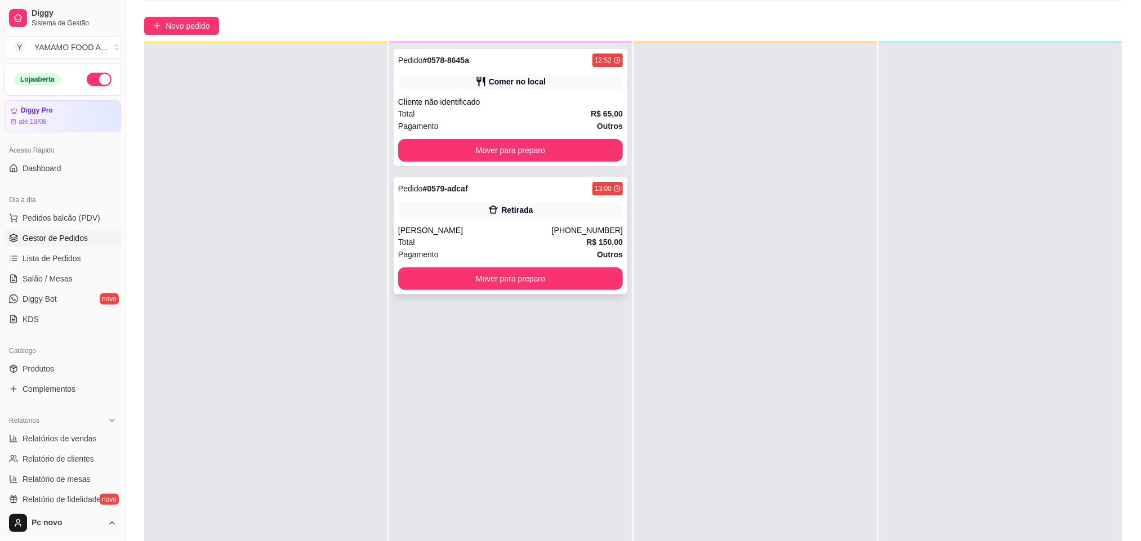
click at [565, 282] on button "Mover para preparo" at bounding box center [510, 279] width 225 height 23
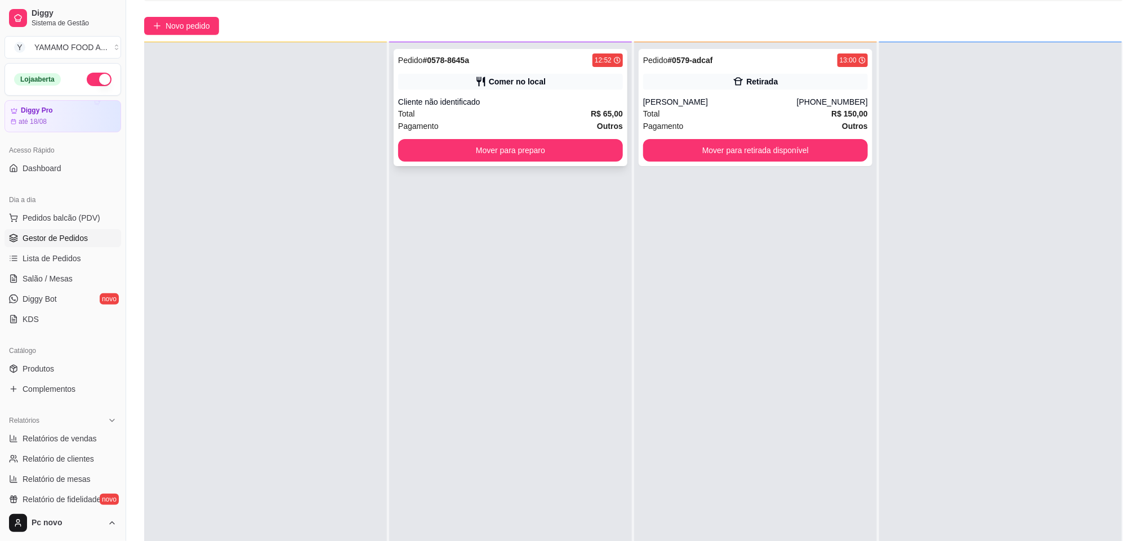
click at [563, 108] on div "Pedido # 0578-8645a 12:52 Comer no local Cliente não identificado Total R$ 65,0…" at bounding box center [511, 107] width 234 height 117
click at [543, 155] on button "Mover para preparo" at bounding box center [510, 150] width 225 height 23
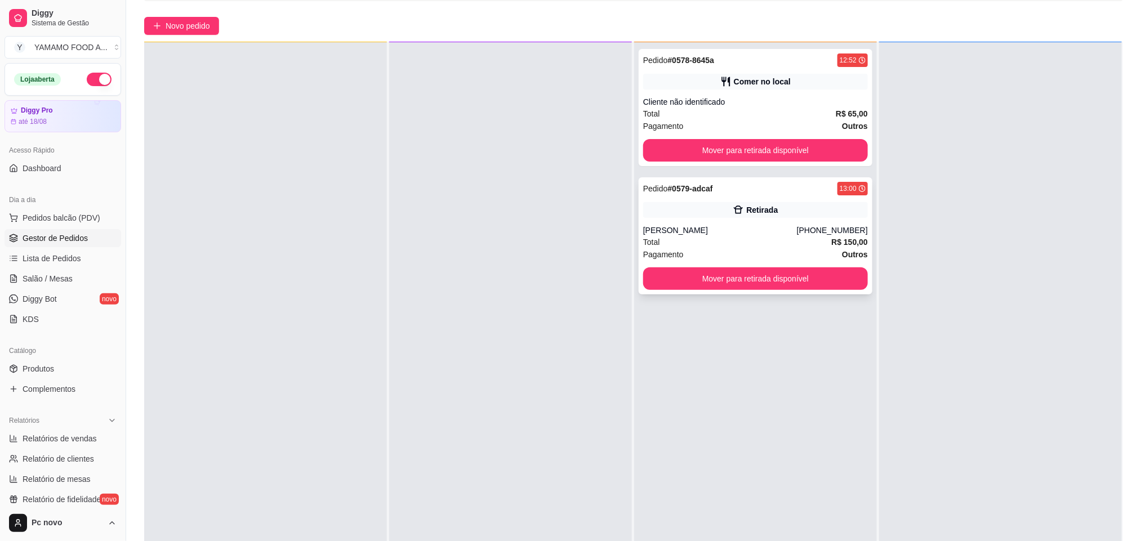
drag, startPoint x: 762, startPoint y: 216, endPoint x: 762, endPoint y: 207, distance: 9.6
click at [762, 207] on div "Retirada" at bounding box center [755, 210] width 225 height 16
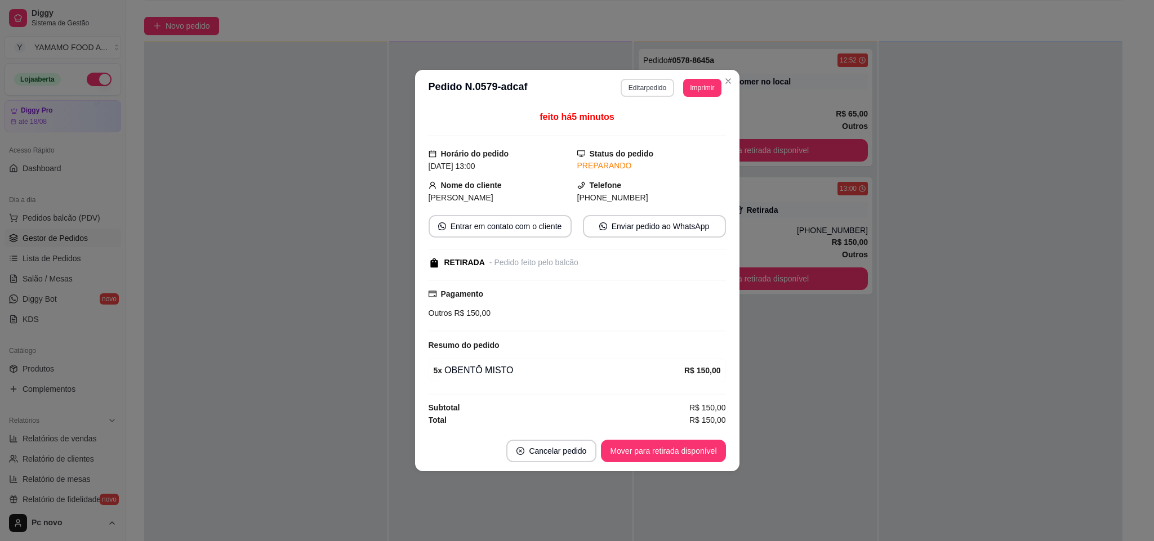
click at [644, 83] on button "Editar pedido" at bounding box center [648, 88] width 54 height 18
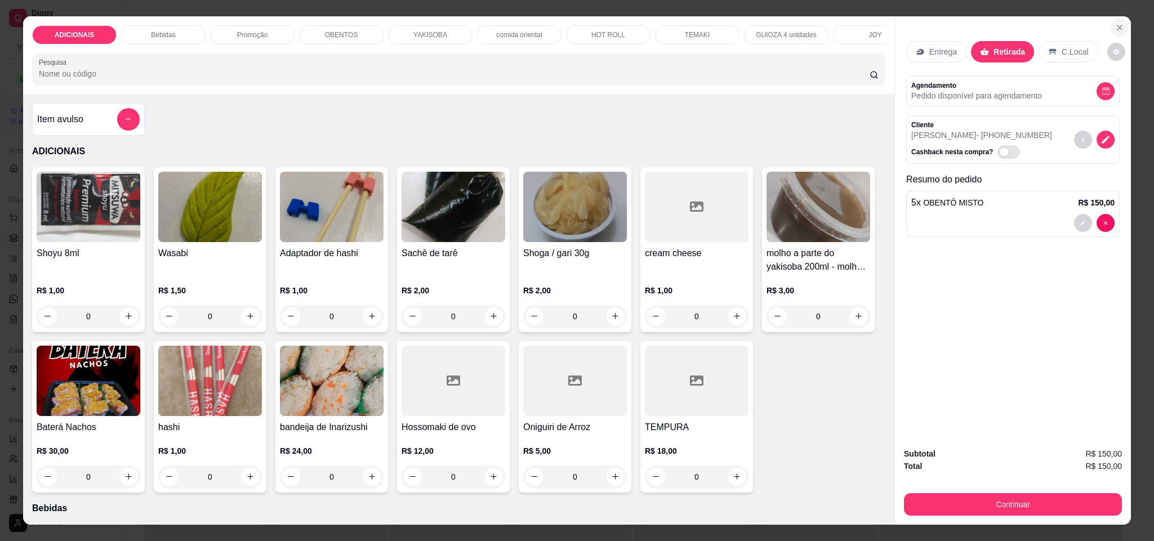
click at [1119, 25] on button "Close" at bounding box center [1120, 28] width 18 height 18
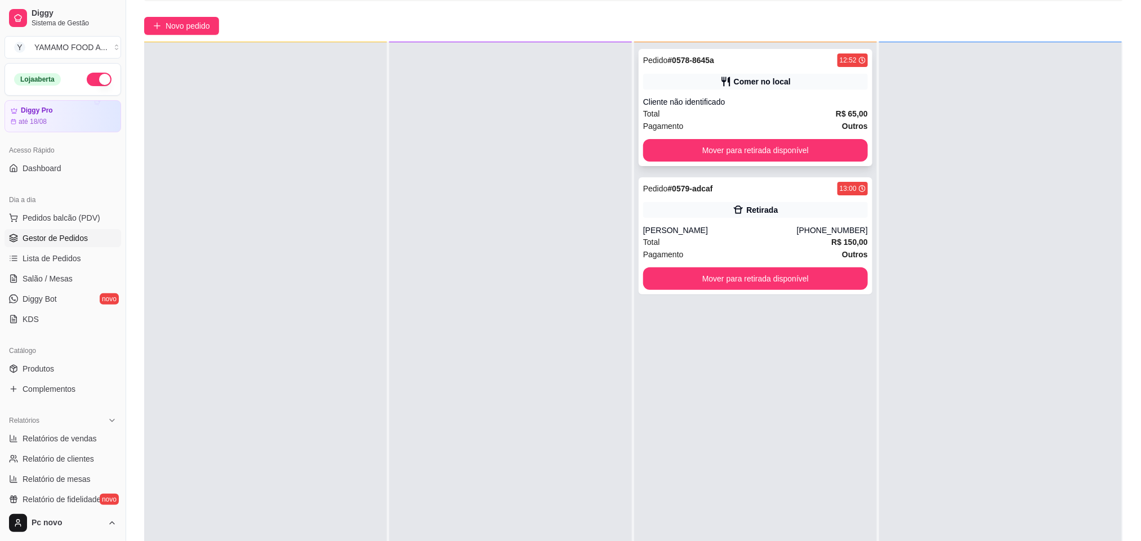
click at [792, 110] on div "Total R$ 65,00" at bounding box center [755, 114] width 225 height 12
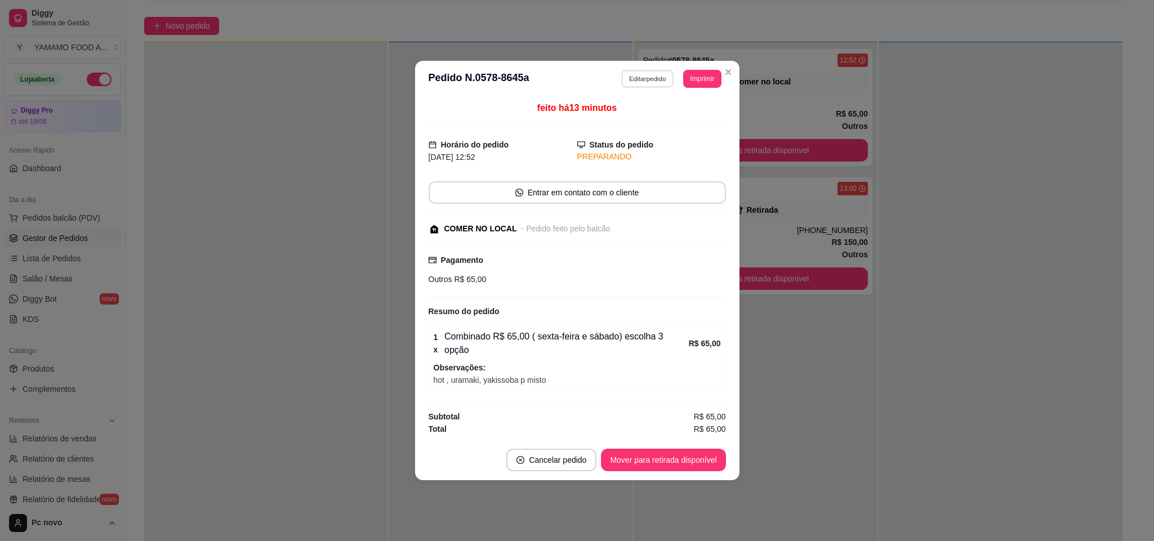
click at [639, 83] on button "Editar pedido" at bounding box center [647, 78] width 52 height 17
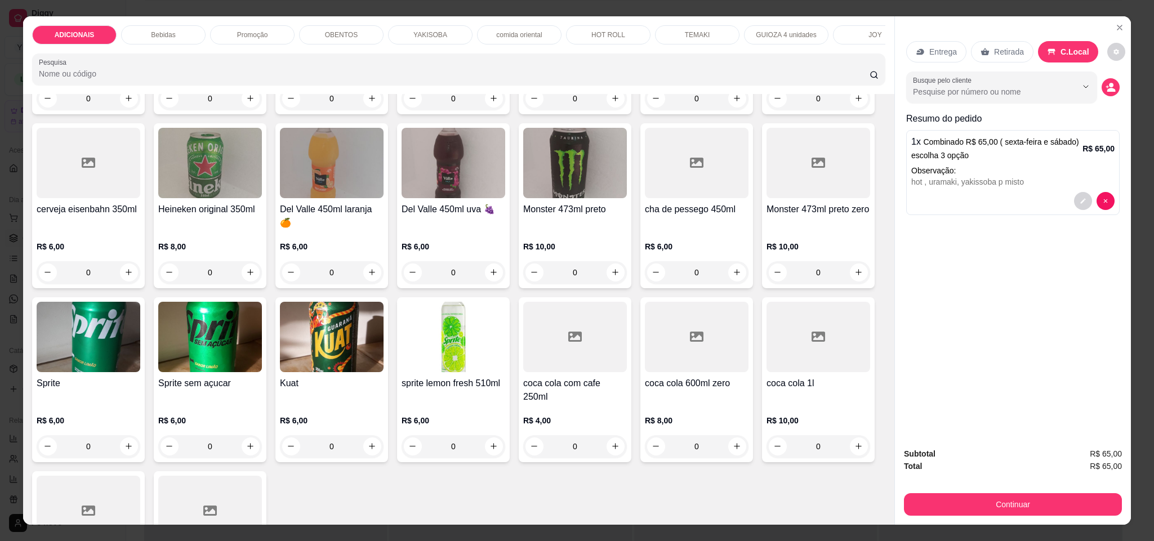
scroll to position [591, 0]
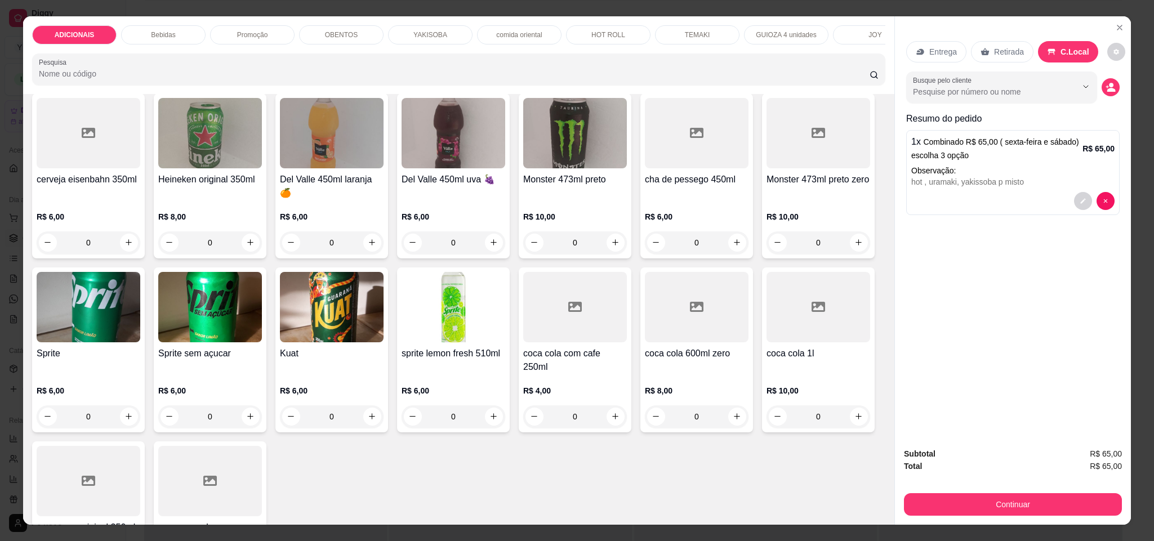
click at [490, 73] on icon "increase-product-quantity" at bounding box center [493, 68] width 8 height 8
type input "1"
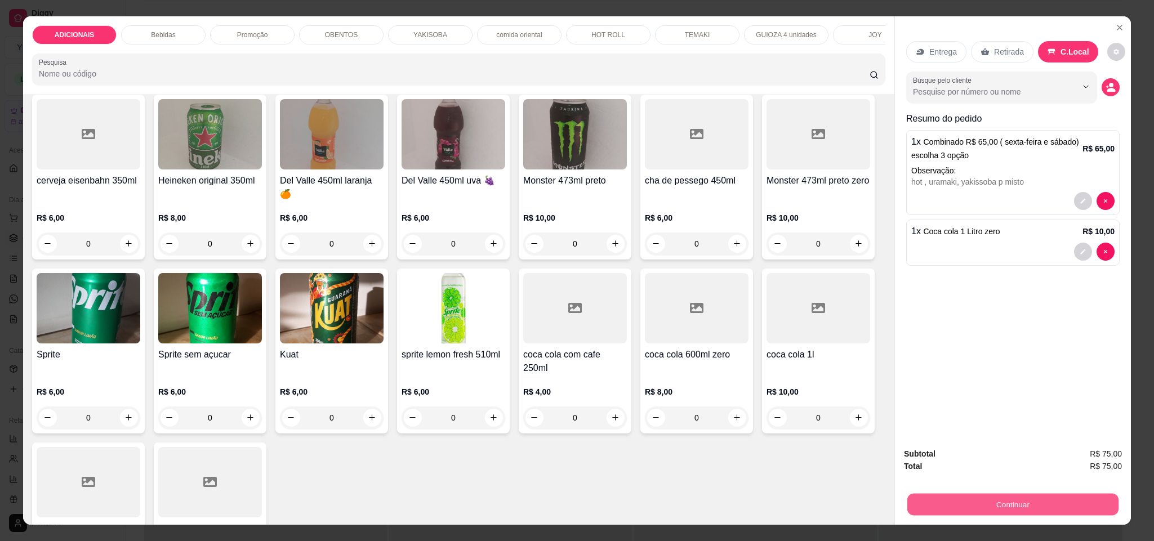
click at [1003, 504] on button "Continuar" at bounding box center [1012, 505] width 211 height 22
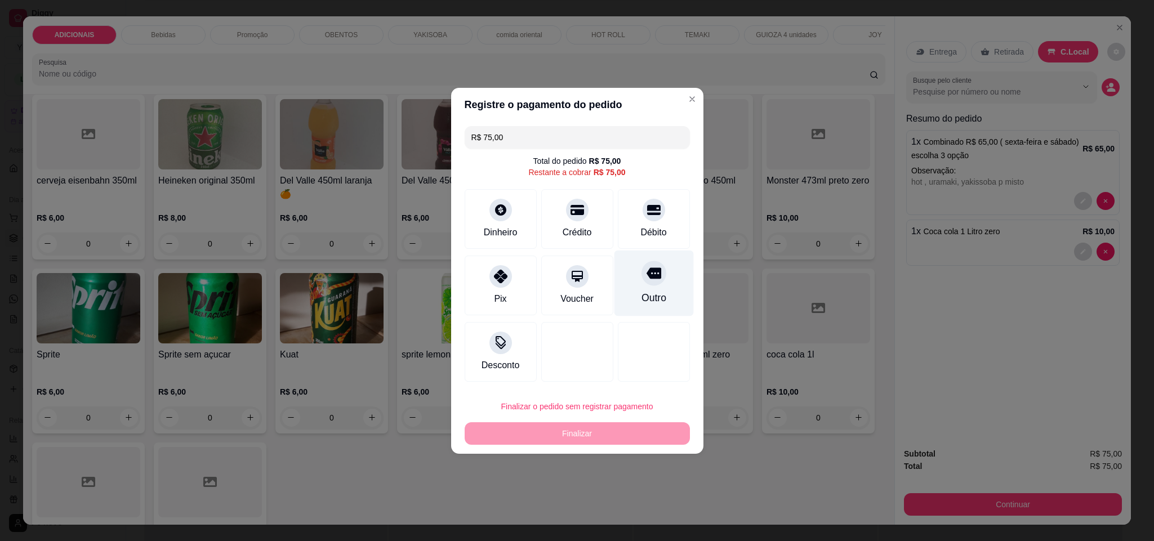
click at [657, 286] on div "Outro" at bounding box center [653, 283] width 79 height 66
type input "R$ 0,00"
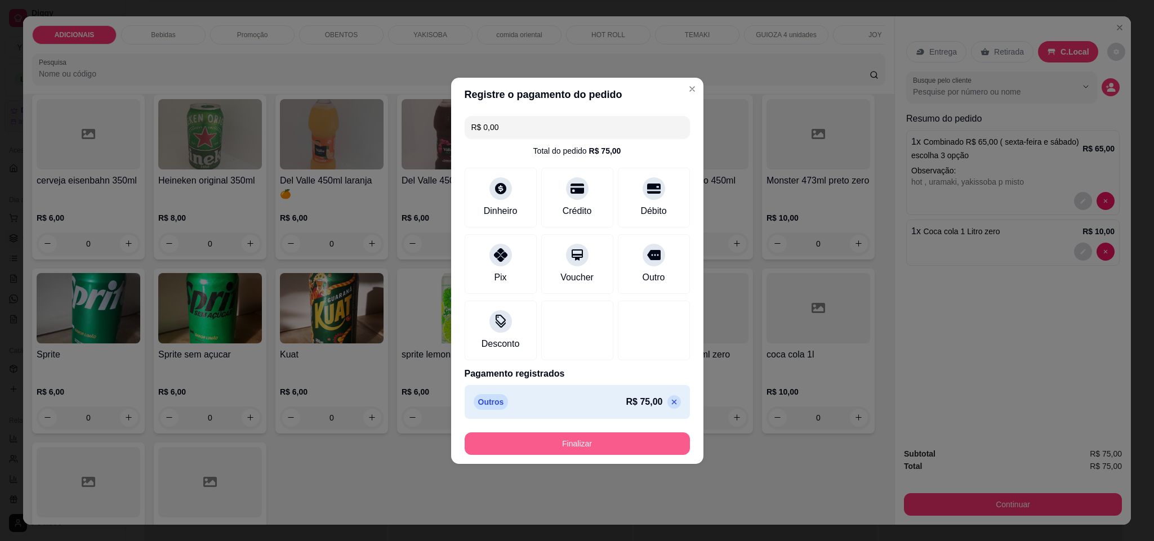
click at [643, 448] on button "Finalizar" at bounding box center [577, 444] width 225 height 23
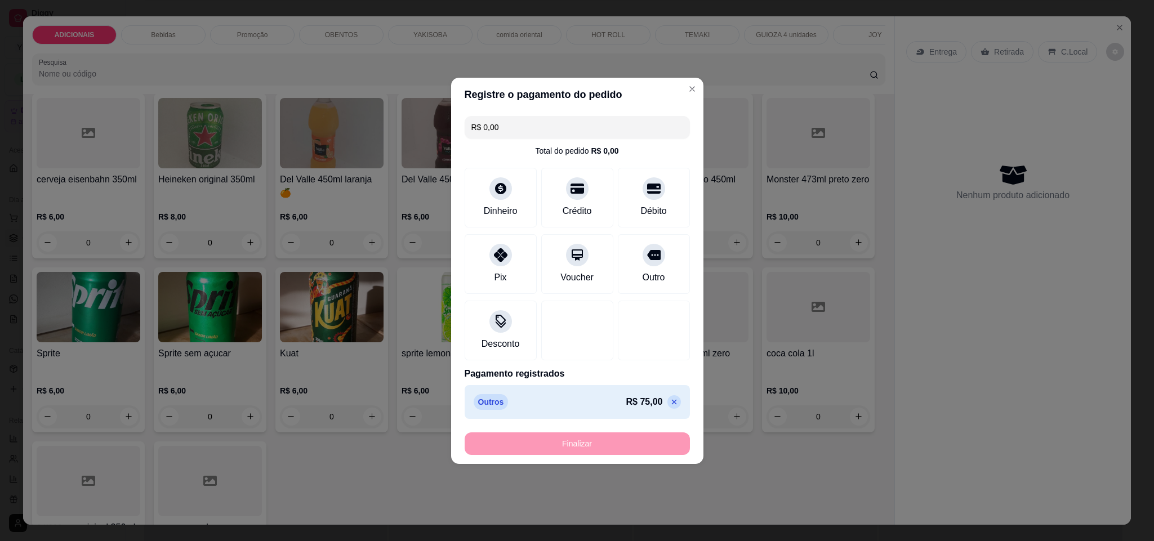
type input "0"
type input "-R$ 75,00"
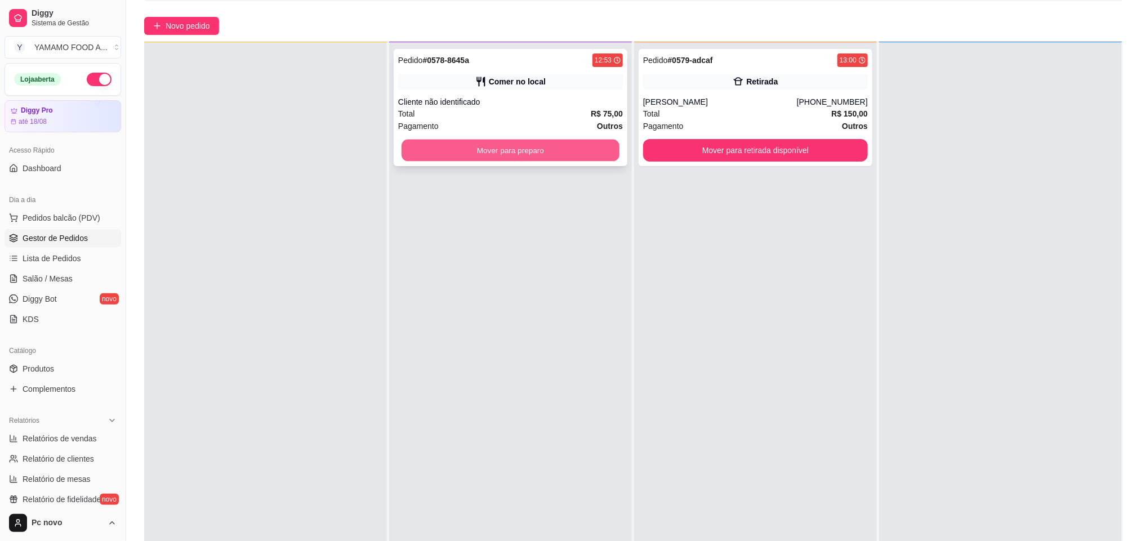
click at [549, 144] on button "Mover para preparo" at bounding box center [511, 151] width 218 height 22
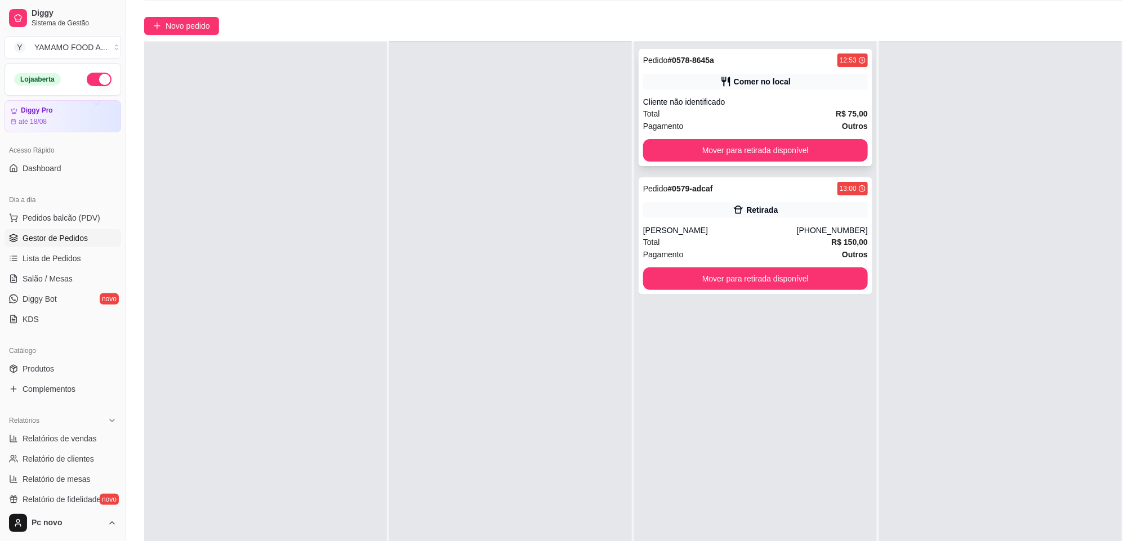
click at [746, 115] on div "Total R$ 75,00" at bounding box center [755, 114] width 225 height 12
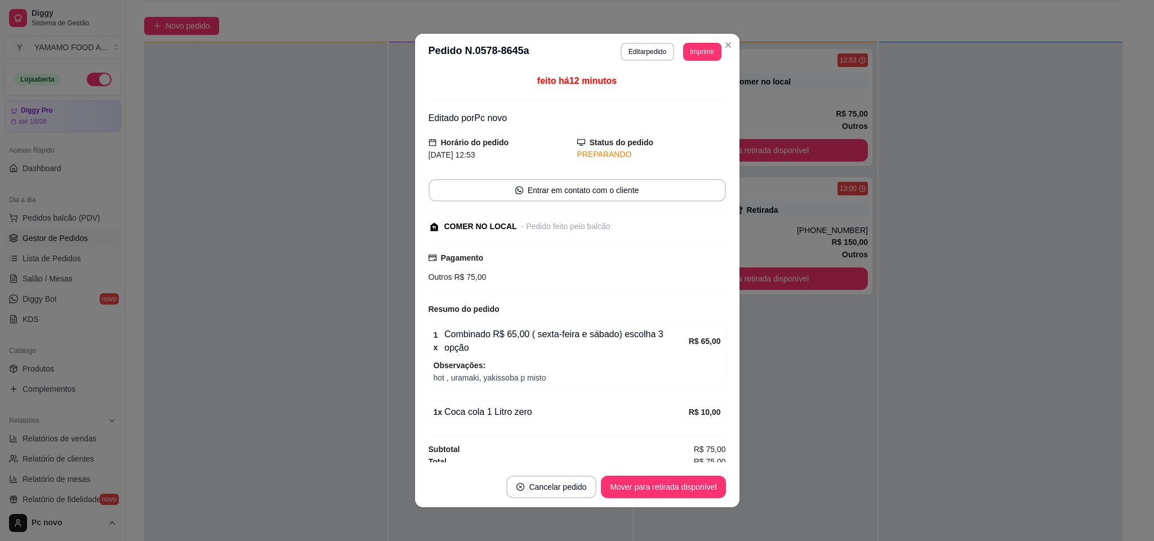
scroll to position [1, 0]
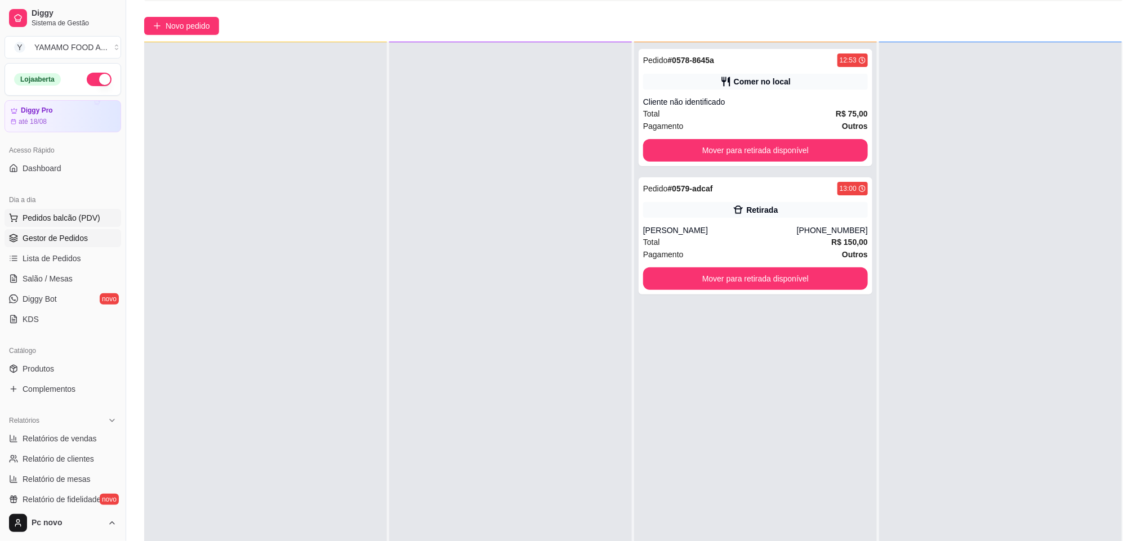
click at [99, 224] on button "Pedidos balcão (PDV)" at bounding box center [63, 218] width 117 height 18
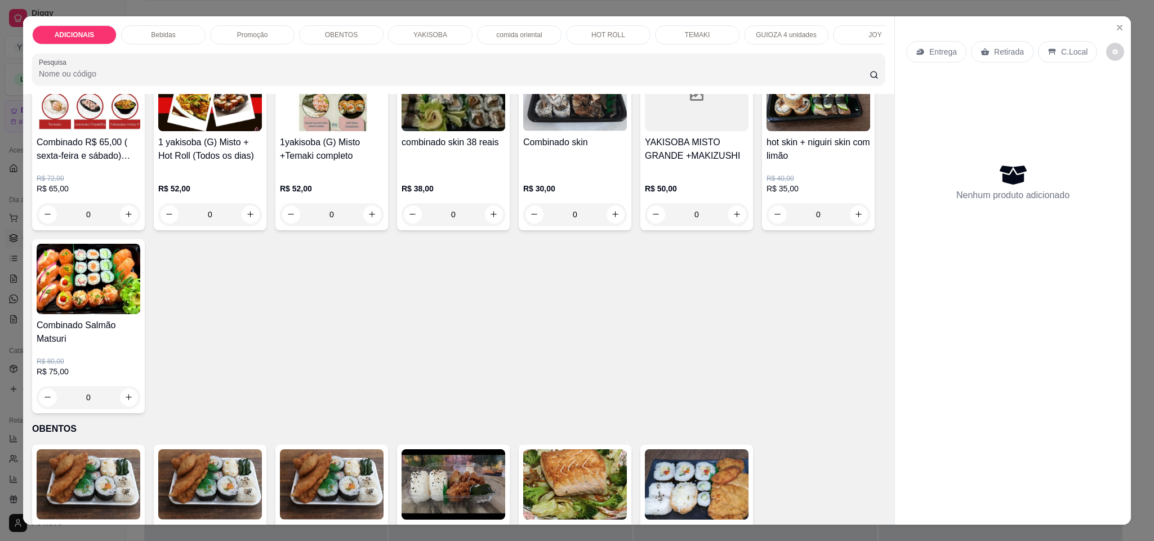
scroll to position [1183, 0]
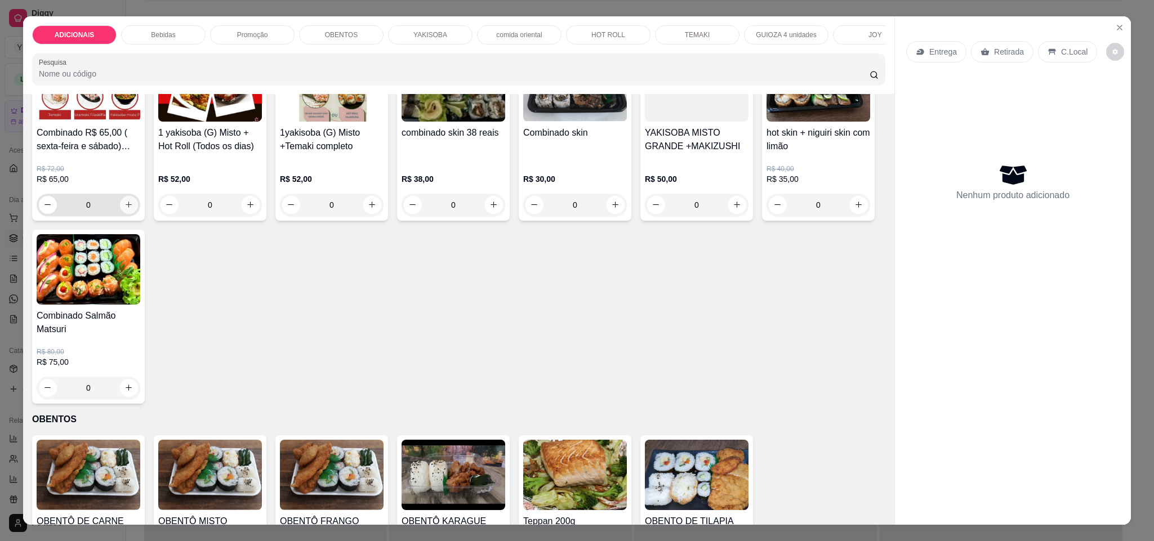
click at [125, 209] on icon "increase-product-quantity" at bounding box center [128, 205] width 8 height 8
type input "1"
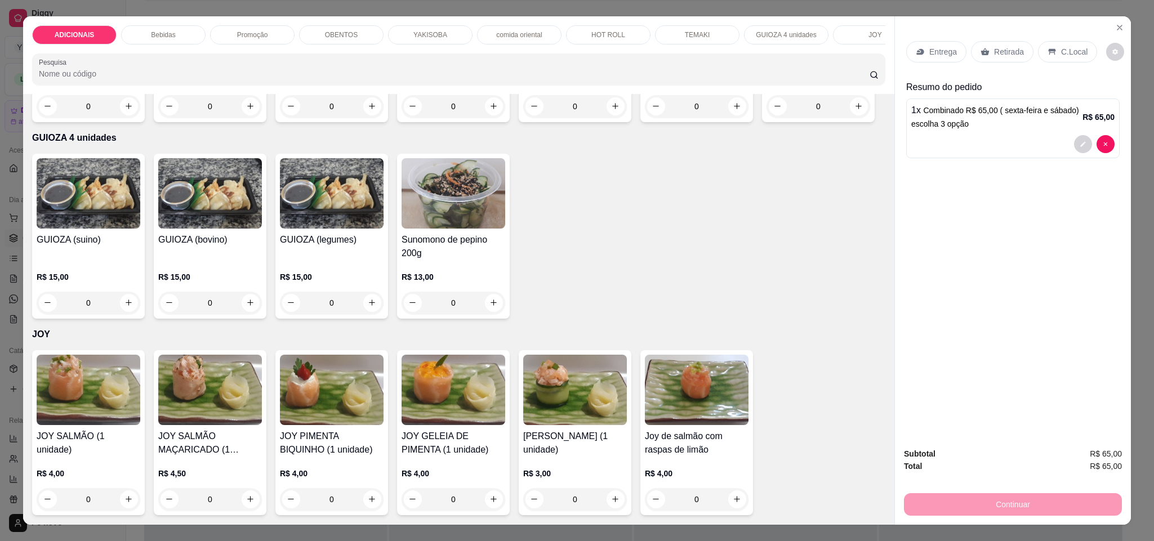
scroll to position [3126, 0]
click at [489, 111] on icon "increase-product-quantity" at bounding box center [493, 107] width 8 height 8
type input "1"
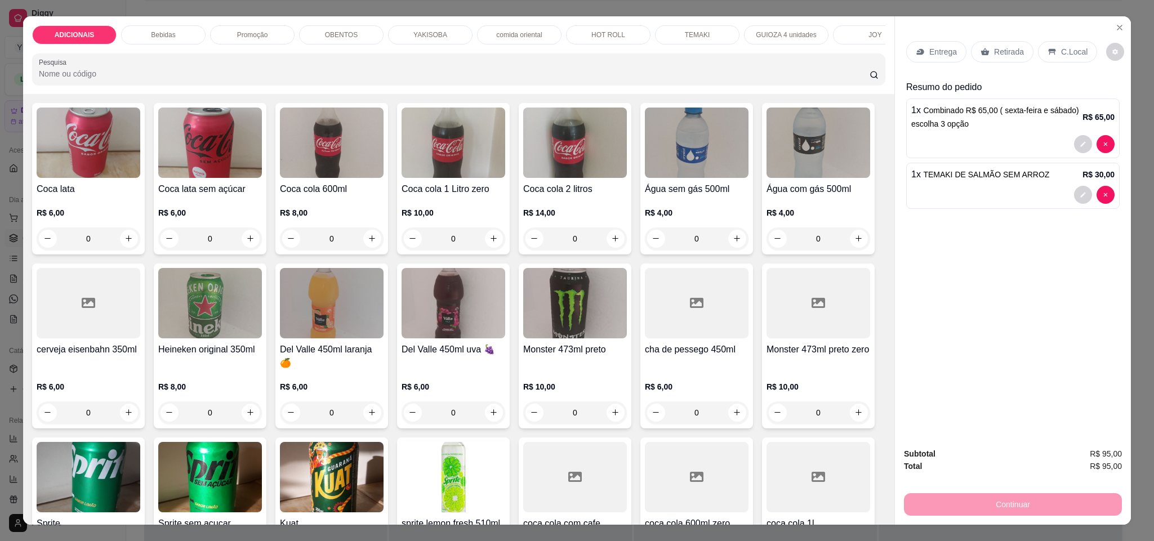
scroll to position [507, 0]
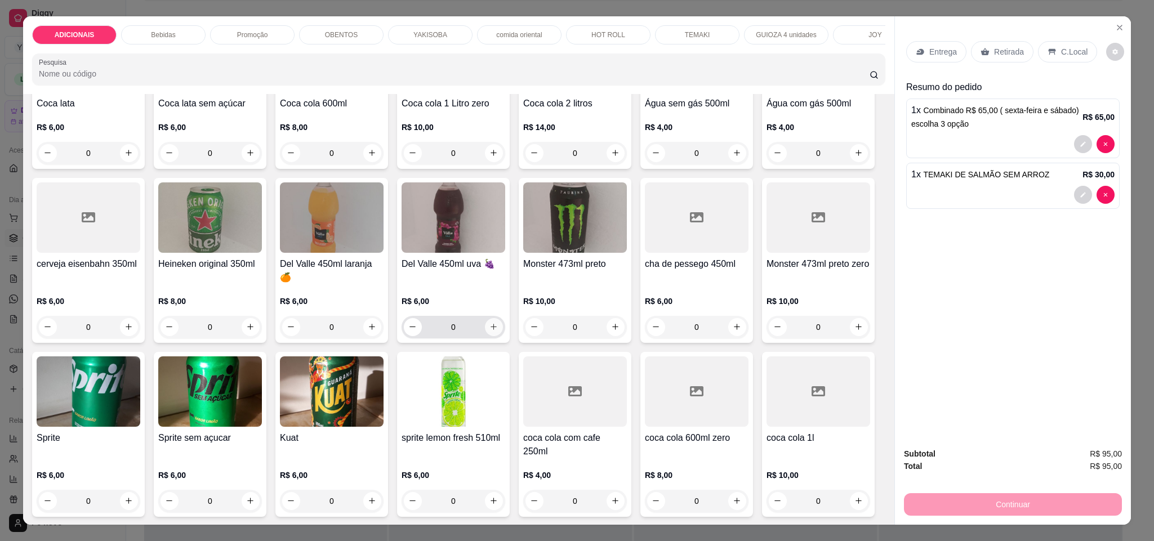
click at [503, 336] on button "increase-product-quantity" at bounding box center [494, 327] width 18 height 18
type input "1"
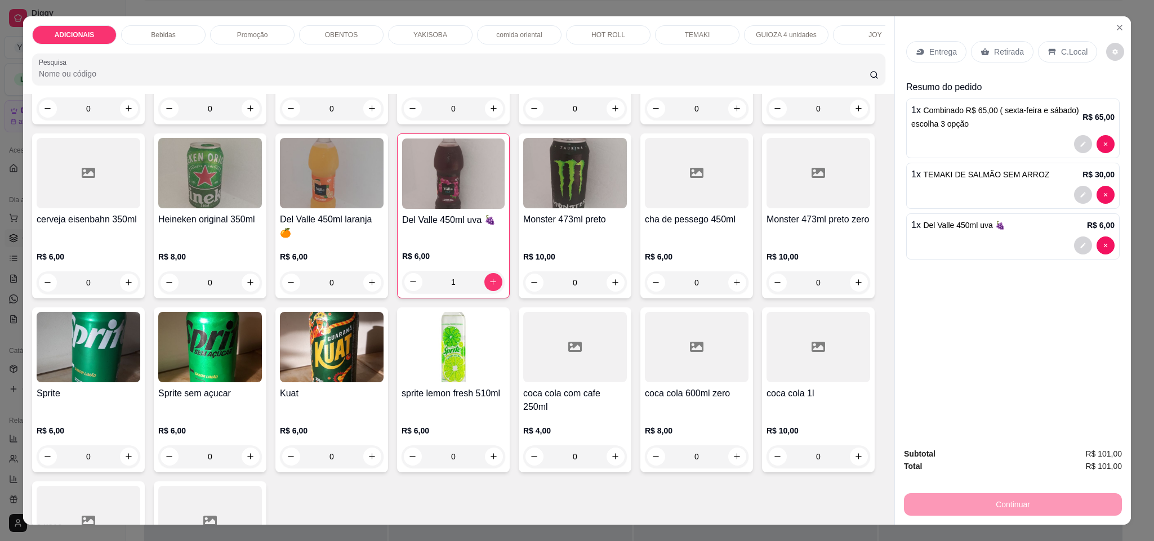
scroll to position [591, 0]
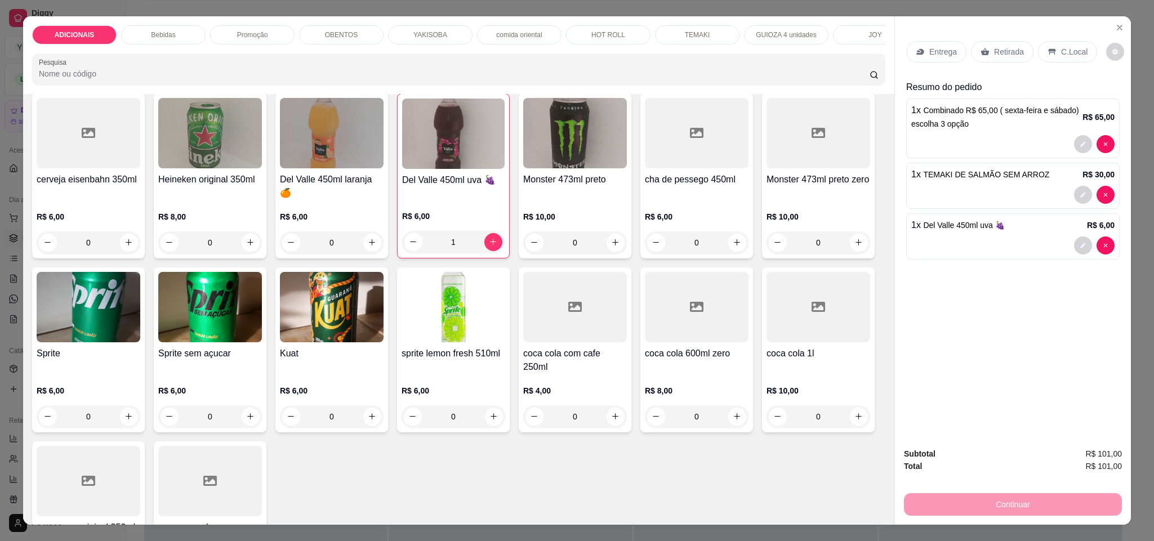
click at [854, 73] on icon "increase-product-quantity" at bounding box center [858, 68] width 8 height 8
type input "1"
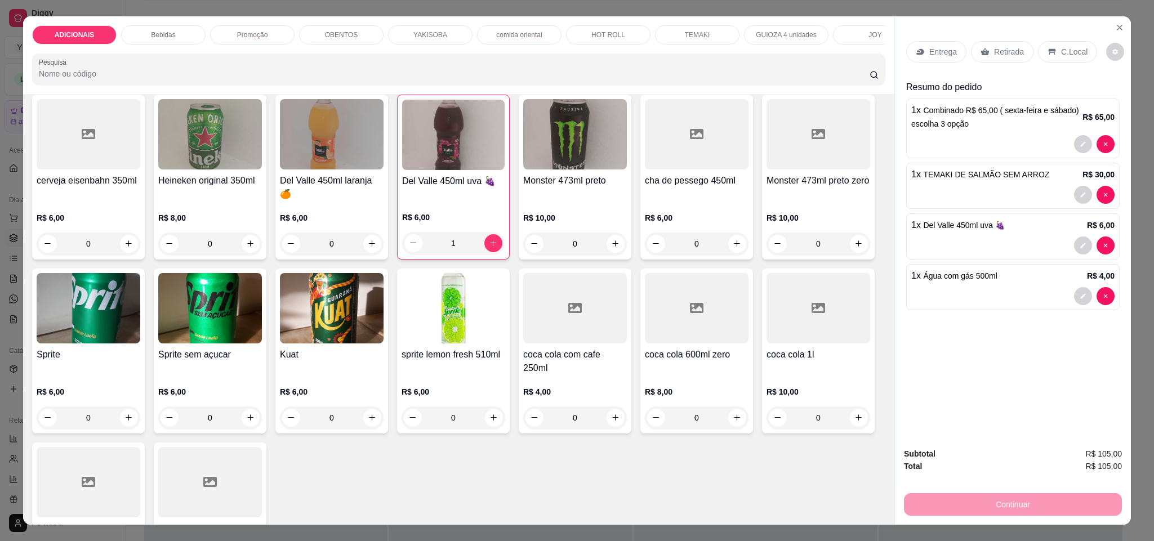
click at [1062, 50] on p "C.Local" at bounding box center [1074, 51] width 26 height 11
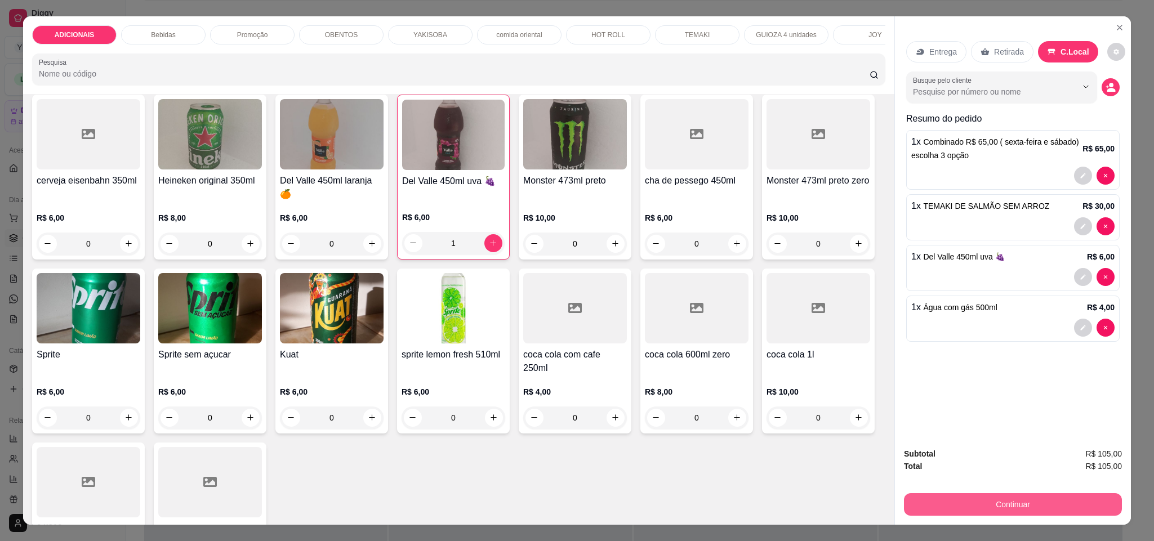
click at [1018, 496] on button "Continuar" at bounding box center [1013, 504] width 218 height 23
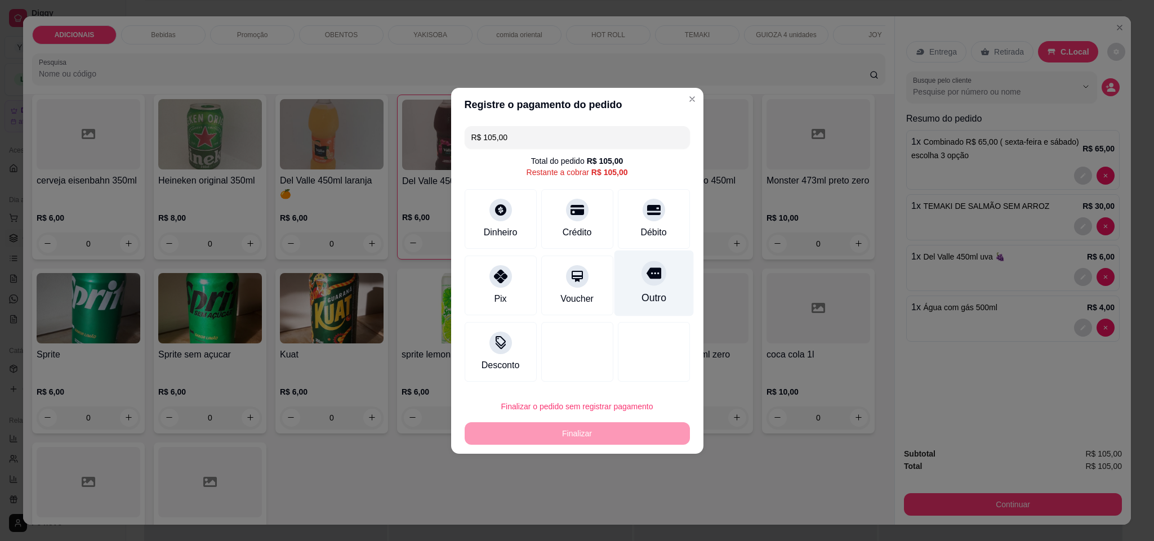
click at [663, 302] on div "Outro" at bounding box center [653, 283] width 79 height 66
type input "R$ 0,00"
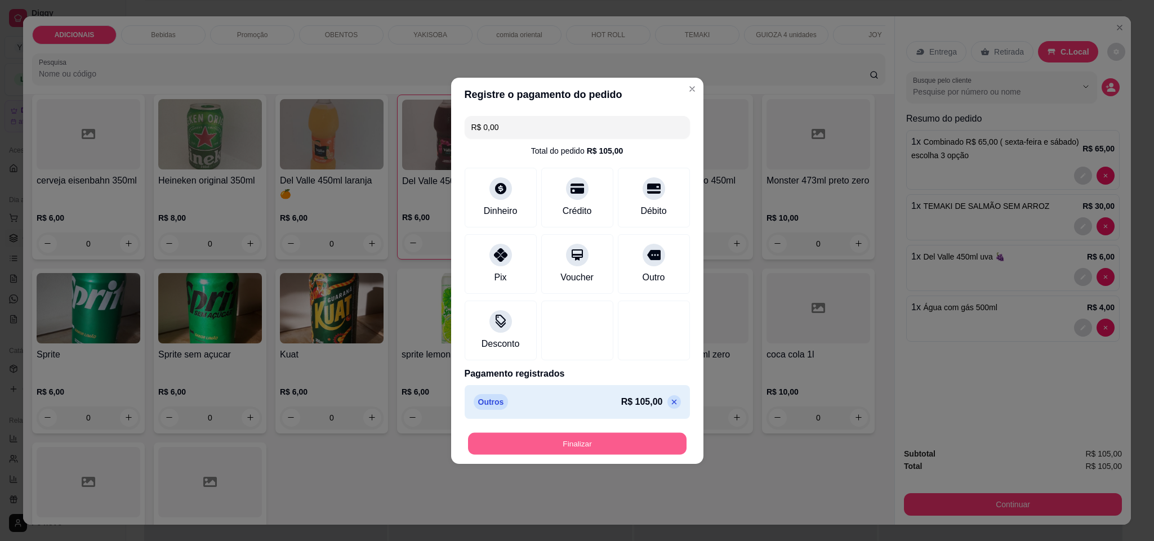
click at [642, 438] on button "Finalizar" at bounding box center [577, 444] width 219 height 22
type input "0"
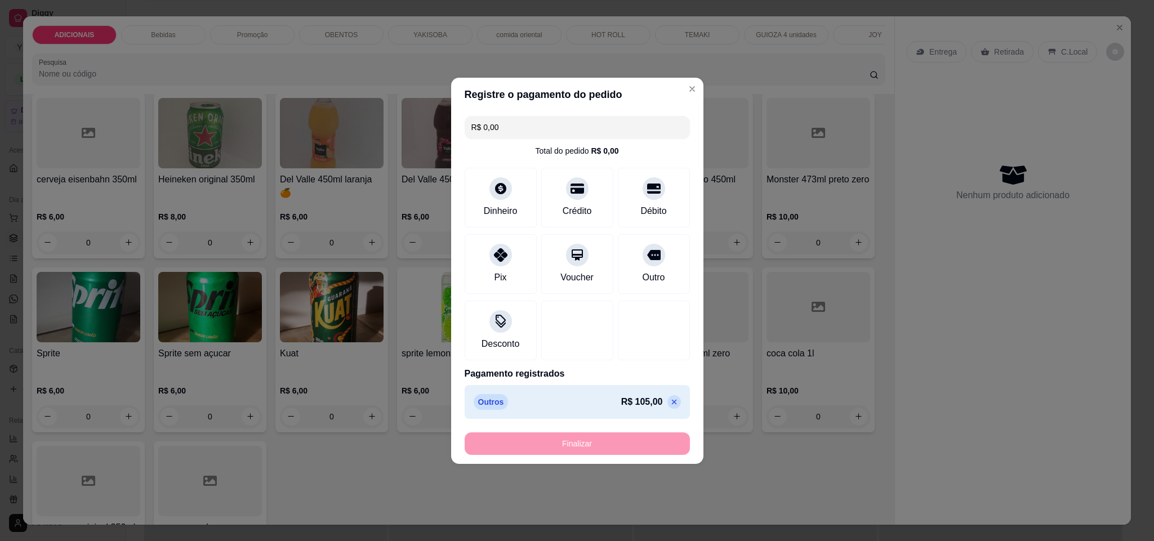
type input "-R$ 105,00"
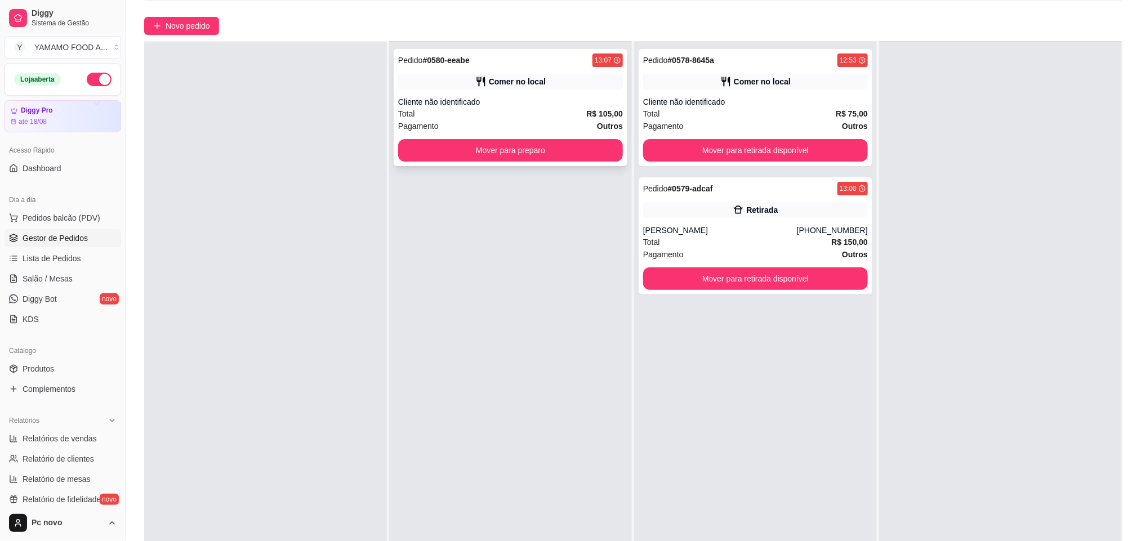
click at [534, 109] on div "Total R$ 105,00" at bounding box center [510, 114] width 225 height 12
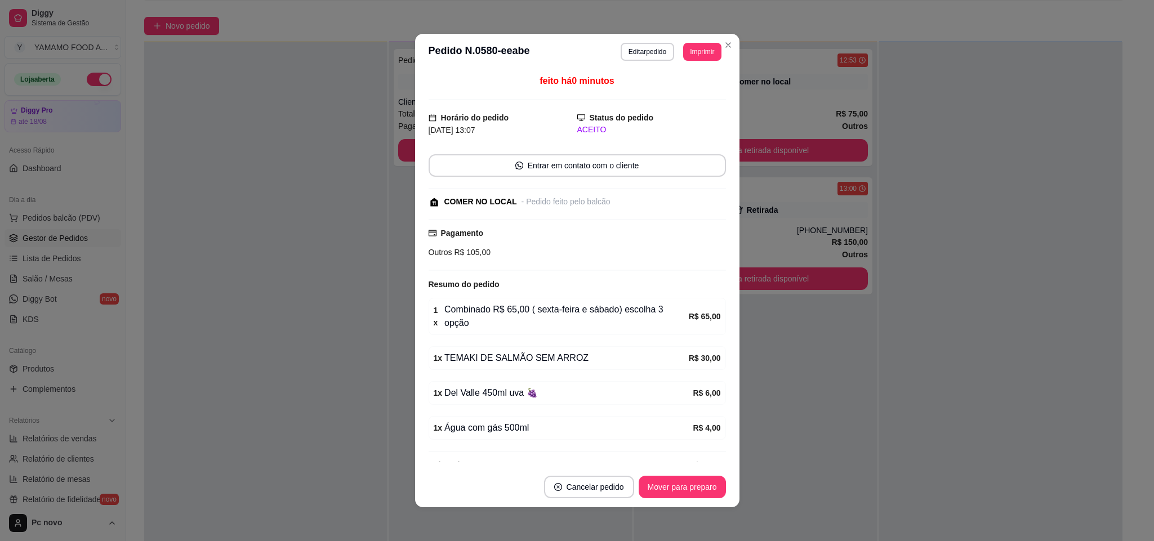
click at [668, 310] on div "1 x Combinado R$ 65,00 ( sexta-feira e sábado) escolha 3 opção" at bounding box center [561, 316] width 255 height 27
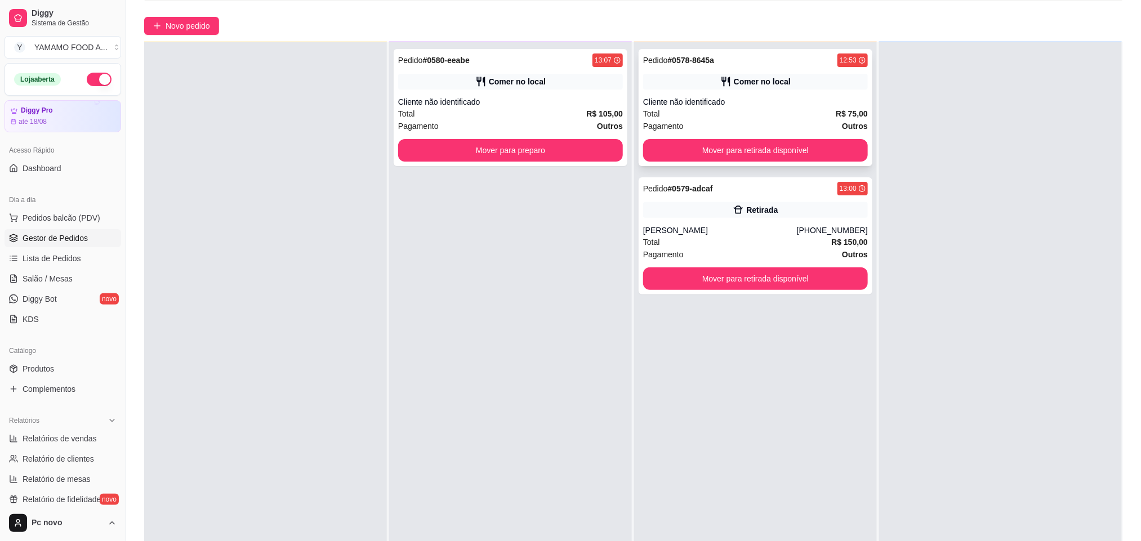
click at [702, 102] on div "Cliente não identificado" at bounding box center [755, 101] width 225 height 11
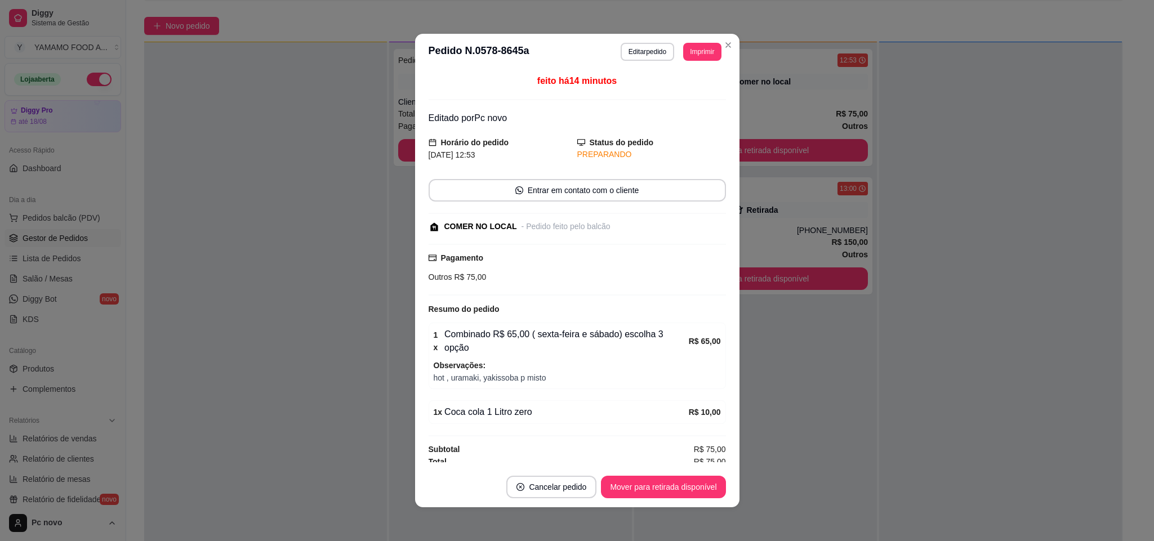
scroll to position [1, 0]
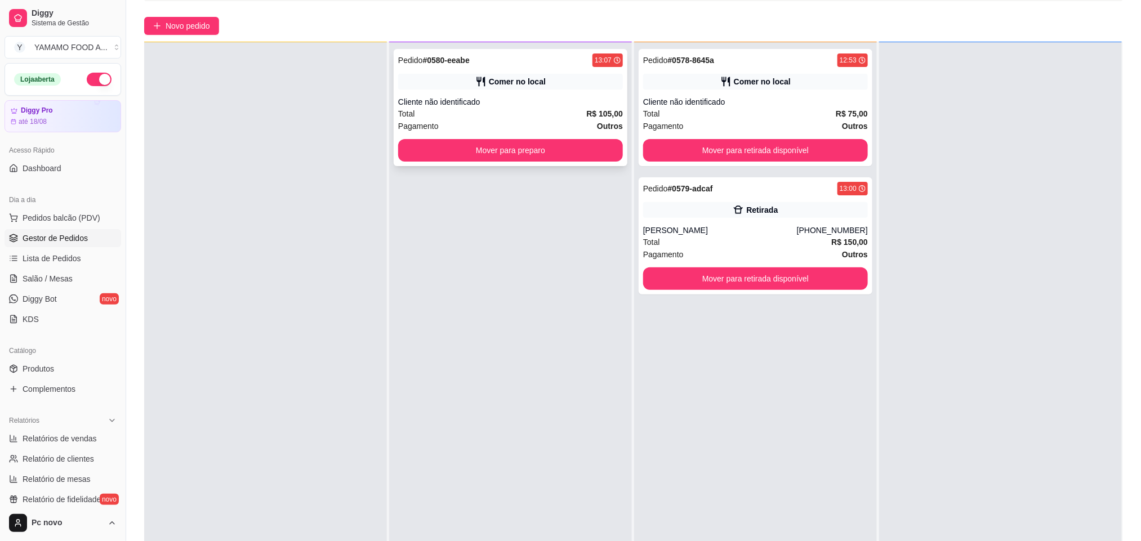
click at [417, 105] on div "Cliente não identificado" at bounding box center [510, 101] width 225 height 11
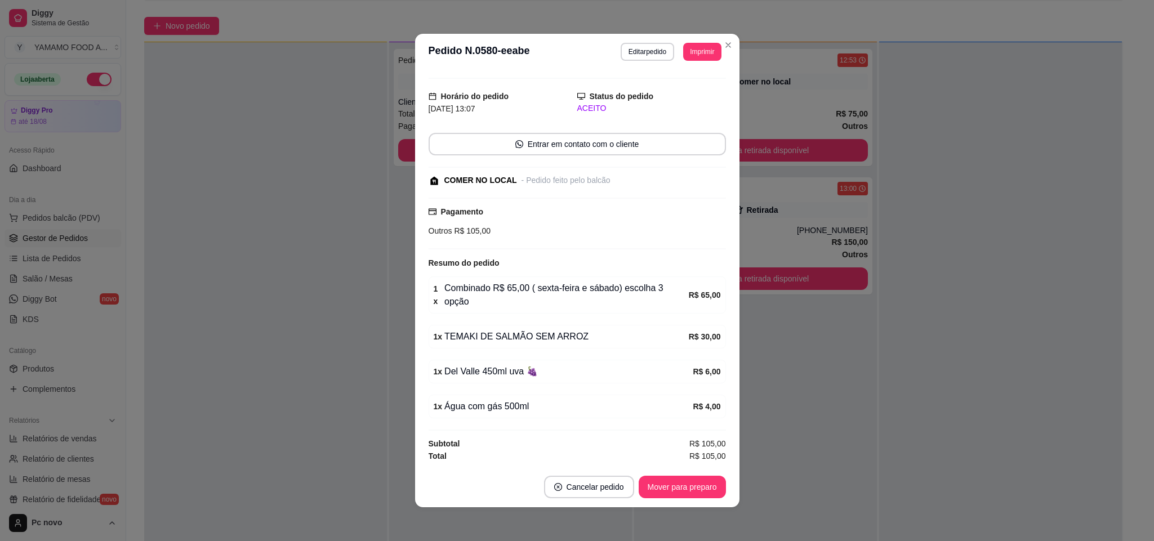
scroll to position [2, 0]
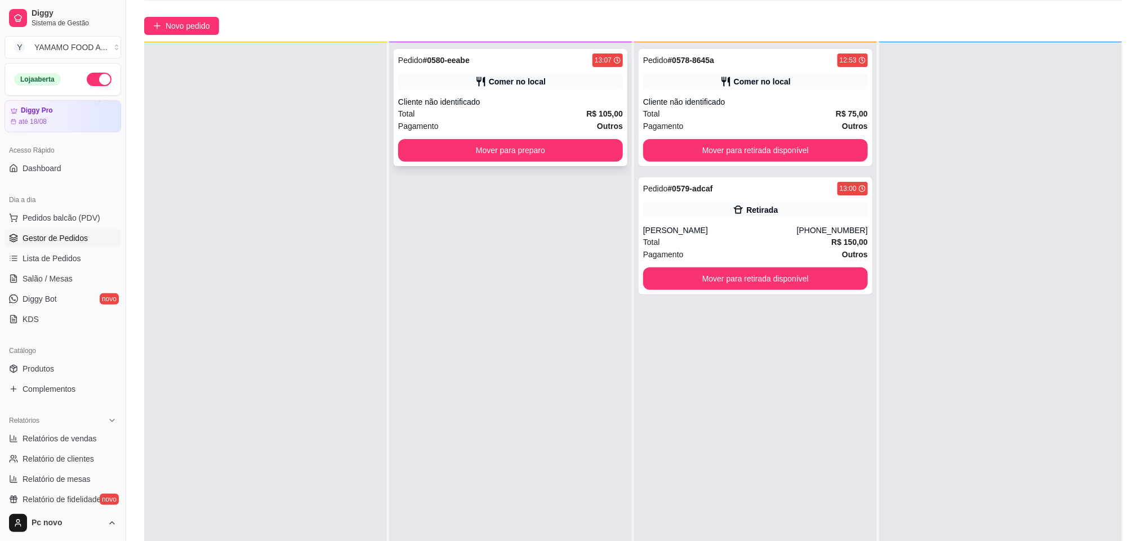
click at [460, 114] on div "Total R$ 105,00" at bounding box center [510, 114] width 225 height 12
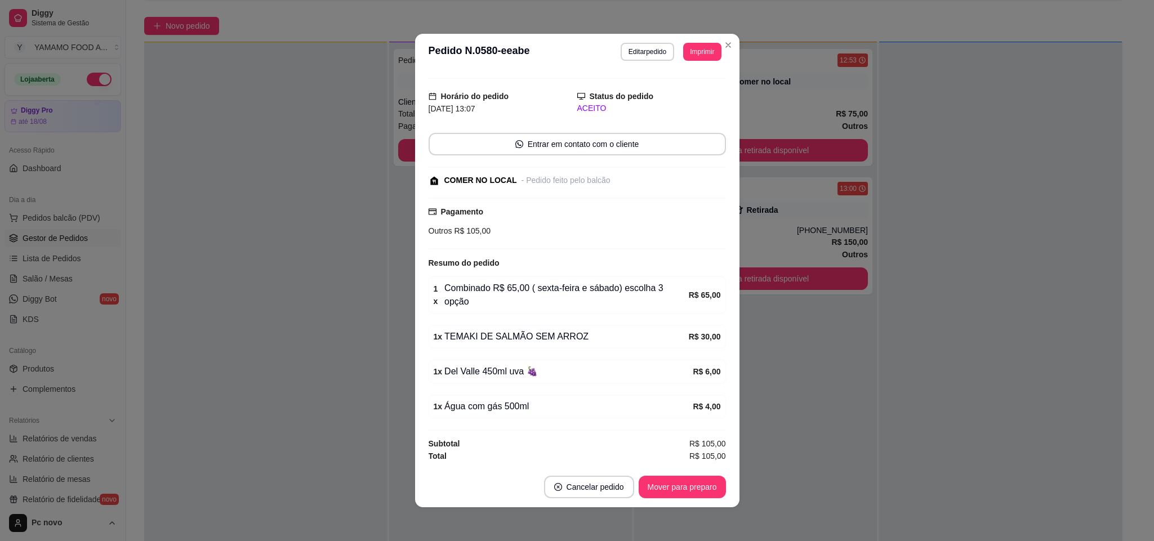
scroll to position [27, 0]
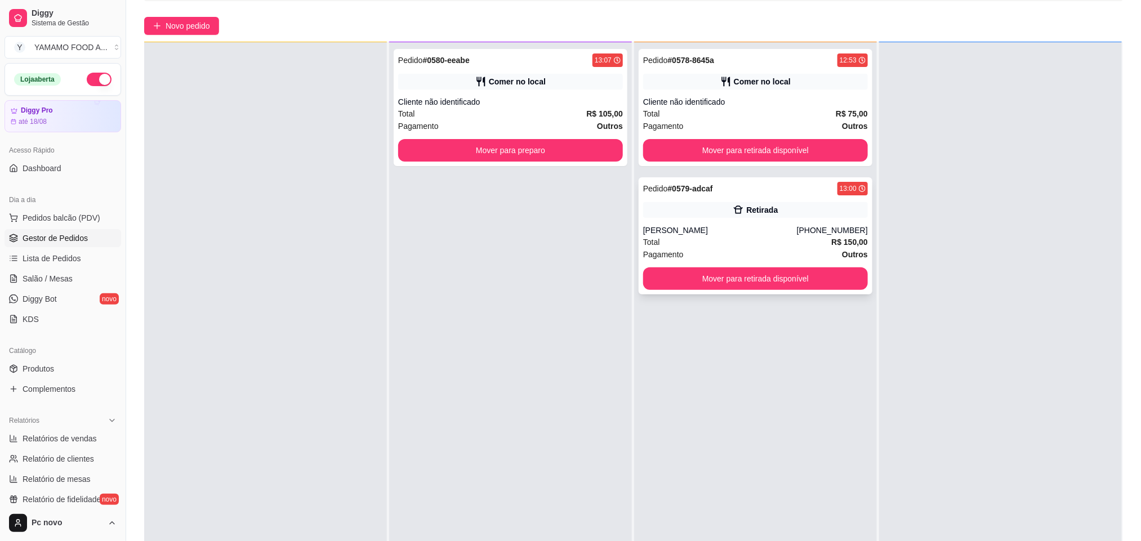
click at [788, 225] on div "[PERSON_NAME]" at bounding box center [720, 230] width 154 height 11
click at [683, 87] on div "Comer no local" at bounding box center [755, 82] width 225 height 16
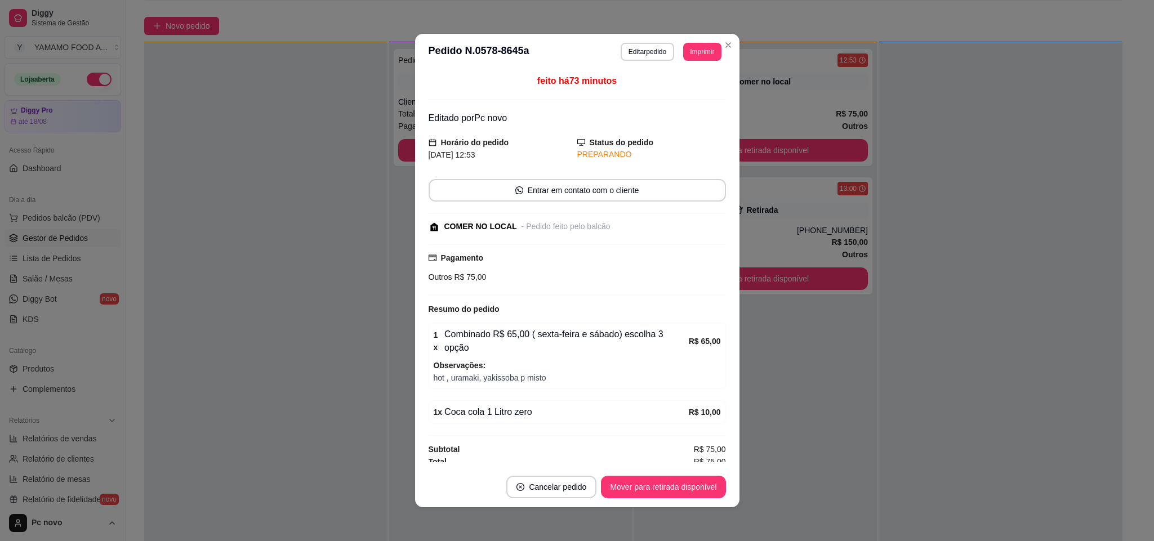
scroll to position [1, 0]
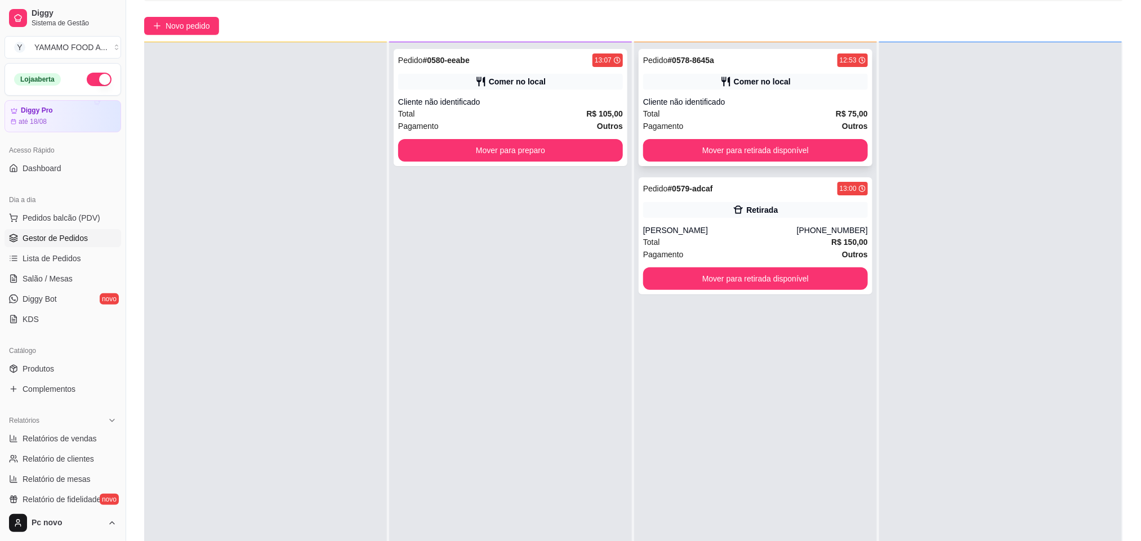
click at [798, 104] on div "Cliente não identificado" at bounding box center [755, 101] width 225 height 11
click at [823, 153] on button "Mover para retirada disponível" at bounding box center [756, 151] width 218 height 22
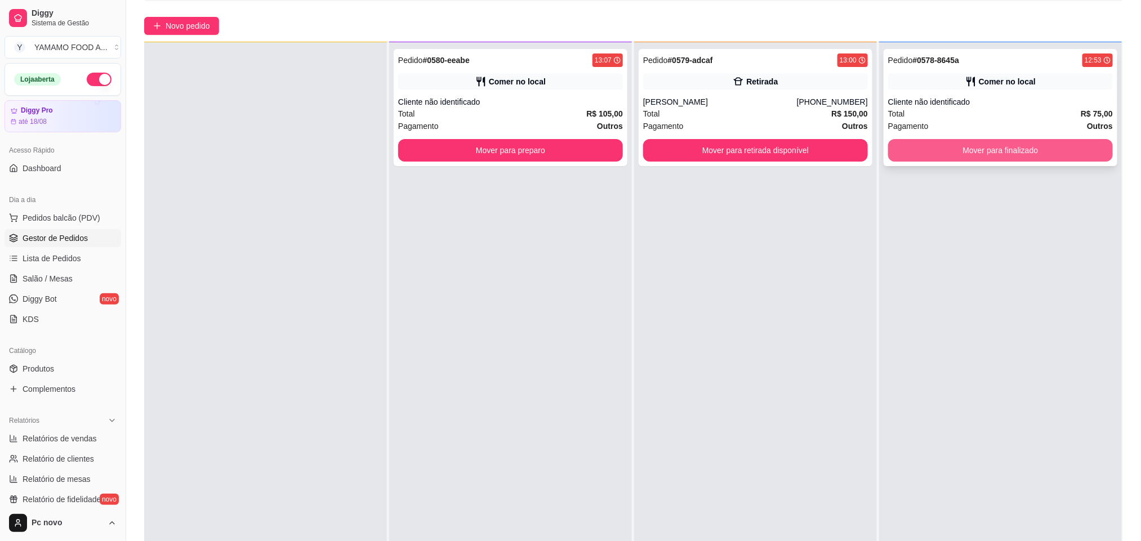
click at [970, 142] on button "Mover para finalizado" at bounding box center [1000, 150] width 225 height 23
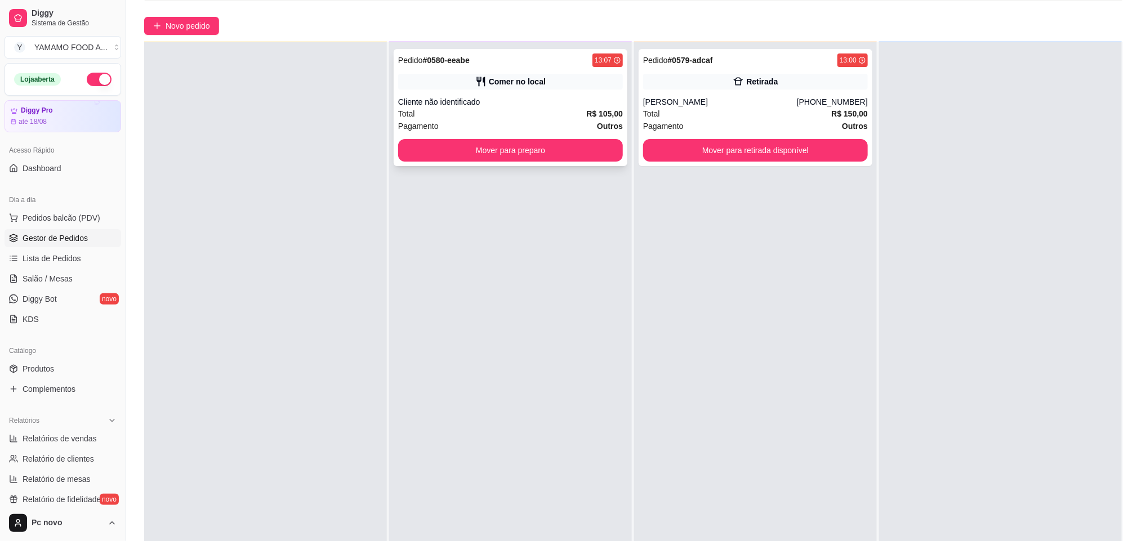
click at [565, 90] on div "Pedido # 0580-eeabe 13:07 Comer no local Cliente não identificado Total R$ 105,…" at bounding box center [511, 107] width 234 height 117
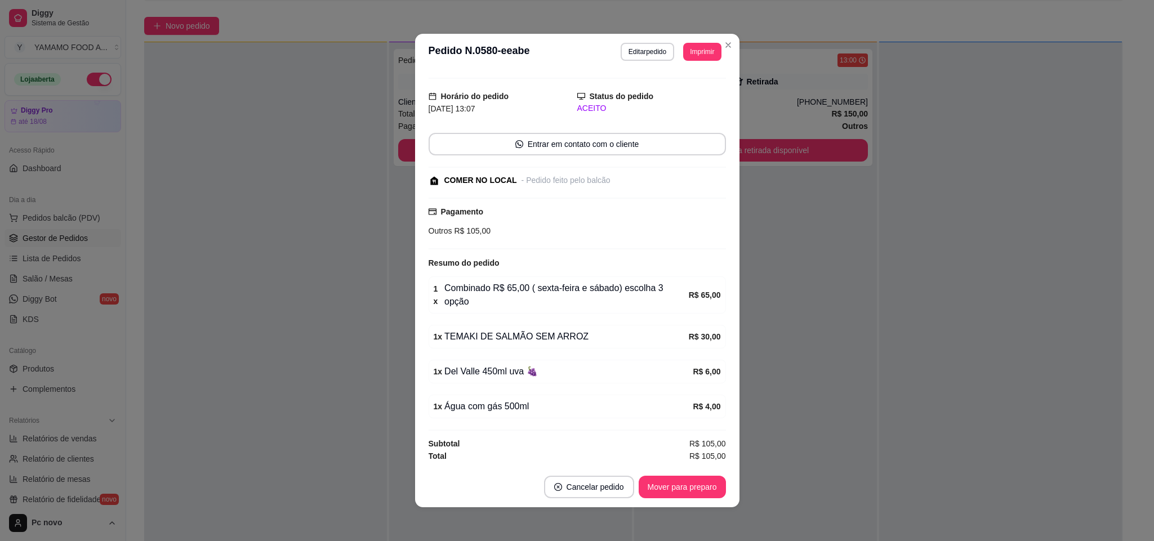
scroll to position [2, 0]
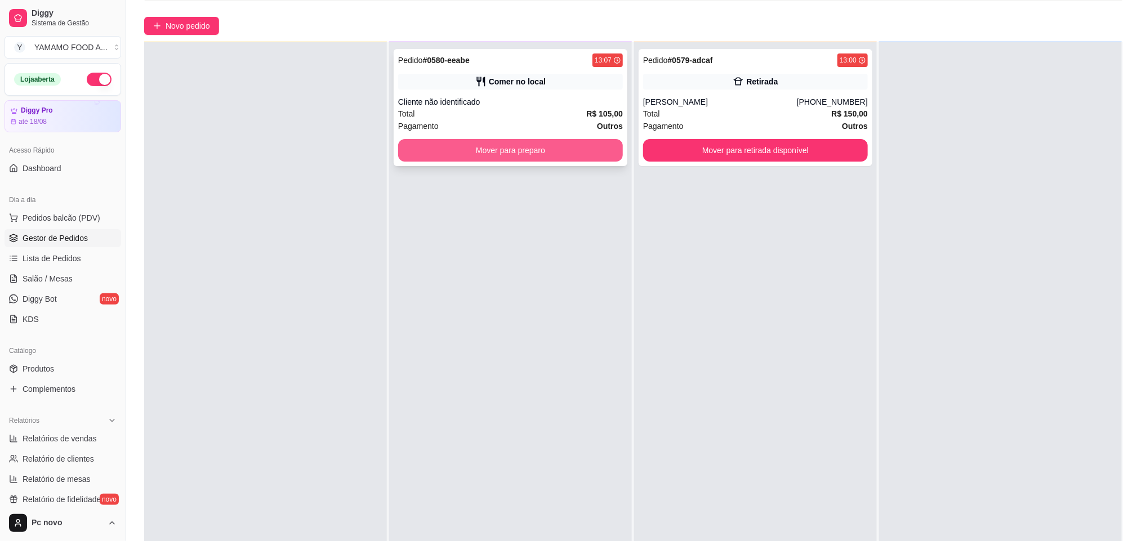
click at [570, 154] on button "Mover para preparo" at bounding box center [510, 150] width 225 height 23
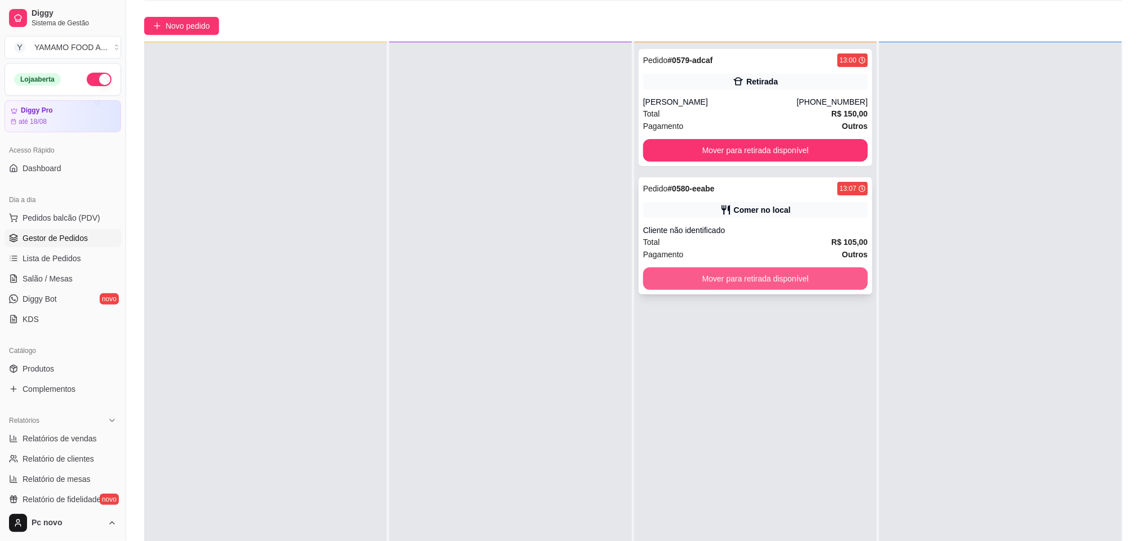
click at [778, 271] on button "Mover para retirada disponível" at bounding box center [755, 279] width 225 height 23
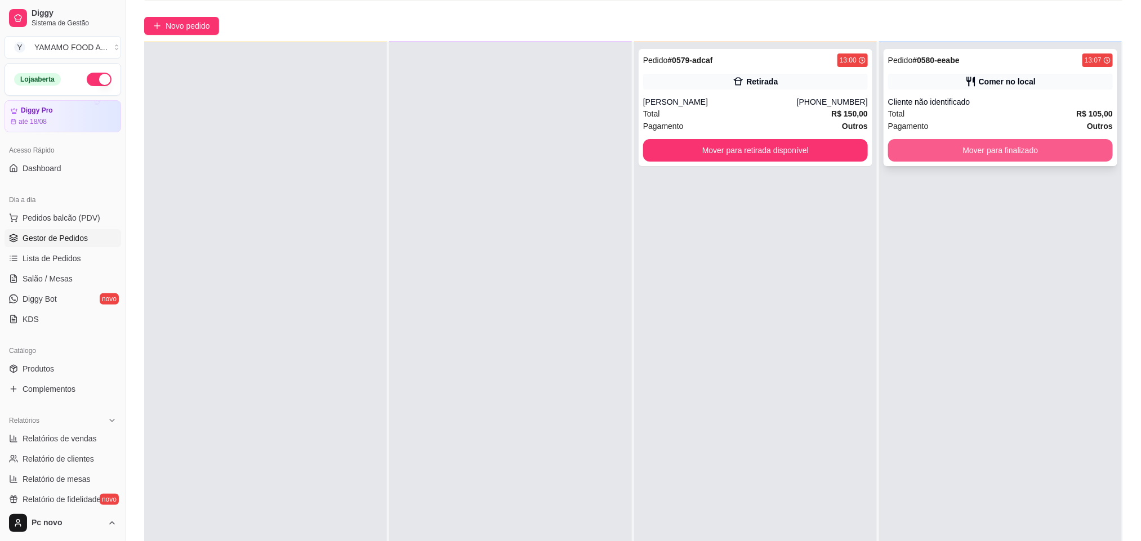
click at [982, 154] on button "Mover para finalizado" at bounding box center [1000, 150] width 225 height 23
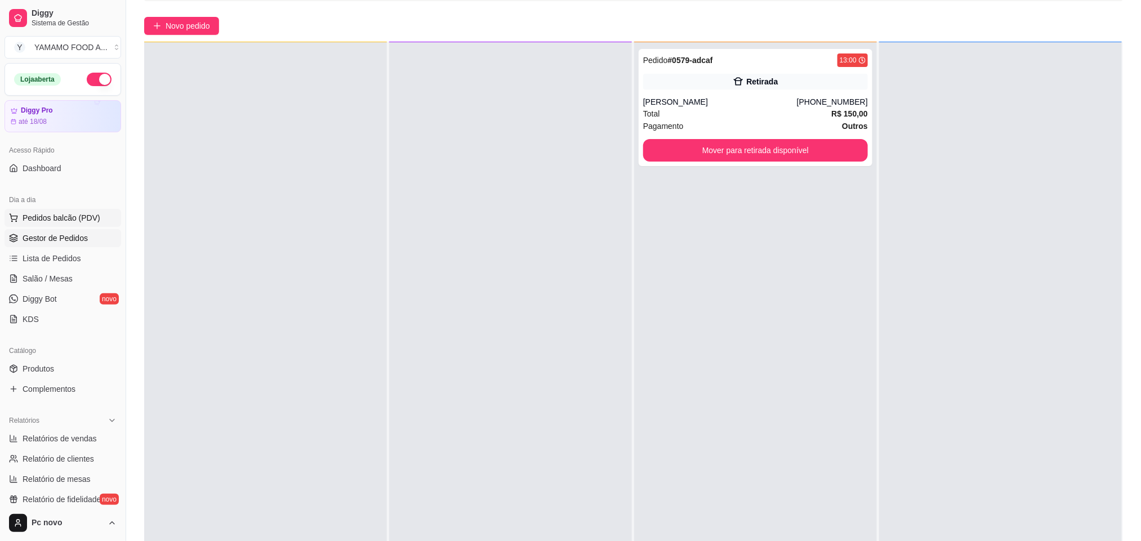
click at [55, 215] on span "Pedidos balcão (PDV)" at bounding box center [62, 217] width 78 height 11
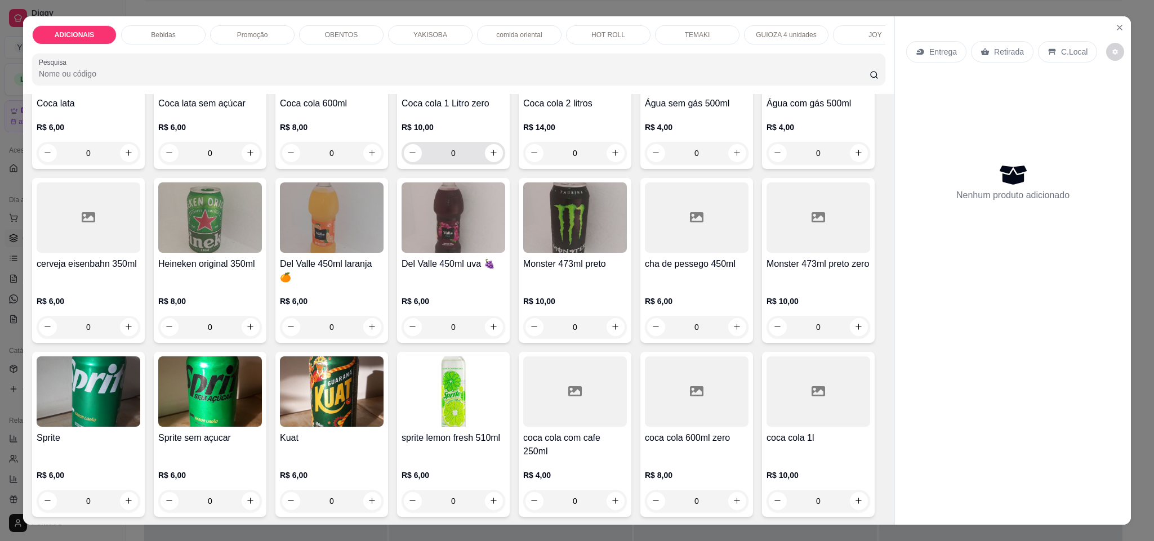
scroll to position [591, 0]
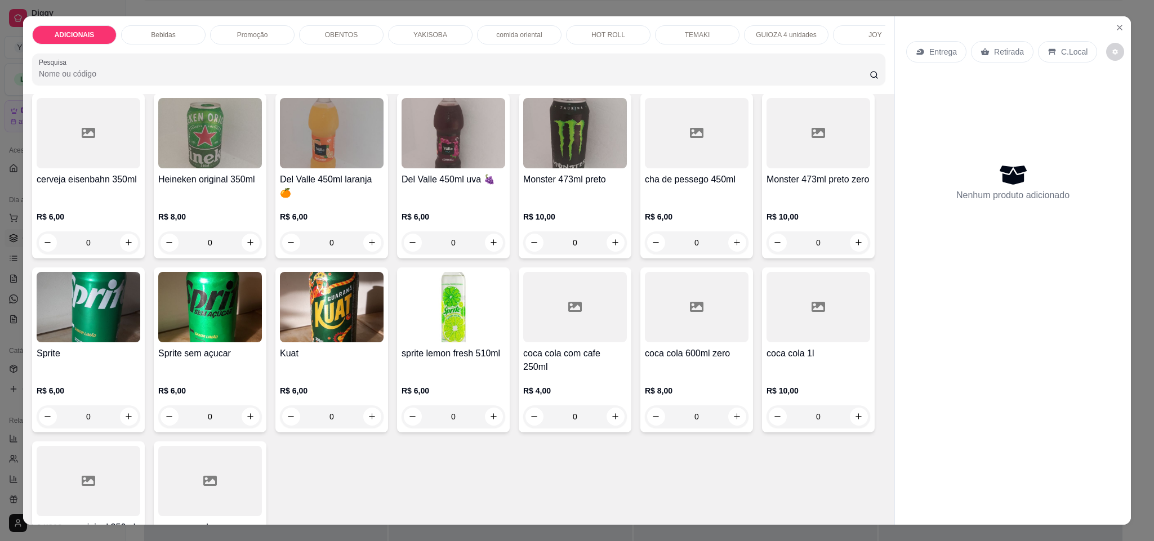
click at [128, 78] on button "increase-product-quantity" at bounding box center [129, 69] width 18 height 18
type input "1"
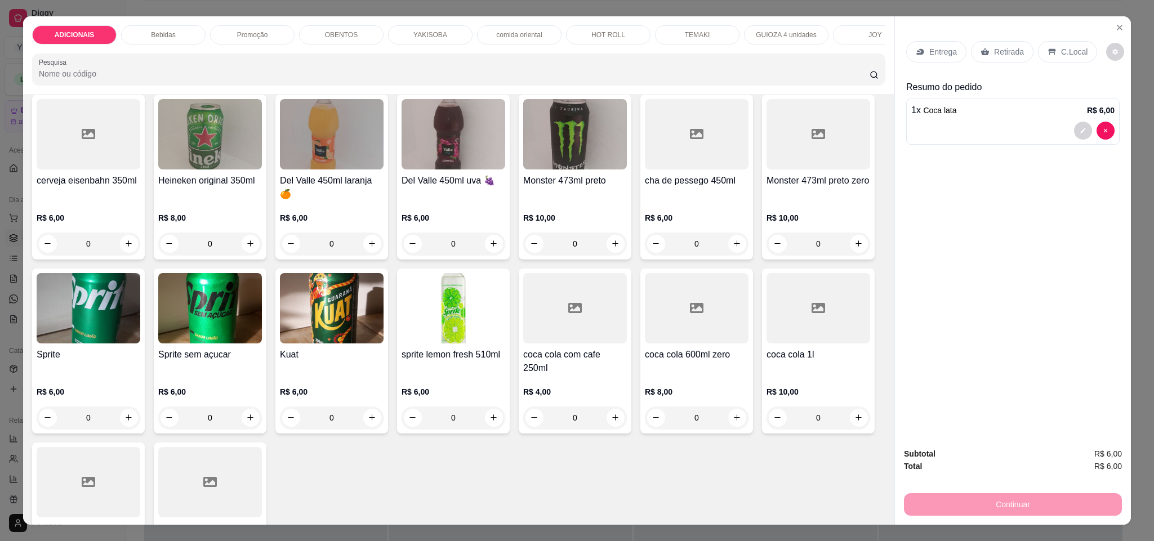
scroll to position [592, 0]
click at [246, 73] on icon "increase-product-quantity" at bounding box center [250, 69] width 8 height 8
type input "1"
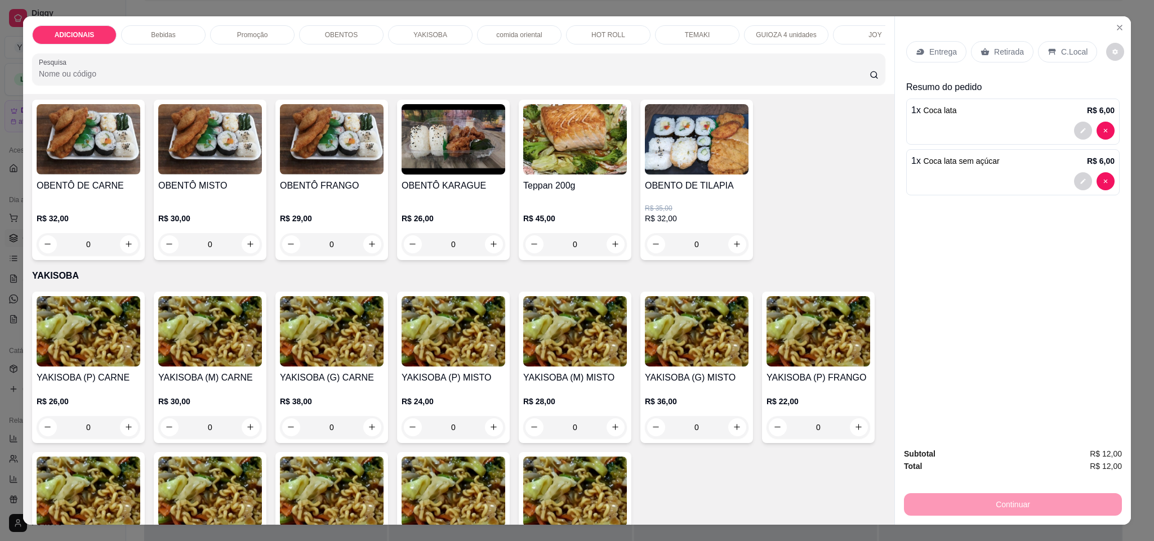
scroll to position [1521, 0]
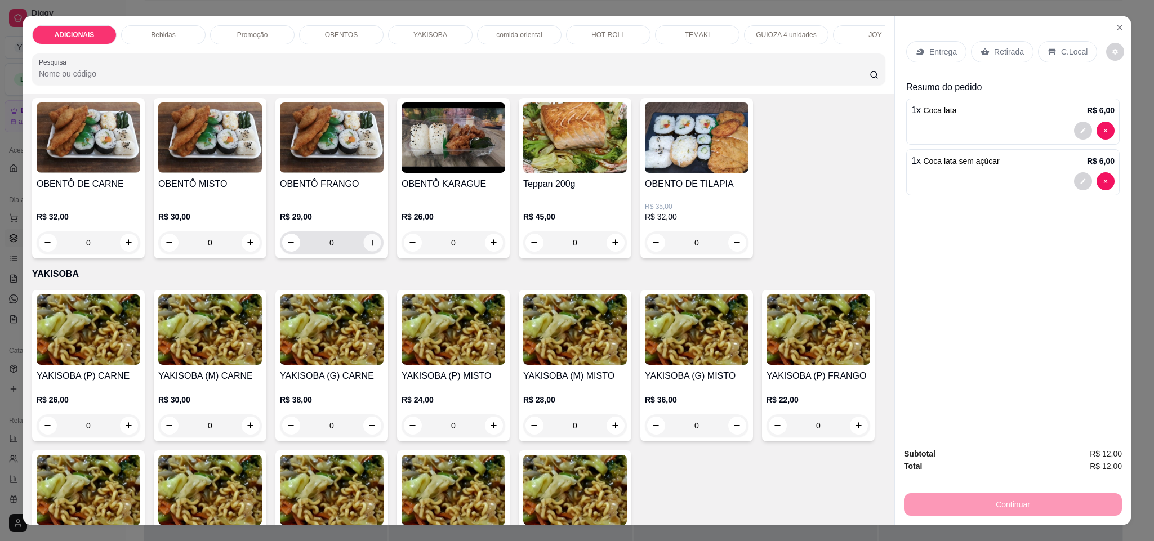
click at [370, 251] on button "increase-product-quantity" at bounding box center [371, 242] width 17 height 17
type input "1"
click at [248, 252] on button "increase-product-quantity" at bounding box center [251, 243] width 18 height 18
type input "1"
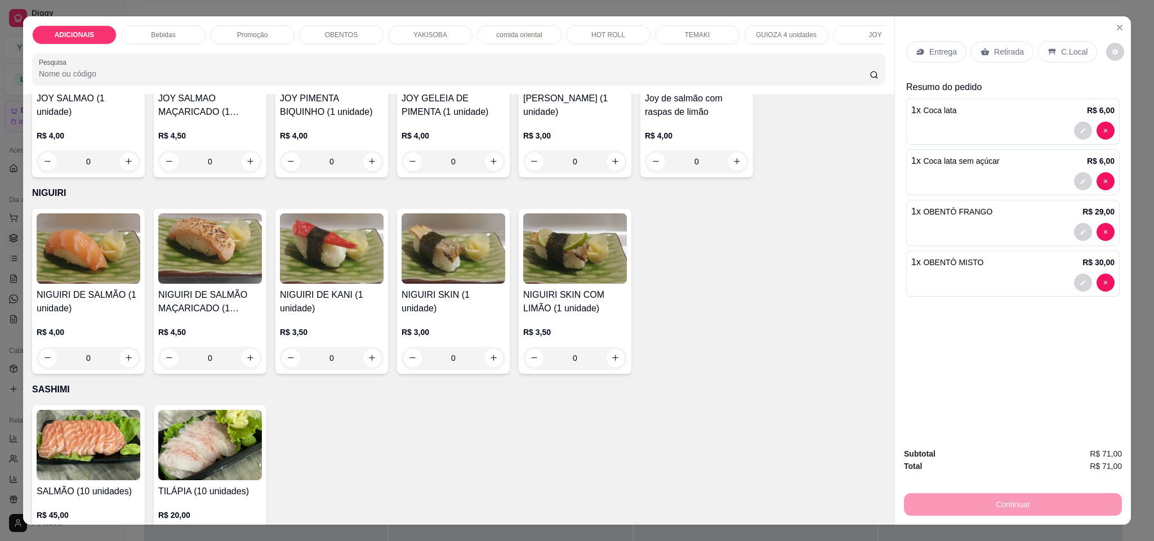
scroll to position [3633, 0]
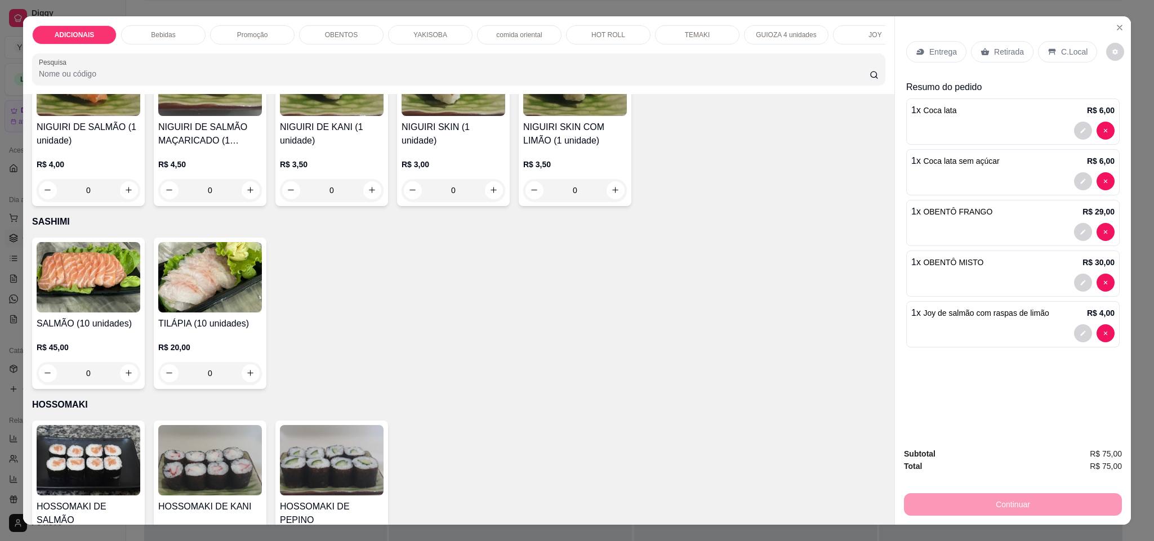
type input "2"
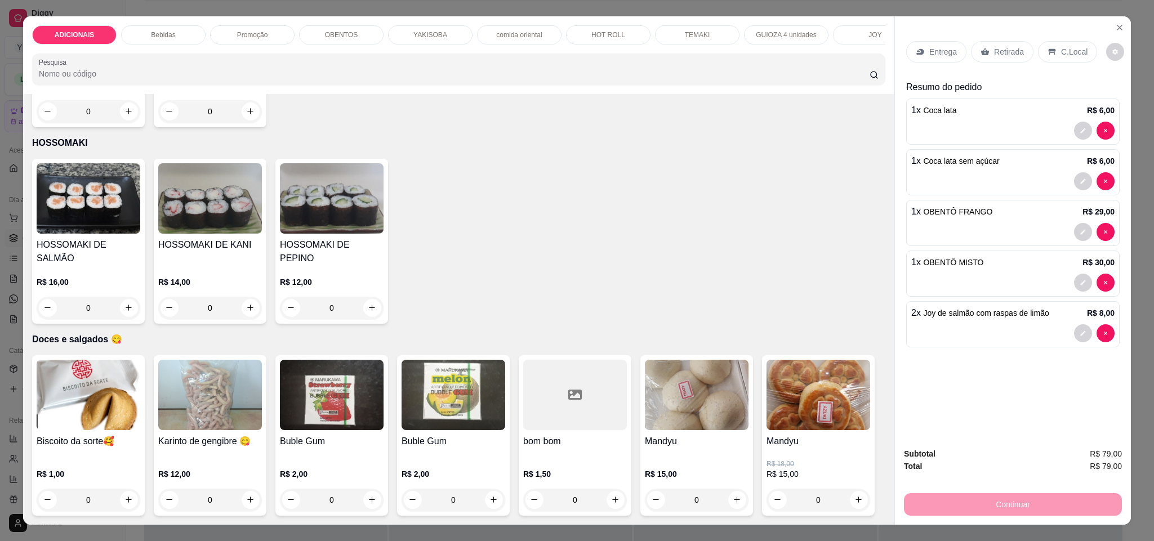
scroll to position [4523, 0]
click at [733, 496] on icon "increase-product-quantity" at bounding box center [737, 500] width 8 height 8
type input "1"
drag, startPoint x: 1062, startPoint y: 48, endPoint x: 1041, endPoint y: 105, distance: 61.1
click at [1061, 49] on p "C.Local" at bounding box center [1074, 51] width 26 height 11
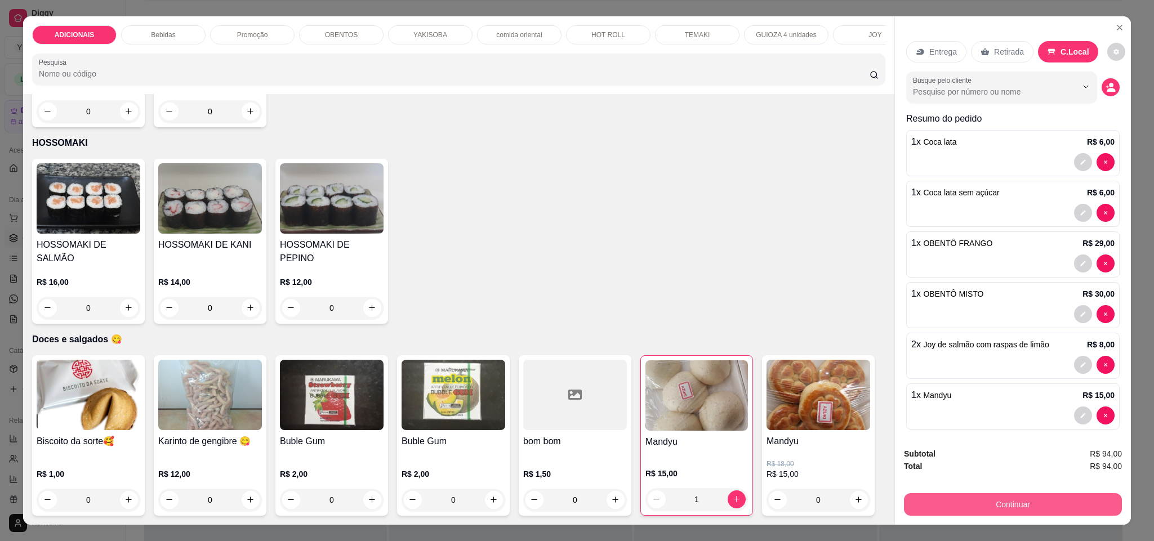
click at [1057, 504] on button "Continuar" at bounding box center [1013, 504] width 218 height 23
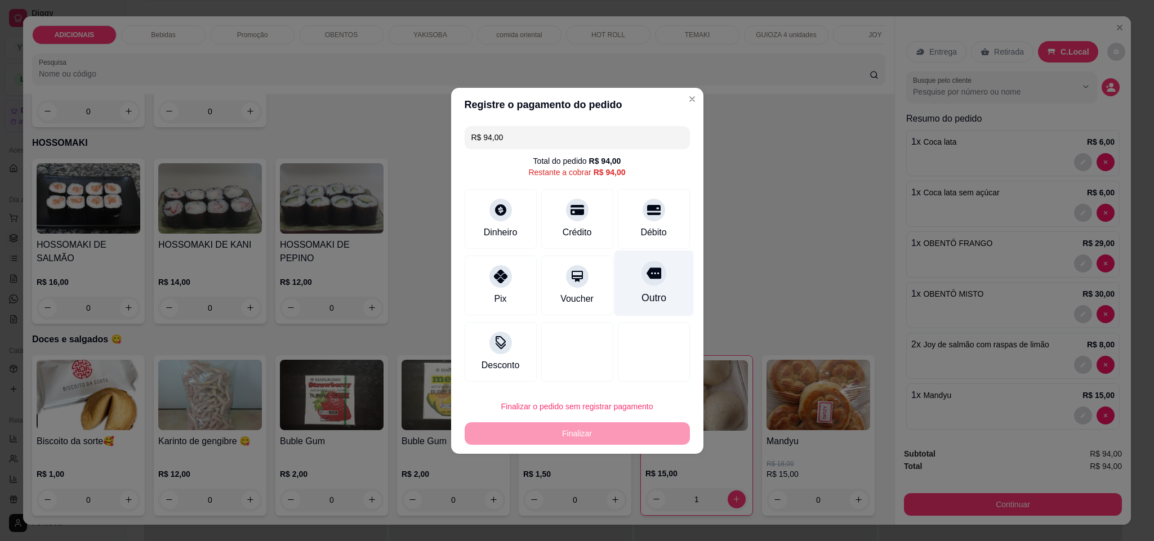
click at [641, 294] on div "Outro" at bounding box center [653, 298] width 25 height 15
type input "R$ 0,00"
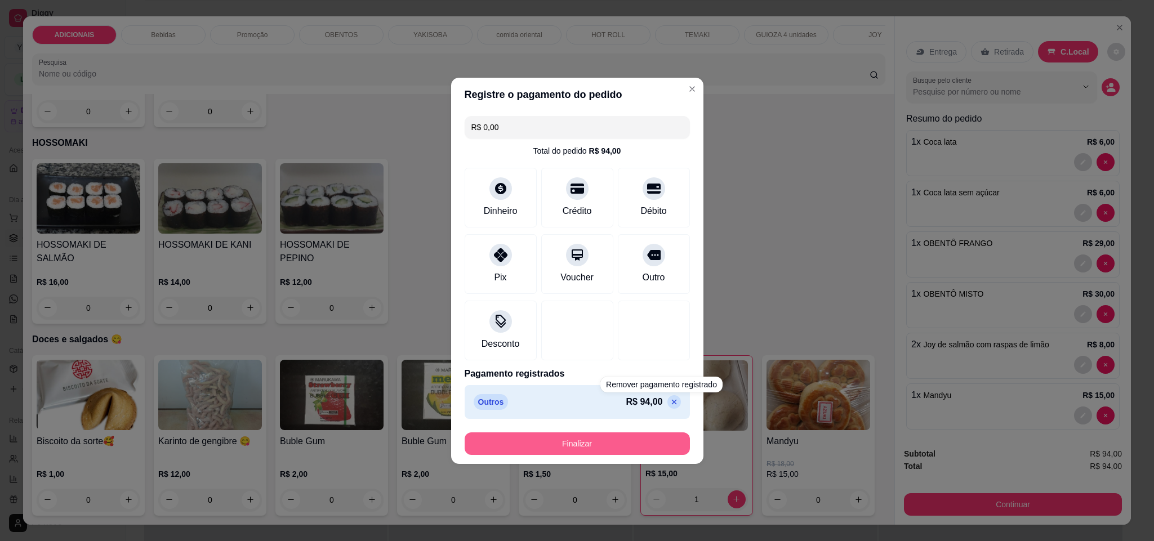
click at [644, 448] on button "Finalizar" at bounding box center [577, 444] width 225 height 23
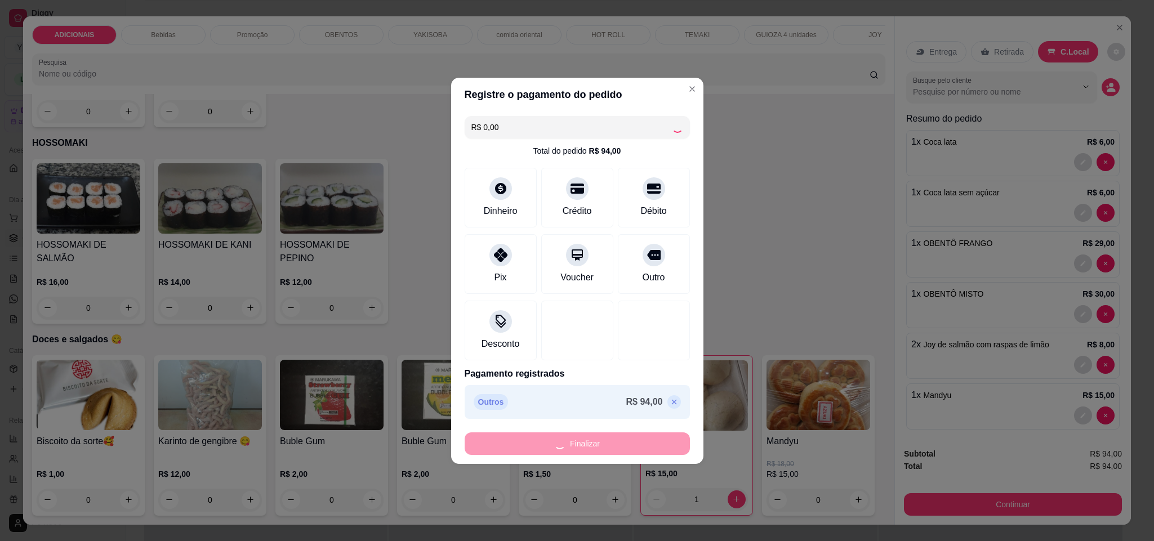
type input "0"
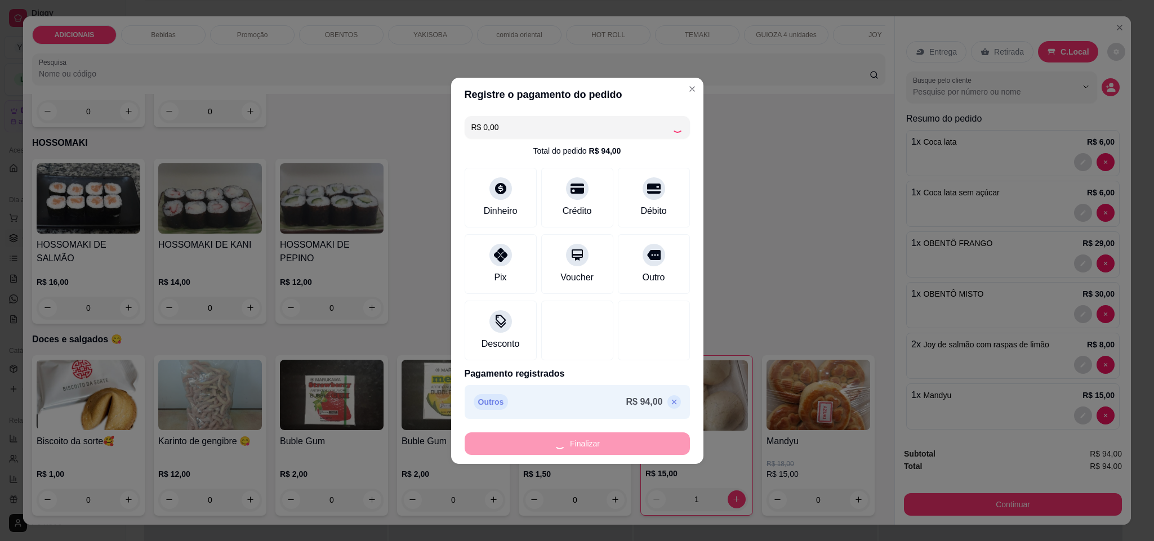
type input "0"
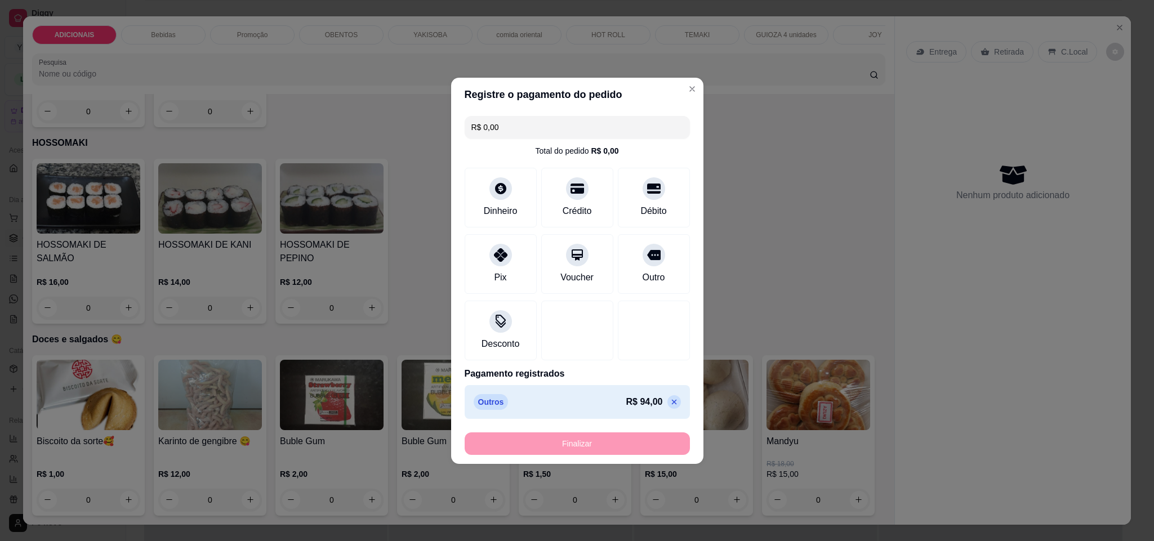
type input "-R$ 94,00"
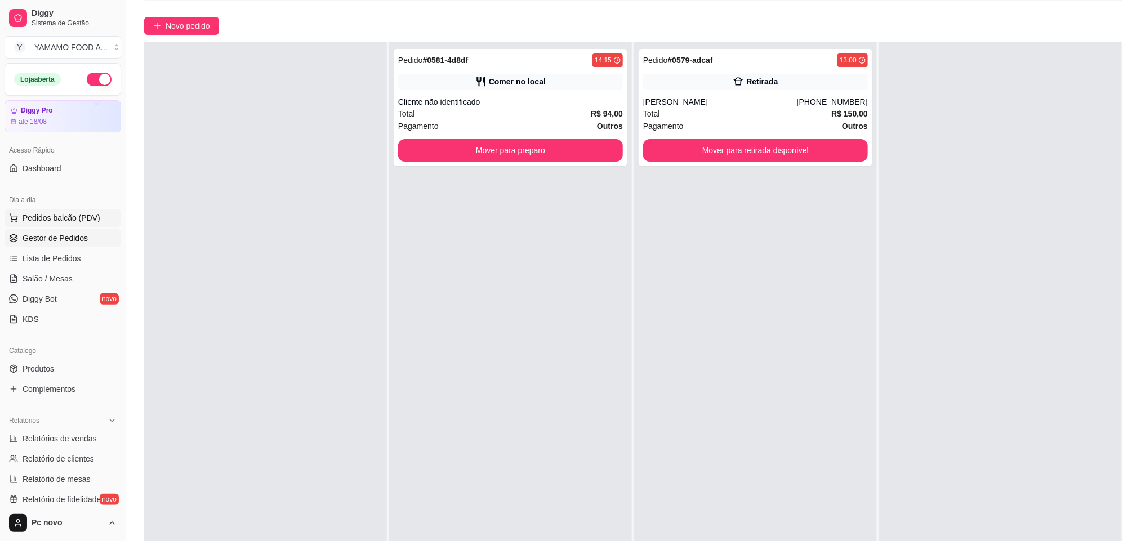
click at [63, 219] on span "Pedidos balcão (PDV)" at bounding box center [62, 217] width 78 height 11
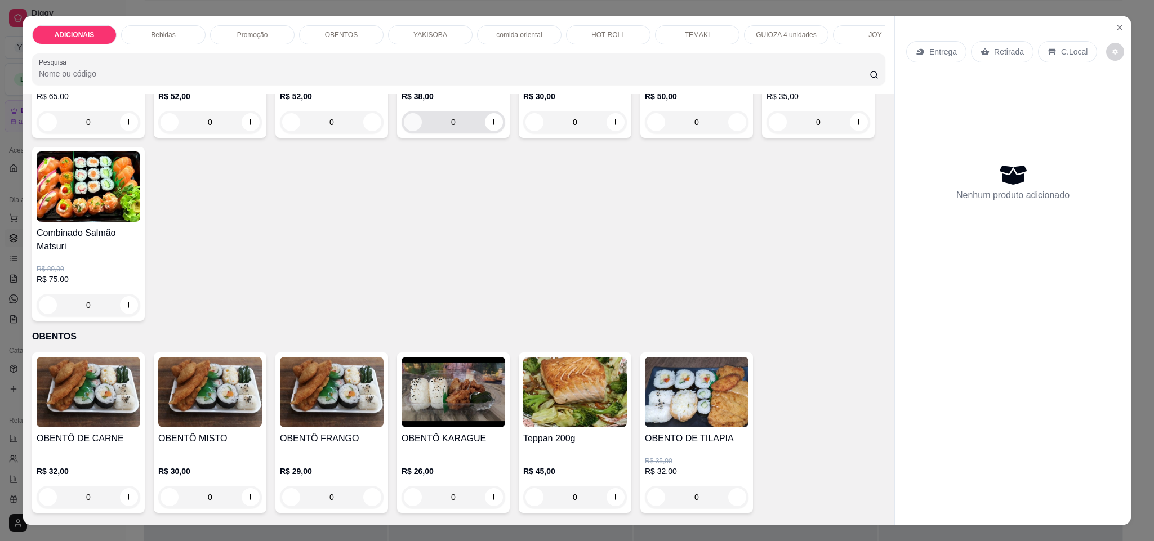
scroll to position [1267, 0]
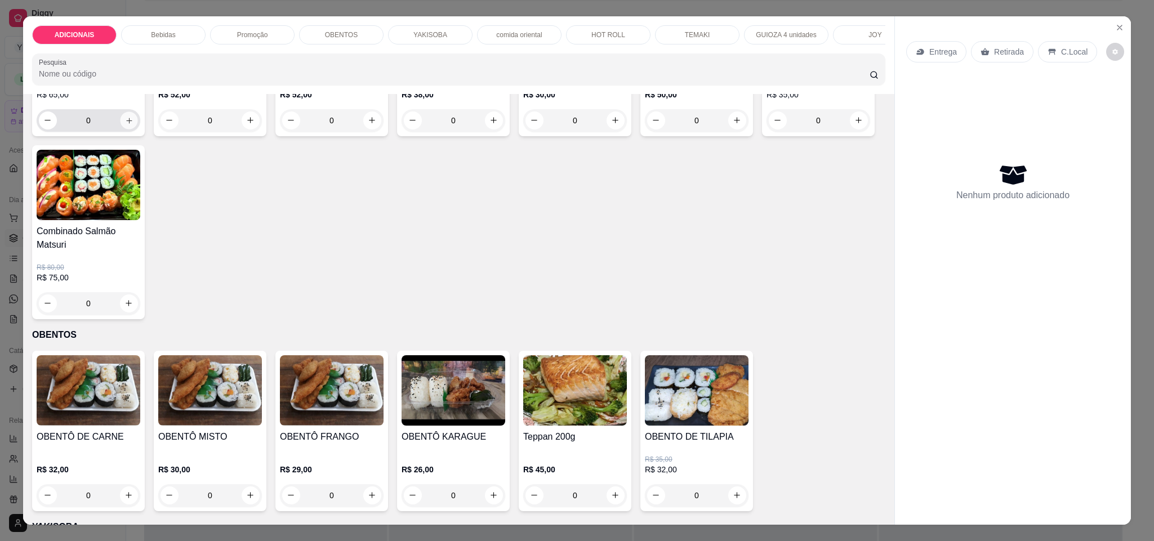
click at [125, 125] on icon "increase-product-quantity" at bounding box center [129, 121] width 8 height 8
type input "1"
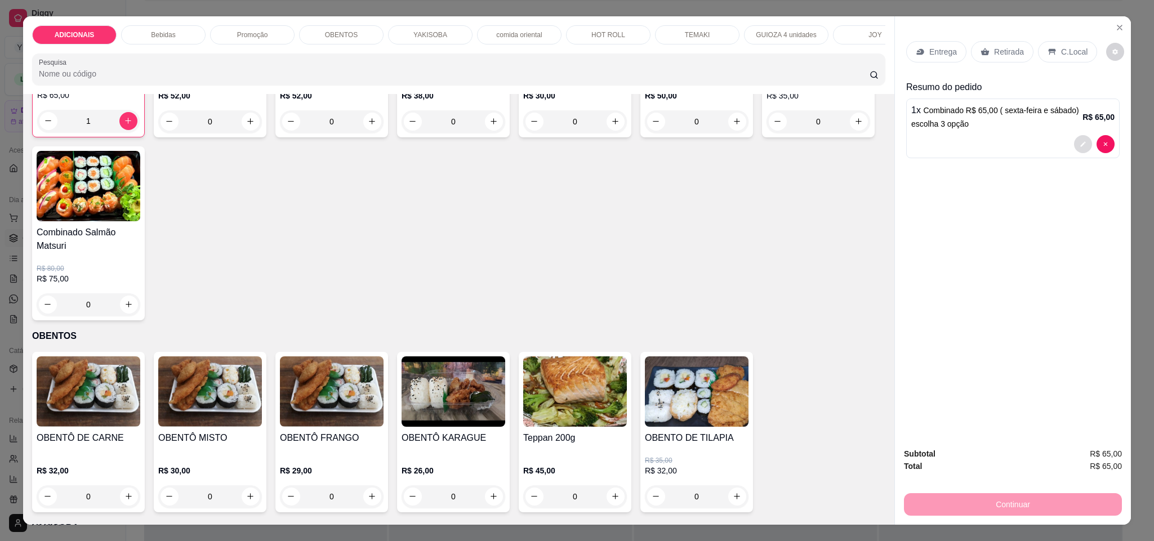
click at [1077, 149] on button "decrease-product-quantity" at bounding box center [1083, 144] width 18 height 18
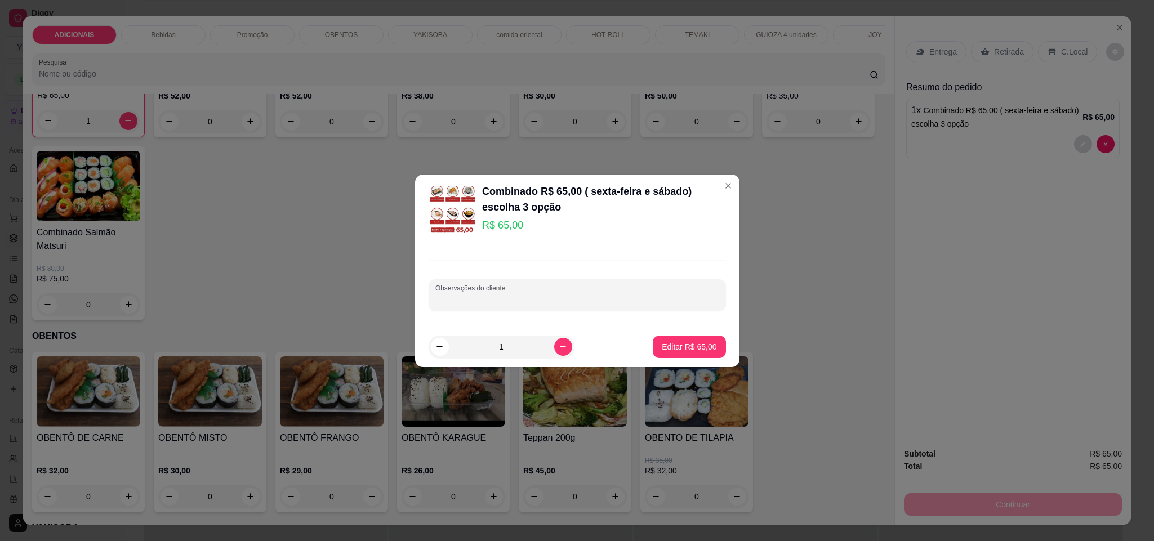
drag, startPoint x: 617, startPoint y: 296, endPoint x: 660, endPoint y: 329, distance: 54.5
click at [622, 301] on input "Observações do cliente" at bounding box center [577, 299] width 284 height 11
type input "y"
type input "temaki frito , hot , uramaki"
click at [689, 345] on p "Editar R$ 65,00" at bounding box center [689, 346] width 55 height 11
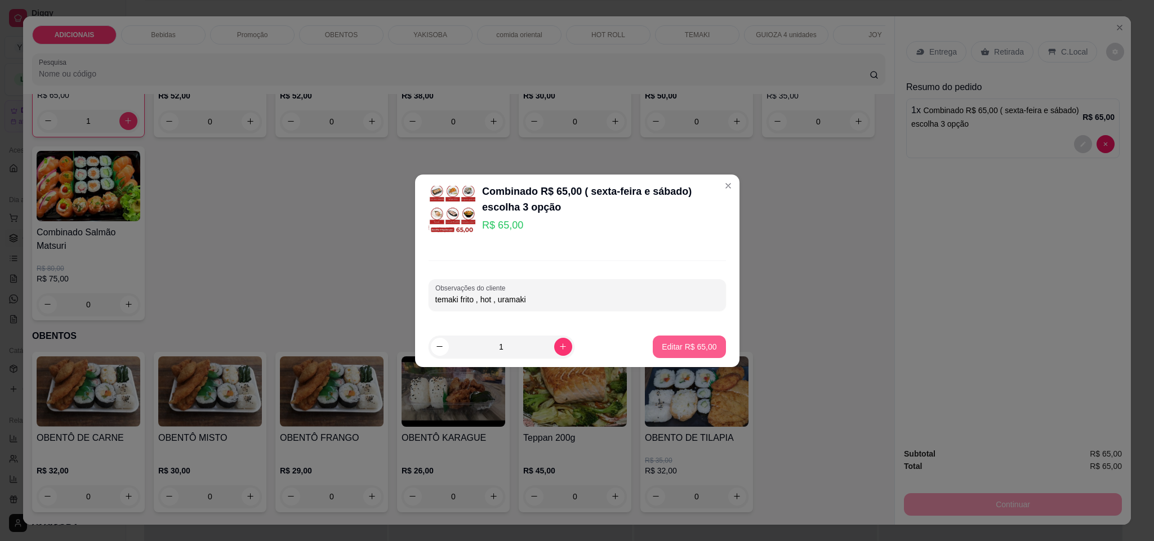
type input "0"
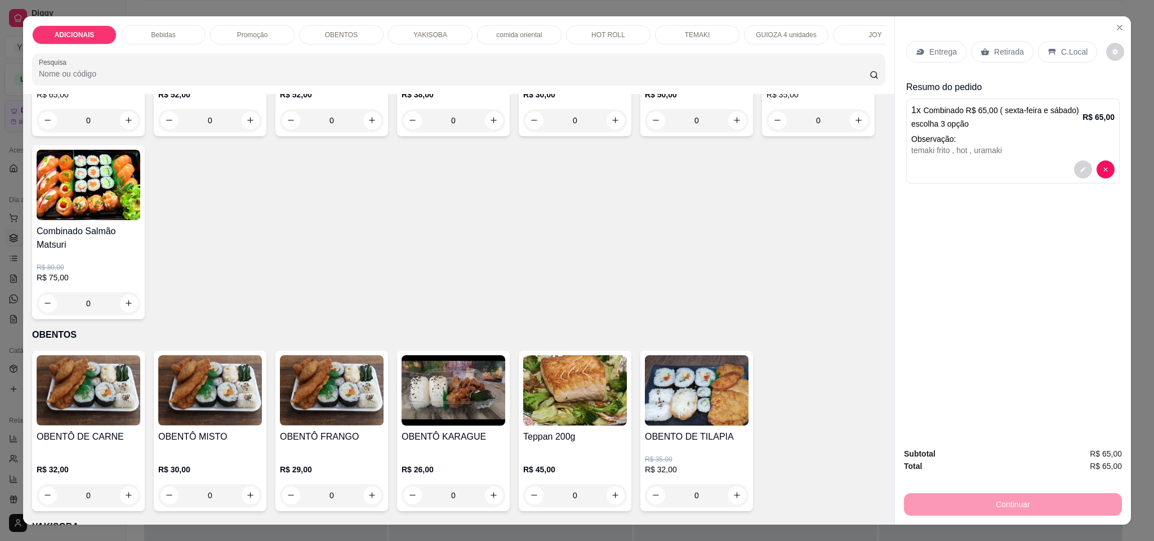
click at [1061, 50] on p "C.Local" at bounding box center [1074, 51] width 26 height 11
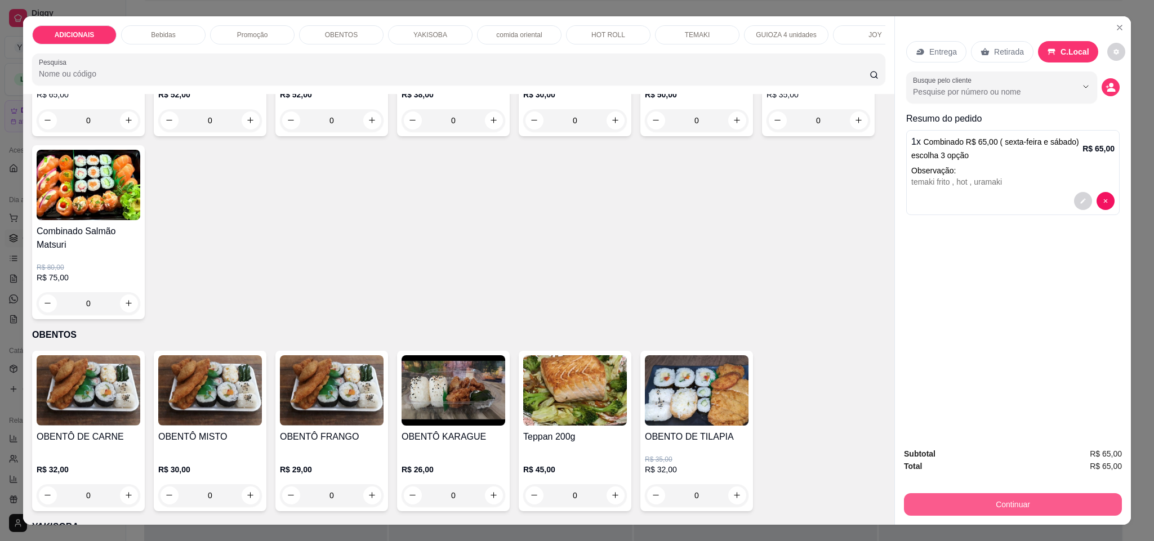
click at [1026, 497] on button "Continuar" at bounding box center [1013, 504] width 218 height 23
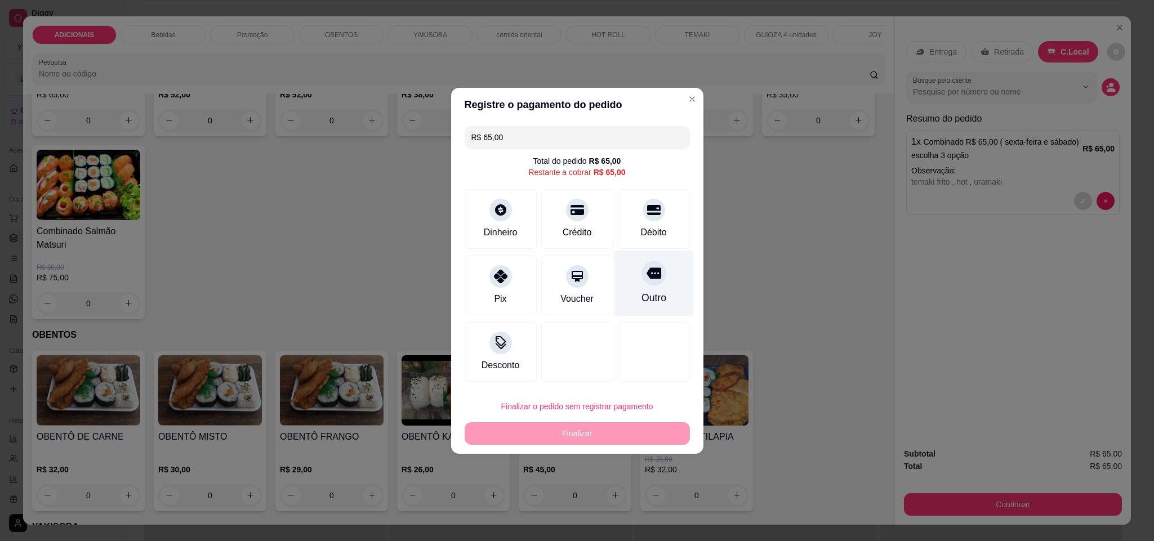
click at [658, 304] on div "Outro" at bounding box center [653, 283] width 79 height 66
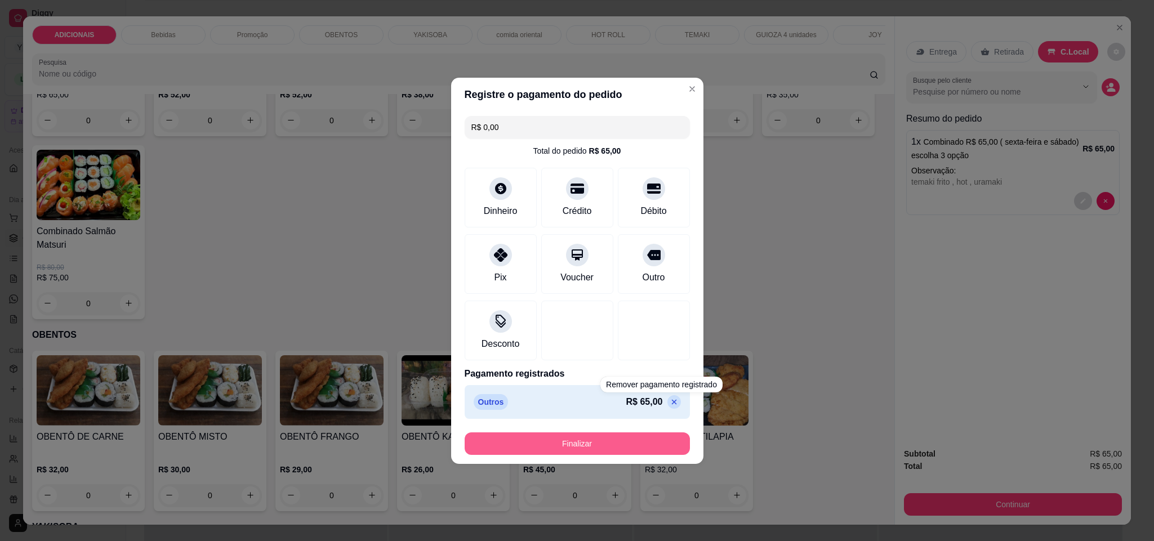
click at [640, 440] on button "Finalizar" at bounding box center [577, 444] width 225 height 23
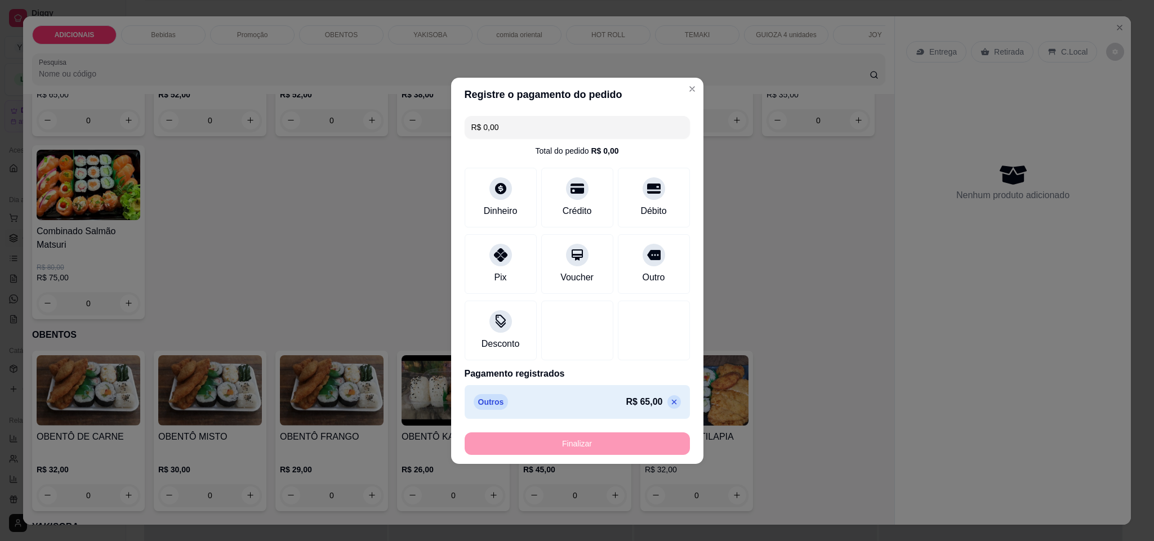
type input "-R$ 65,00"
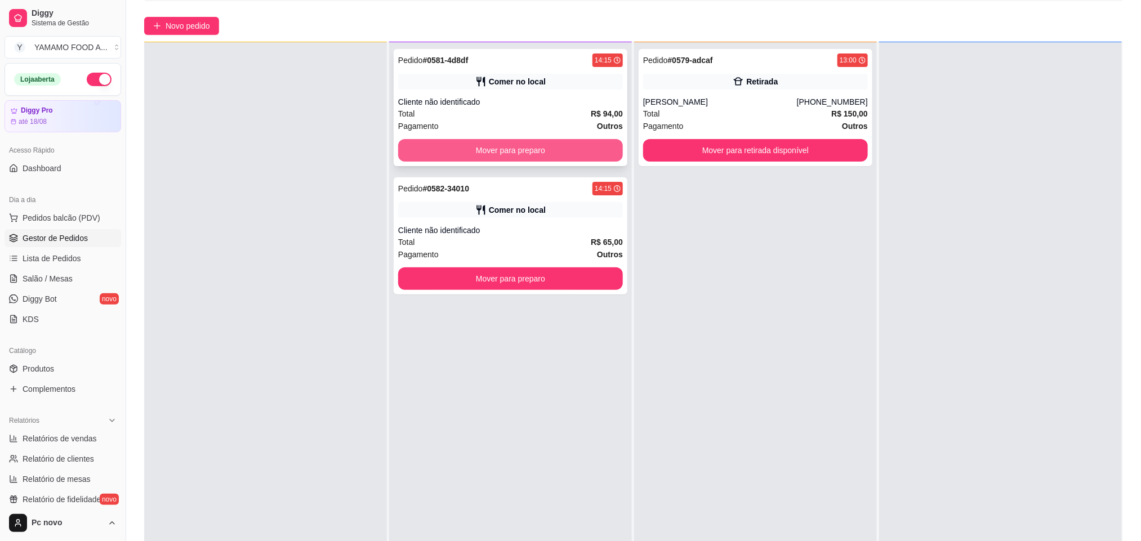
click at [531, 146] on button "Mover para preparo" at bounding box center [510, 150] width 225 height 23
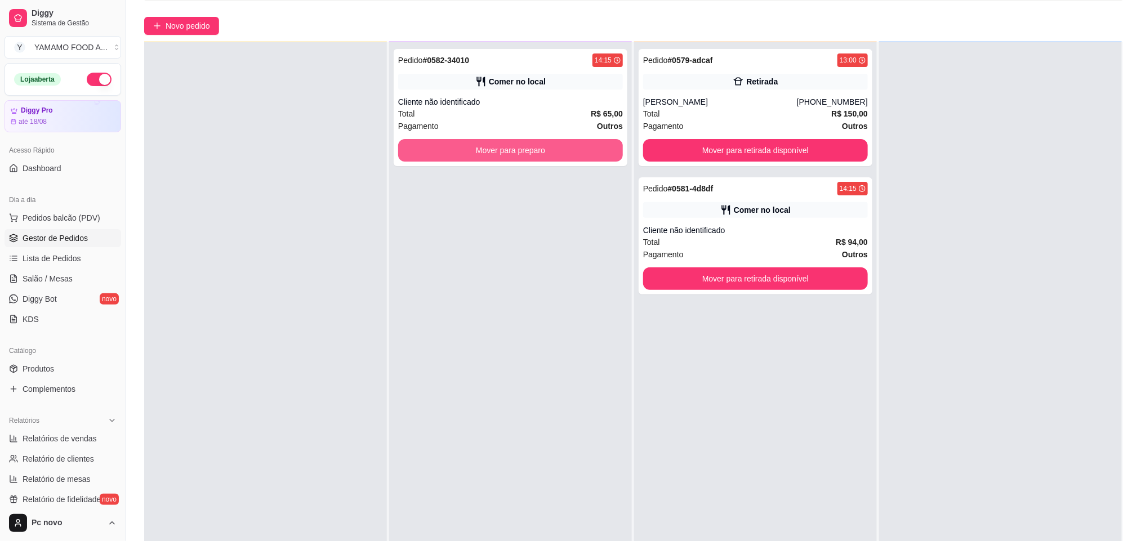
click at [531, 146] on button "Mover para preparo" at bounding box center [510, 150] width 225 height 23
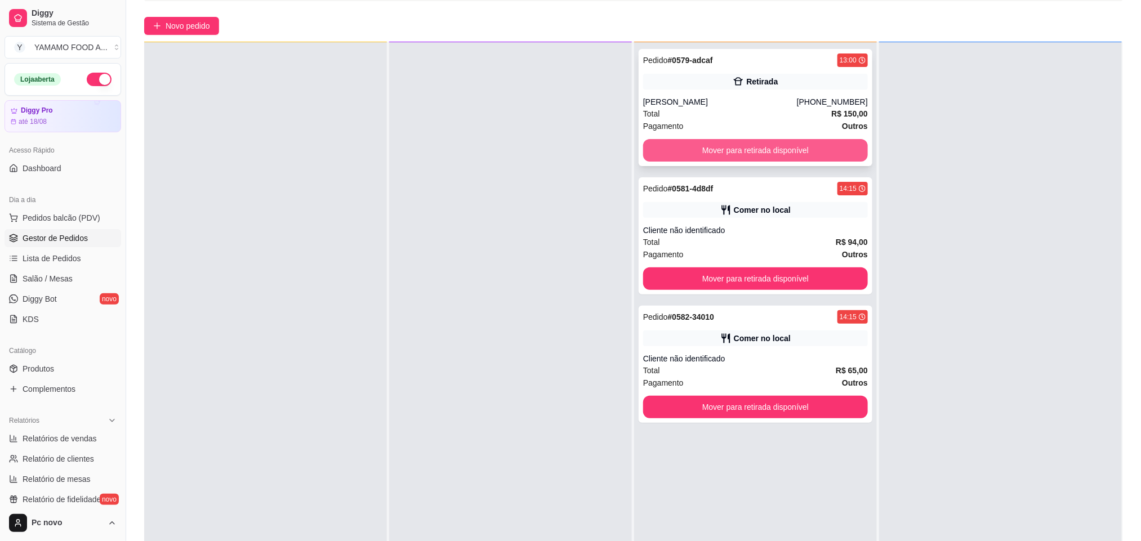
click at [759, 146] on button "Mover para retirada disponível" at bounding box center [755, 150] width 225 height 23
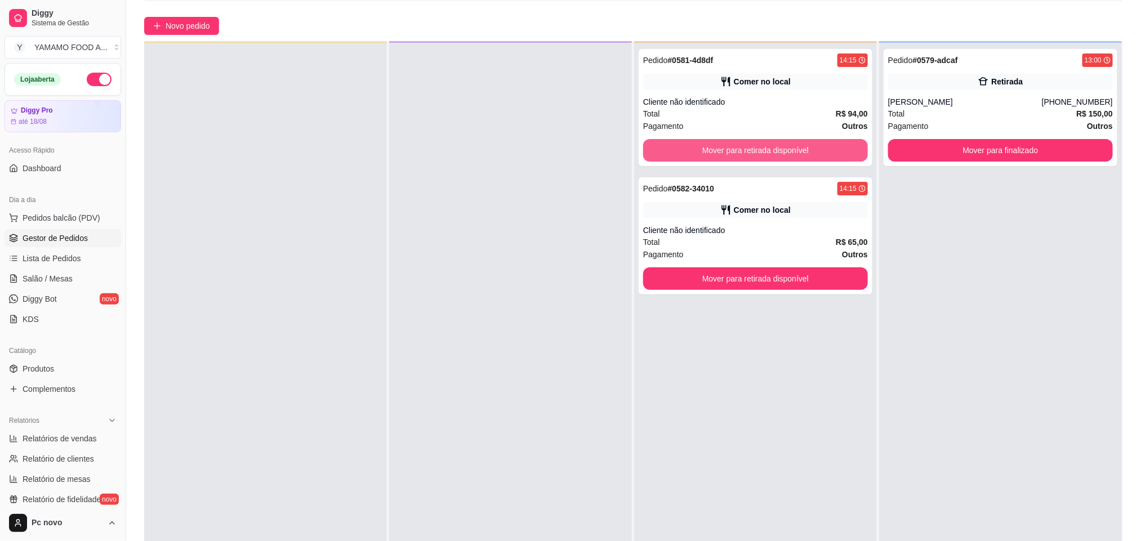
click at [759, 146] on button "Mover para retirada disponível" at bounding box center [755, 150] width 225 height 23
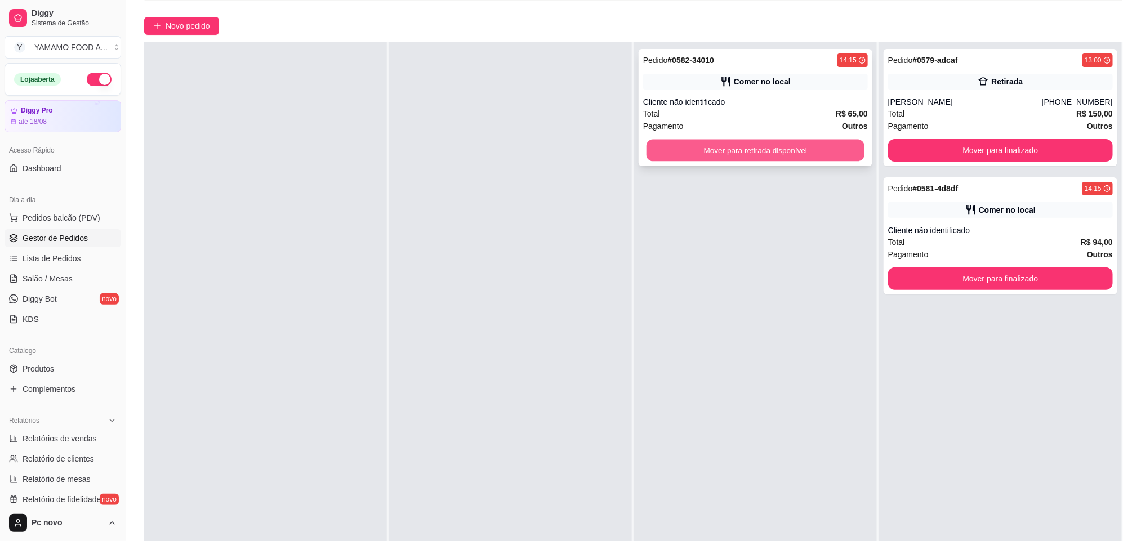
click at [769, 145] on button "Mover para retirada disponível" at bounding box center [756, 151] width 218 height 22
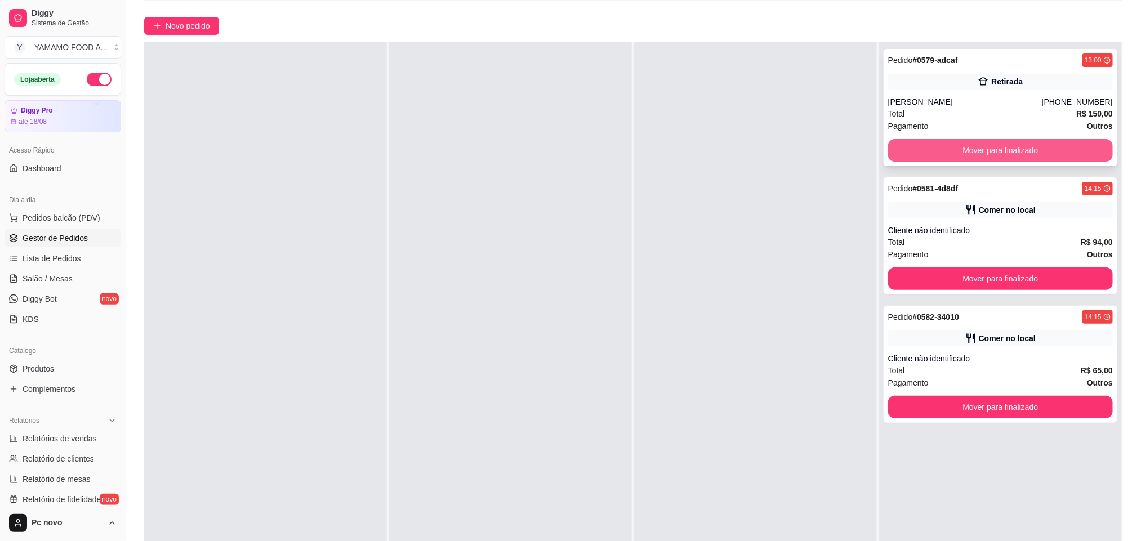
click at [940, 147] on button "Mover para finalizado" at bounding box center [1000, 150] width 225 height 23
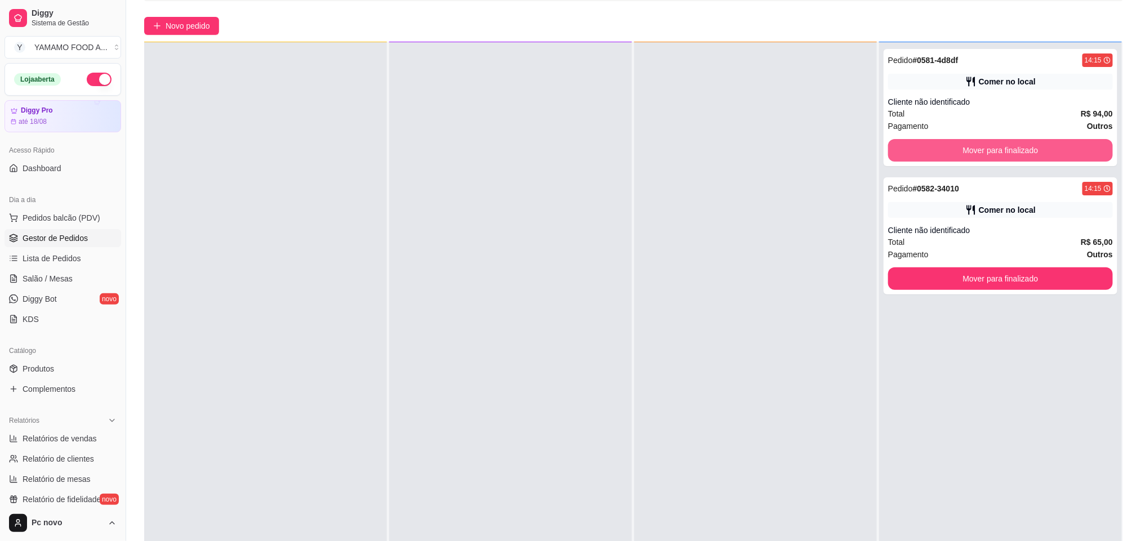
click at [940, 147] on button "Mover para finalizado" at bounding box center [1000, 150] width 225 height 23
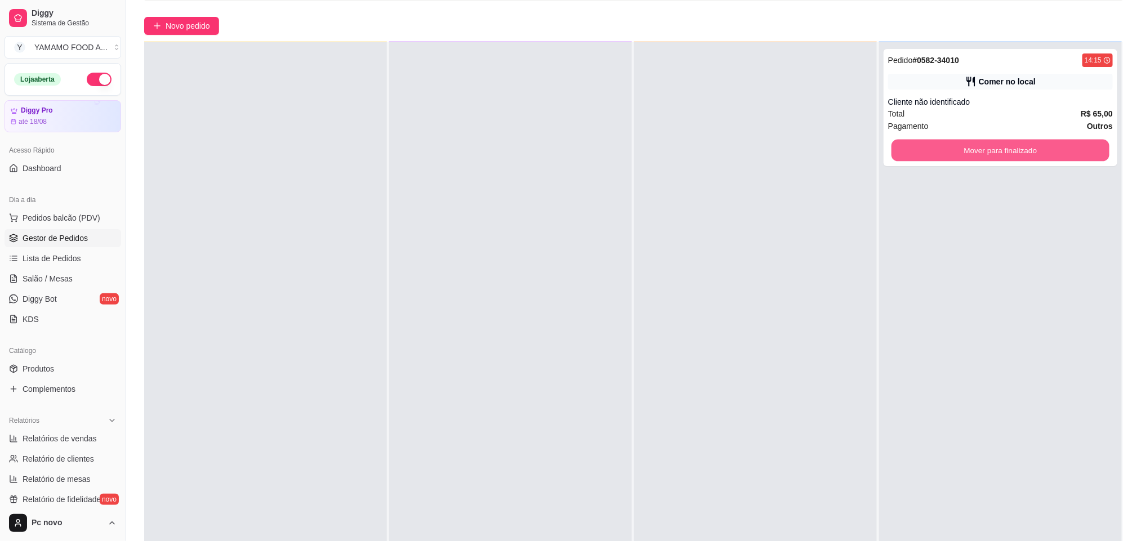
click at [940, 147] on button "Mover para finalizado" at bounding box center [1001, 151] width 218 height 22
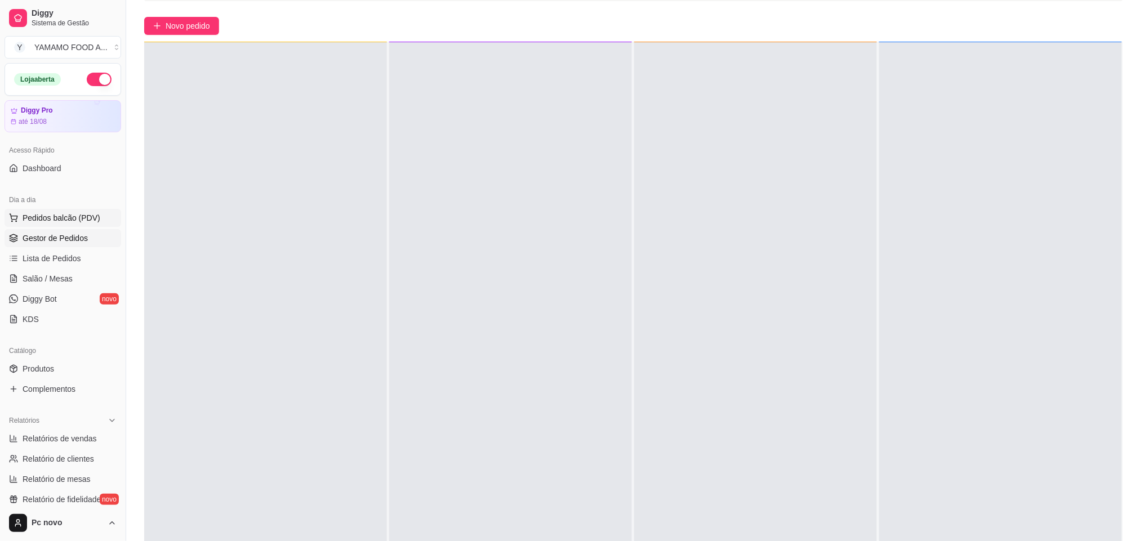
click at [55, 219] on span "Pedidos balcão (PDV)" at bounding box center [62, 217] width 78 height 11
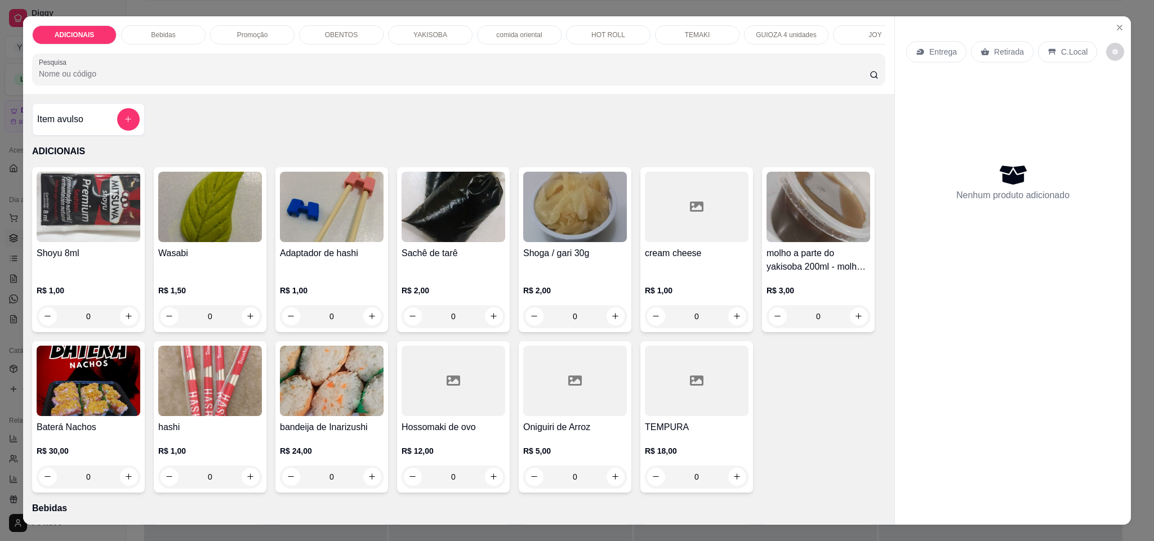
click at [239, 39] on div "Promoção" at bounding box center [252, 34] width 84 height 19
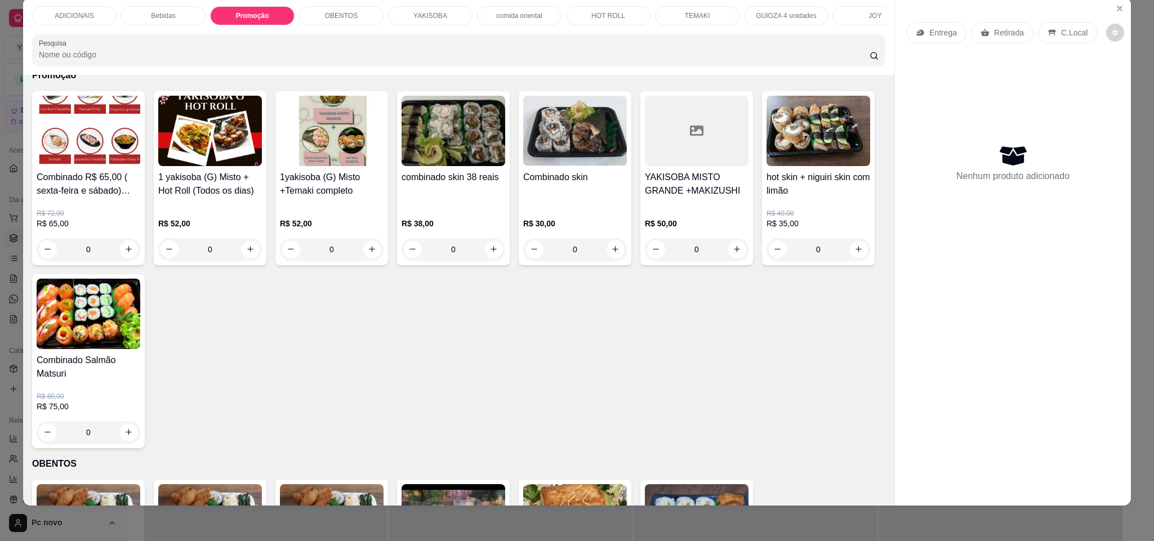
scroll to position [1092, 0]
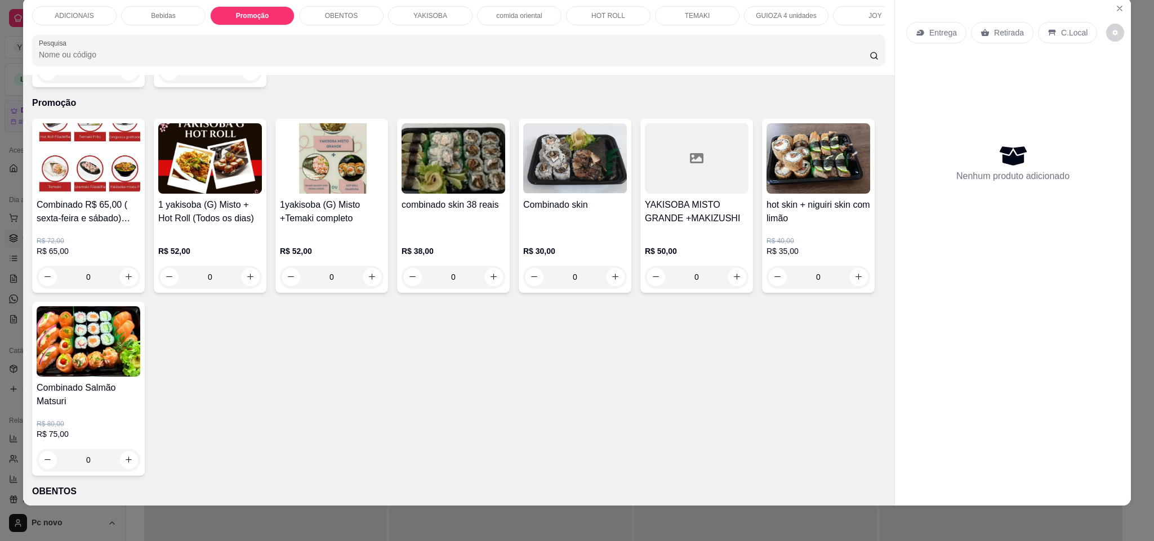
click at [612, 19] on p "HOT ROLL" at bounding box center [608, 15] width 34 height 9
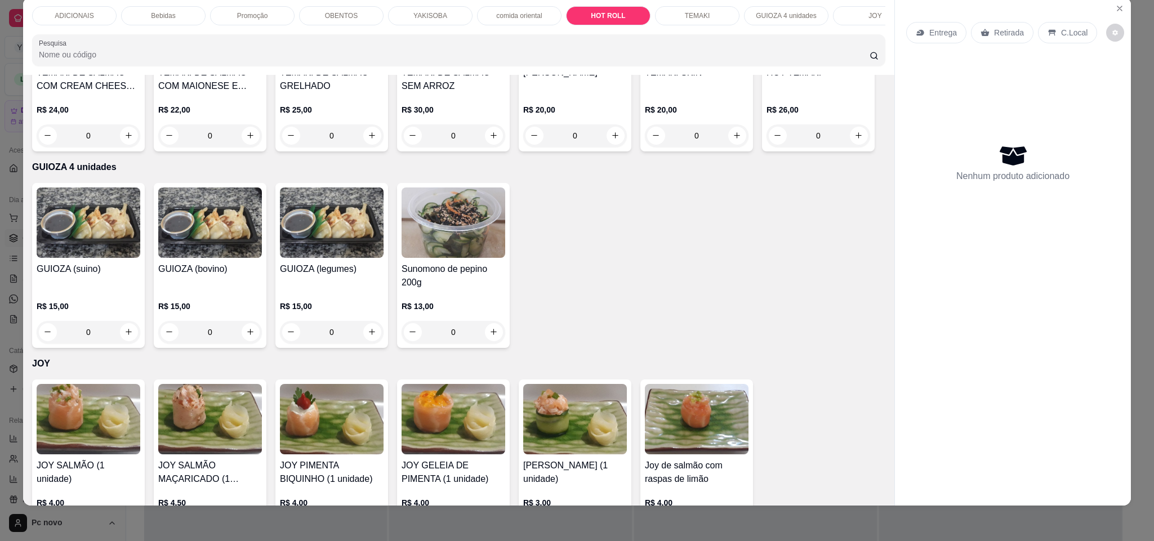
type input "2"
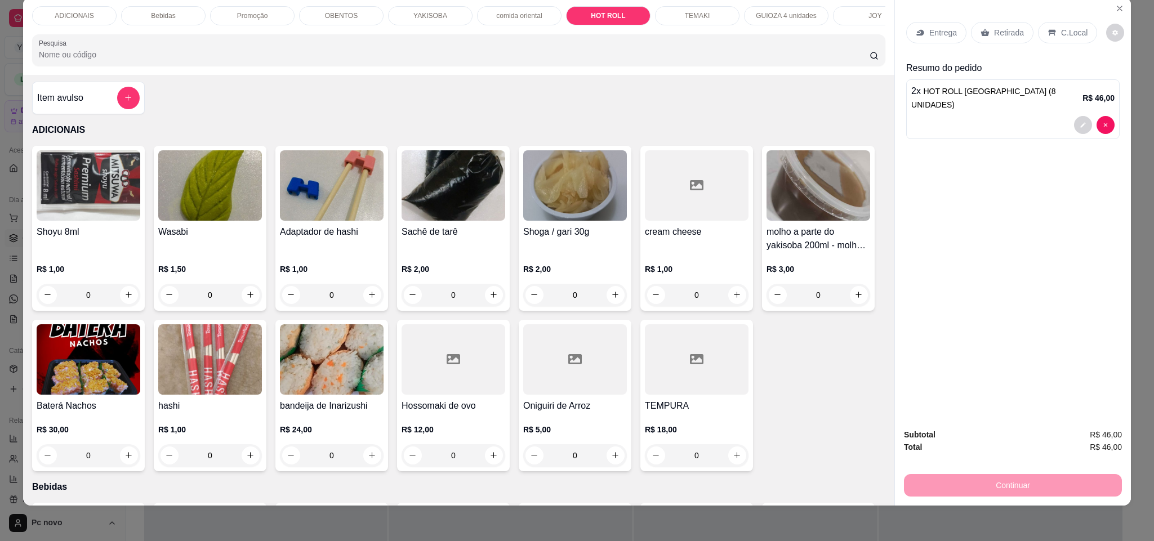
scroll to position [0, 0]
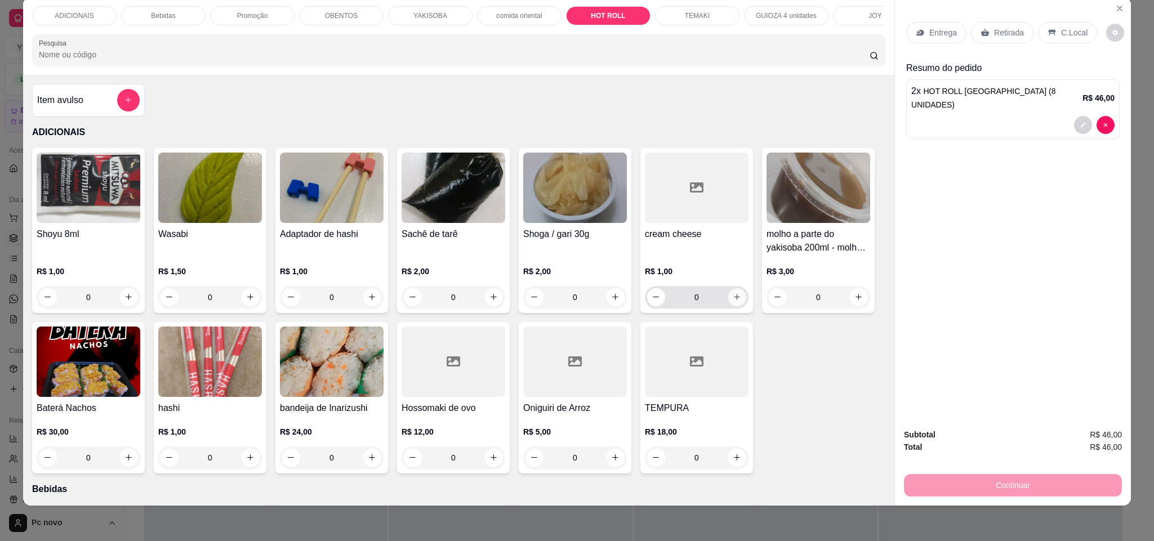
click at [733, 298] on icon "increase-product-quantity" at bounding box center [737, 297] width 8 height 8
type input "2"
click at [945, 34] on p "Entrega" at bounding box center [943, 32] width 28 height 11
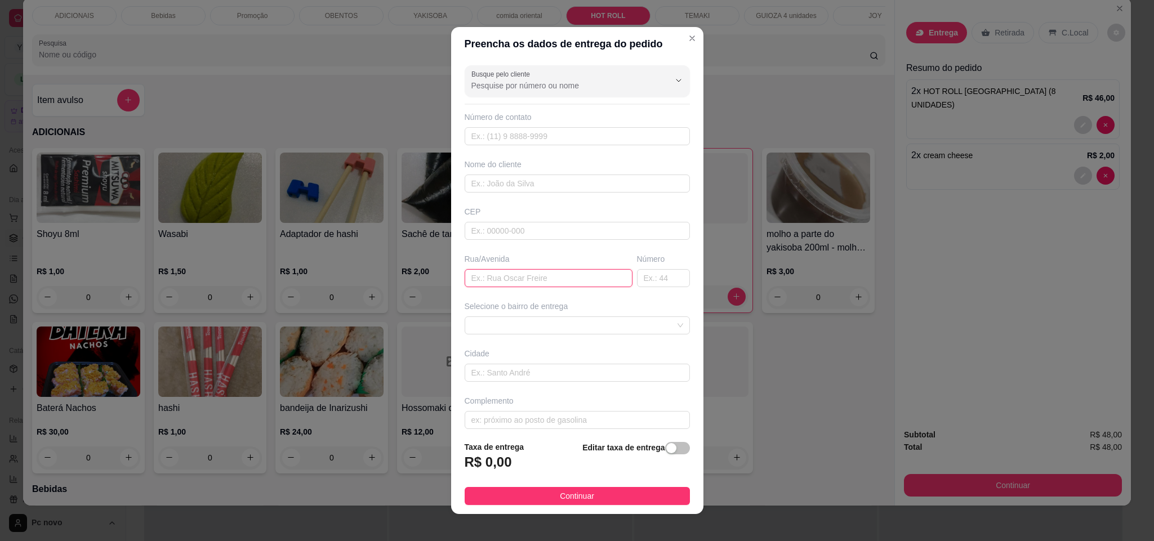
click at [533, 278] on input "text" at bounding box center [549, 278] width 168 height 18
paste input "[PERSON_NAME]"
type input "[PERSON_NAME]"
click at [638, 279] on input "text" at bounding box center [663, 278] width 53 height 18
click at [641, 328] on span at bounding box center [577, 325] width 212 height 17
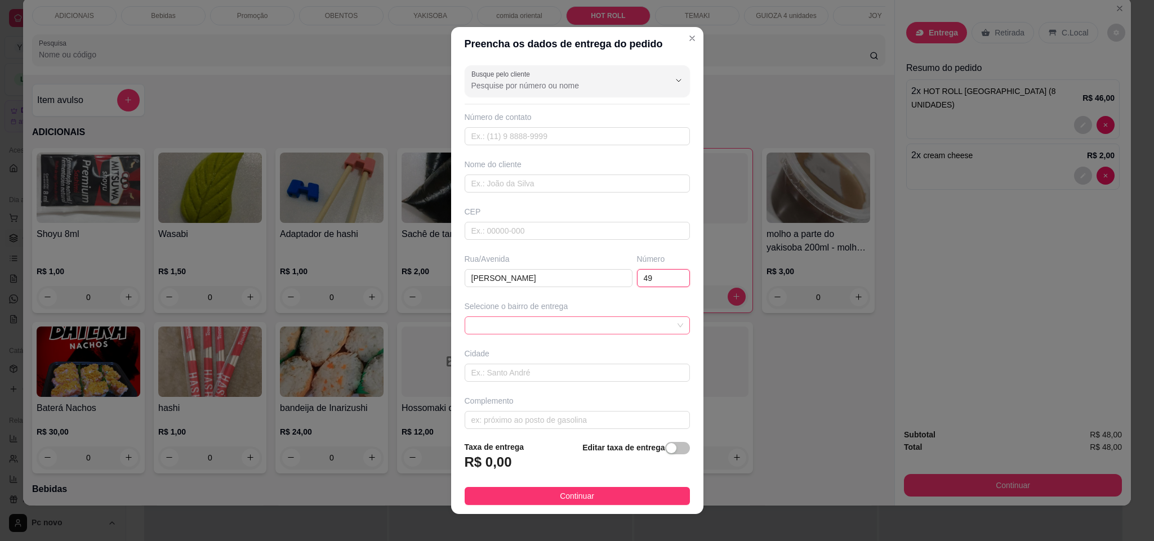
type input "49"
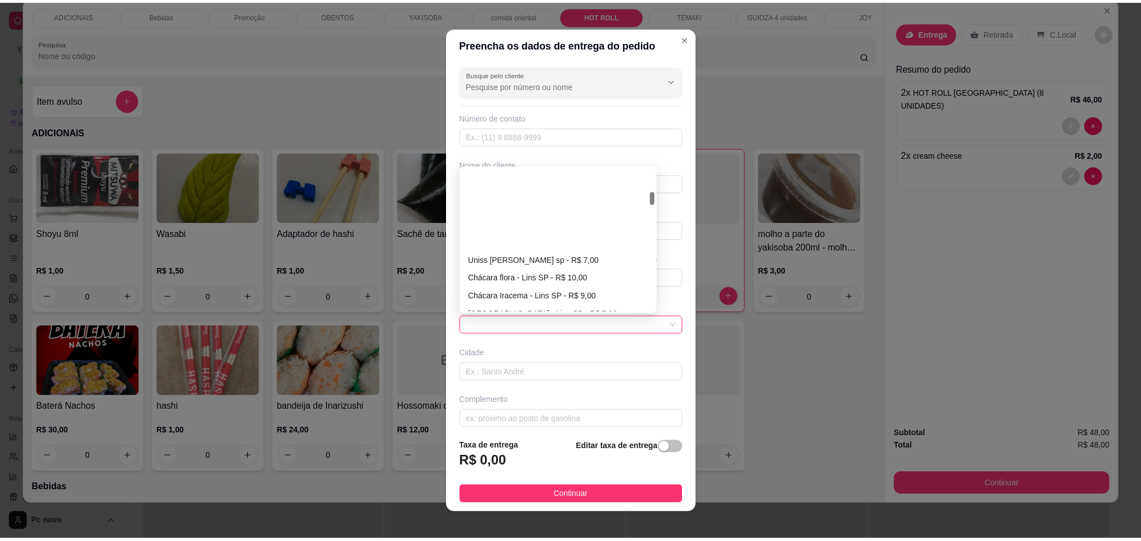
scroll to position [253, 0]
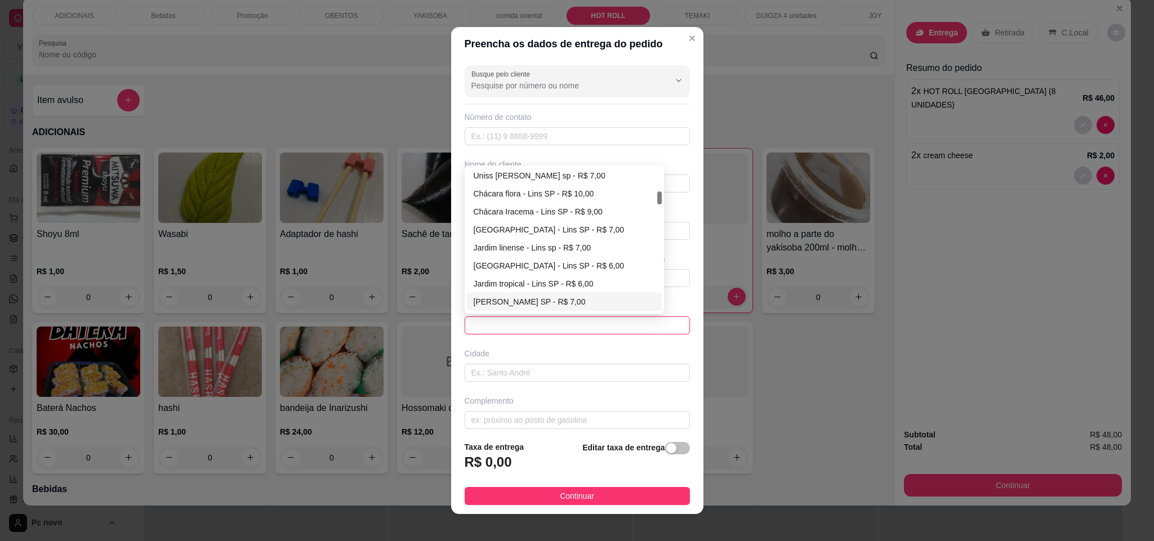
click at [511, 308] on div "[PERSON_NAME] SP - R$ 7,00" at bounding box center [565, 302] width 182 height 12
type input "Lins SP"
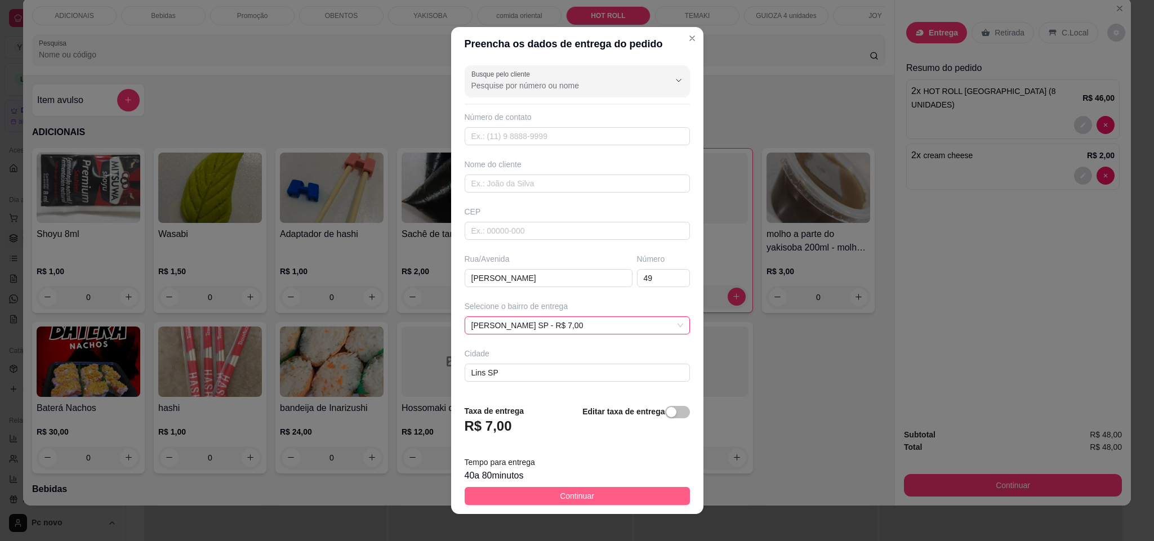
click at [560, 491] on span "Continuar" at bounding box center [577, 496] width 34 height 12
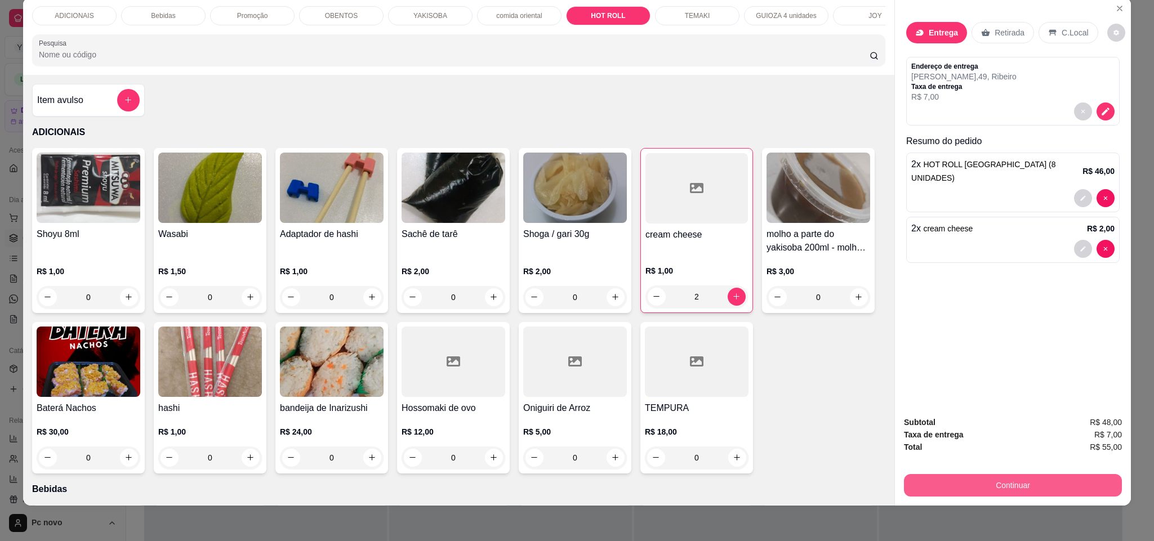
click at [937, 495] on button "Continuar" at bounding box center [1013, 485] width 218 height 23
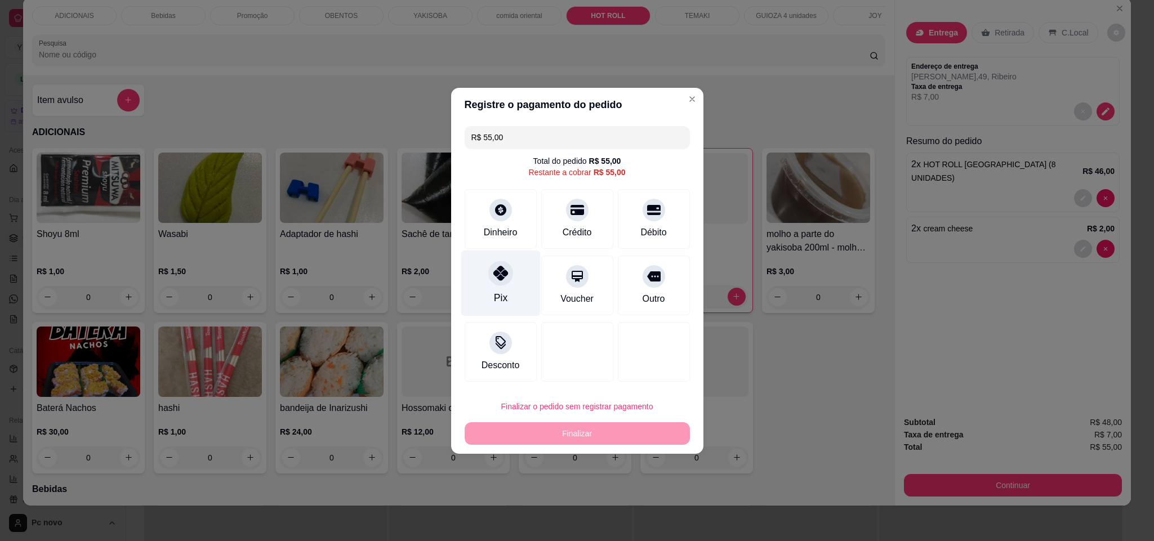
click at [507, 295] on div "Pix" at bounding box center [500, 283] width 79 height 66
type input "R$ 0,00"
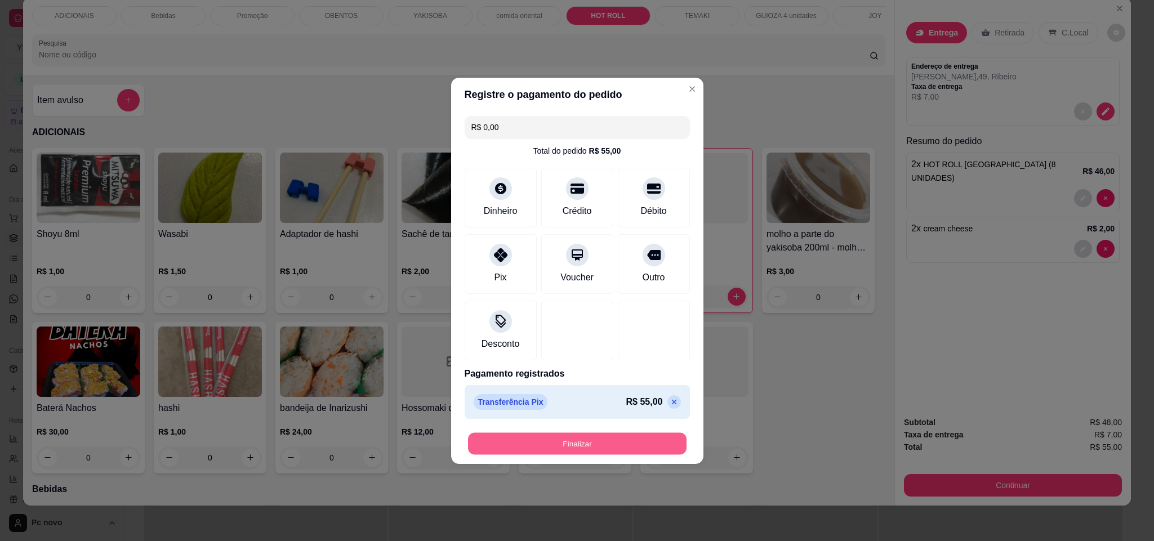
click at [541, 441] on button "Finalizar" at bounding box center [577, 444] width 219 height 22
type input "0"
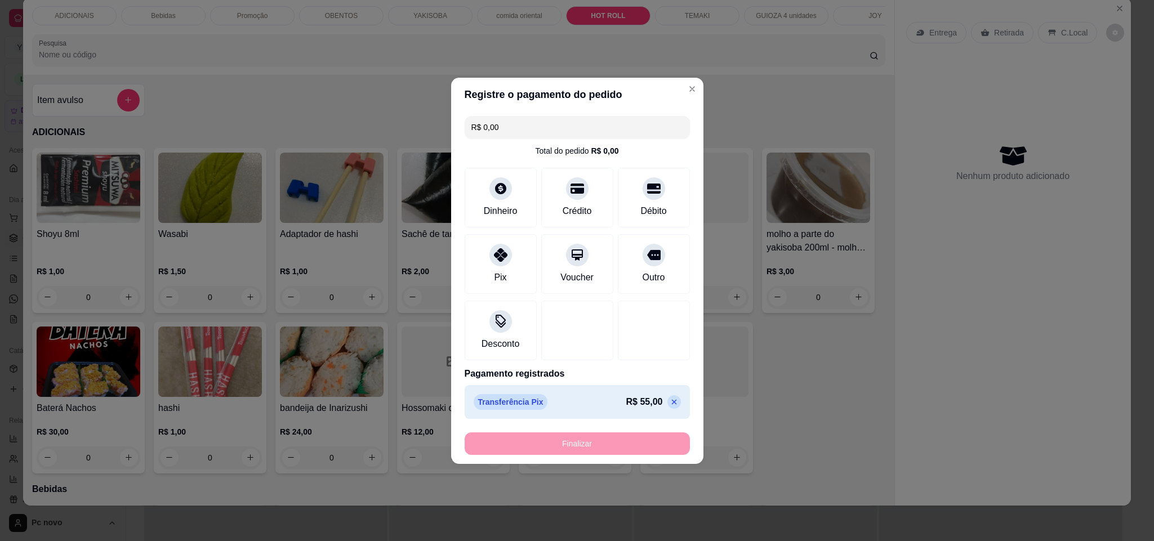
type input "-R$ 55,00"
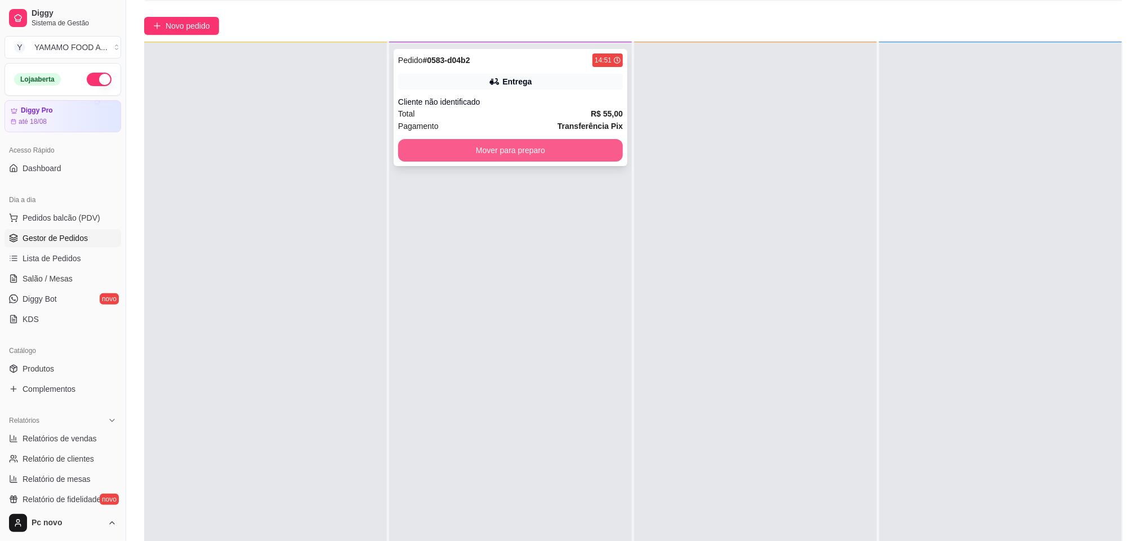
click at [471, 154] on button "Mover para preparo" at bounding box center [510, 150] width 225 height 23
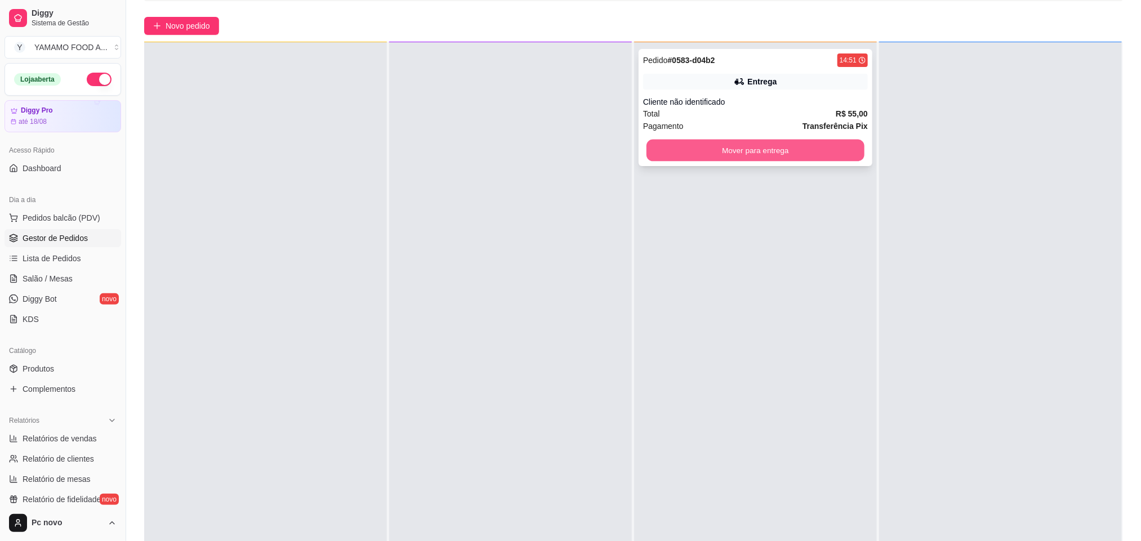
click at [656, 155] on button "Mover para entrega" at bounding box center [756, 151] width 218 height 22
